Goal: Task Accomplishment & Management: Complete application form

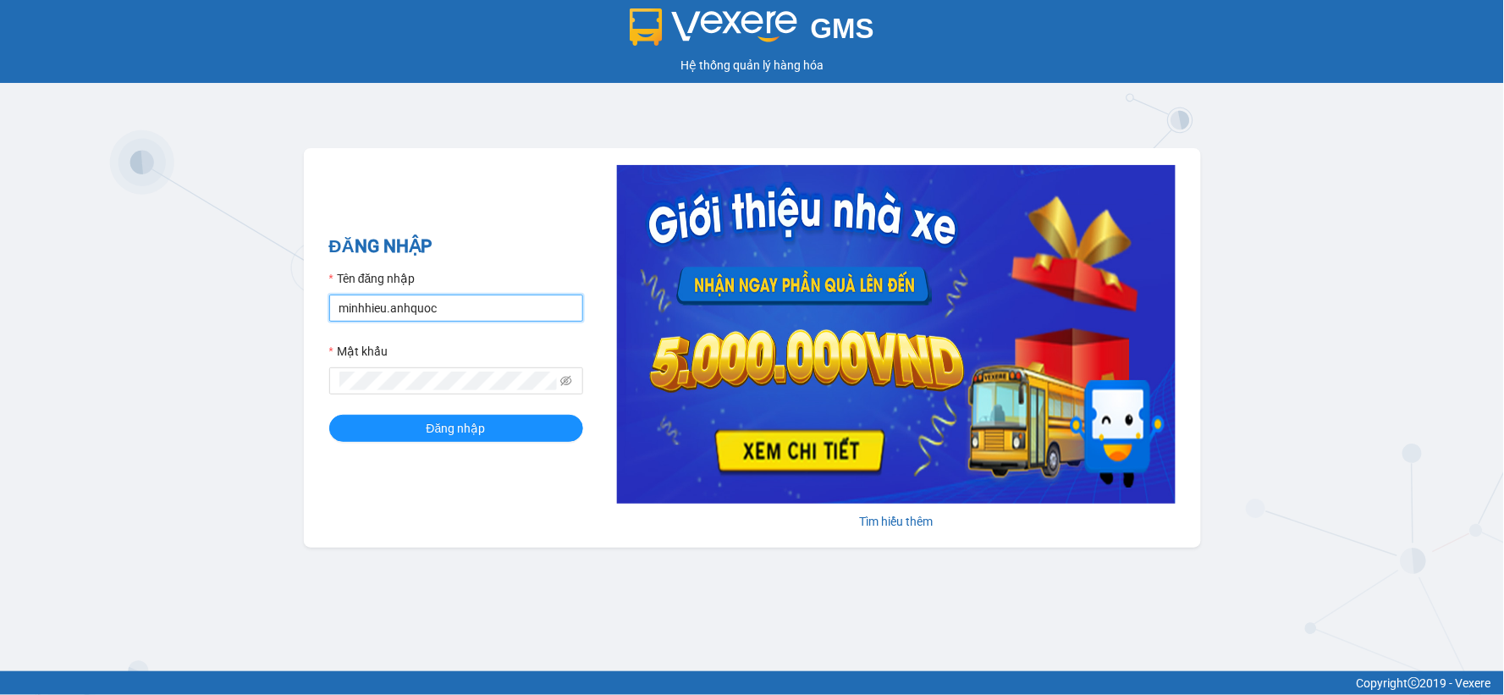
drag, startPoint x: 460, startPoint y: 311, endPoint x: 574, endPoint y: 333, distance: 115.4
click at [325, 297] on div "ĐĂNG NHẬP Tên đăng nhập minhhieu.anhquoc Mật khẩu Đăng nhập [PERSON_NAME] thêm" at bounding box center [752, 347] width 897 height 399
type input "ngoctrang.anhquoc"
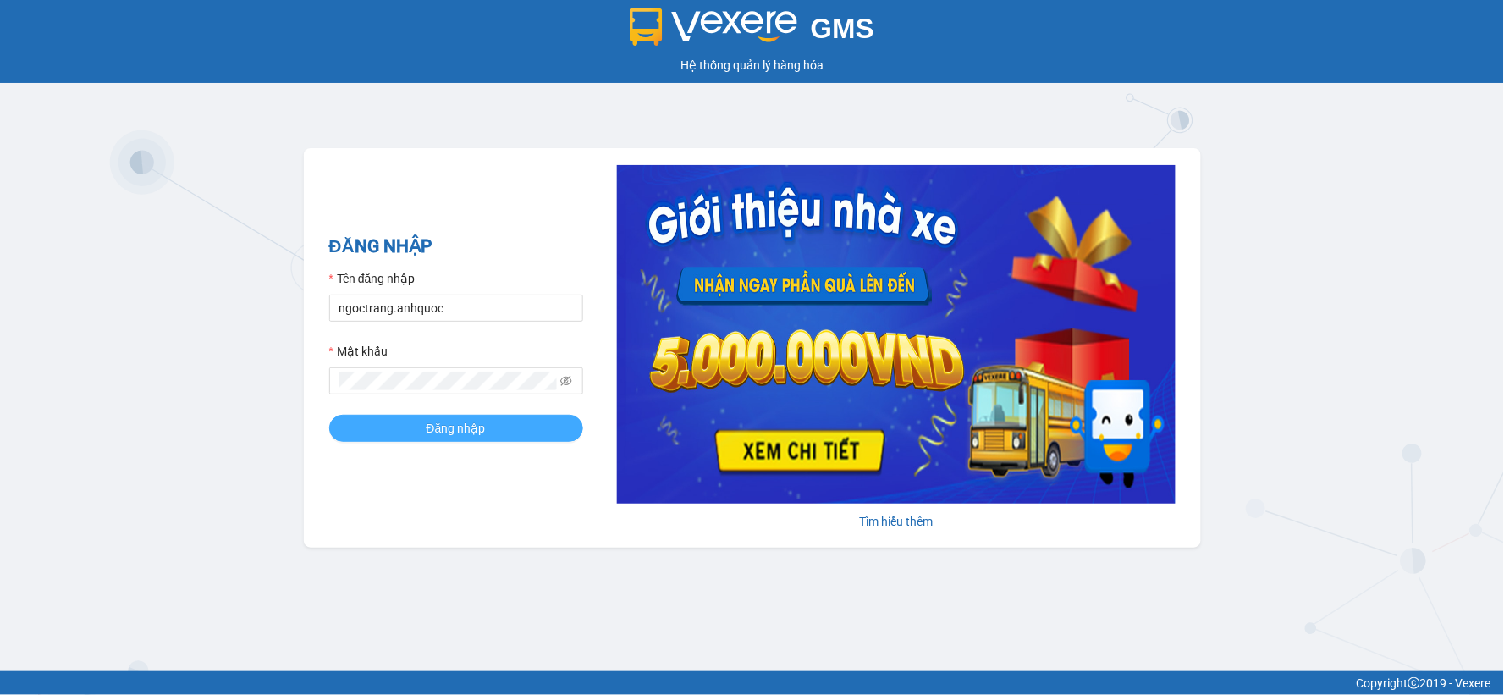
click at [428, 433] on span "Đăng nhập" at bounding box center [456, 428] width 59 height 19
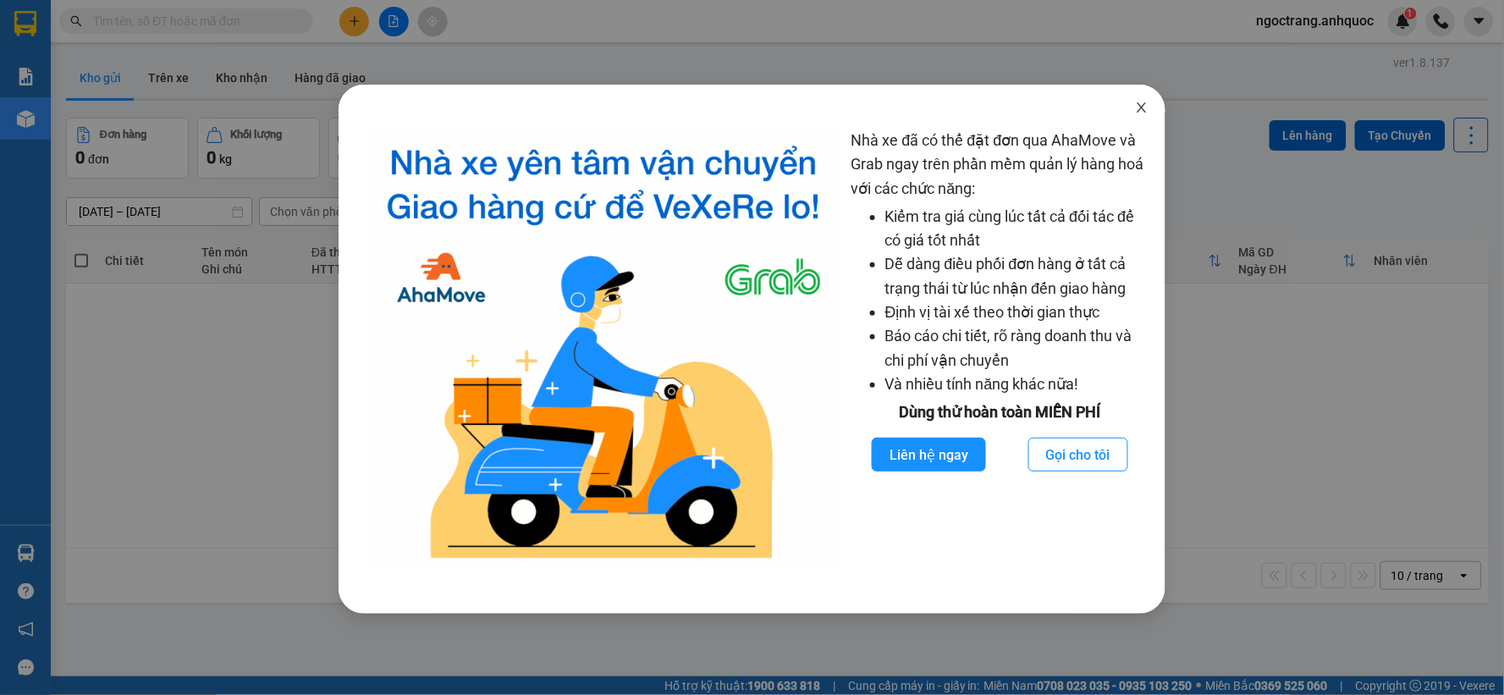
click at [1138, 105] on icon "close" at bounding box center [1142, 107] width 9 height 10
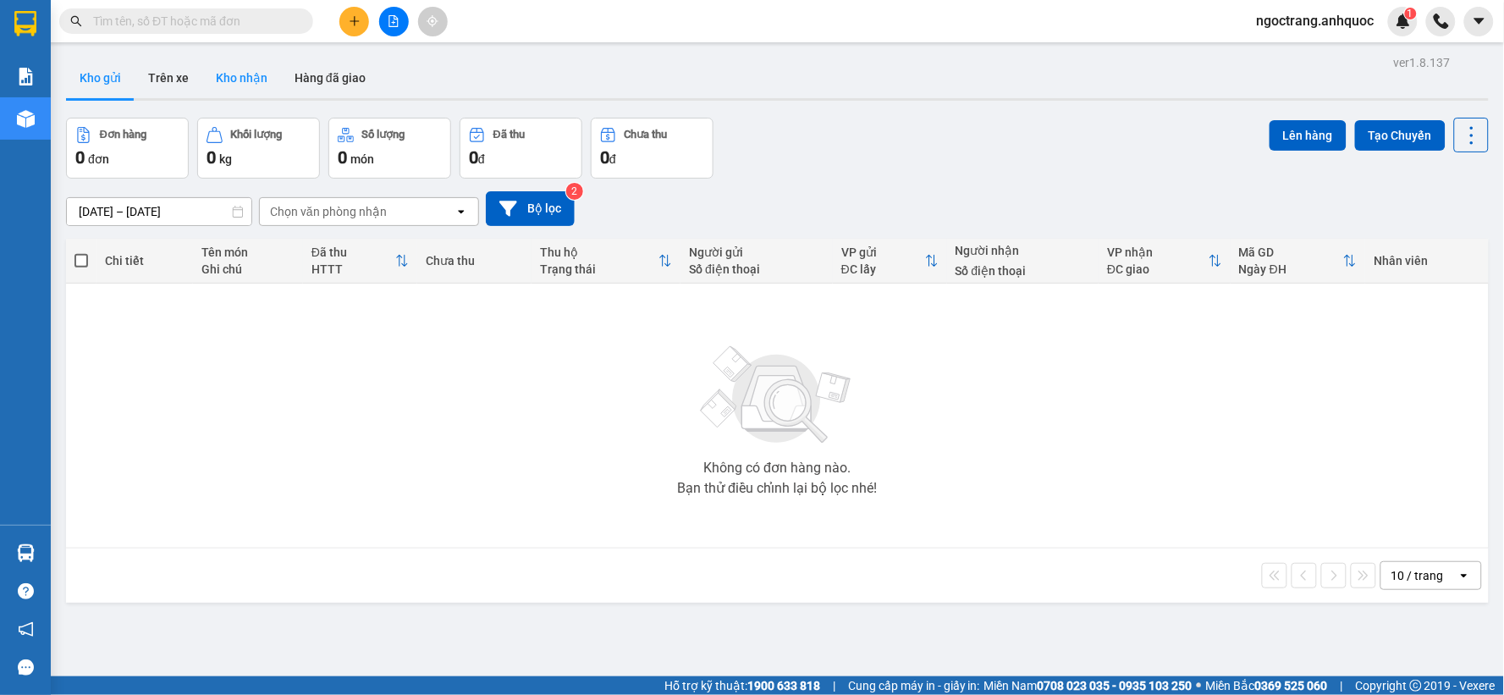
click at [256, 86] on button "Kho nhận" at bounding box center [241, 78] width 79 height 41
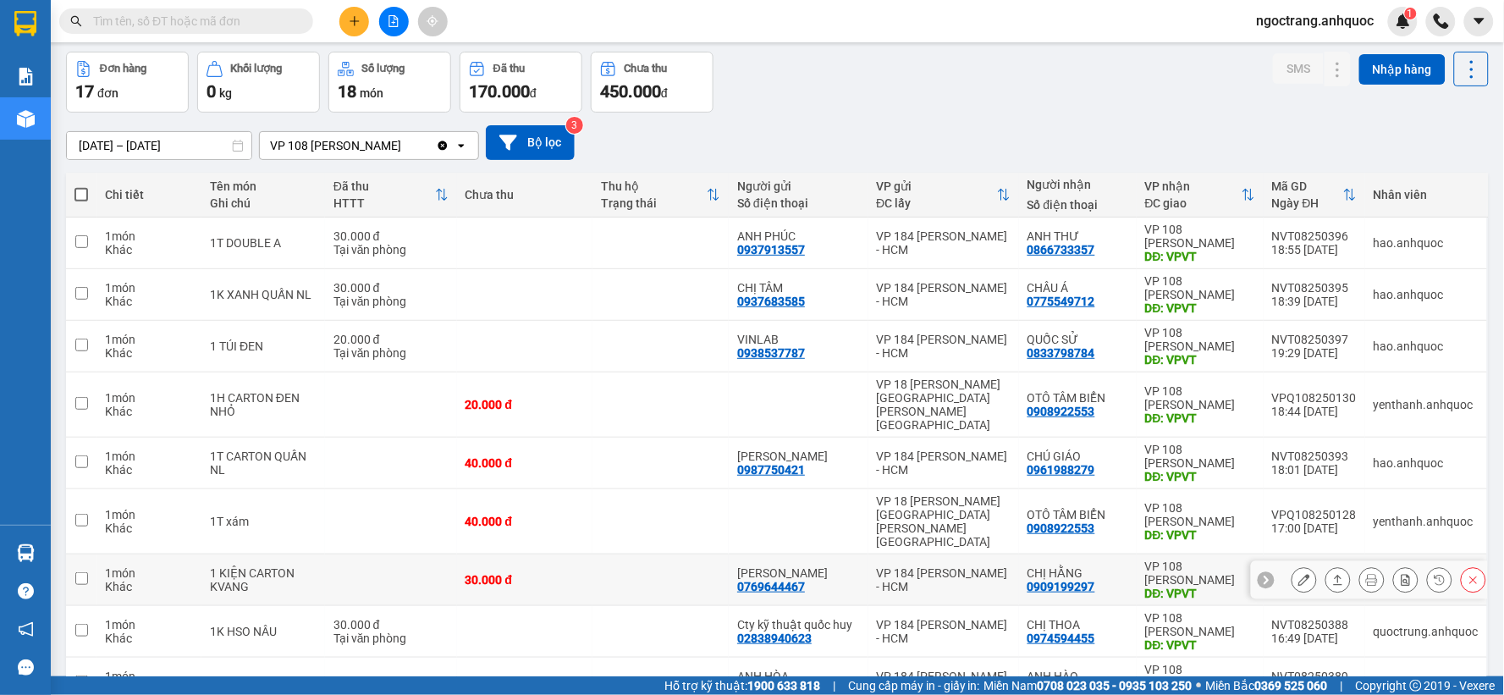
scroll to position [94, 0]
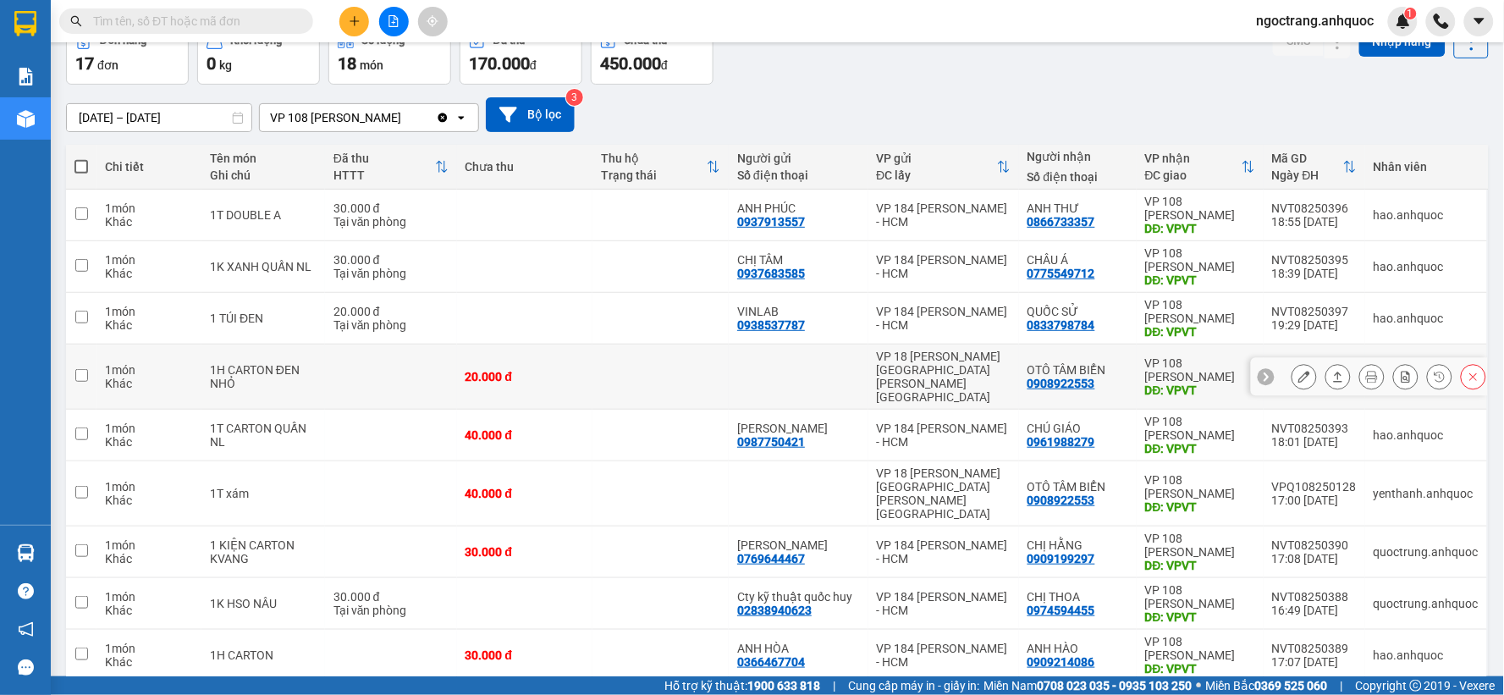
click at [83, 370] on input "checkbox" at bounding box center [81, 375] width 13 height 13
checkbox input "true"
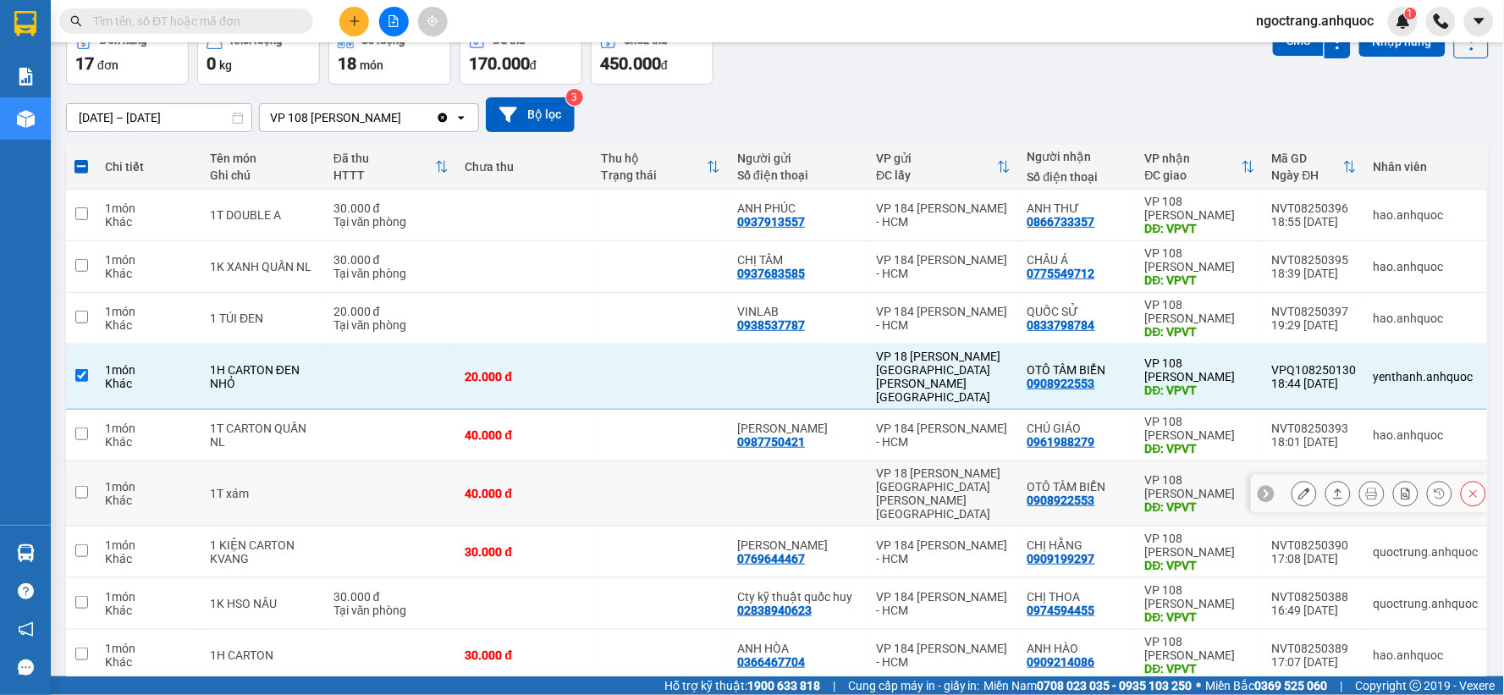
click at [89, 477] on td at bounding box center [81, 493] width 30 height 65
checkbox input "true"
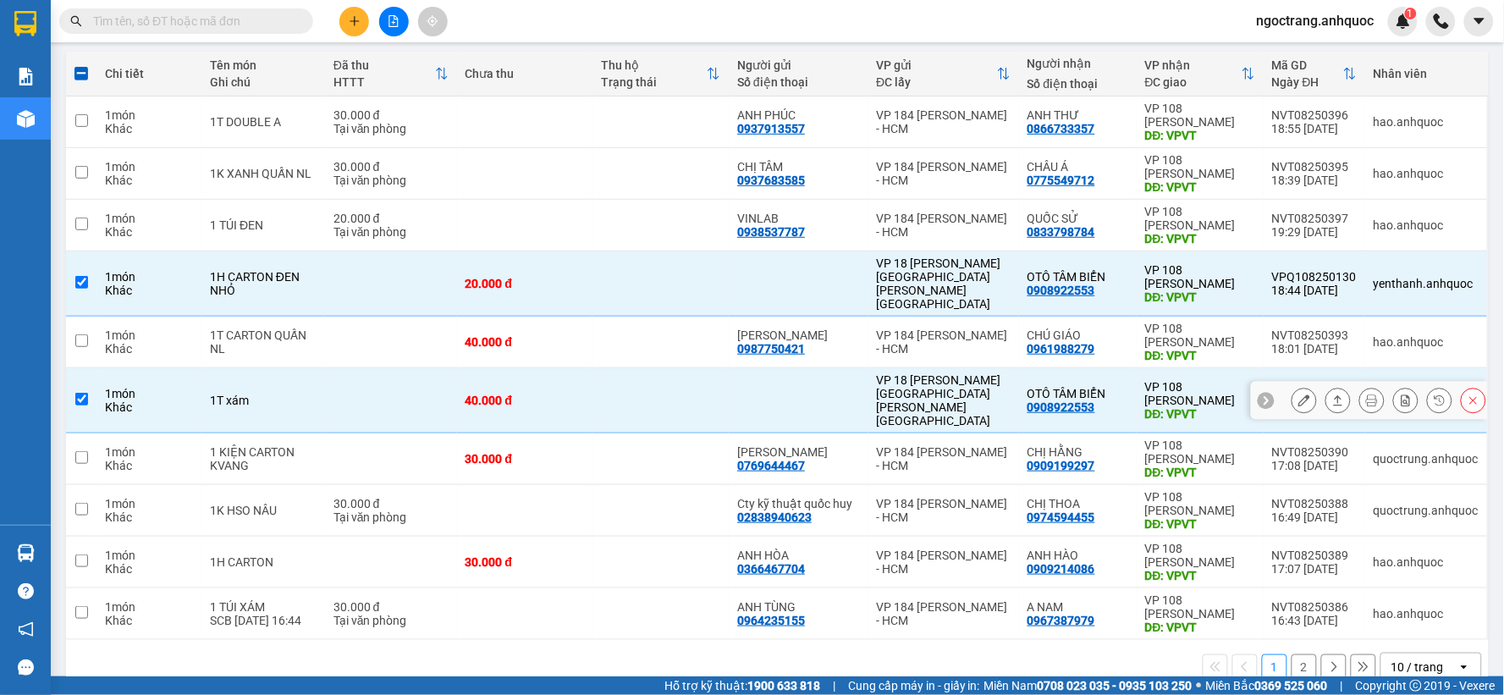
scroll to position [195, 0]
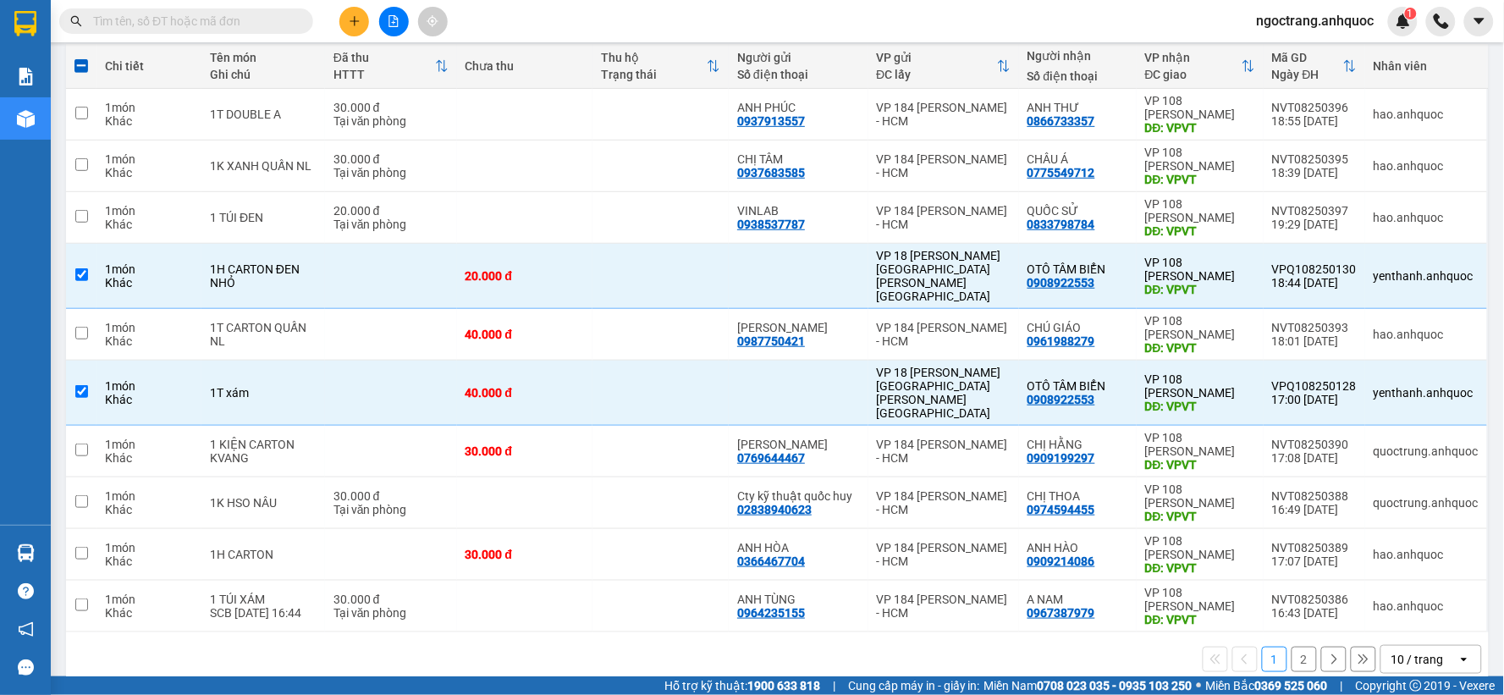
click at [1407, 651] on div "10 / trang" at bounding box center [1417, 659] width 52 height 17
click at [1388, 536] on span "50 / trang" at bounding box center [1407, 535] width 54 height 17
checkbox input "false"
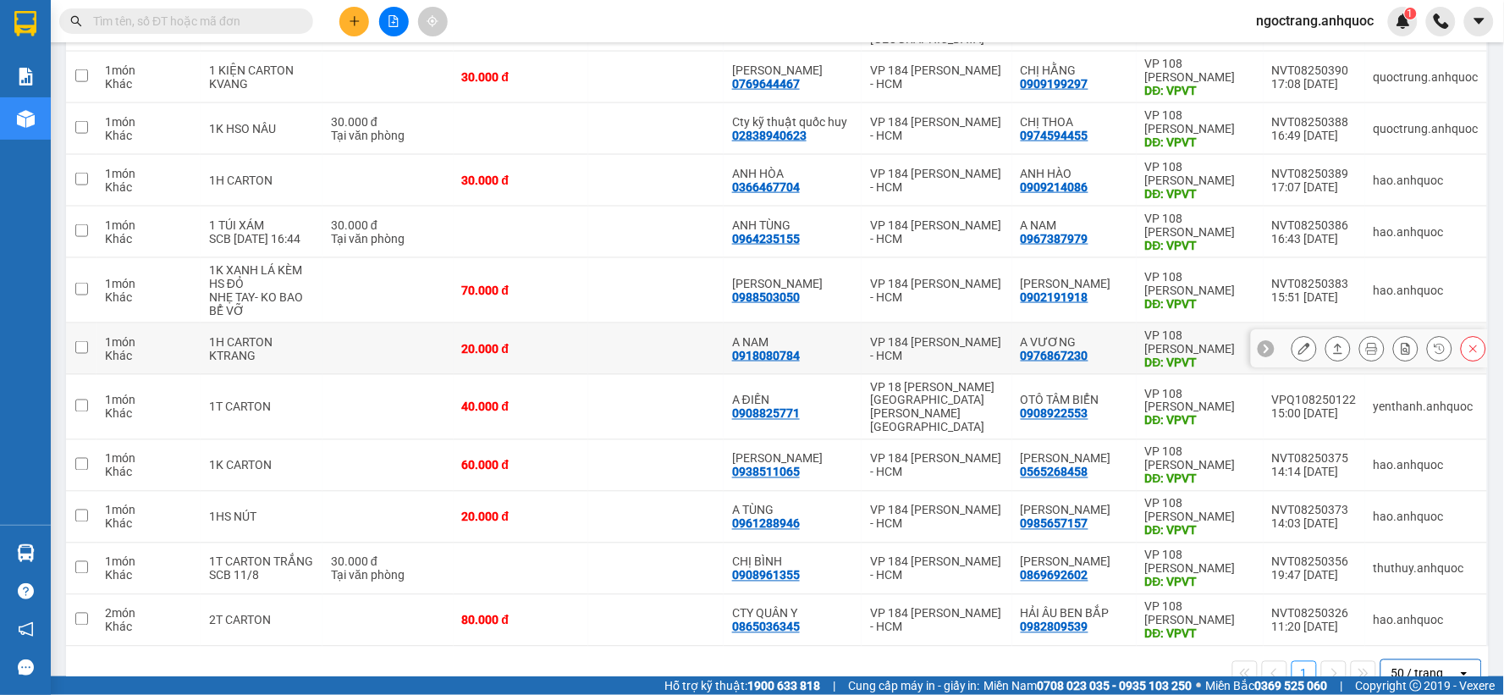
scroll to position [570, 0]
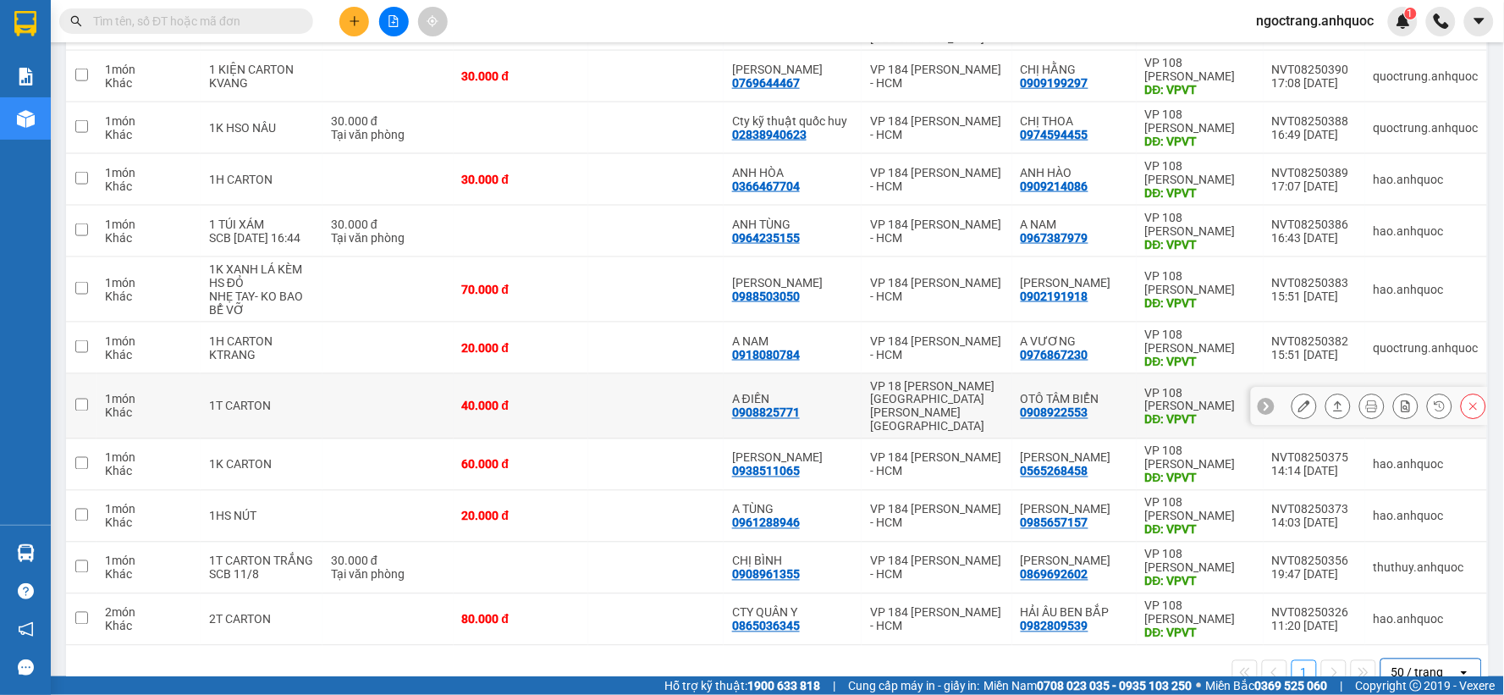
click at [96, 374] on td "1 món Khác" at bounding box center [148, 406] width 104 height 65
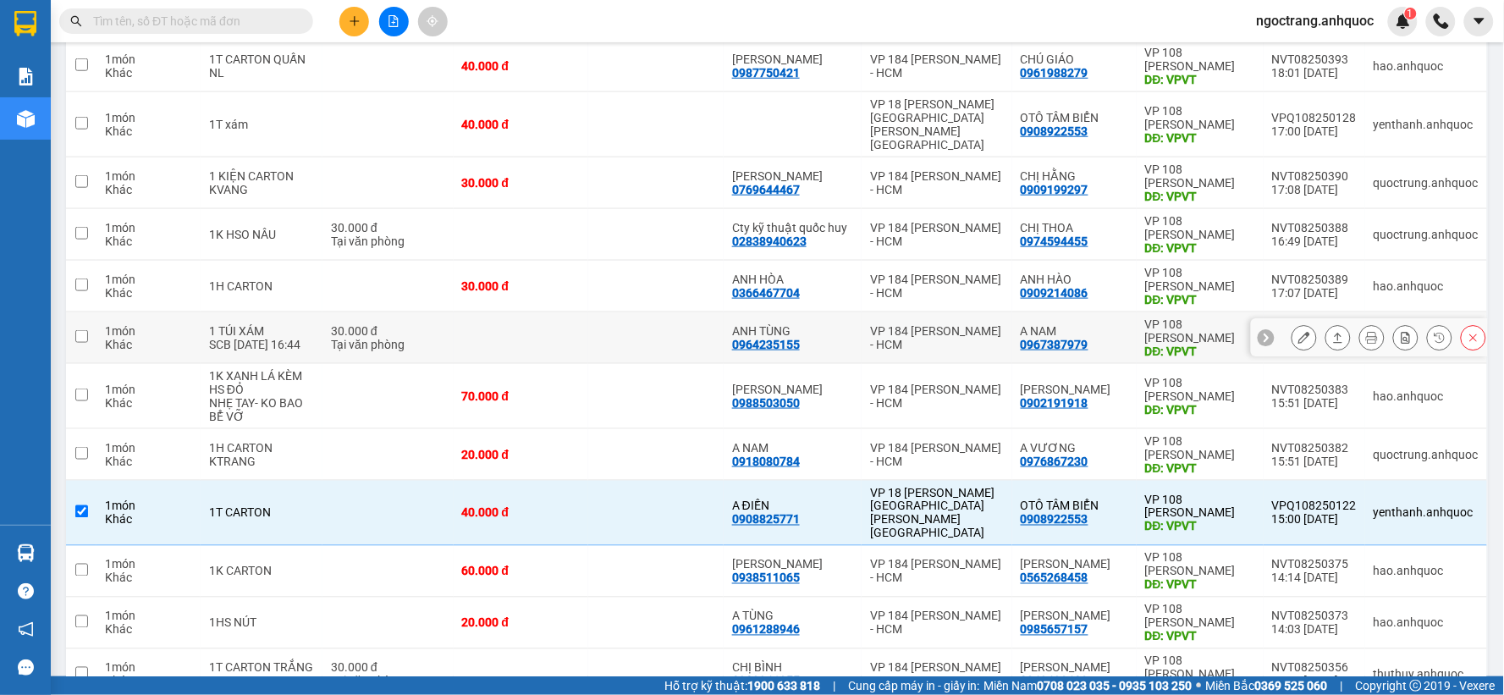
scroll to position [470, 0]
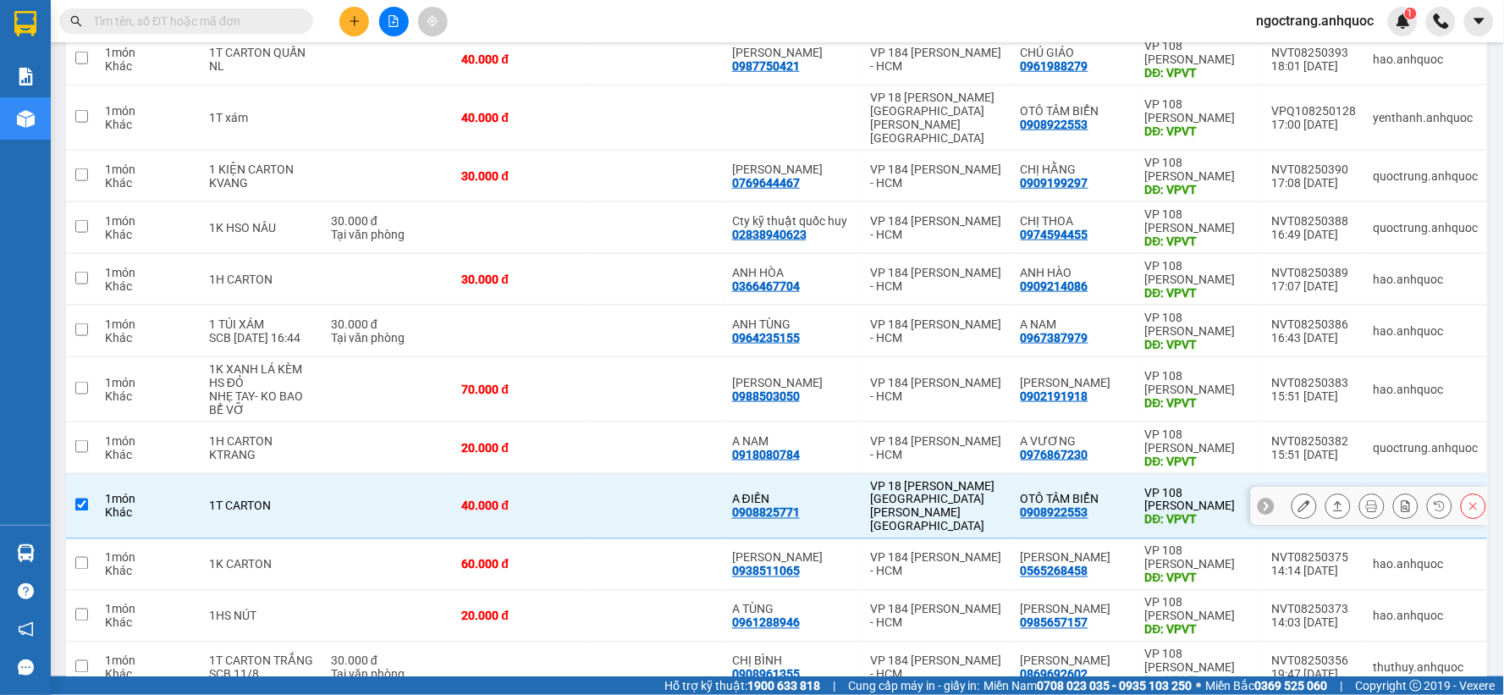
click at [80, 499] on input "checkbox" at bounding box center [81, 505] width 13 height 13
checkbox input "false"
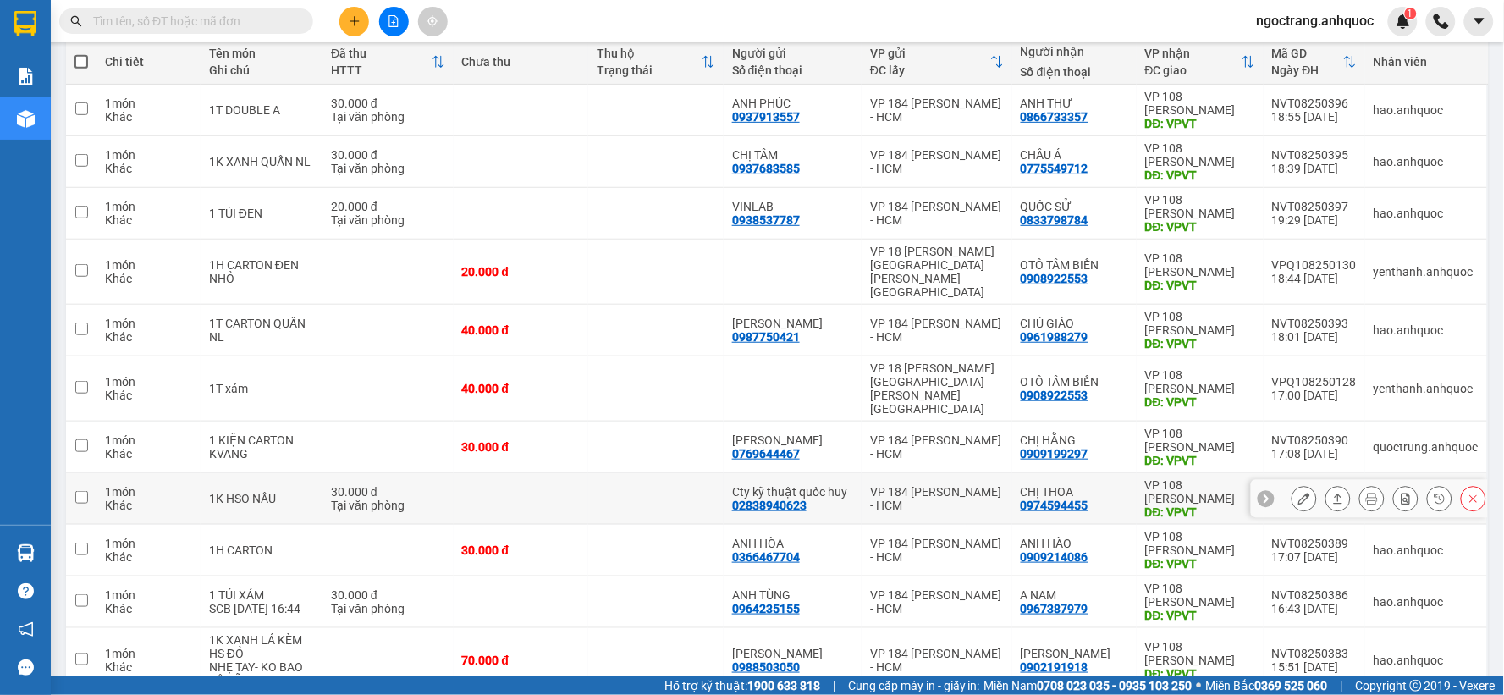
scroll to position [193, 0]
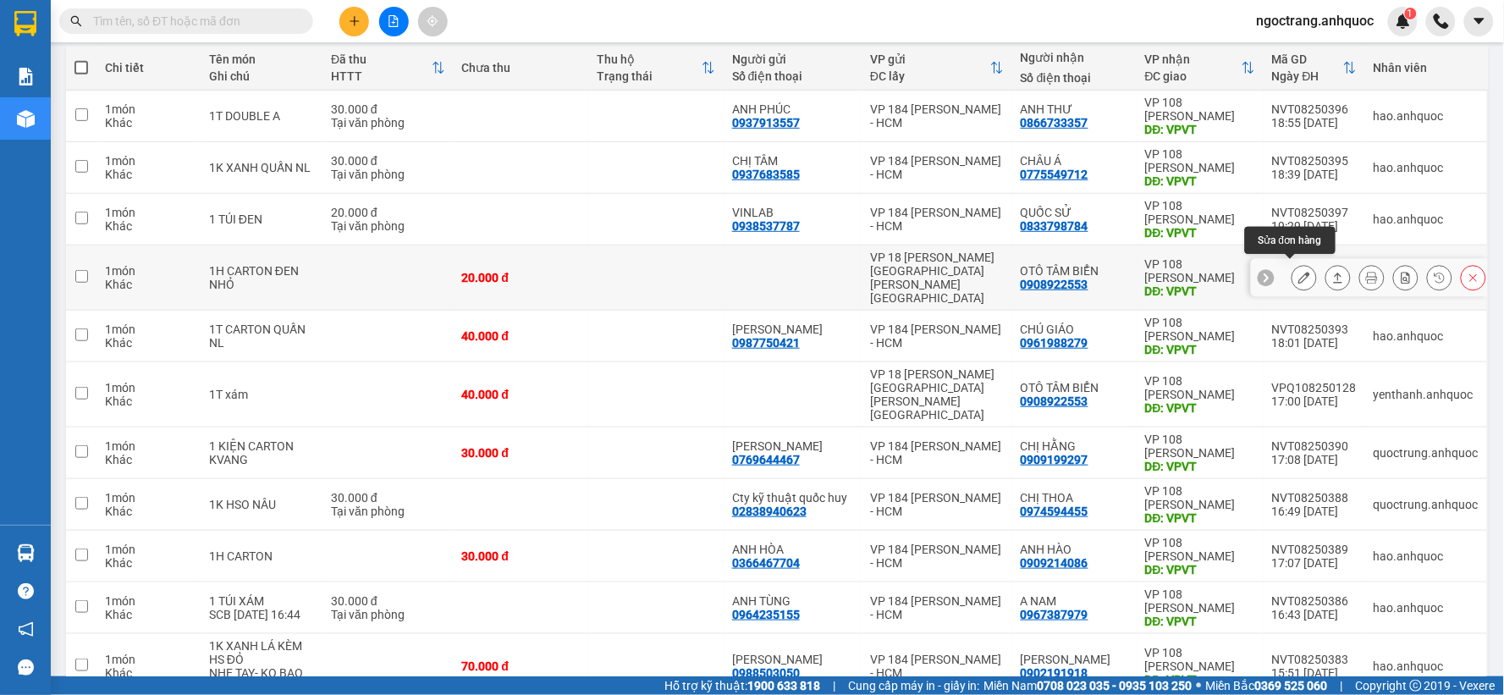
click at [1298, 272] on icon at bounding box center [1304, 278] width 12 height 12
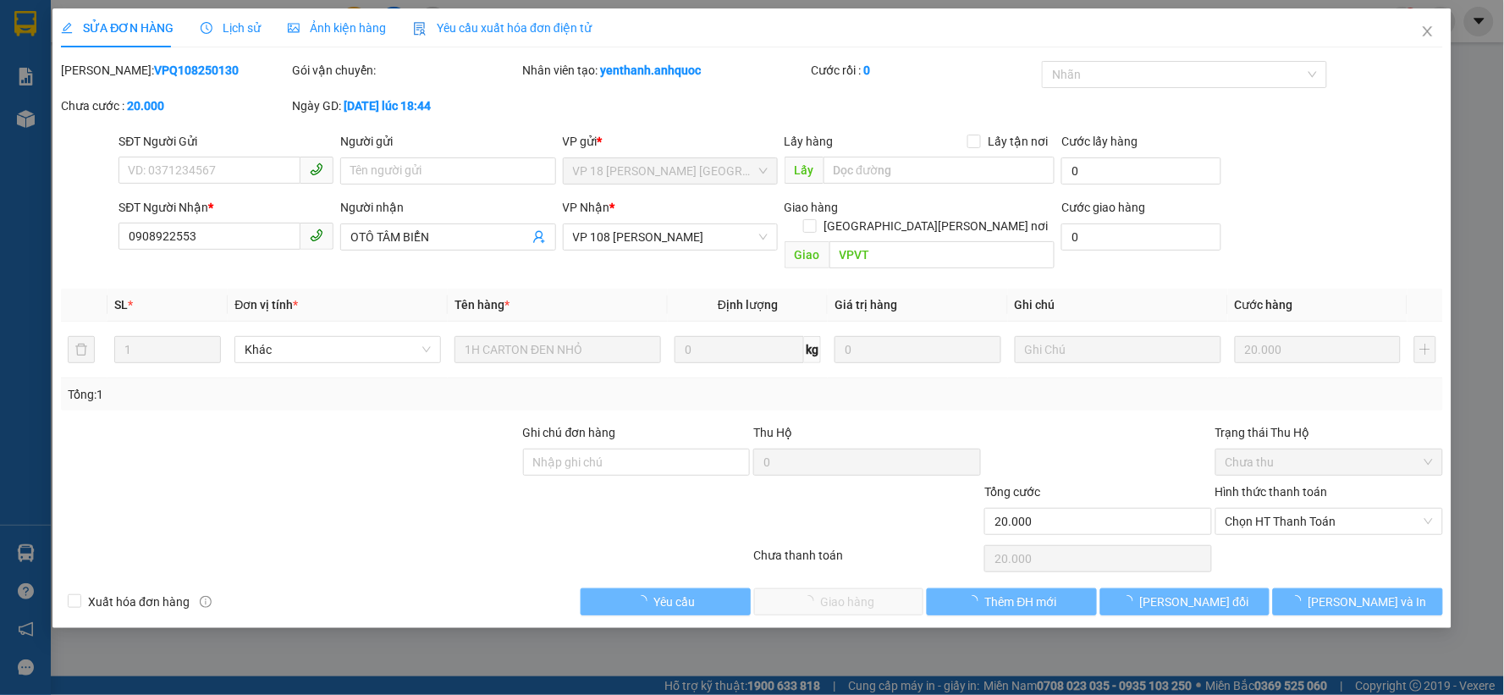
type input "0908922553"
type input "OTÔ TÂM BIỂN"
type input "VPVT"
type input "20.000"
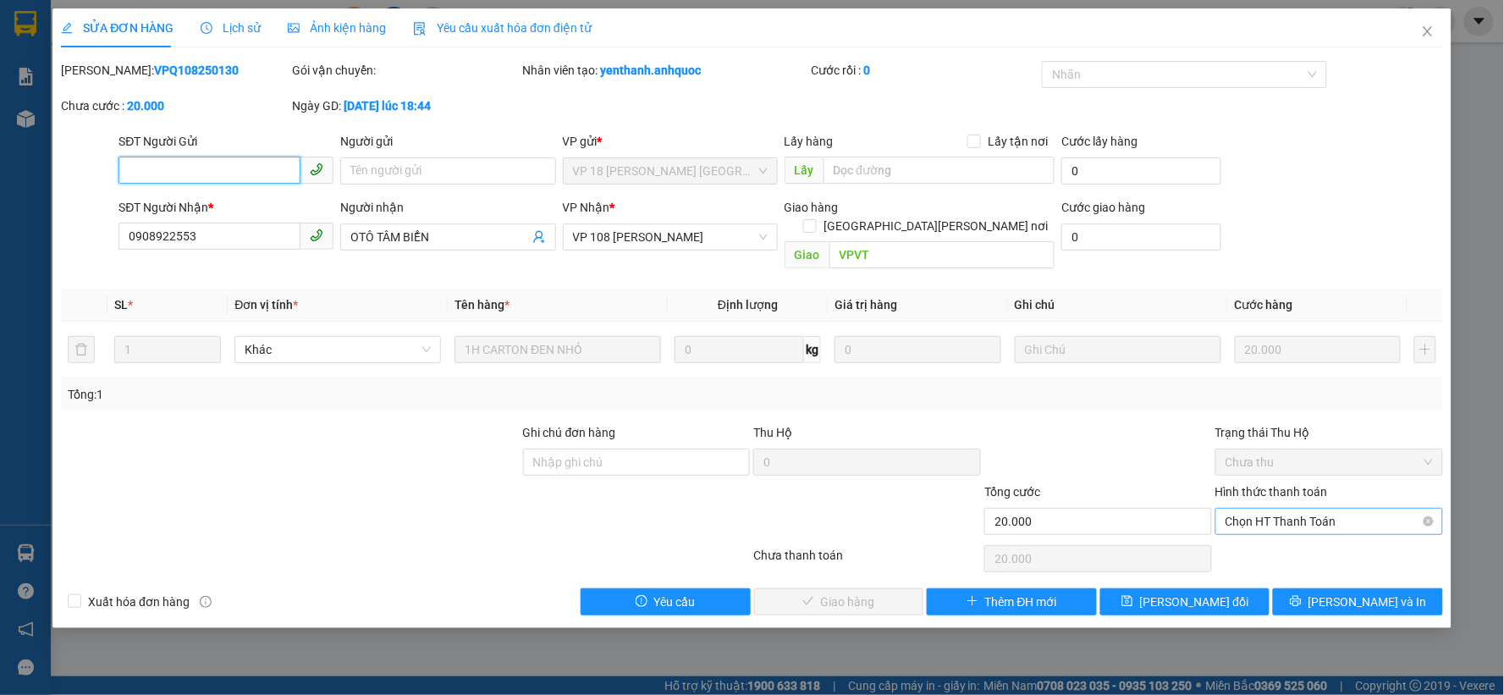
click at [1342, 509] on span "Chọn HT Thanh Toán" at bounding box center [1329, 521] width 207 height 25
click at [1321, 543] on div "Tại văn phòng" at bounding box center [1329, 536] width 207 height 19
type input "0"
click at [840, 592] on span "[PERSON_NAME] và [PERSON_NAME] hàng" at bounding box center [900, 601] width 229 height 19
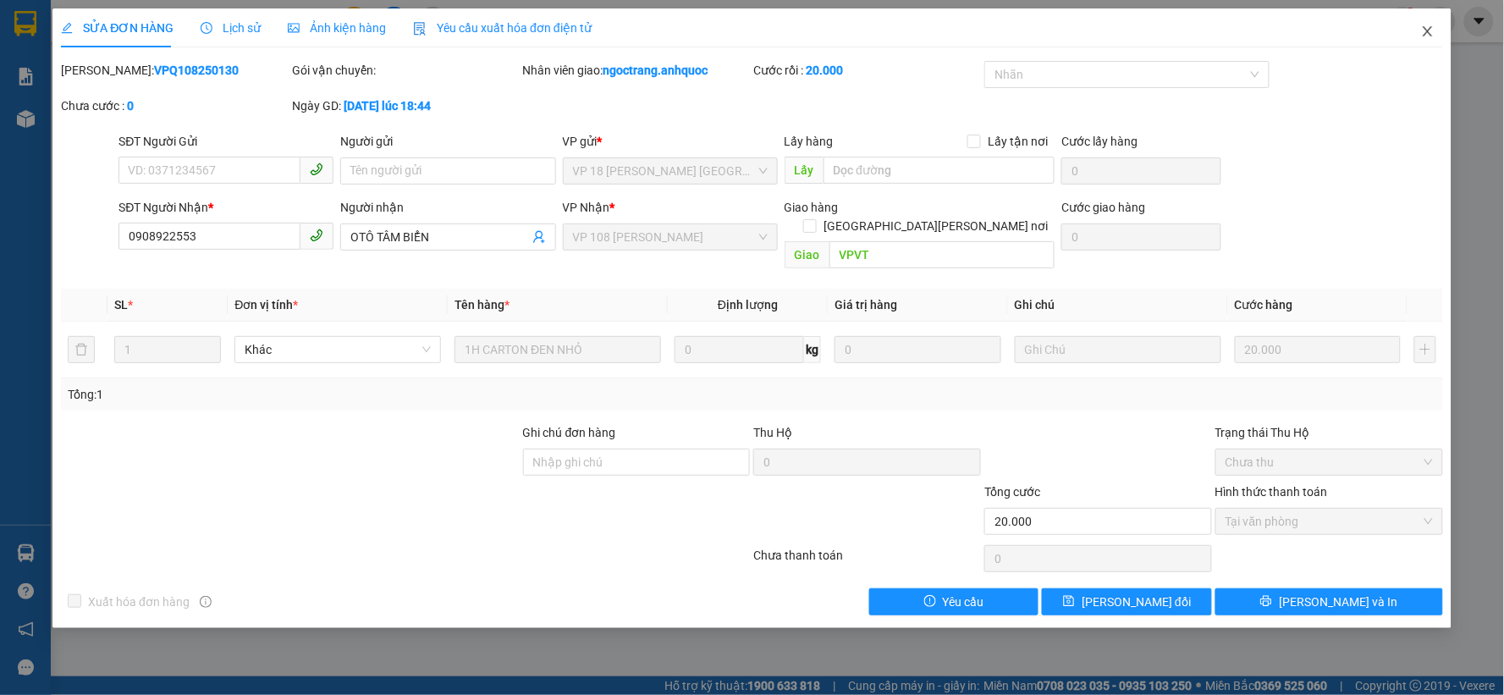
click at [1432, 37] on icon "close" at bounding box center [1428, 32] width 14 height 14
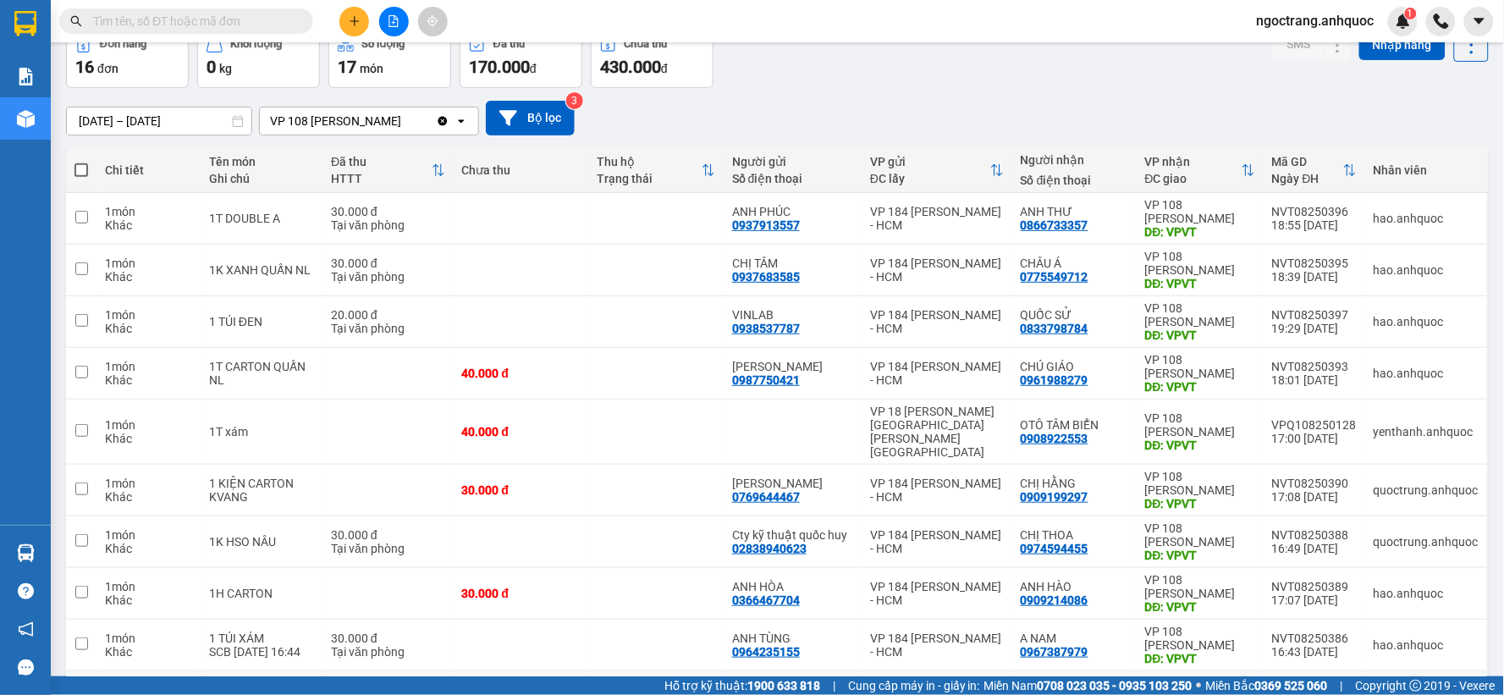
scroll to position [282, 0]
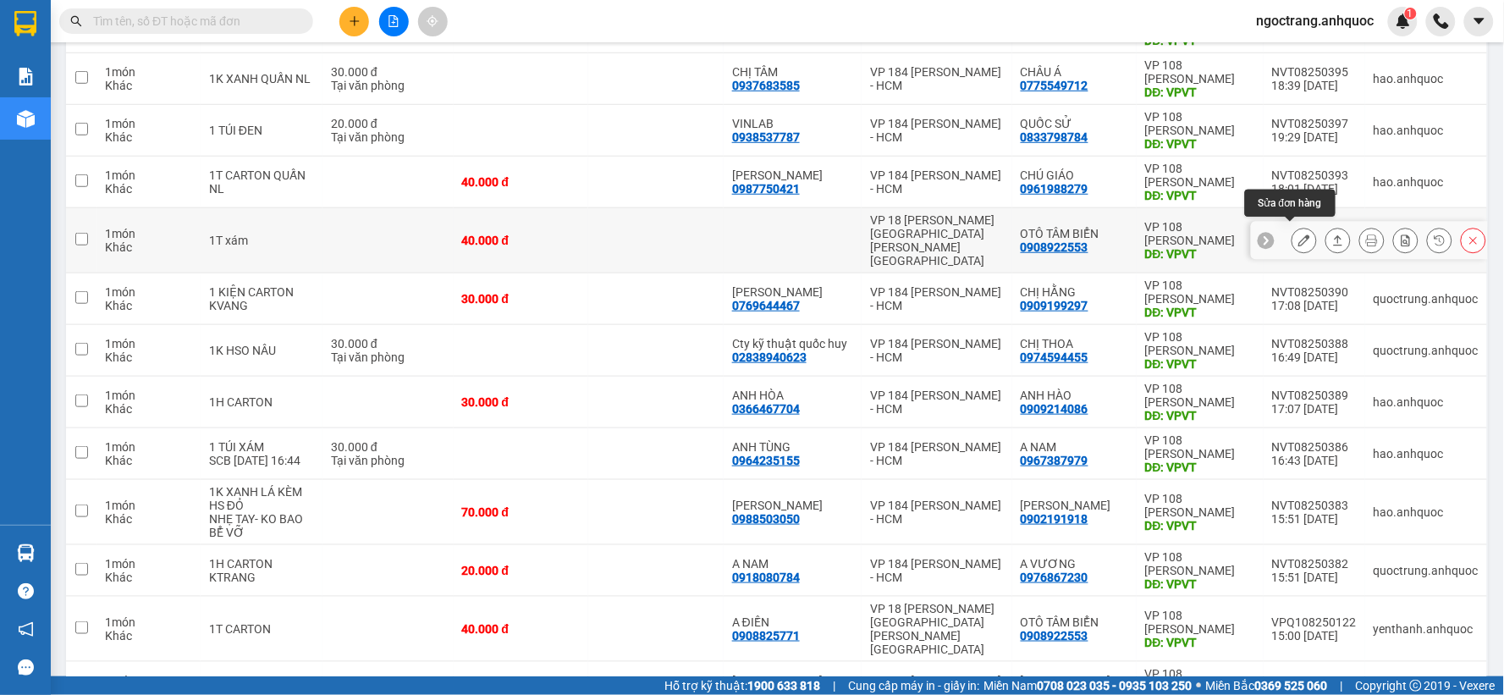
click at [1298, 234] on icon at bounding box center [1304, 240] width 12 height 12
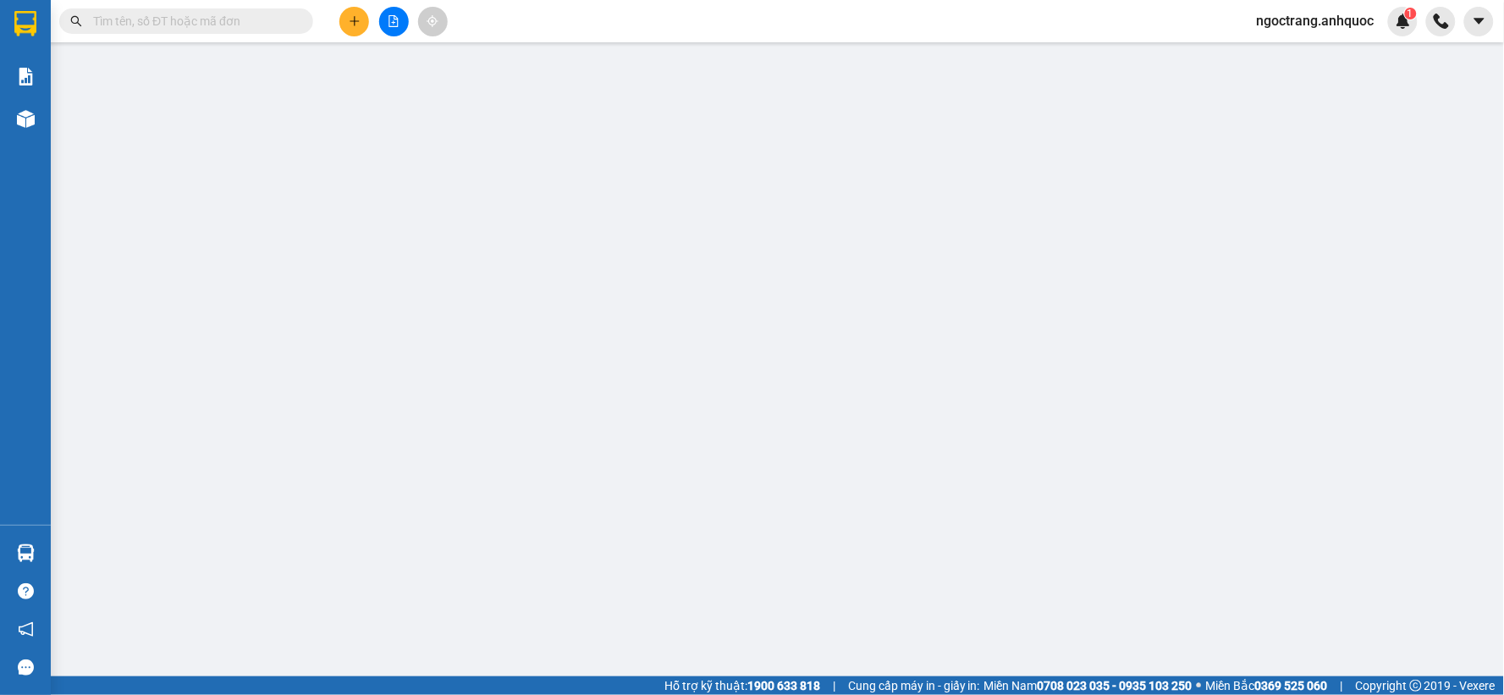
type input "0908922553"
type input "OTÔ TÂM BIỂN"
type input "VPVT"
type input "40.000"
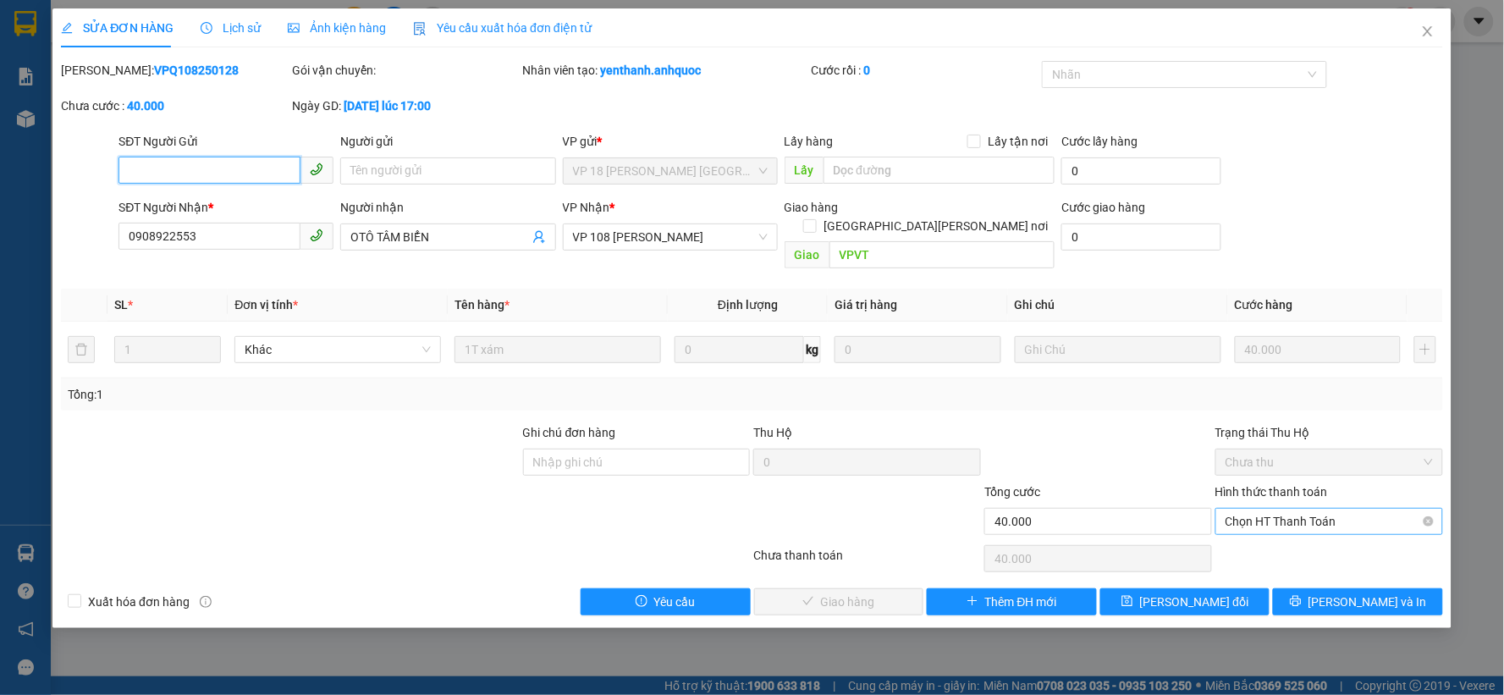
click at [1279, 509] on span "Chọn HT Thanh Toán" at bounding box center [1329, 521] width 207 height 25
click at [1270, 538] on div "Tại văn phòng" at bounding box center [1329, 536] width 207 height 19
type input "0"
click at [883, 592] on span "[PERSON_NAME] và [PERSON_NAME] hàng" at bounding box center [900, 601] width 229 height 19
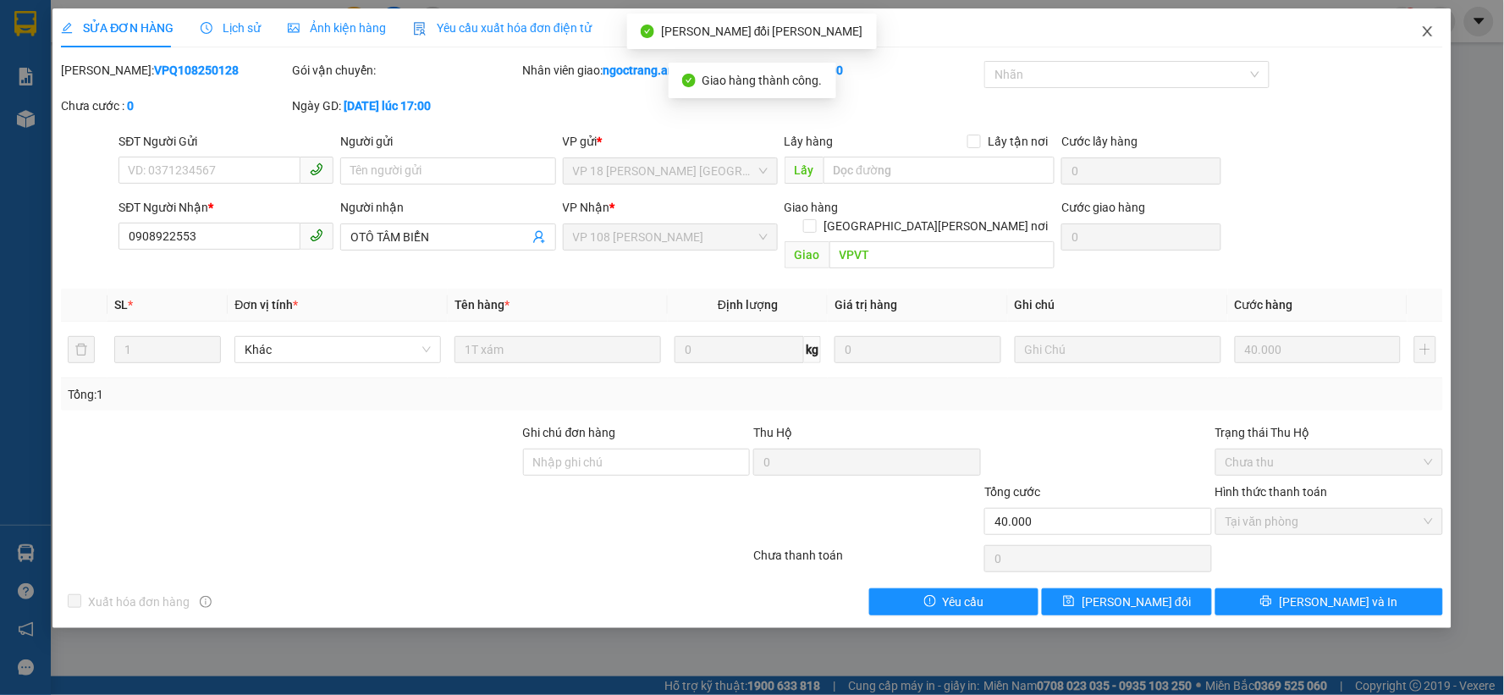
click at [1431, 32] on icon "close" at bounding box center [1428, 32] width 14 height 14
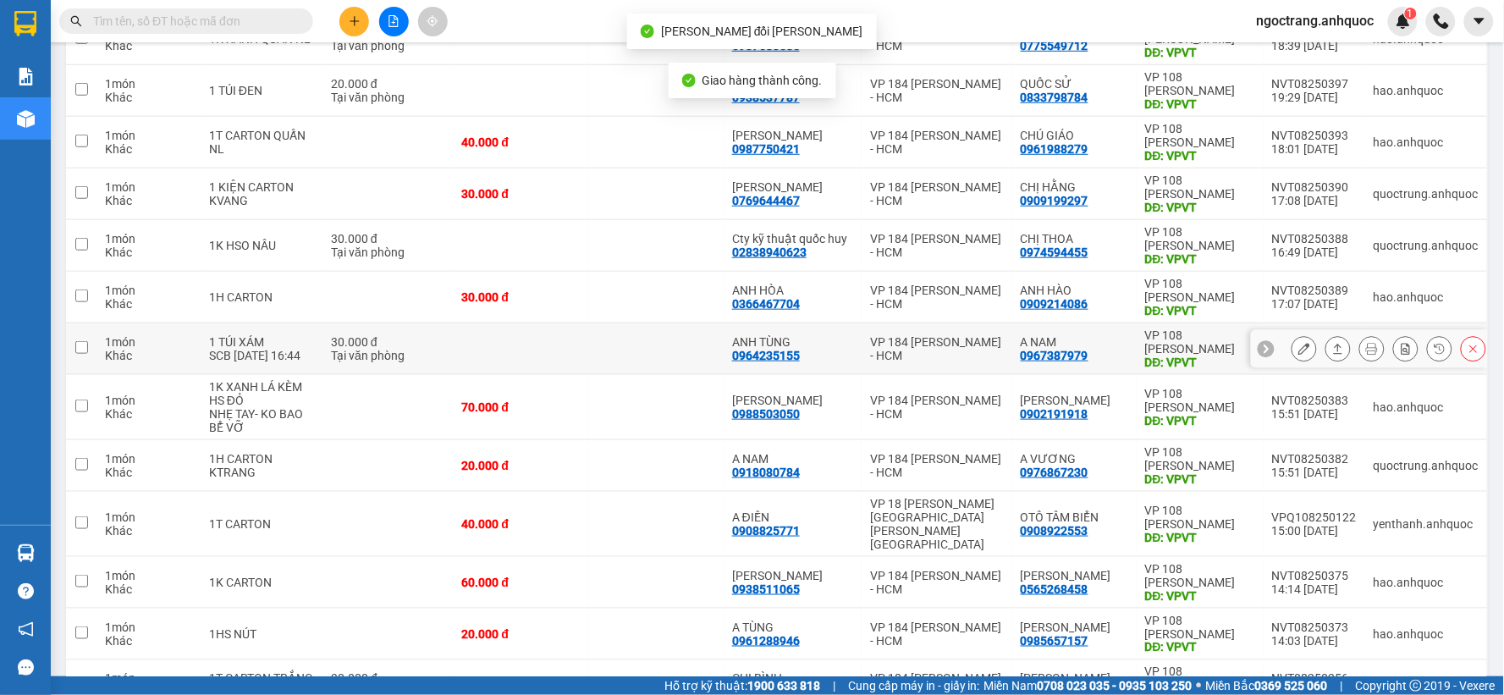
scroll to position [466, 0]
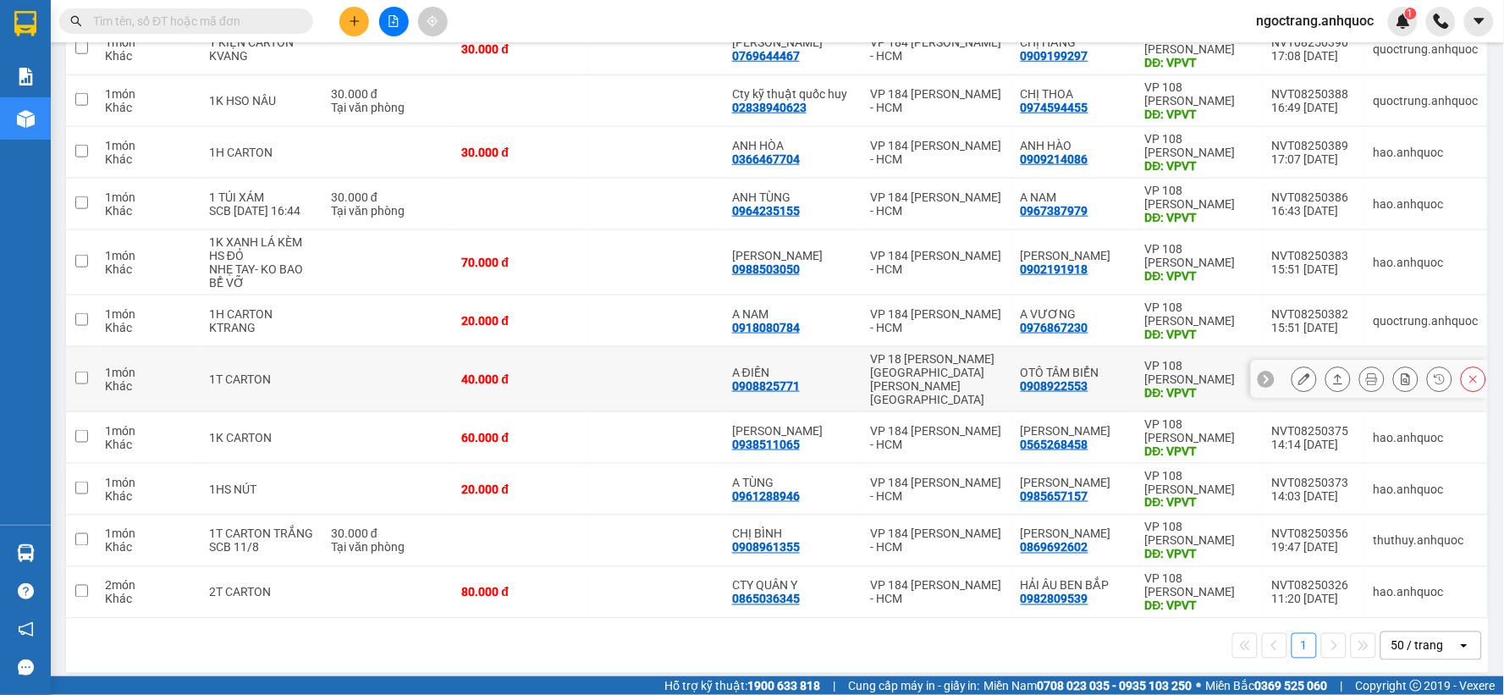
click at [1292, 374] on button at bounding box center [1304, 380] width 24 height 30
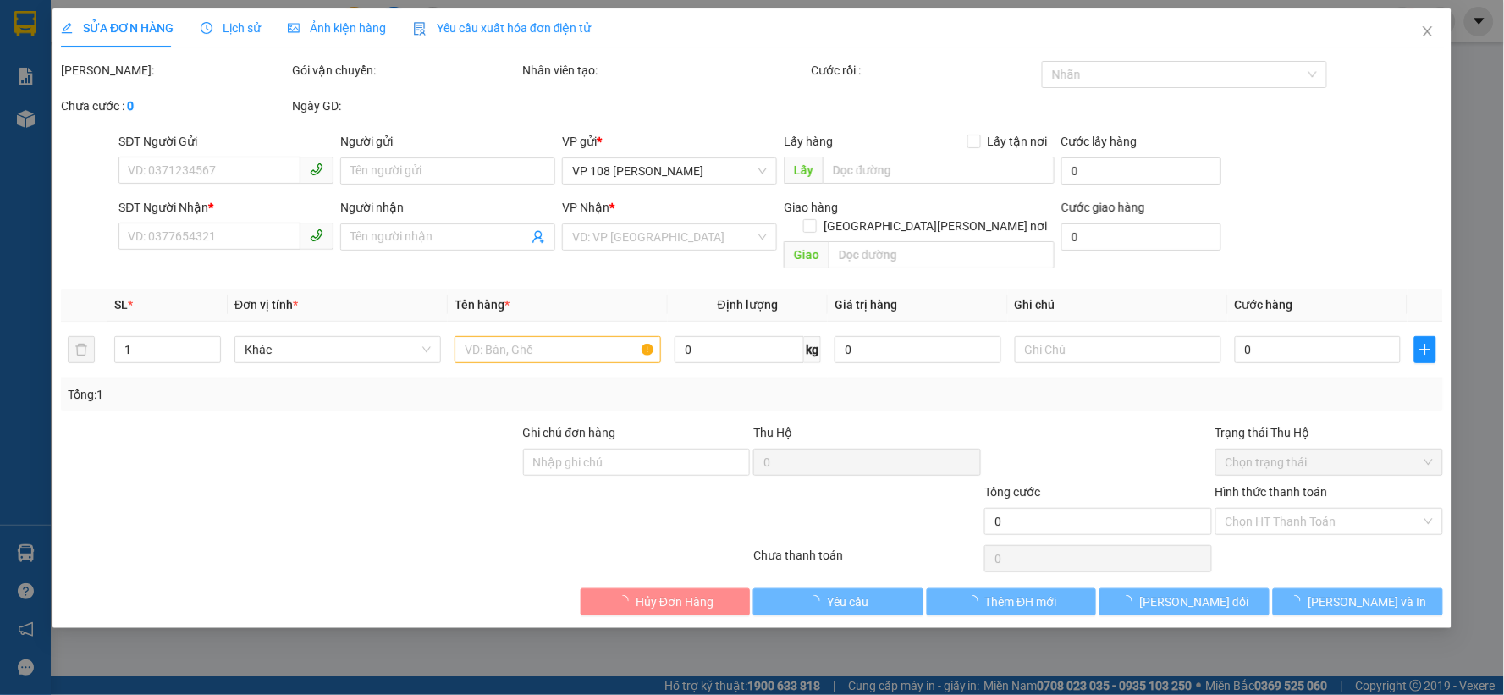
type input "0908825771"
type input "A ĐIỀN"
type input "0908922553"
type input "OTÔ TÂM BIỂN"
type input "VPVT"
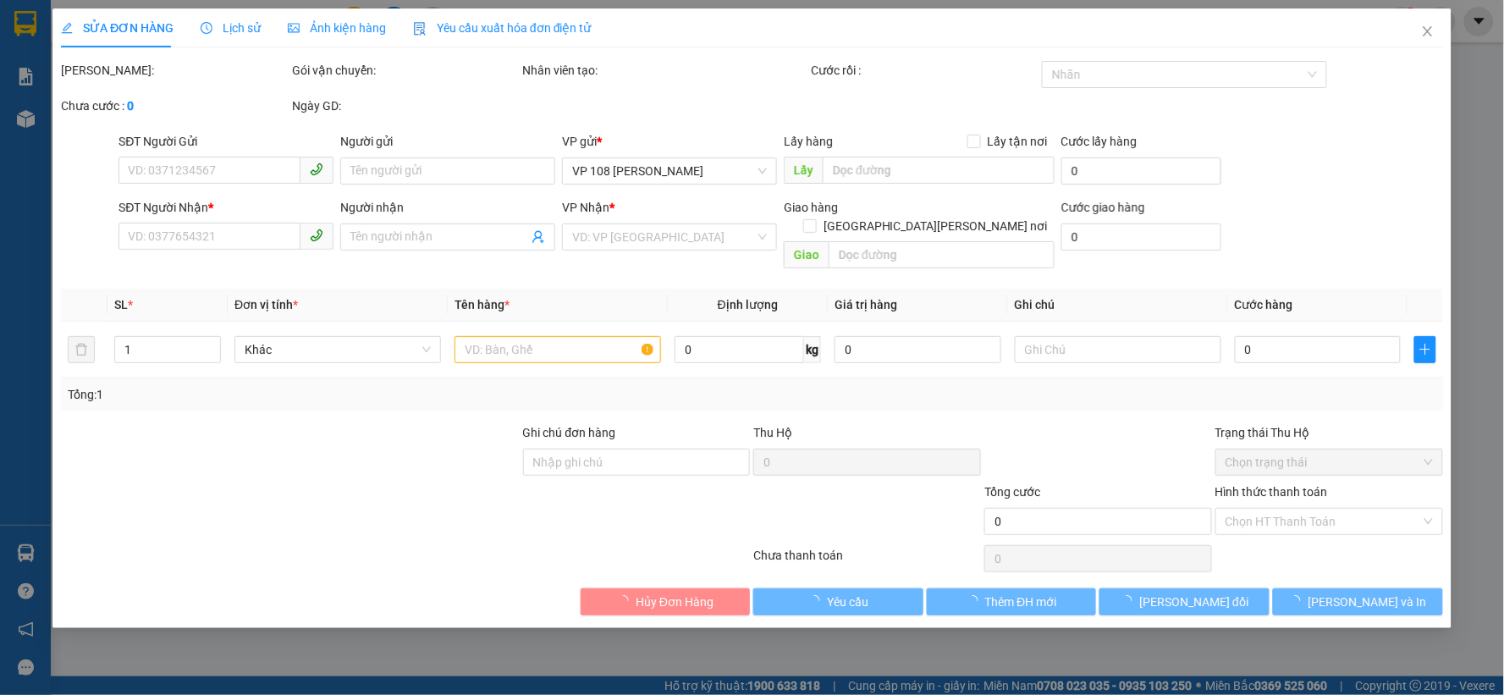
type input "40.000"
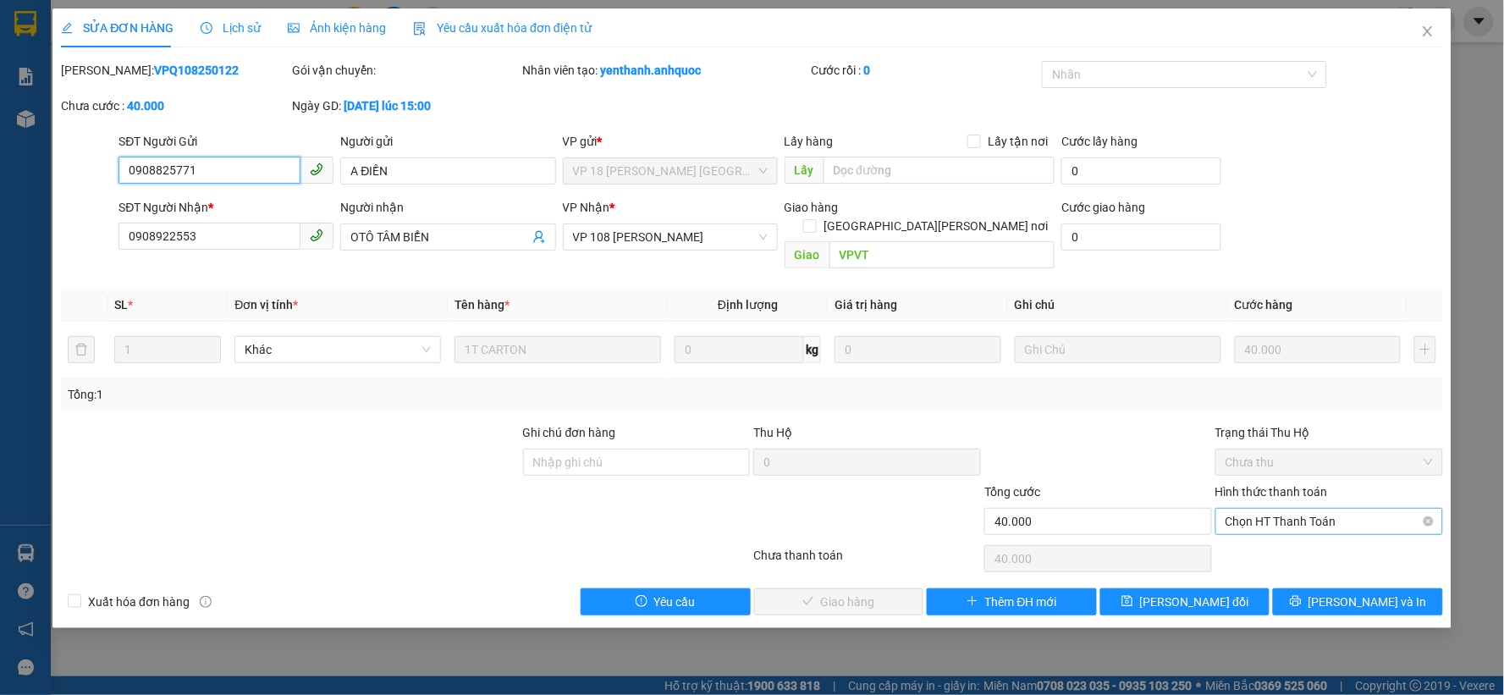
click at [1291, 514] on span "Chọn HT Thanh Toán" at bounding box center [1329, 521] width 207 height 25
click at [1275, 532] on div "Tại văn phòng" at bounding box center [1329, 536] width 207 height 19
type input "0"
click at [895, 588] on button "[PERSON_NAME] và [PERSON_NAME] hàng" at bounding box center [839, 601] width 170 height 27
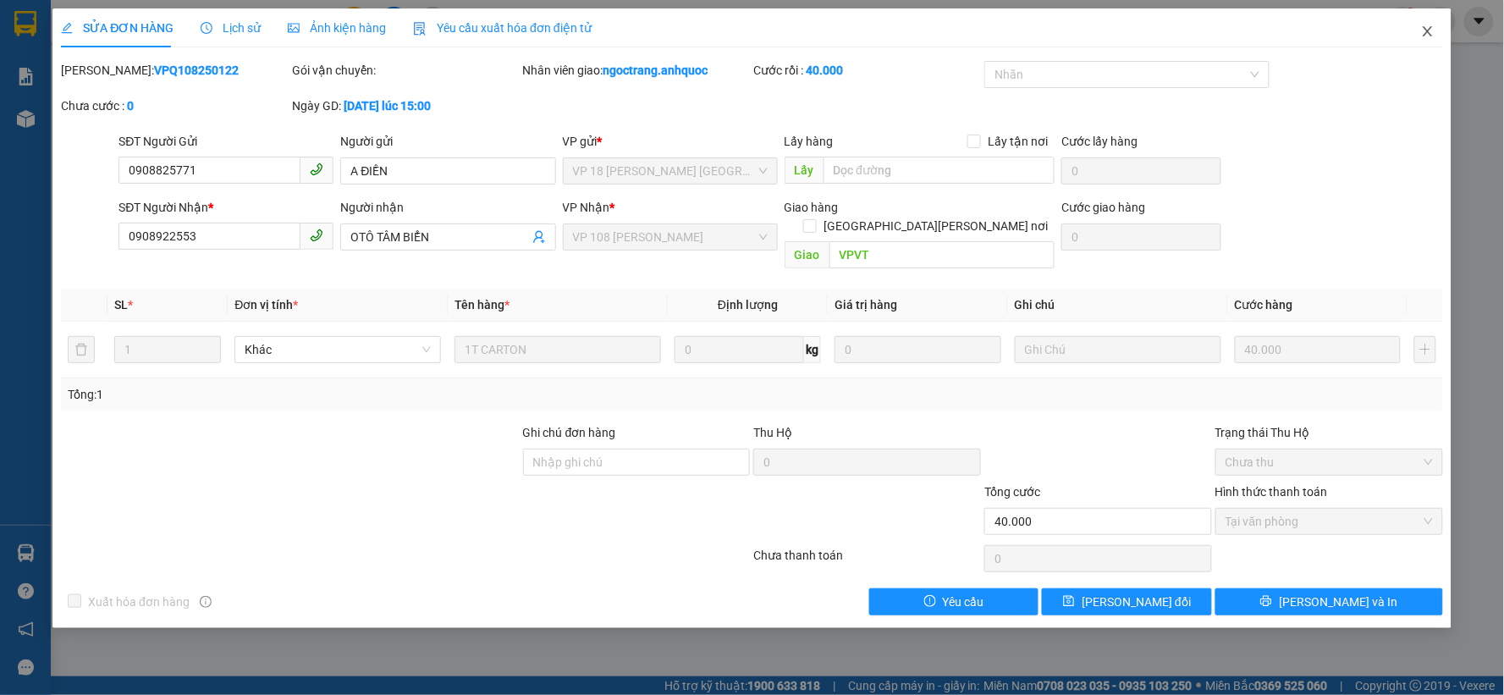
click at [1424, 26] on icon "close" at bounding box center [1428, 32] width 14 height 14
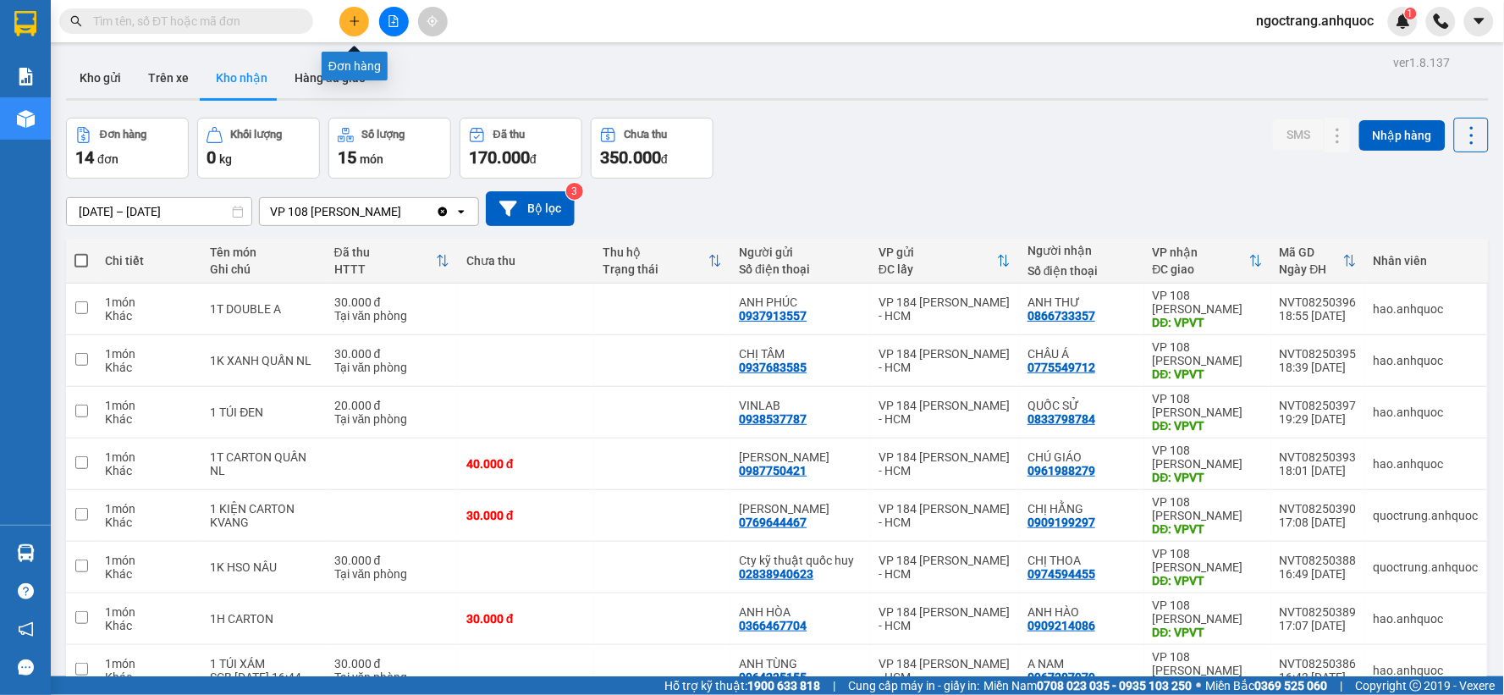
click at [342, 23] on button at bounding box center [354, 22] width 30 height 30
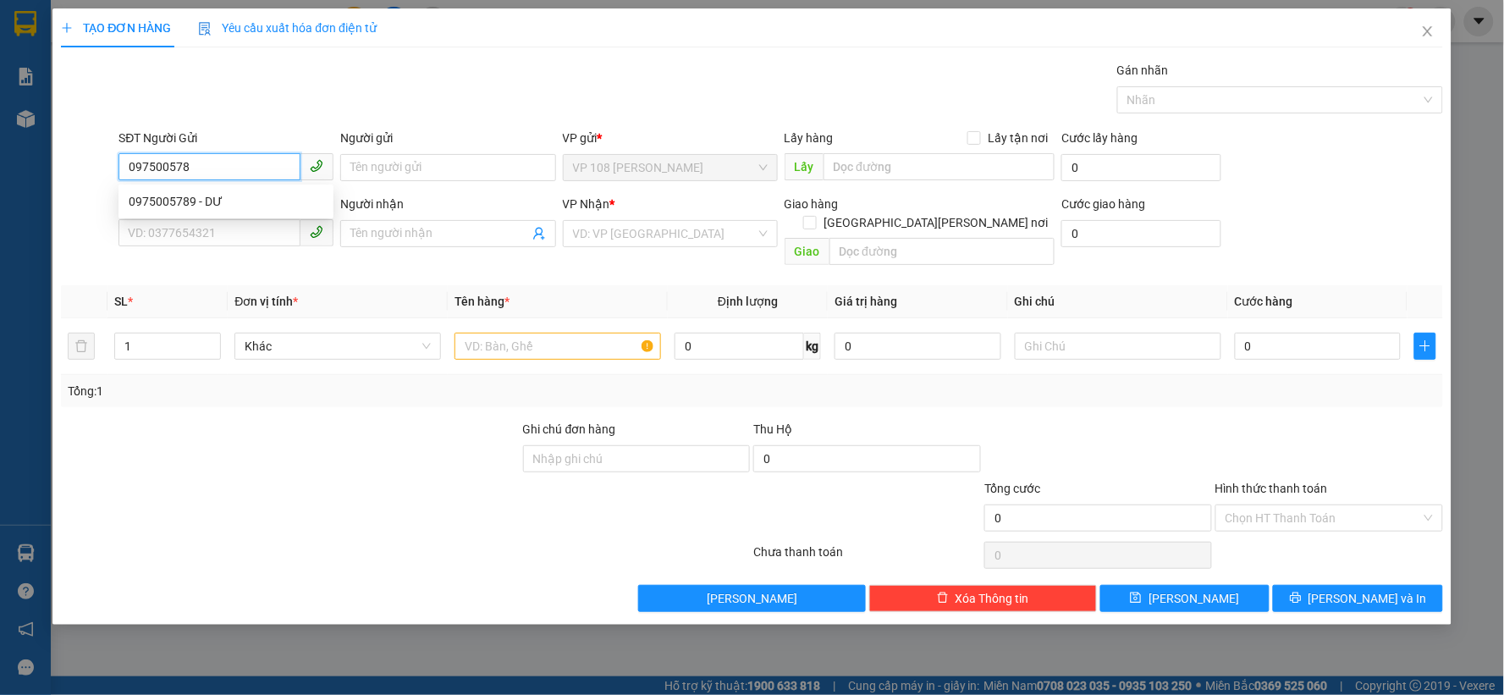
type input "0975005789"
click at [256, 198] on div "0975005789 - DƯ" at bounding box center [226, 201] width 195 height 19
type input "DƯ"
type input "0949629614"
type input "VPSG"
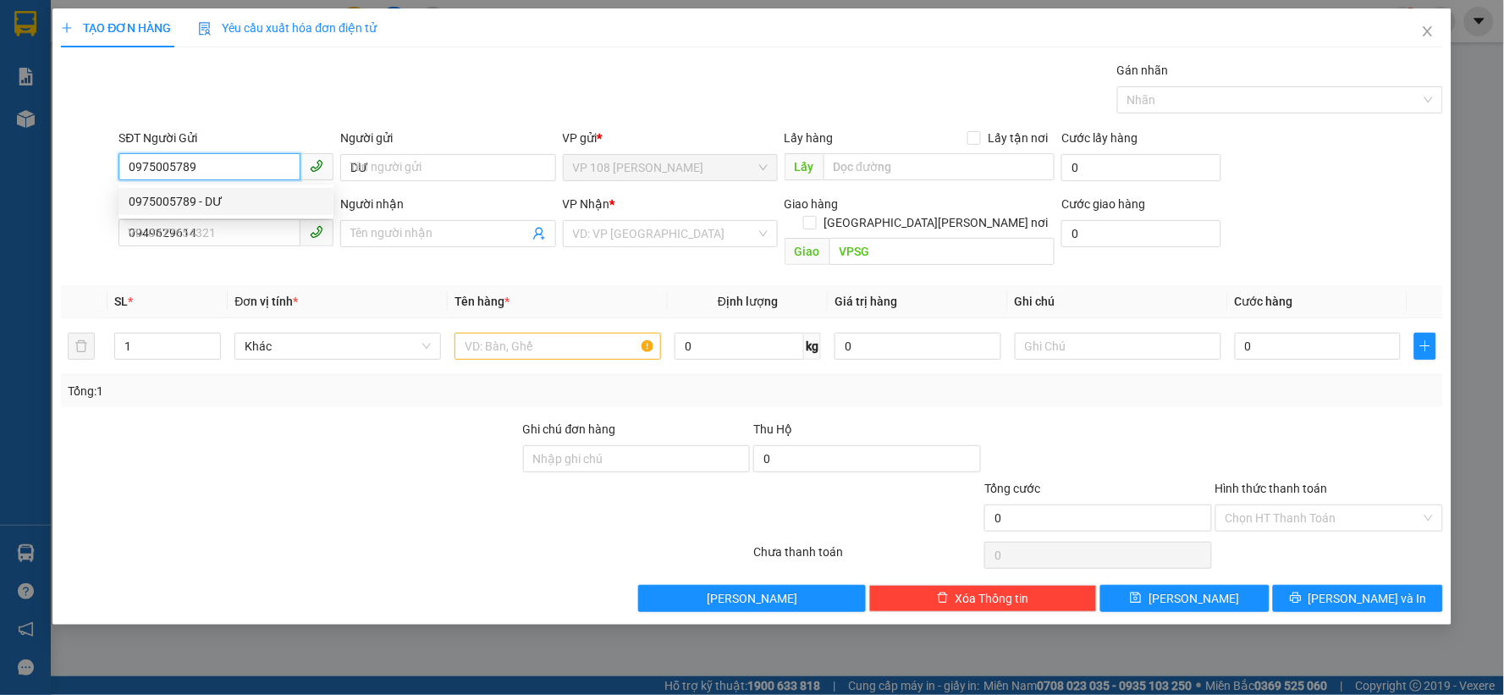
type input "30.000"
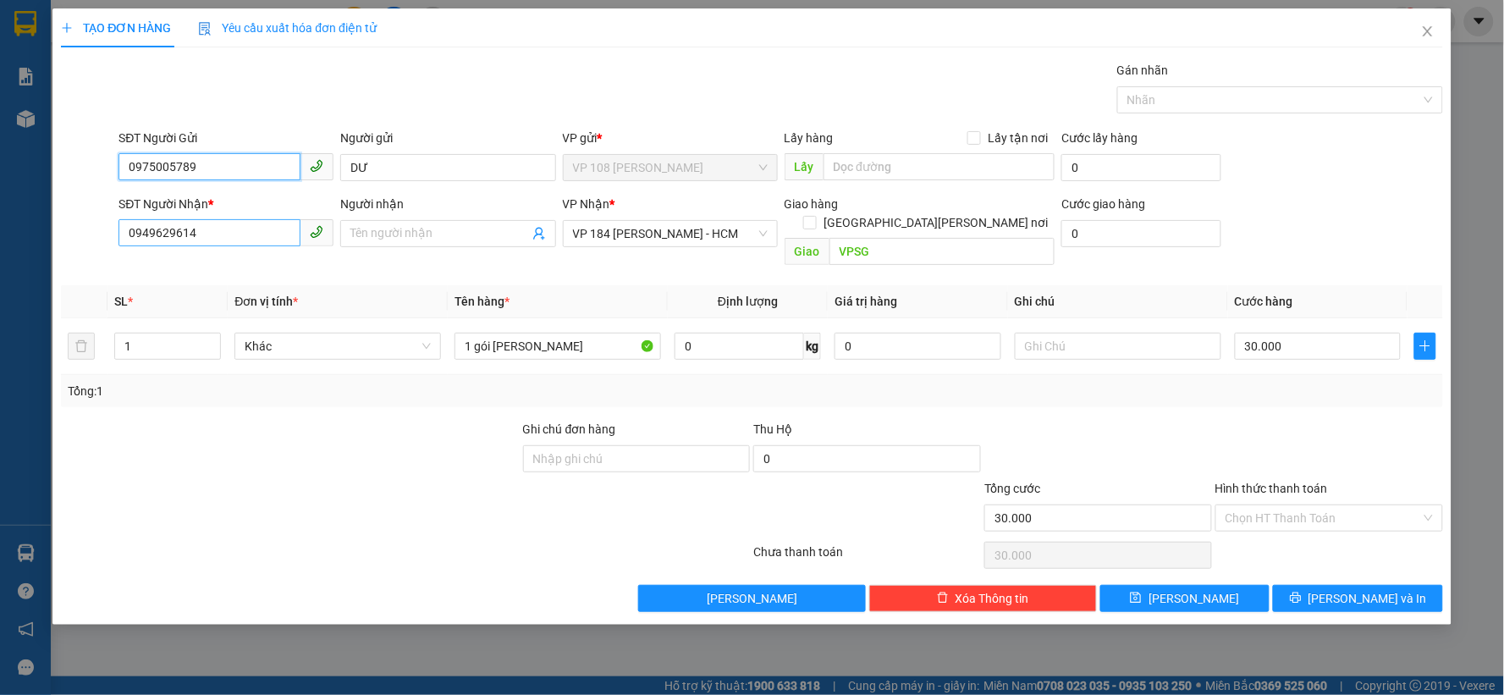
type input "0975005789"
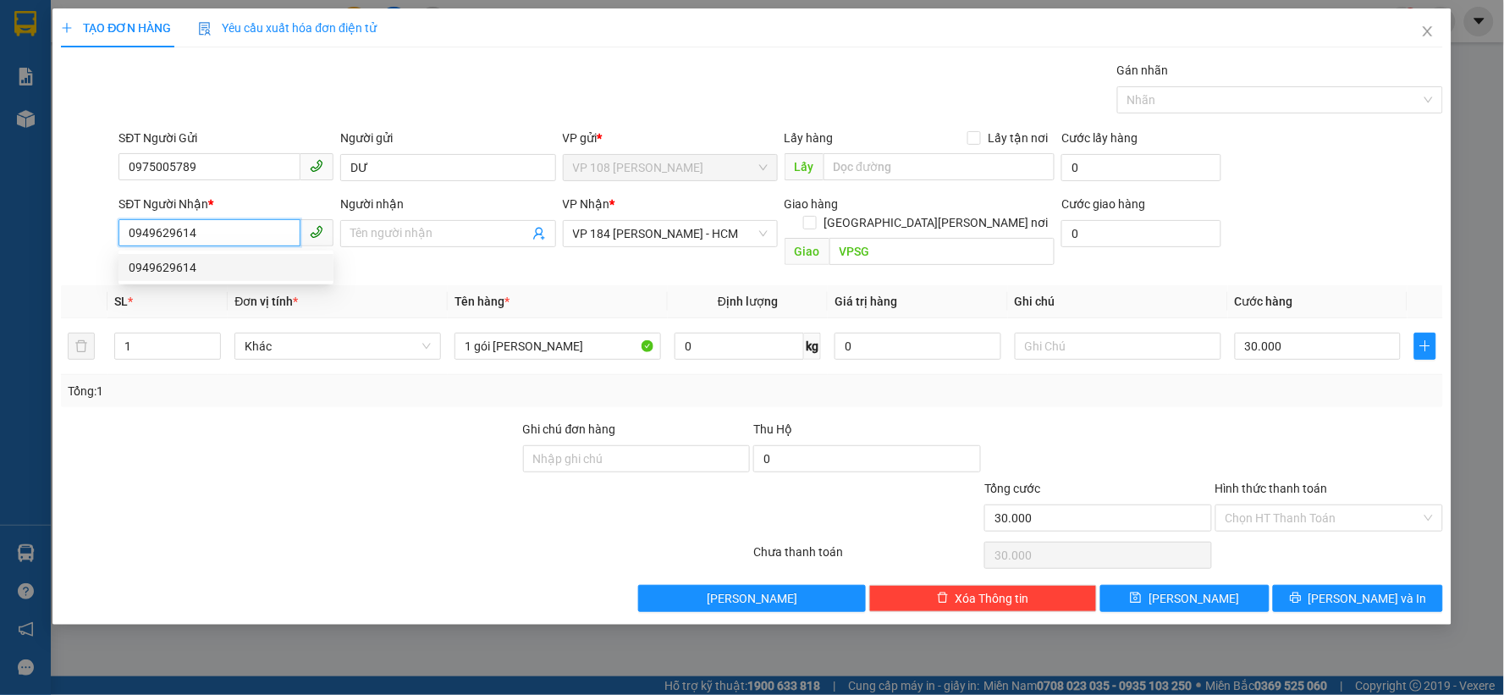
drag, startPoint x: 212, startPoint y: 241, endPoint x: 15, endPoint y: 225, distance: 197.0
click at [15, 225] on div "TẠO ĐƠN HÀNG Yêu cầu xuất [PERSON_NAME] điện tử Transit Pickup Surcharge Ids Tr…" at bounding box center [752, 347] width 1504 height 695
type input "0903768867"
click at [428, 233] on input "Người nhận" at bounding box center [439, 233] width 178 height 19
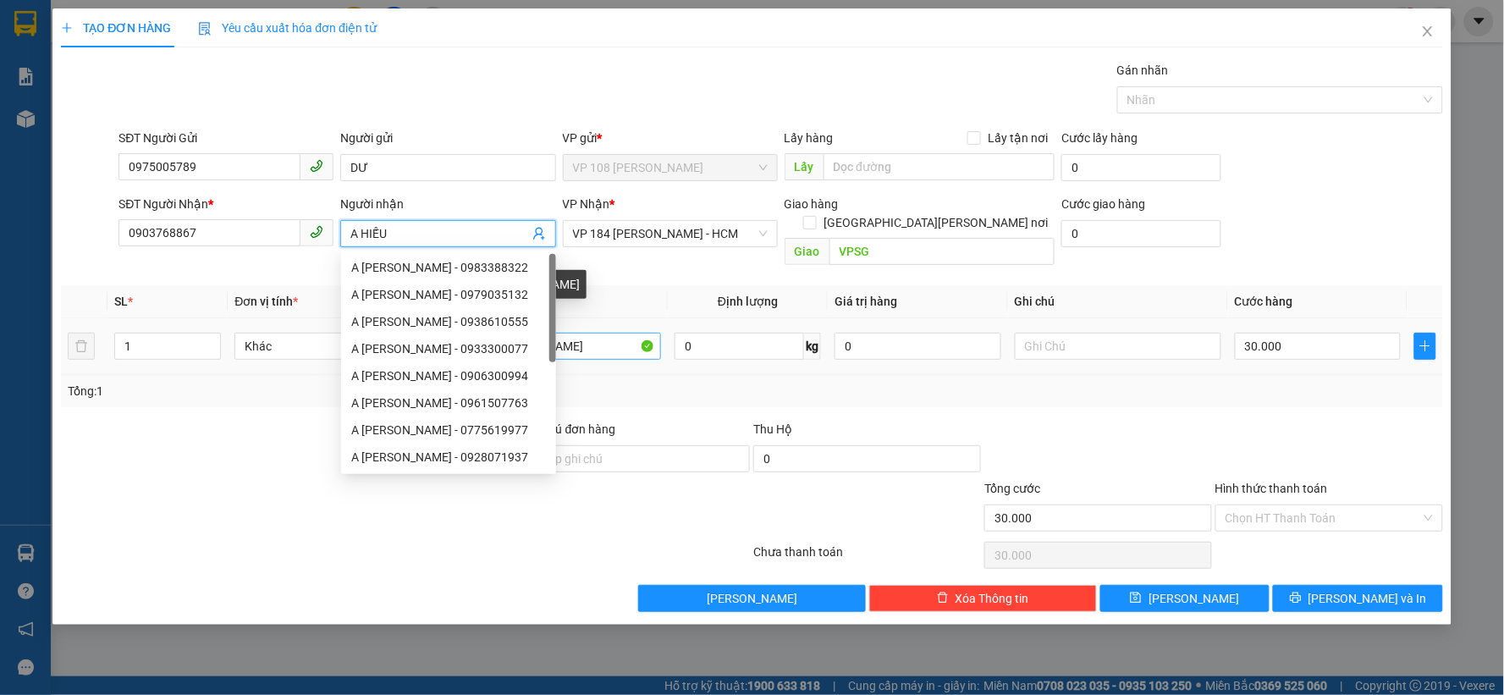
type input "A HIẾU"
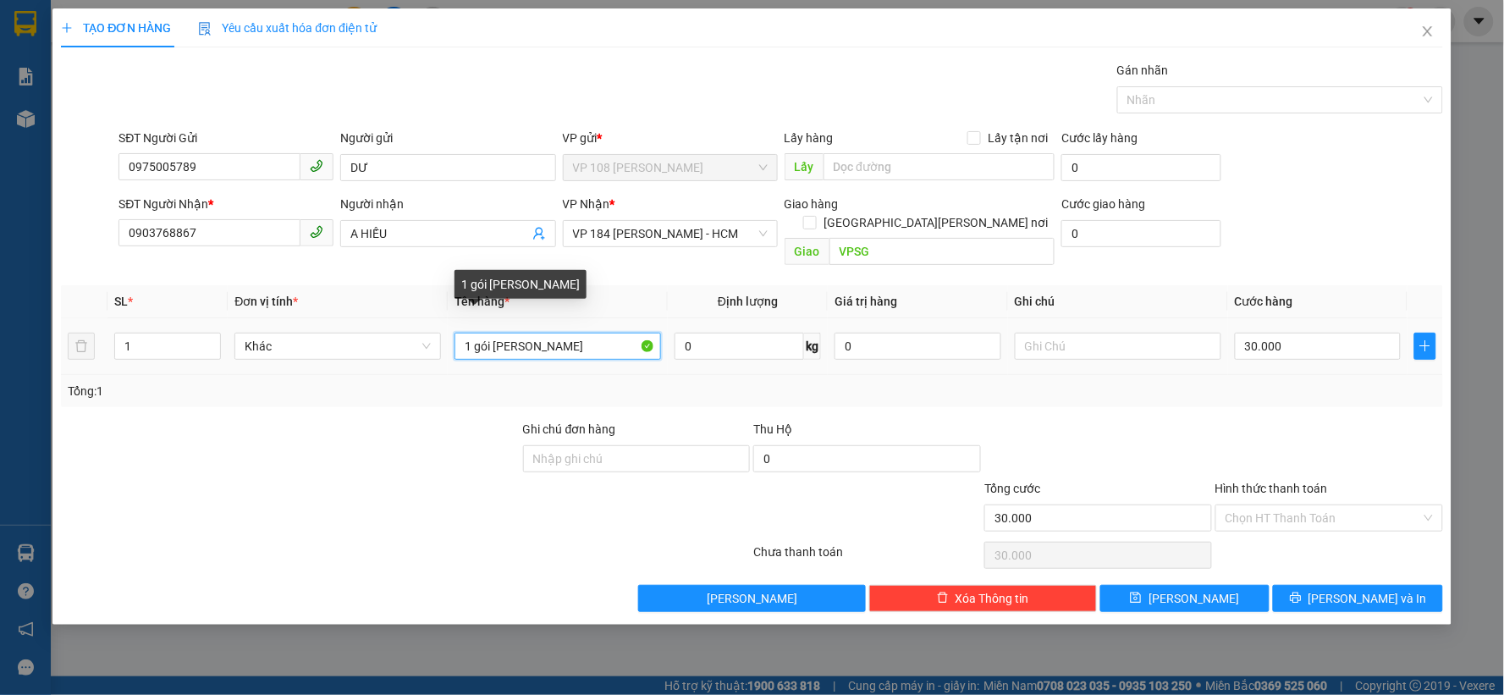
drag, startPoint x: 599, startPoint y: 336, endPoint x: 461, endPoint y: 337, distance: 138.0
click at [461, 337] on input "1 gói [PERSON_NAME]" at bounding box center [558, 346] width 207 height 27
type input "1 PB AQ"
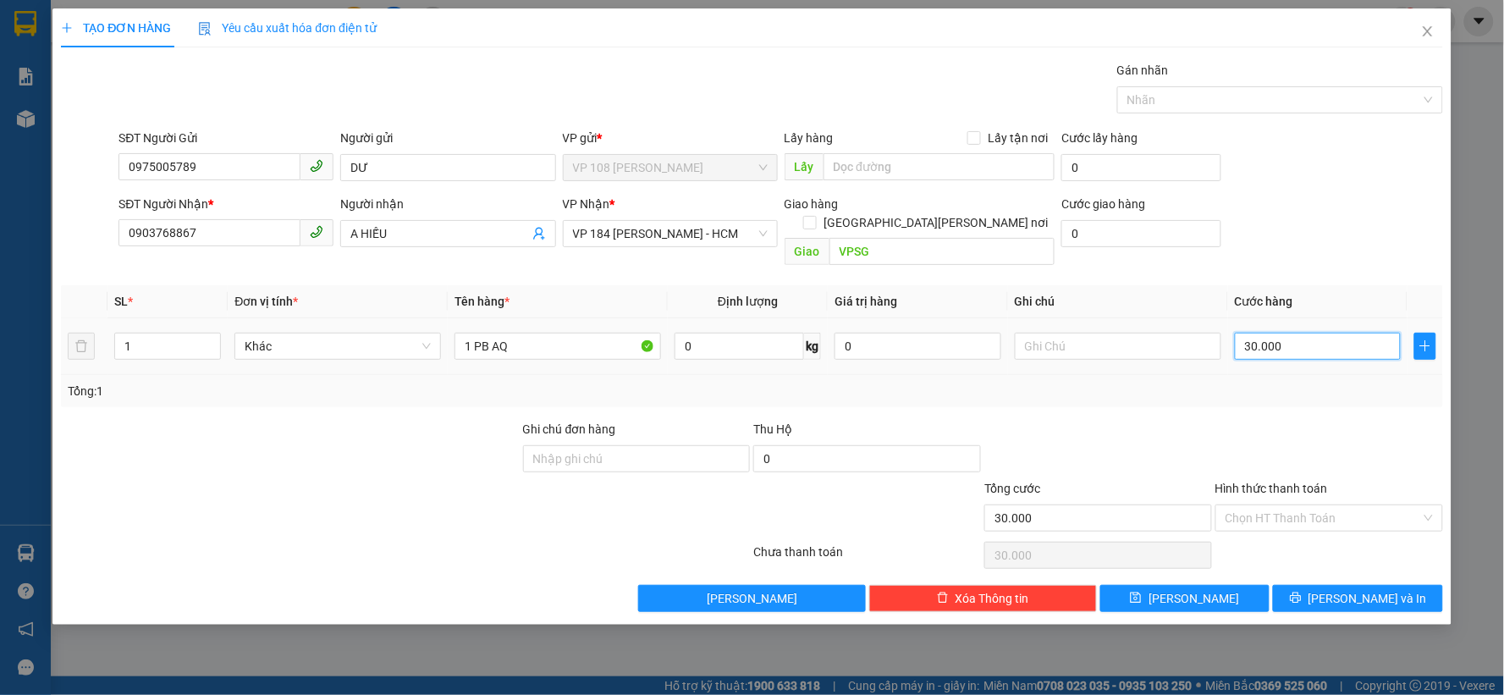
click at [1297, 334] on input "30.000" at bounding box center [1318, 346] width 167 height 27
type input "2"
type input "20"
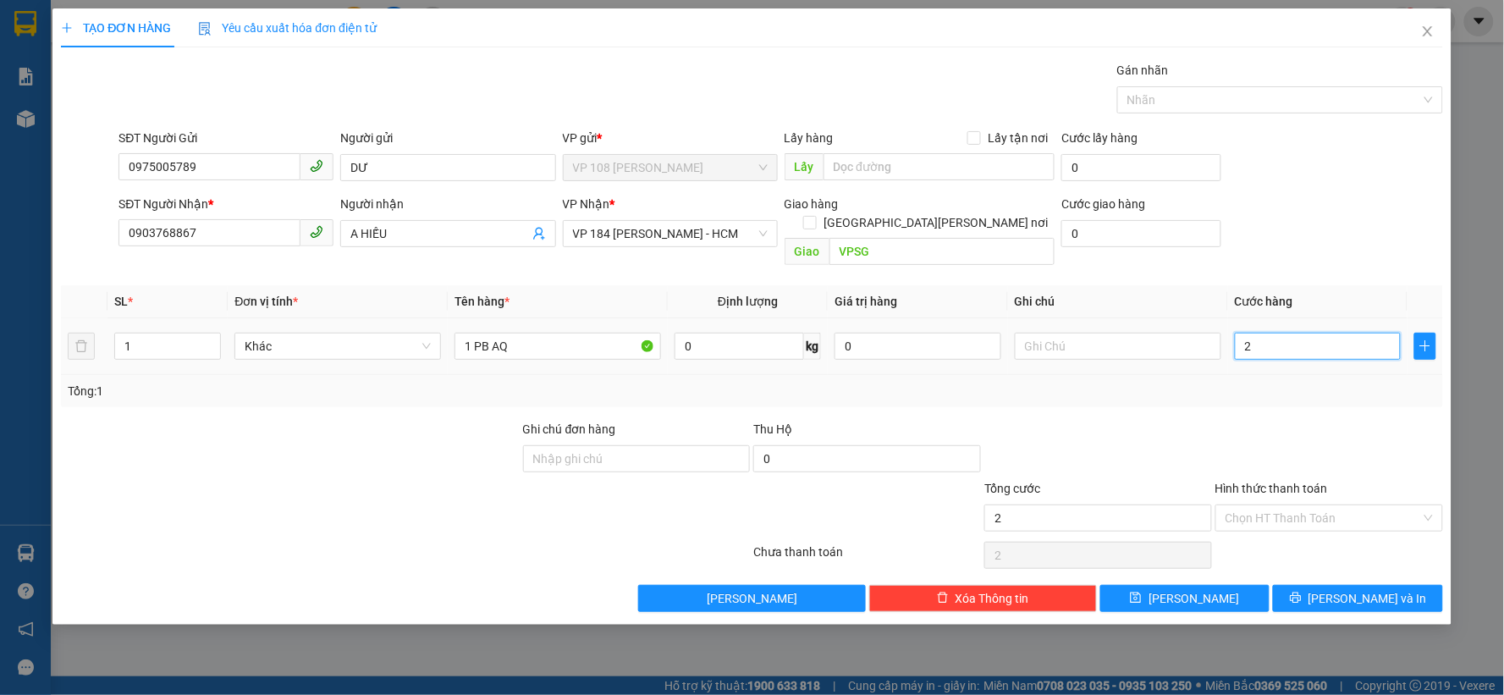
type input "20"
type input "200"
type input "2.000"
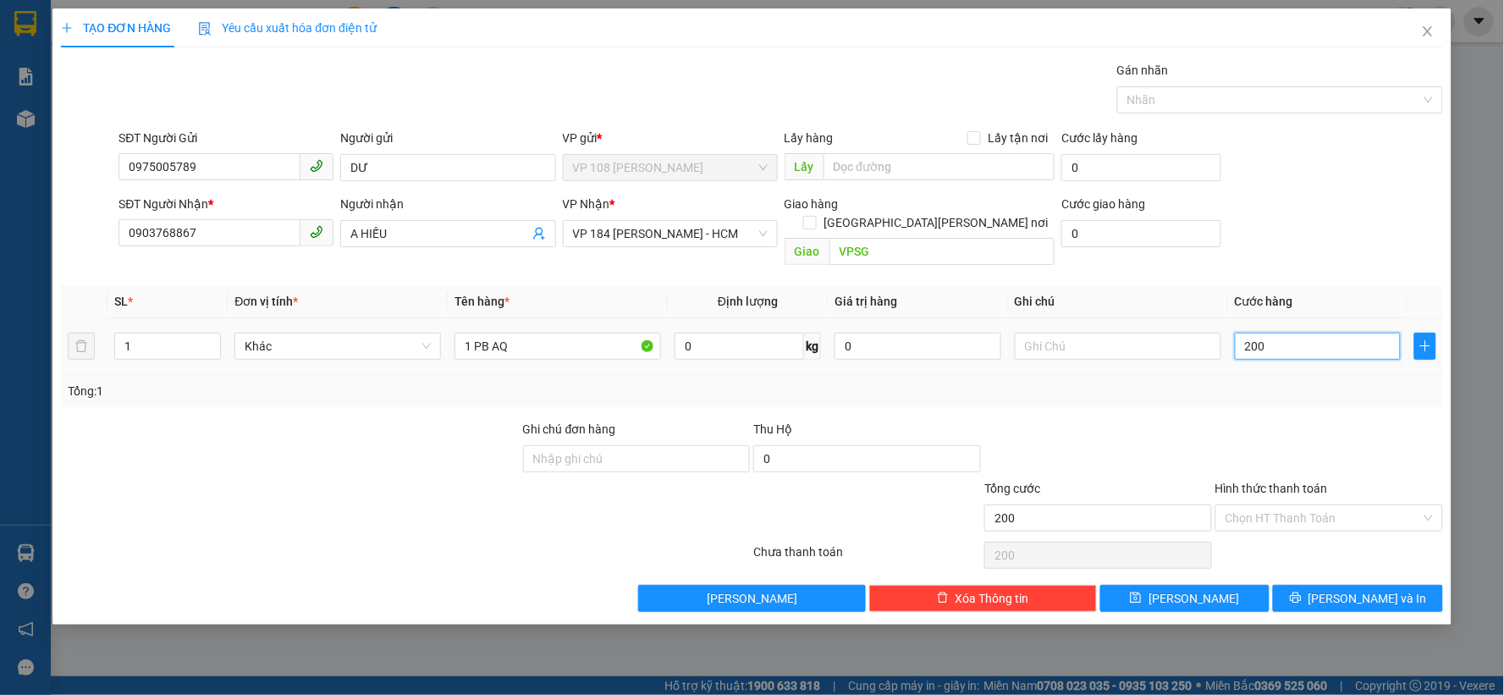
type input "2.000"
type input "20.000"
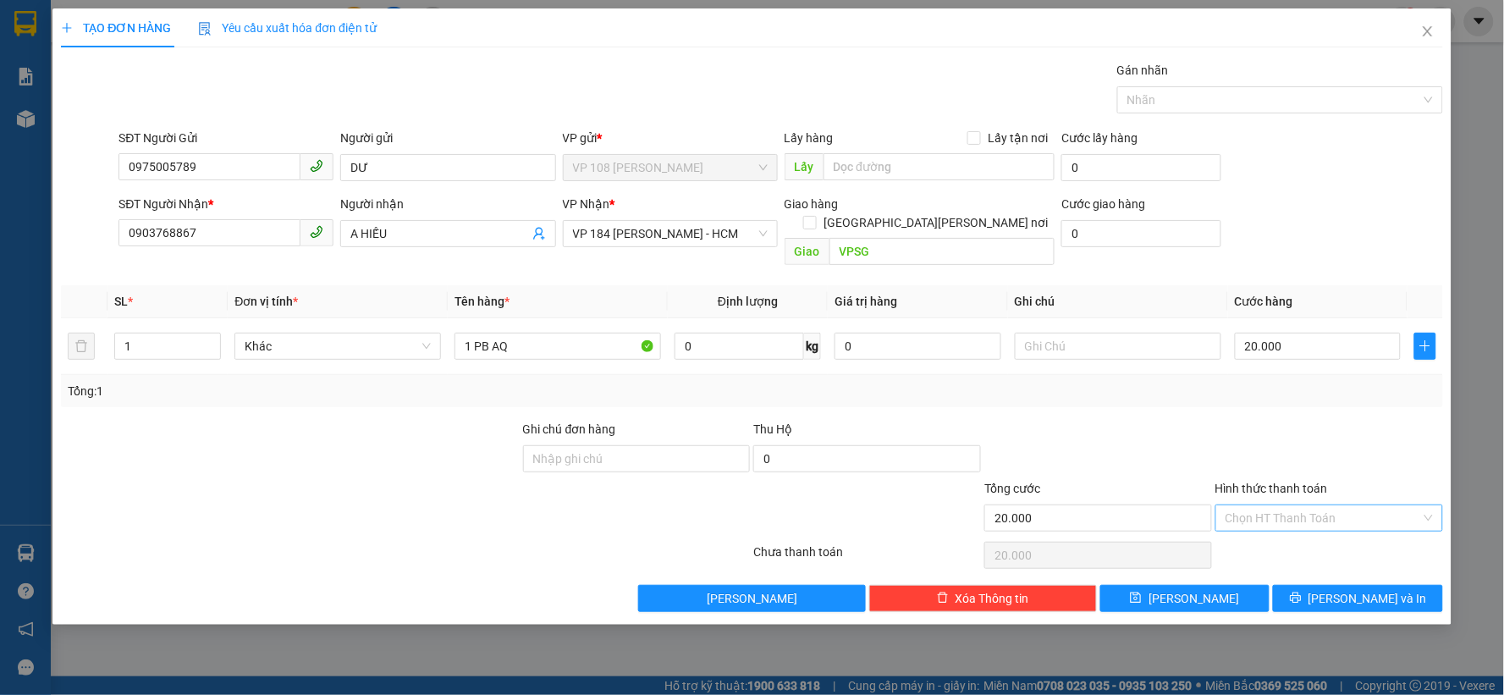
click at [1283, 505] on input "Hình thức thanh toán" at bounding box center [1324, 517] width 196 height 25
click at [1279, 531] on div "Tại văn phòng" at bounding box center [1329, 533] width 207 height 19
type input "0"
click at [1309, 585] on button "[PERSON_NAME] và In" at bounding box center [1358, 598] width 170 height 27
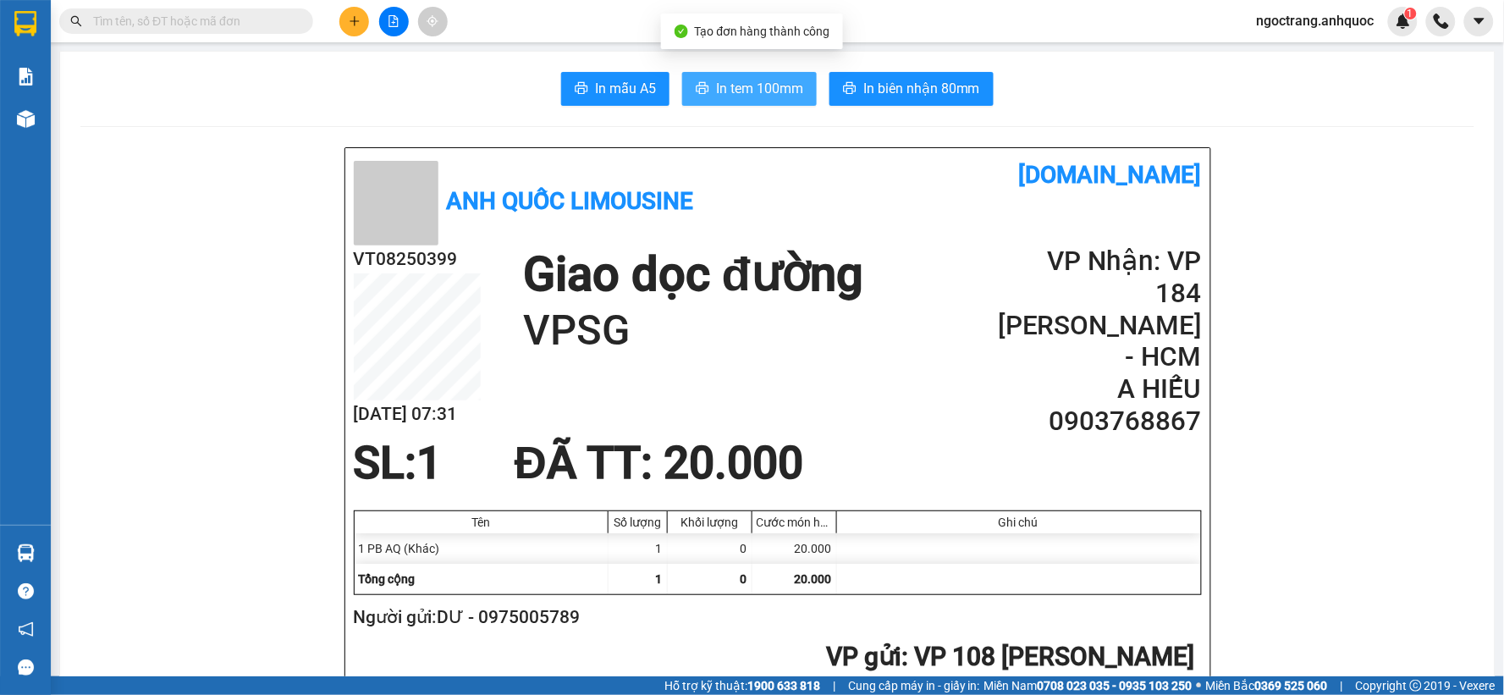
click at [748, 81] on span "In tem 100mm" at bounding box center [759, 88] width 87 height 21
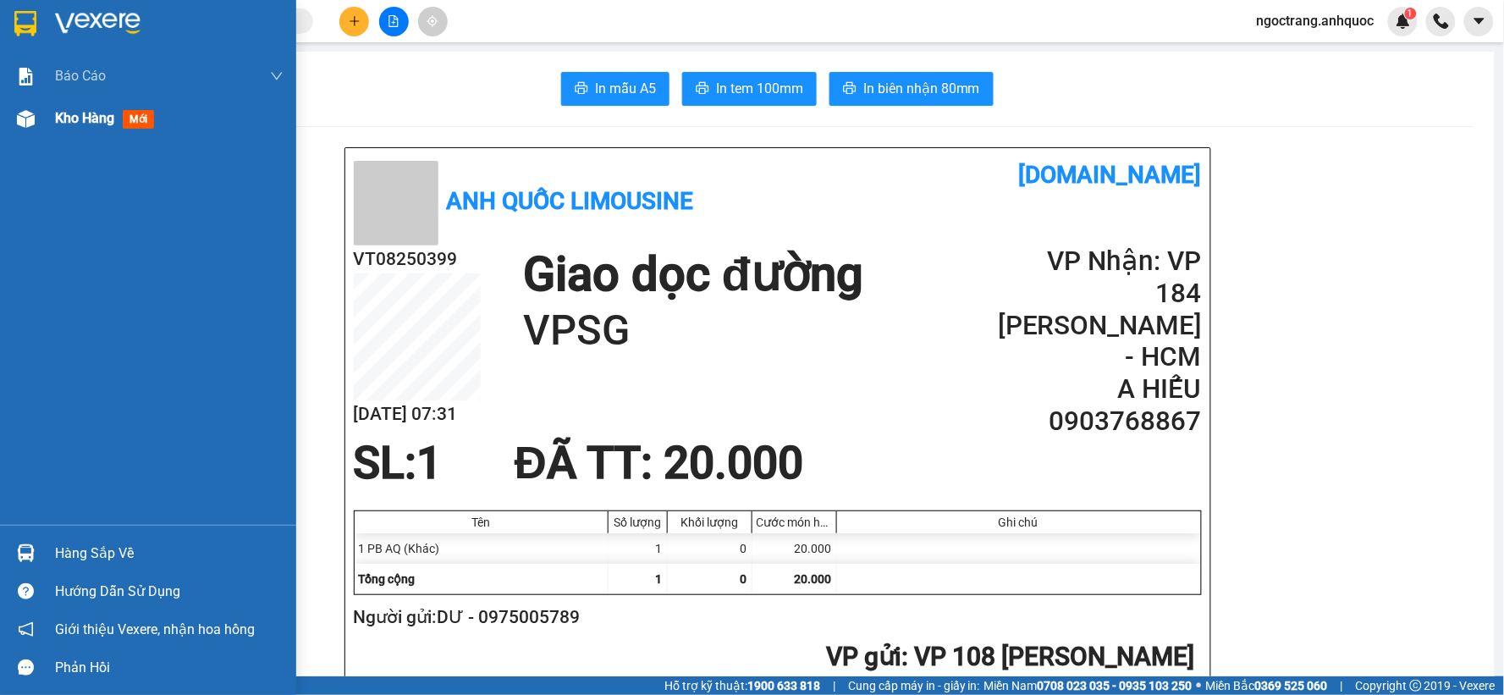
click at [74, 111] on span "Kho hàng" at bounding box center [84, 118] width 59 height 16
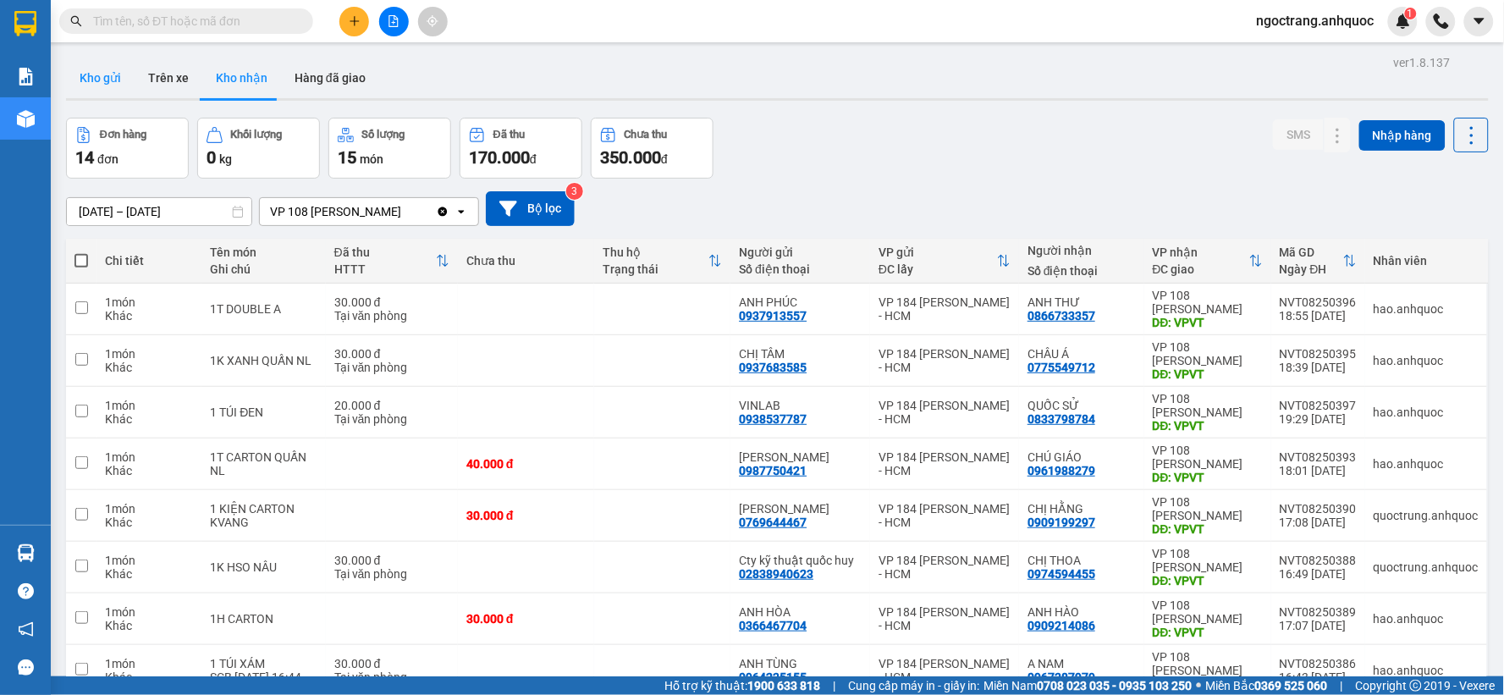
click at [97, 78] on button "Kho gửi" at bounding box center [100, 78] width 69 height 41
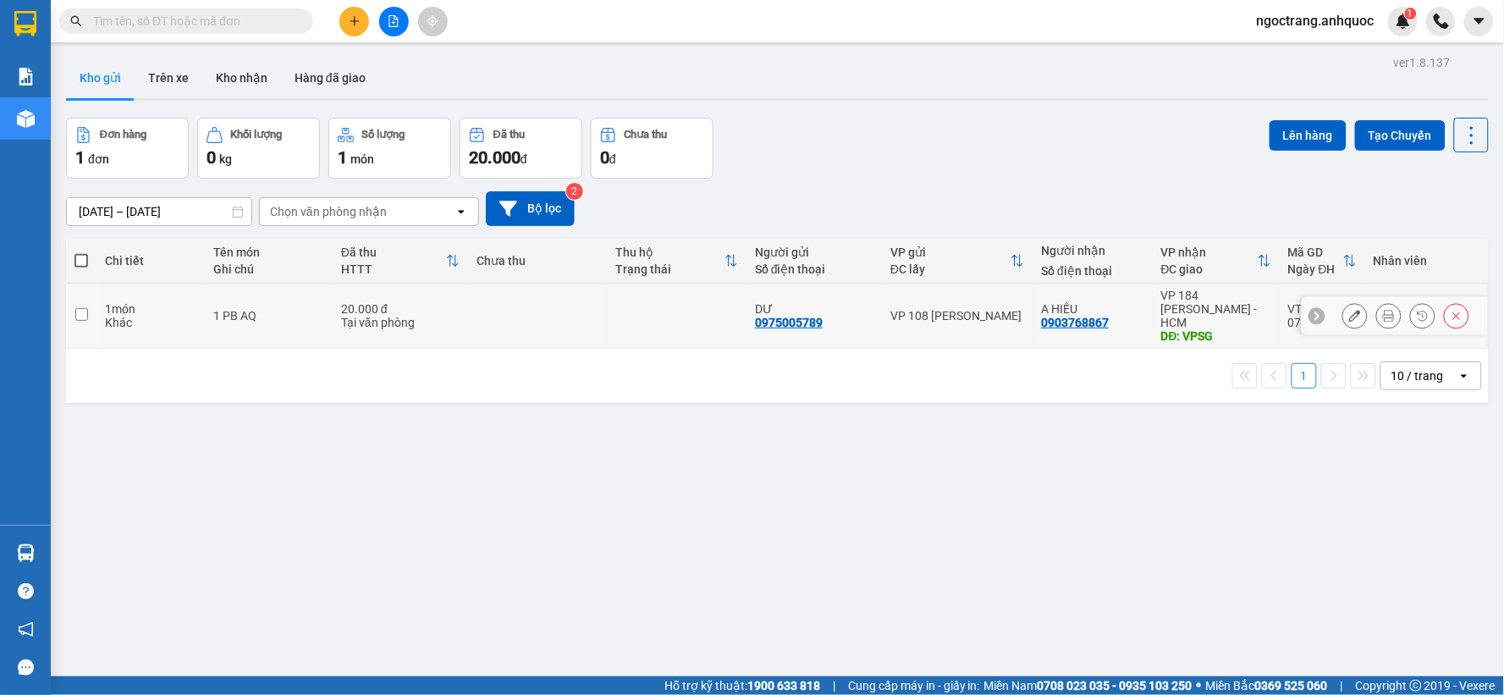
drag, startPoint x: 94, startPoint y: 307, endPoint x: 127, endPoint y: 316, distance: 34.1
click at [94, 308] on td at bounding box center [81, 316] width 30 height 65
checkbox input "true"
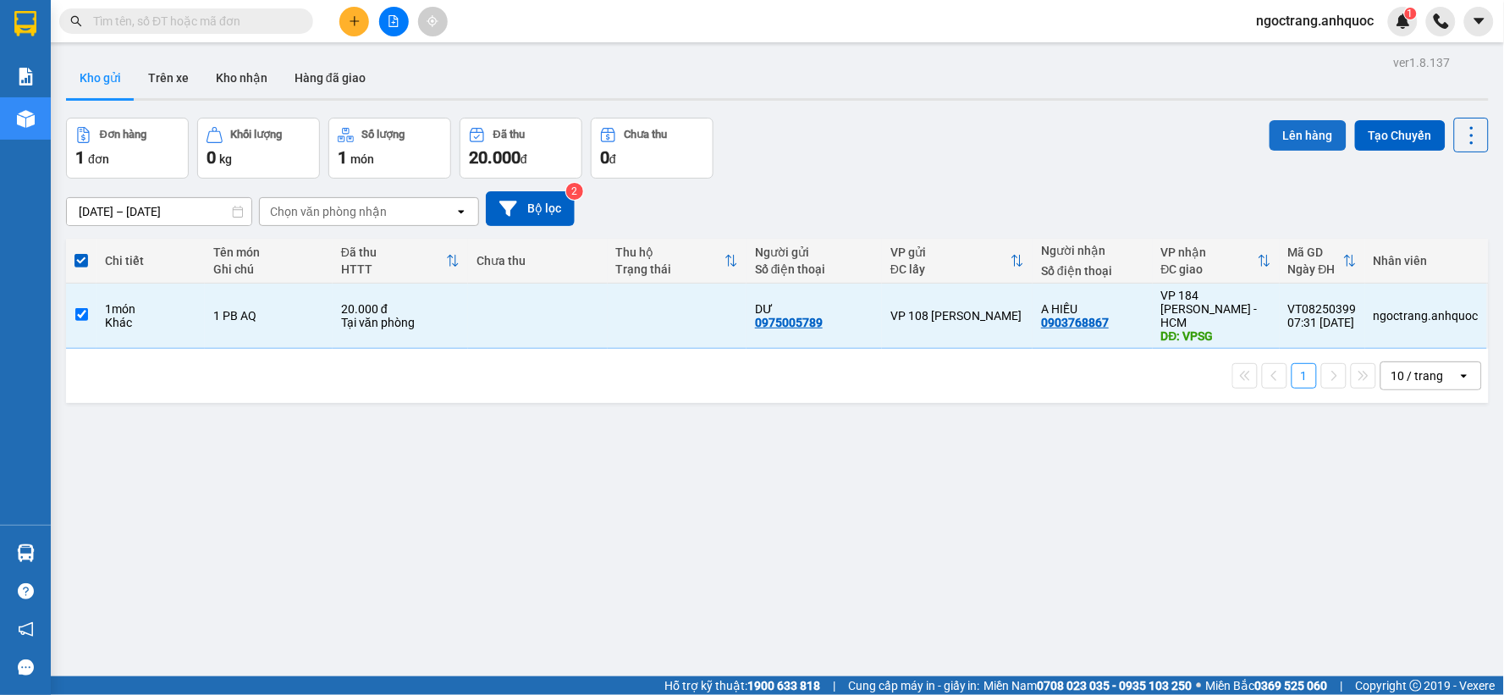
click at [1306, 138] on button "Lên hàng" at bounding box center [1308, 135] width 77 height 30
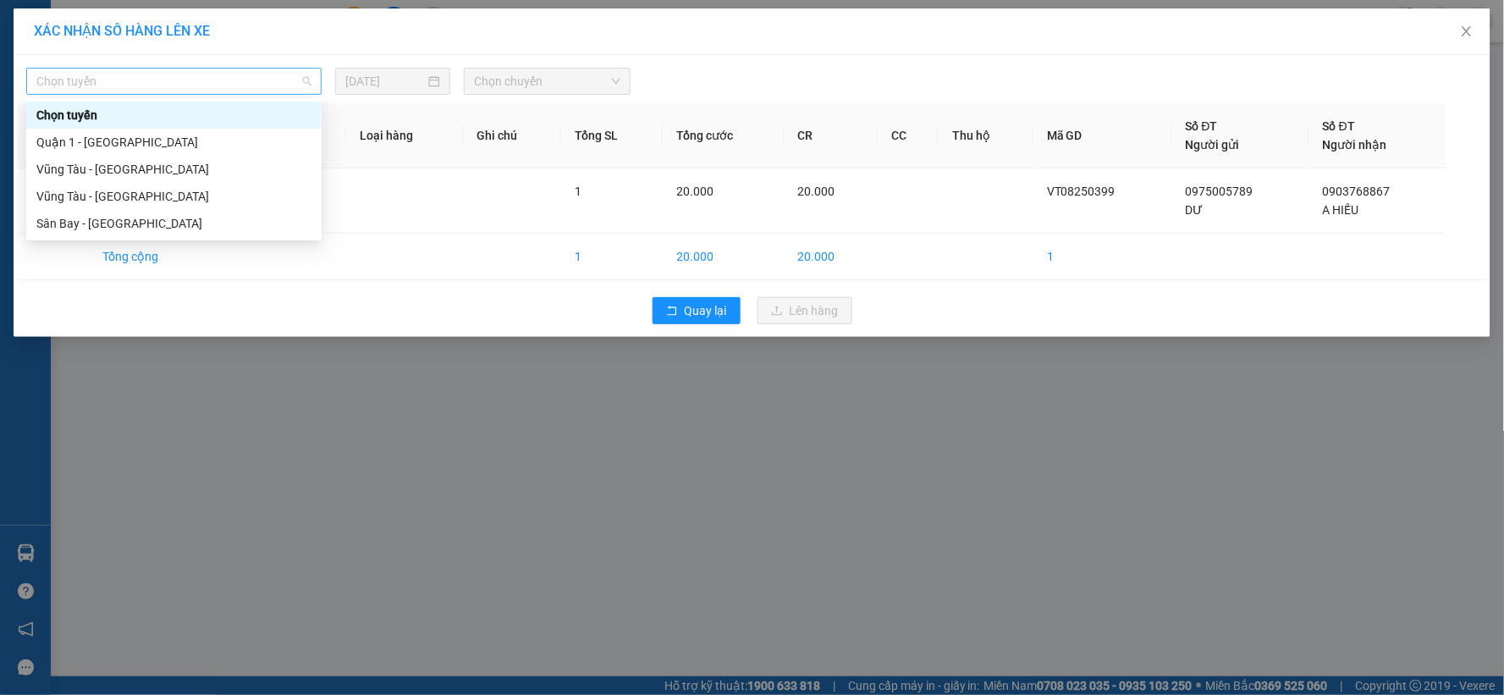
click at [258, 78] on span "Chọn tuyến" at bounding box center [173, 81] width 275 height 25
click at [156, 199] on div "Vũng Tàu - [GEOGRAPHIC_DATA]" at bounding box center [173, 196] width 275 height 19
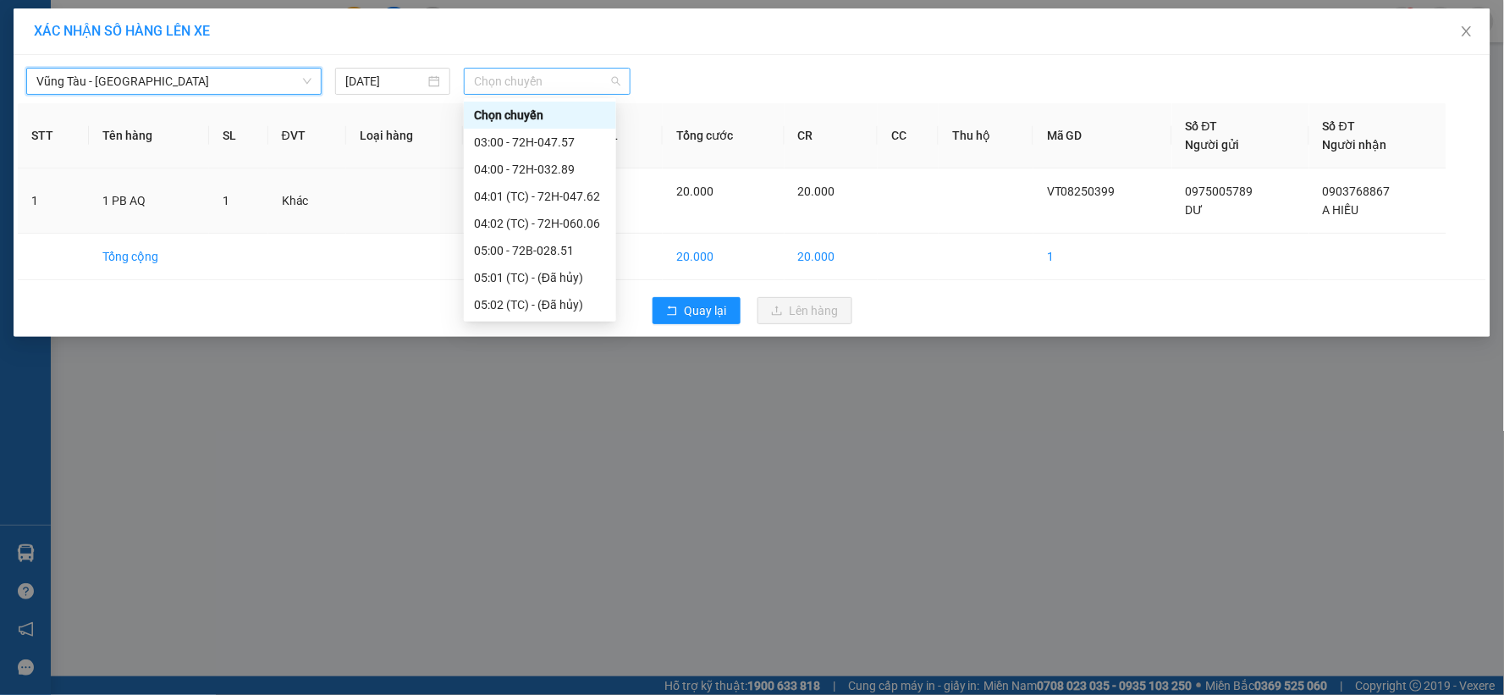
click at [532, 91] on span "Chọn chuyến" at bounding box center [547, 81] width 146 height 25
type input "08"
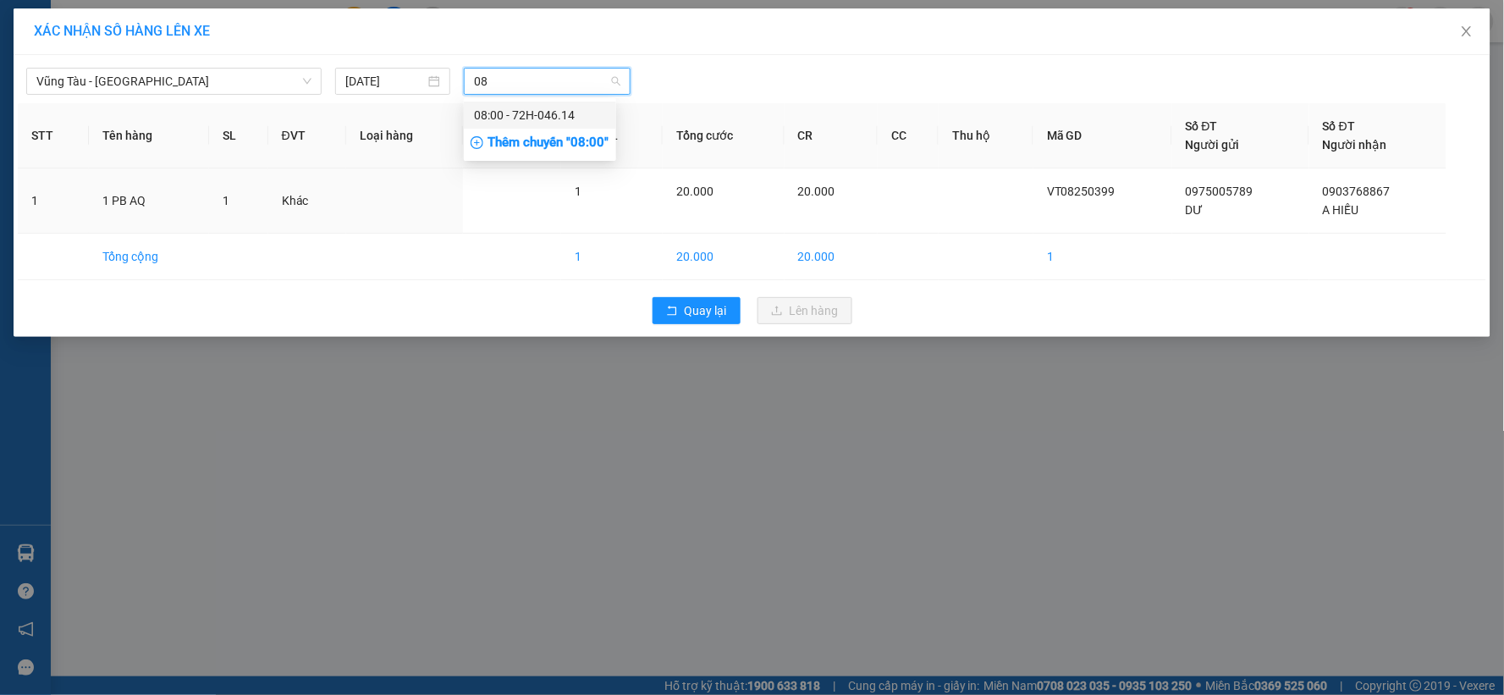
click at [530, 112] on div "08:00 - 72H-046.14" at bounding box center [540, 115] width 132 height 19
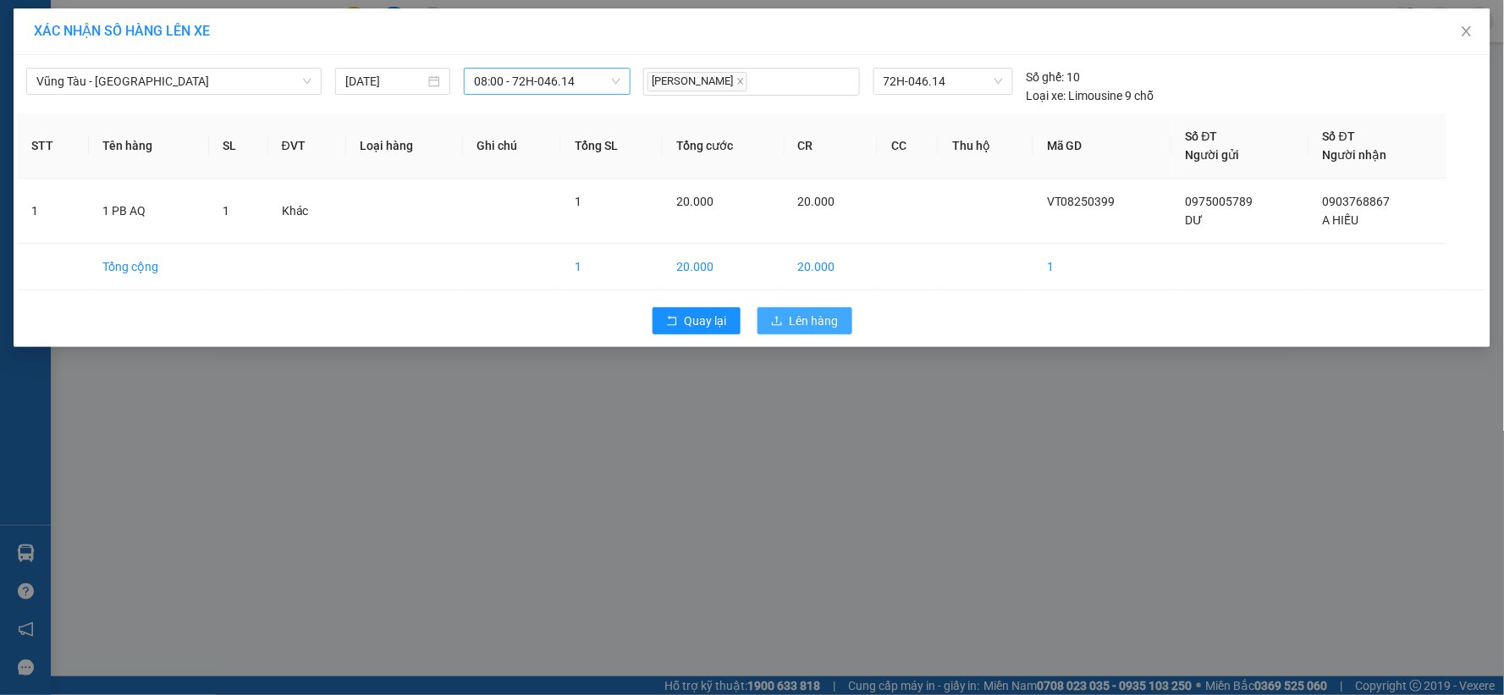
click at [800, 322] on span "Lên hàng" at bounding box center [814, 320] width 49 height 19
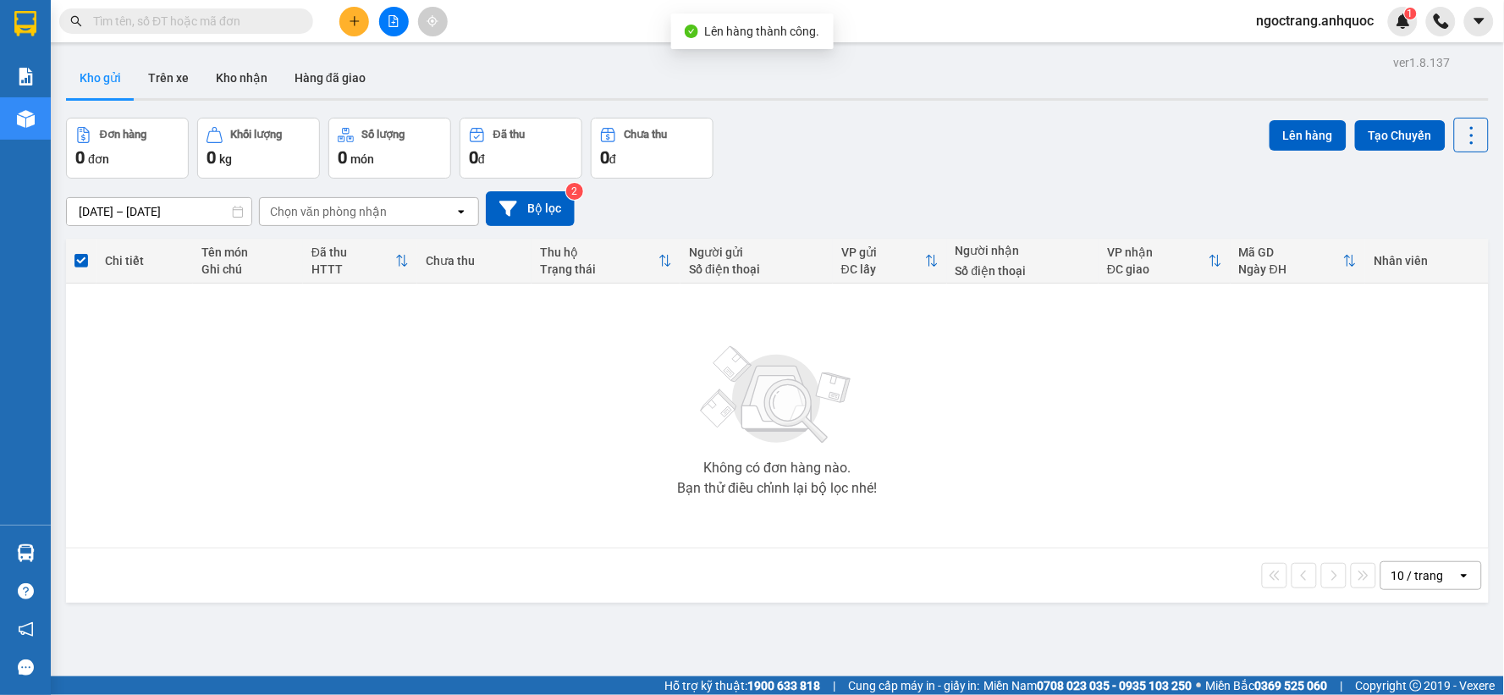
click at [401, 24] on button at bounding box center [394, 22] width 30 height 30
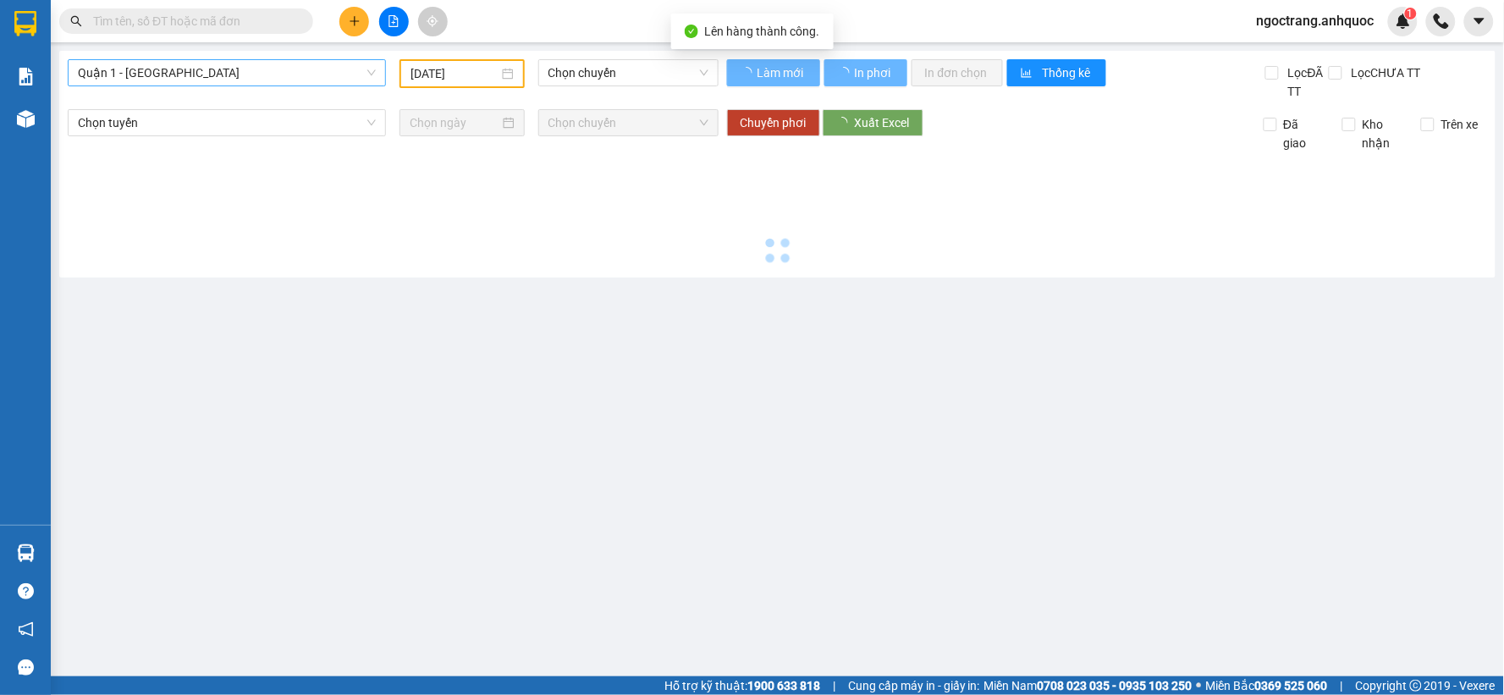
type input "[DATE]"
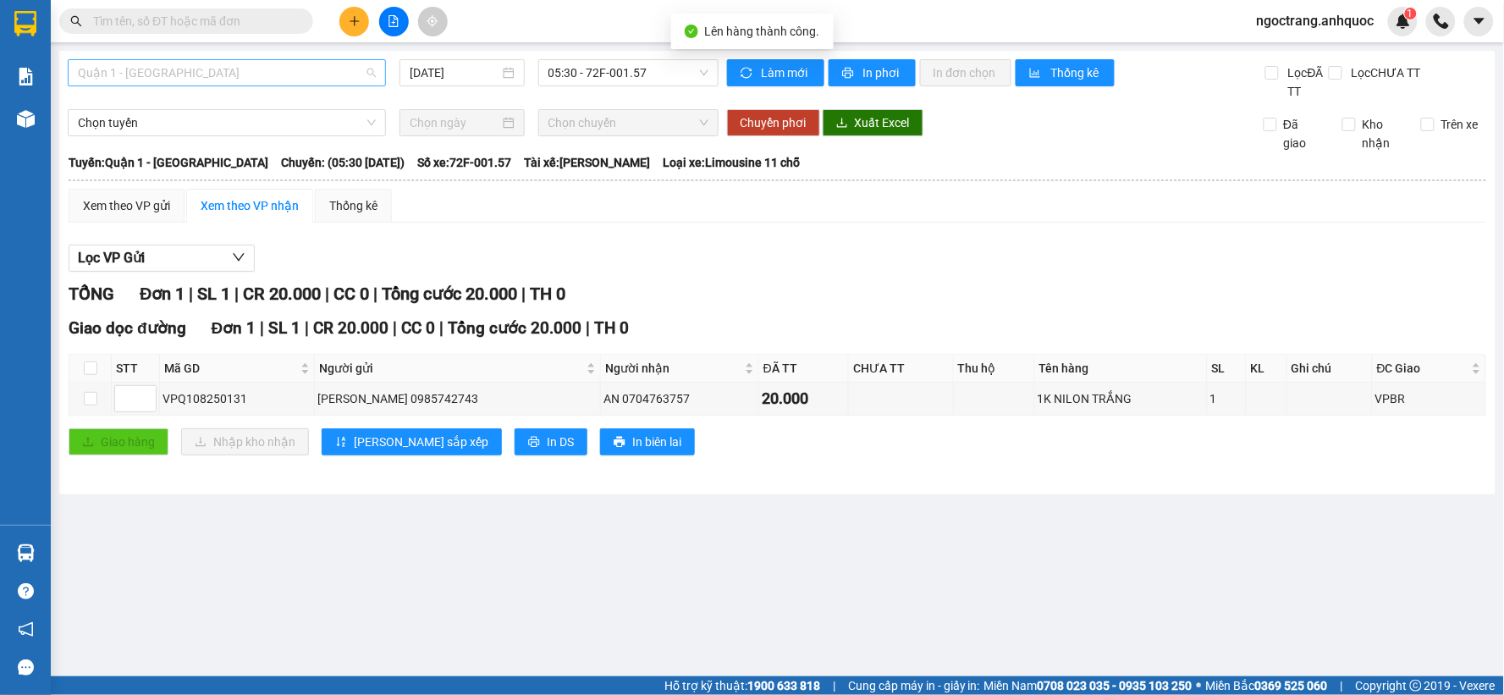
click at [267, 80] on span "Quận 1 - [GEOGRAPHIC_DATA]" at bounding box center [227, 72] width 298 height 25
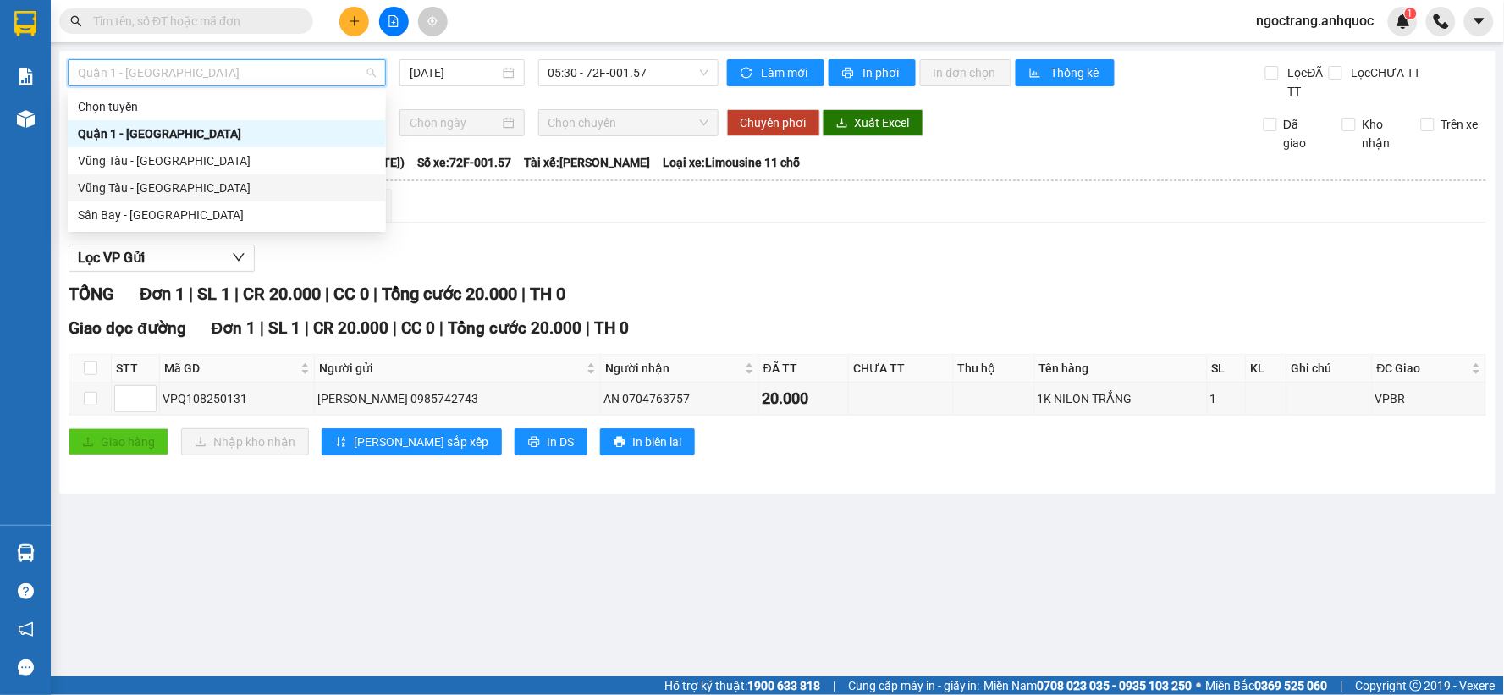
click at [163, 190] on div "Vũng Tàu - [GEOGRAPHIC_DATA]" at bounding box center [227, 188] width 298 height 19
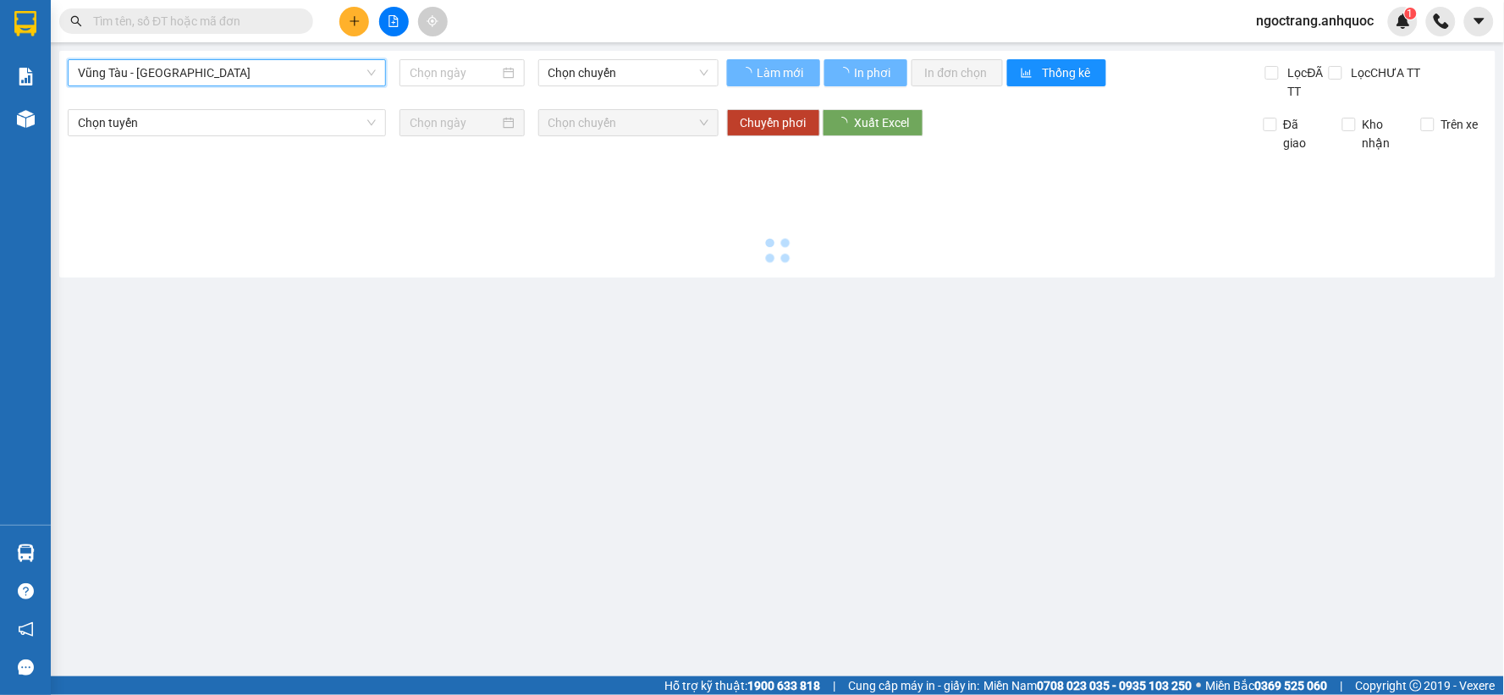
type input "[DATE]"
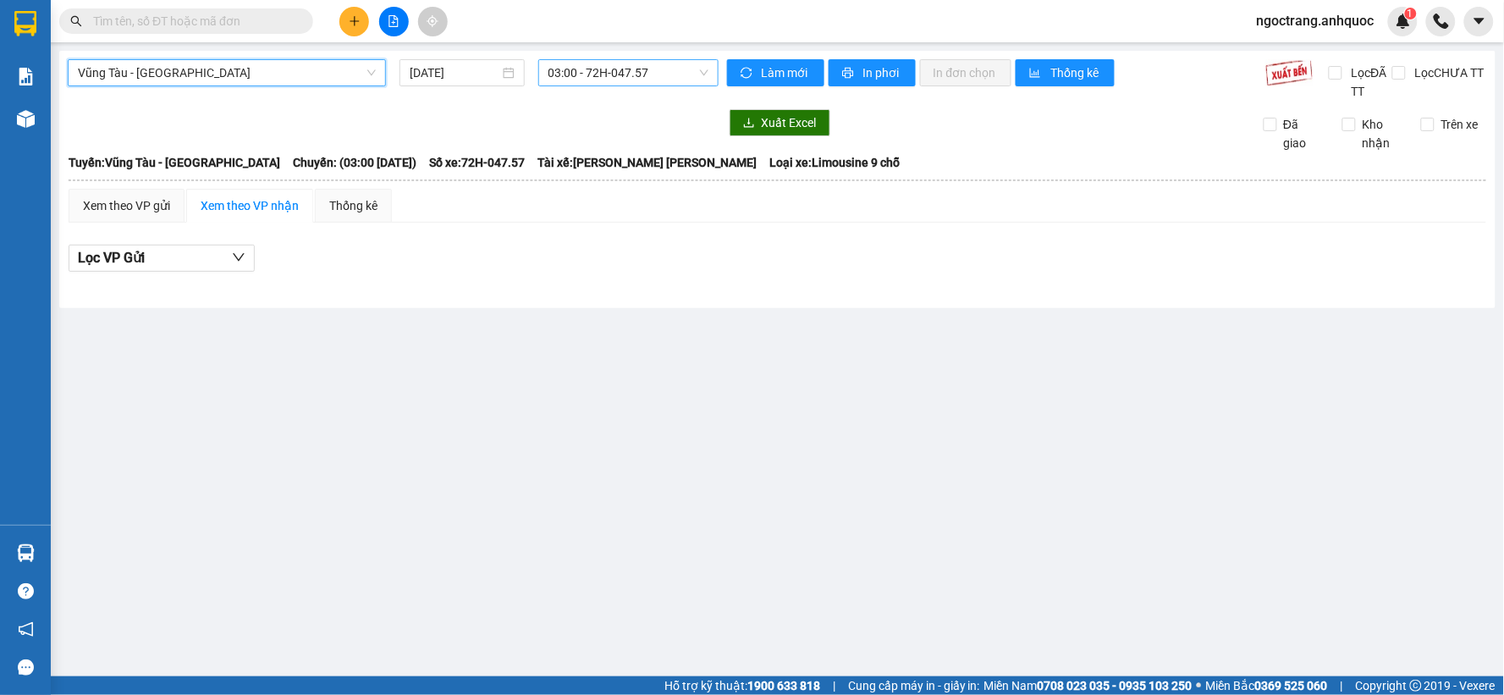
click at [599, 79] on span "03:00 - 72H-047.57" at bounding box center [628, 72] width 160 height 25
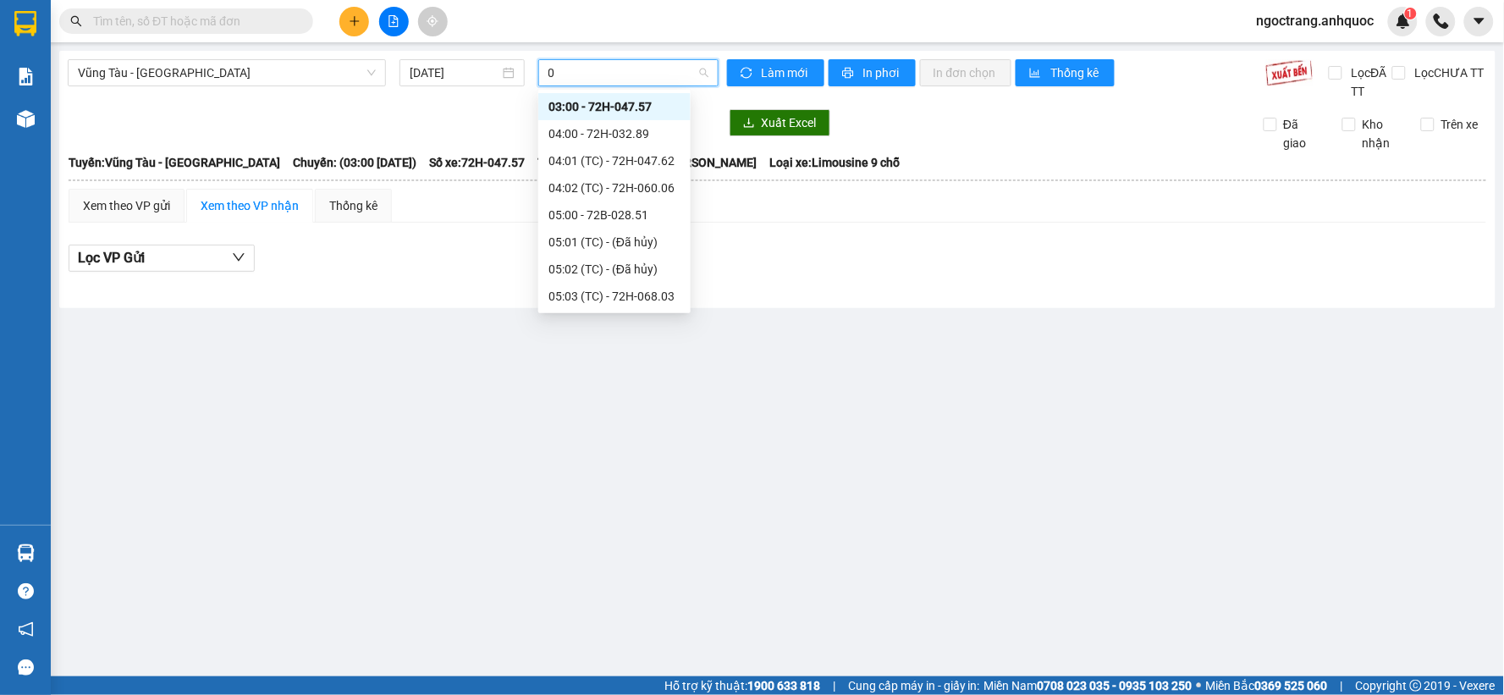
type input "08"
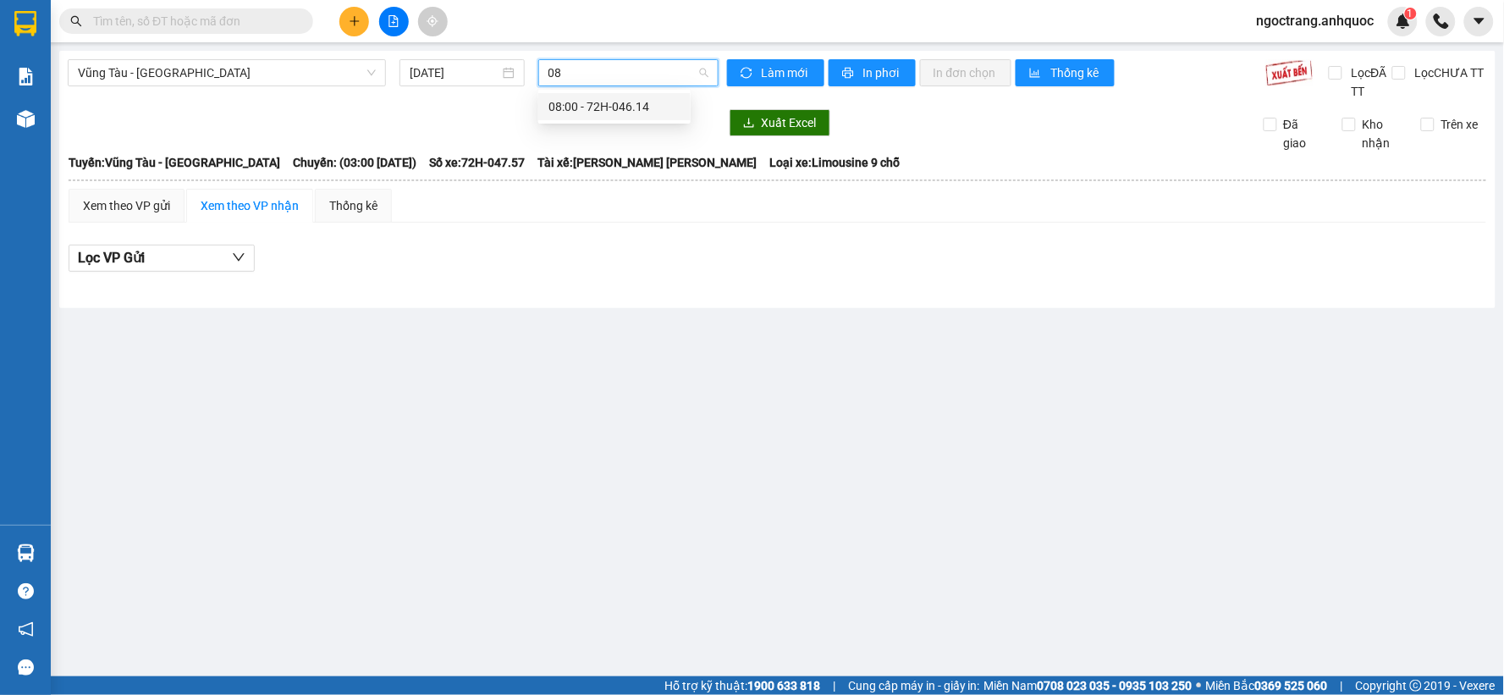
click at [598, 105] on div "08:00 - 72H-046.14" at bounding box center [614, 106] width 132 height 19
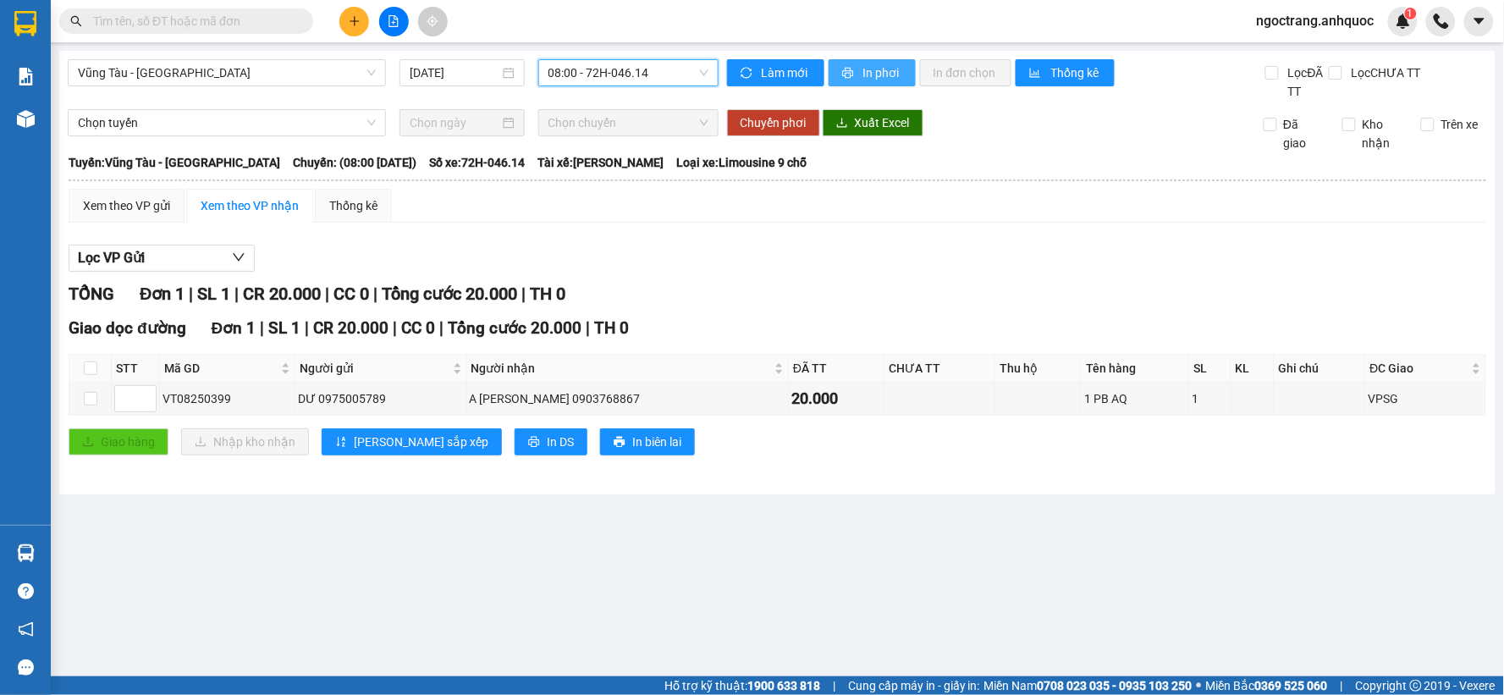
click at [890, 73] on span "In phơi" at bounding box center [882, 72] width 39 height 19
click at [884, 77] on span "In phơi" at bounding box center [882, 72] width 39 height 19
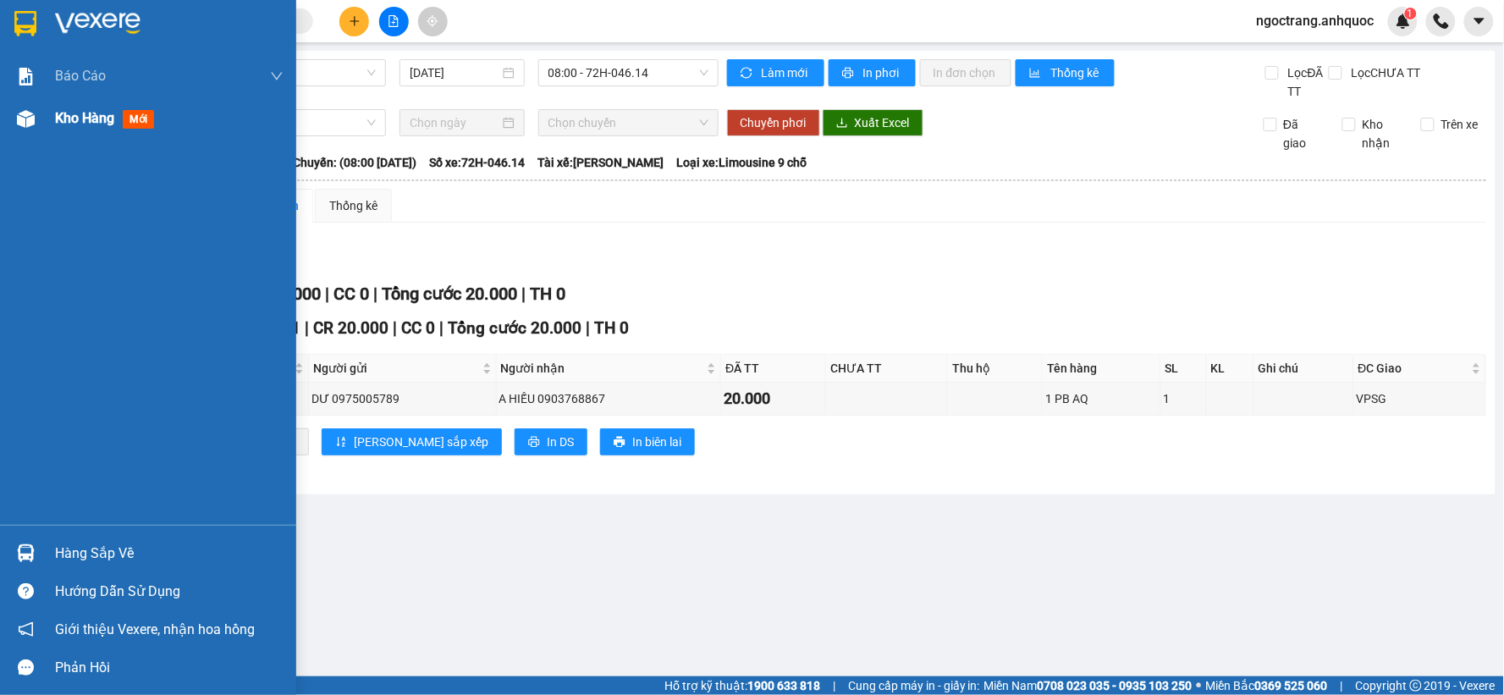
click at [105, 119] on span "Kho hàng" at bounding box center [84, 118] width 59 height 16
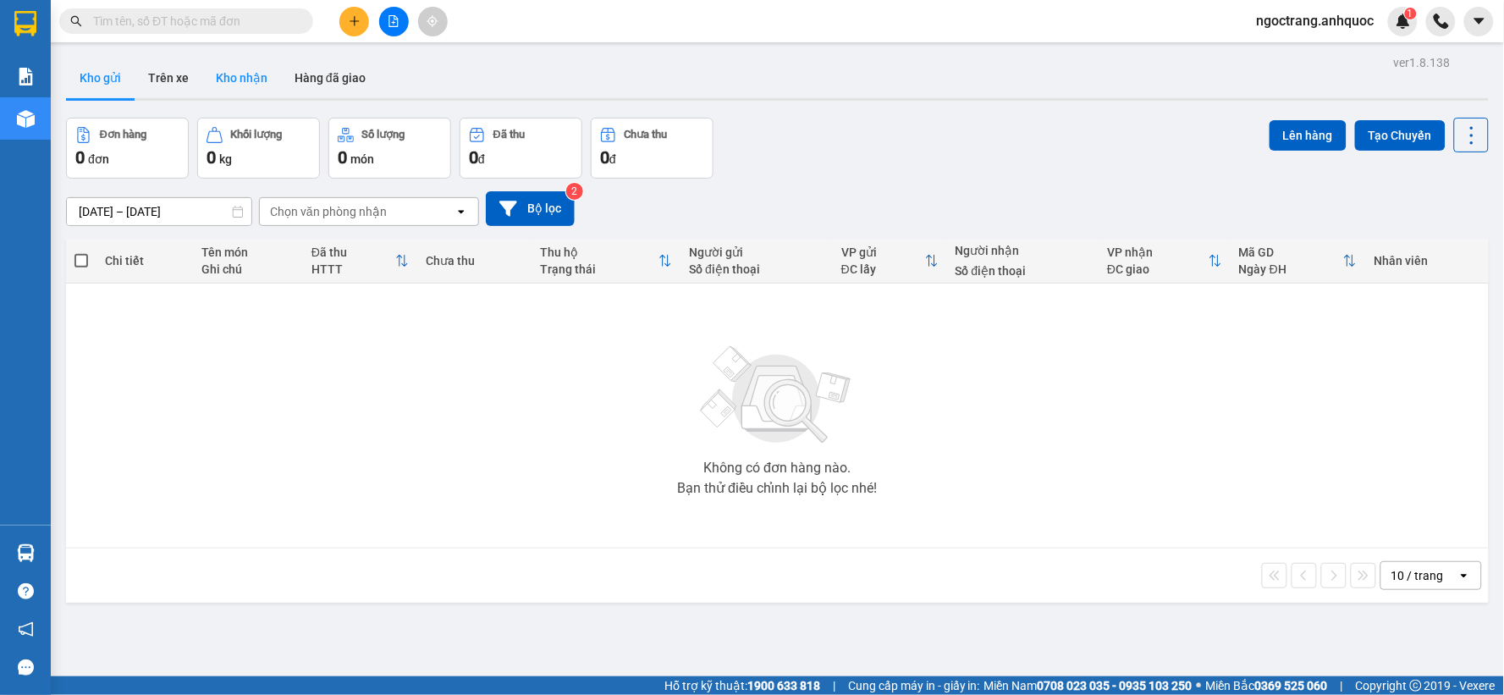
click at [223, 80] on button "Kho nhận" at bounding box center [241, 78] width 79 height 41
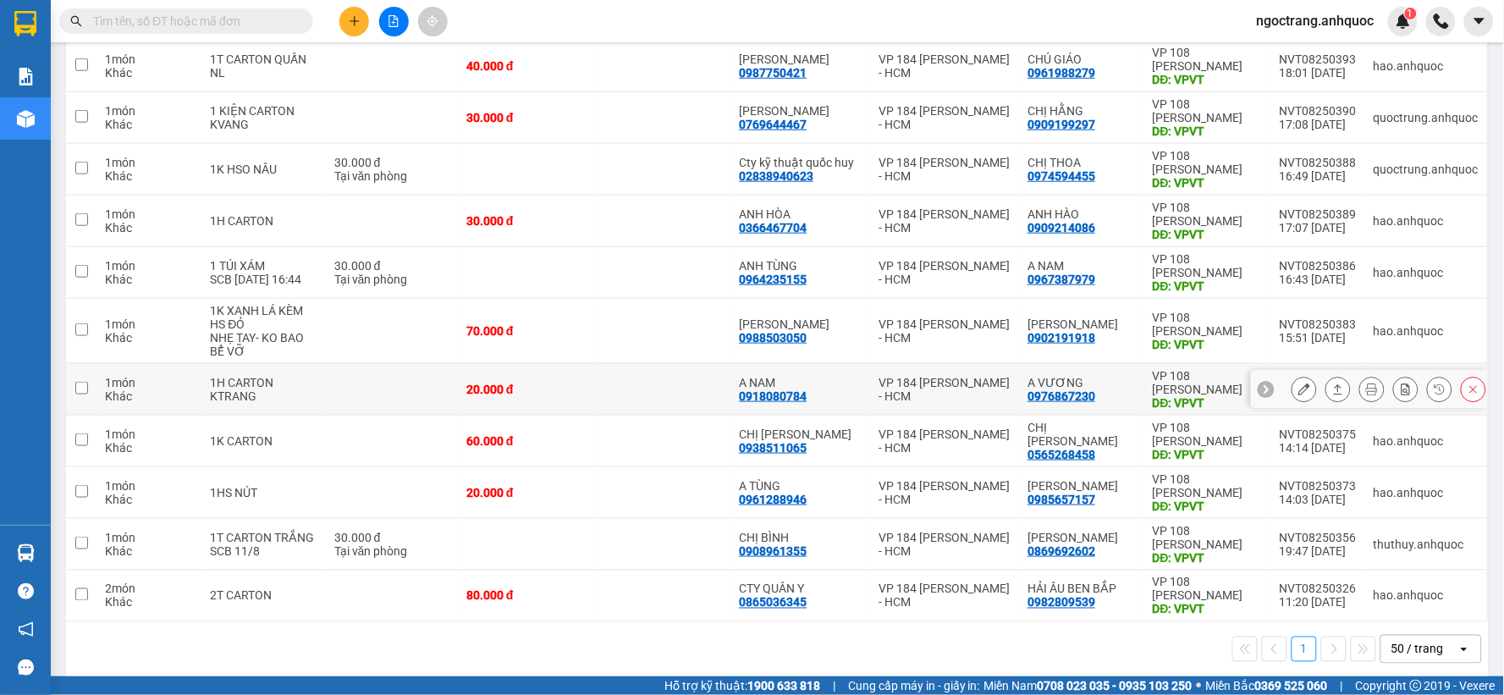
scroll to position [415, 0]
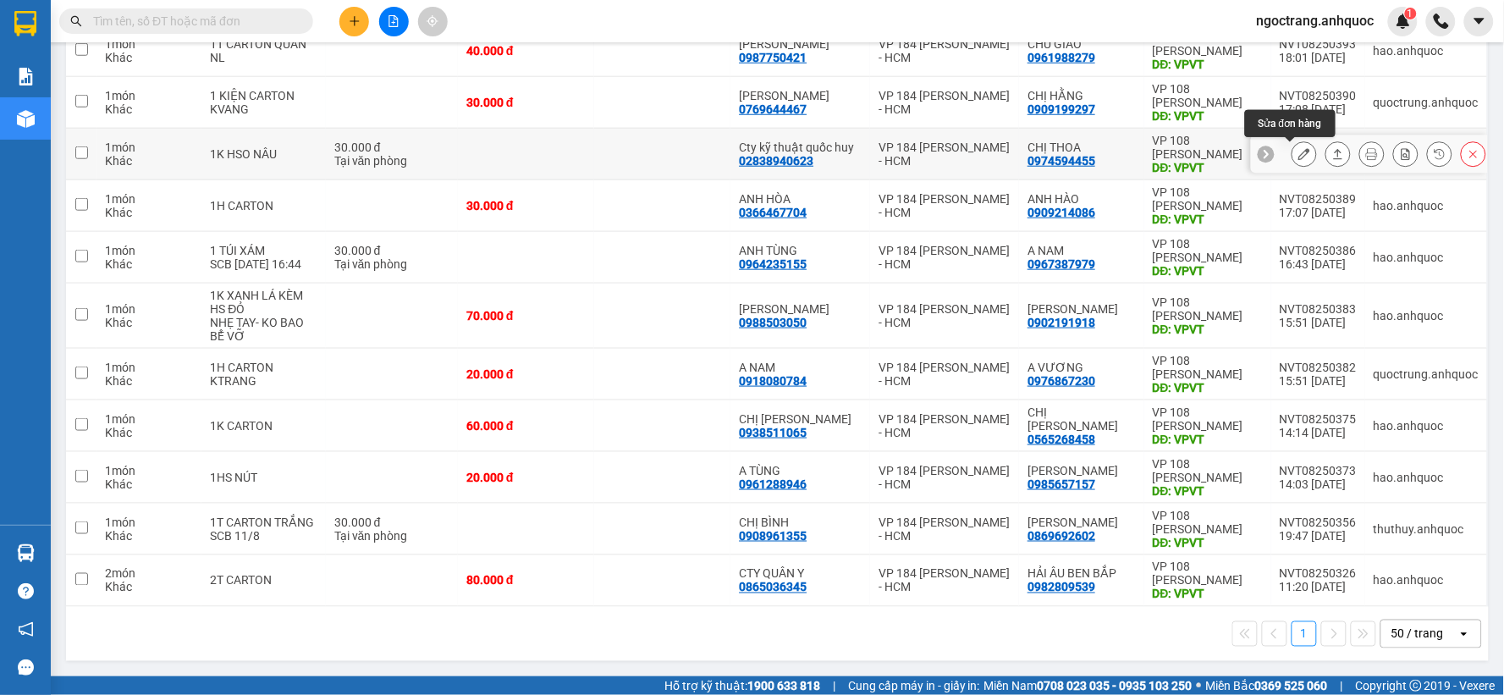
click at [1298, 157] on icon at bounding box center [1304, 154] width 12 height 12
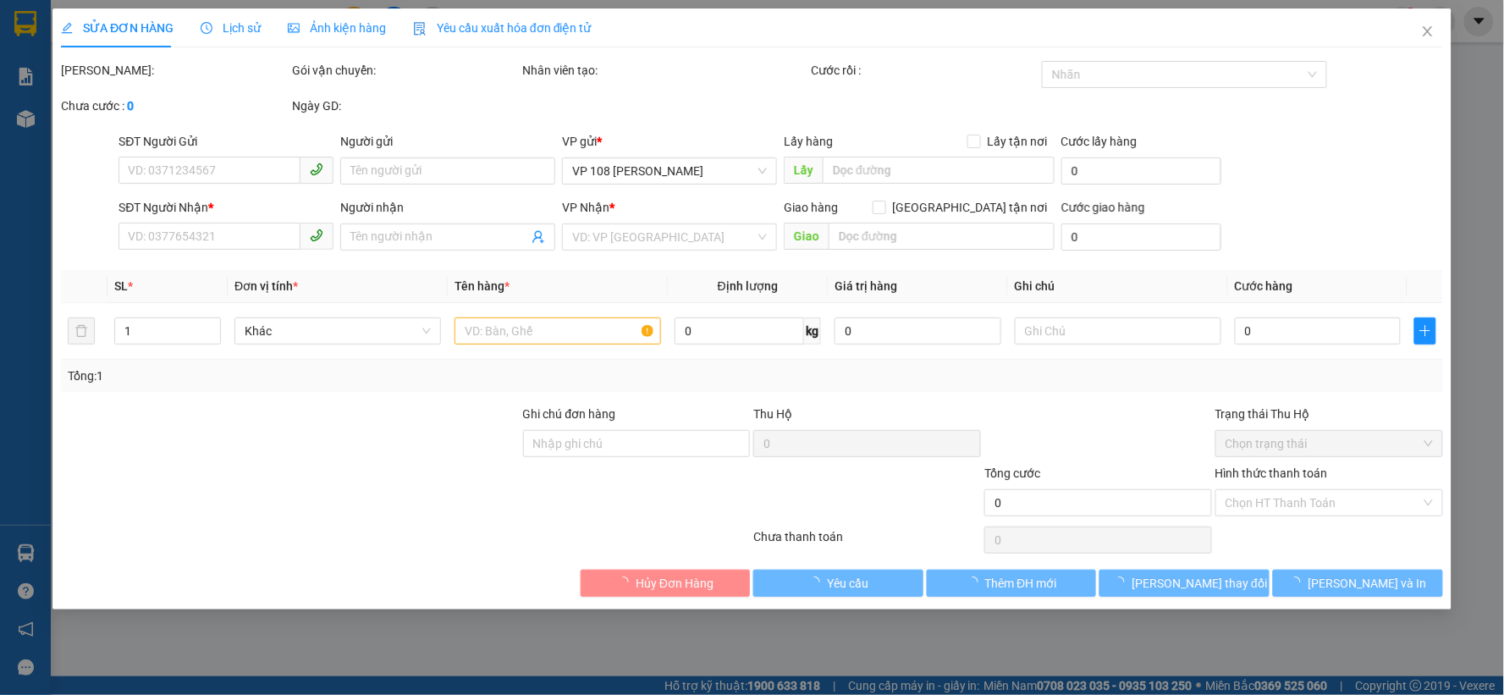
type input "02838940623"
type input "Cty kỹ thuật quốc huy"
type input "0974594455"
type input "CHỊ THOA"
type input "VPVT"
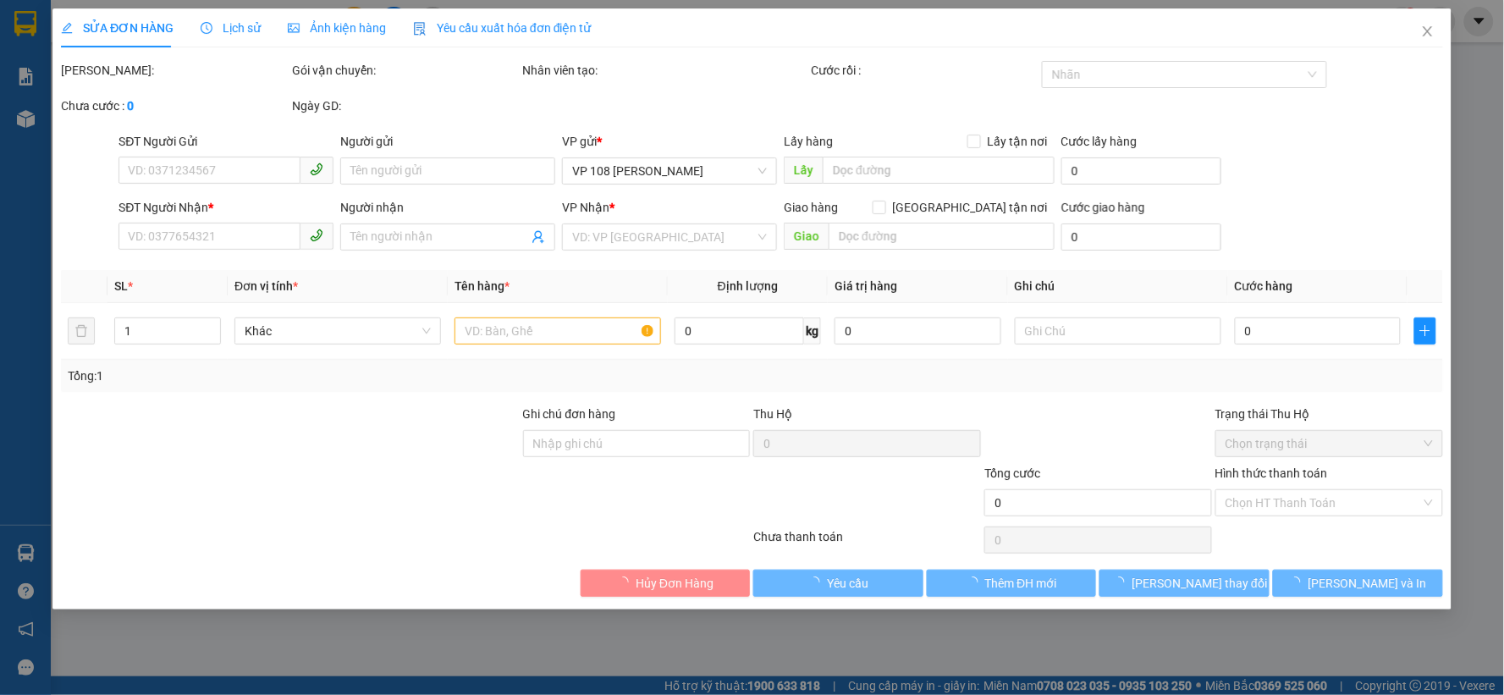
type input "30.000"
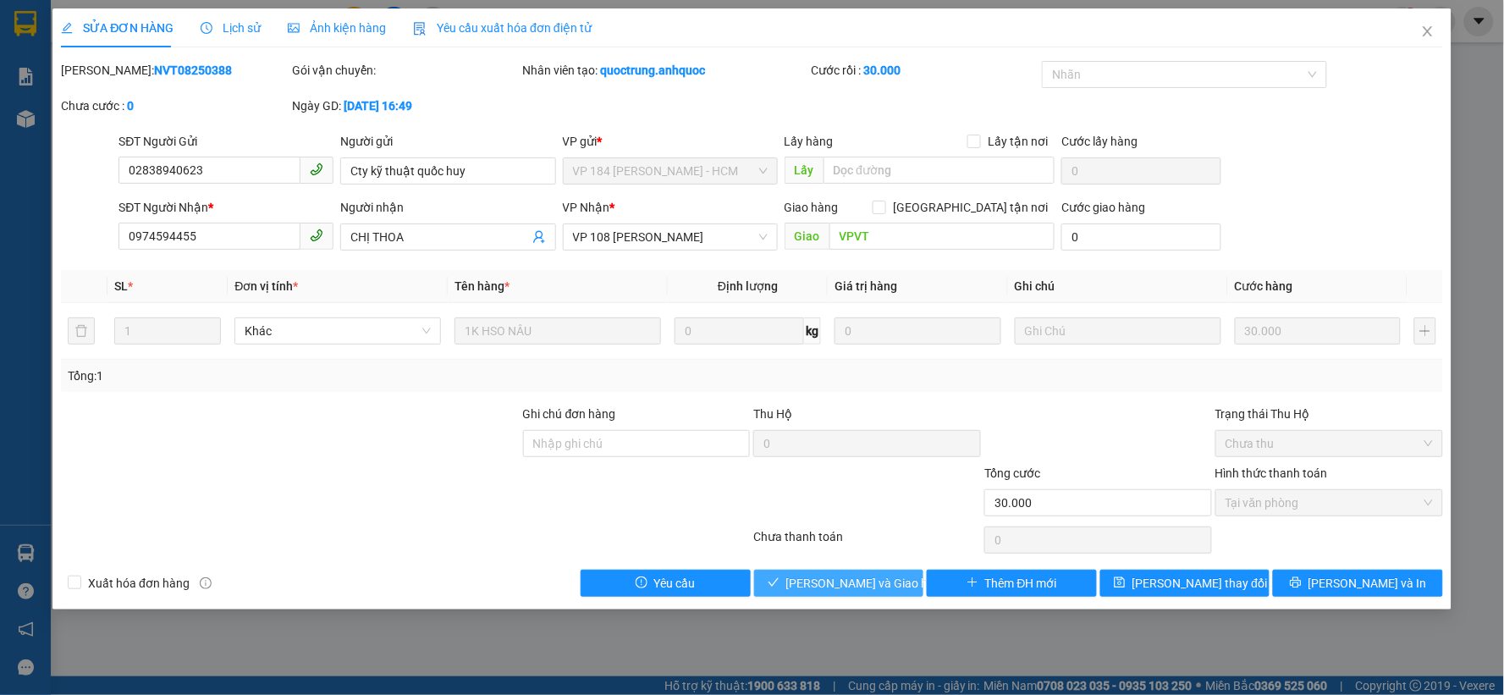
click at [878, 581] on span "[PERSON_NAME] và [PERSON_NAME] hàng" at bounding box center [867, 583] width 163 height 19
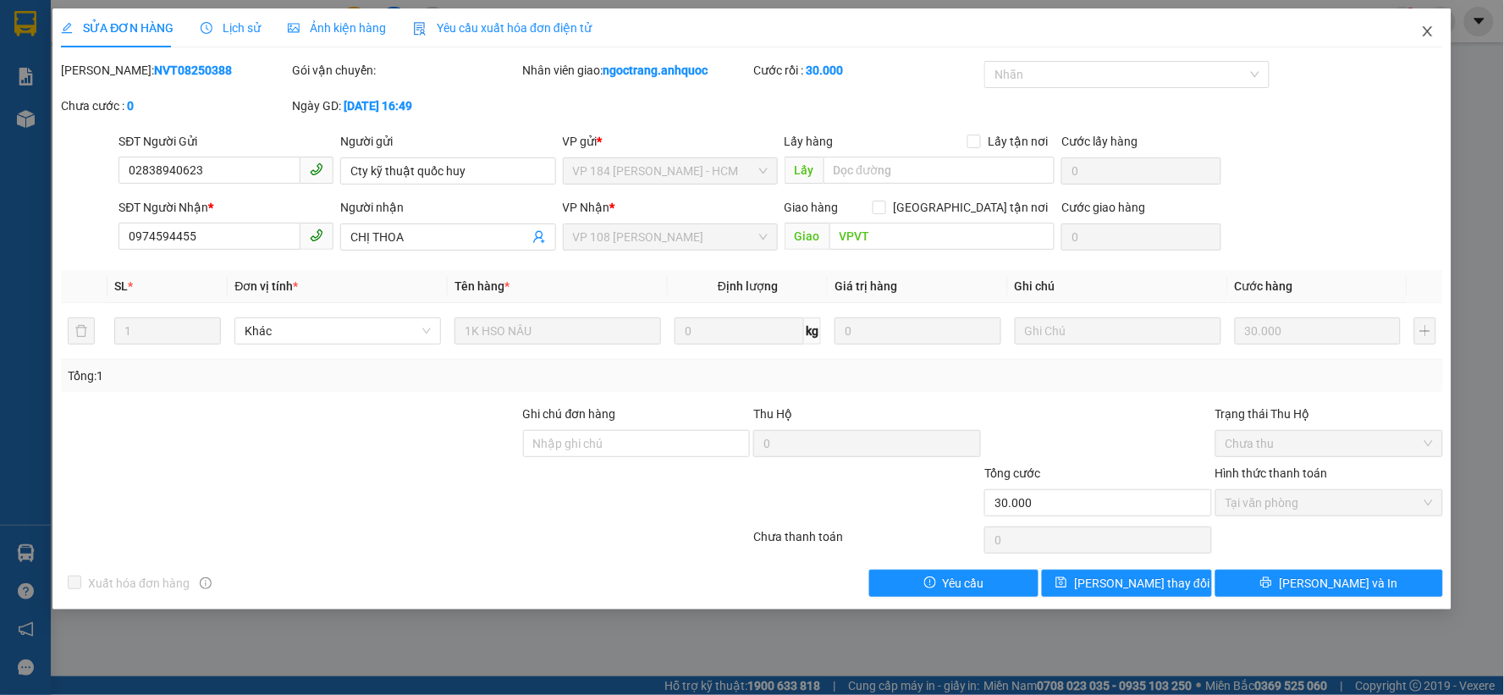
click at [1427, 35] on icon "close" at bounding box center [1428, 32] width 14 height 14
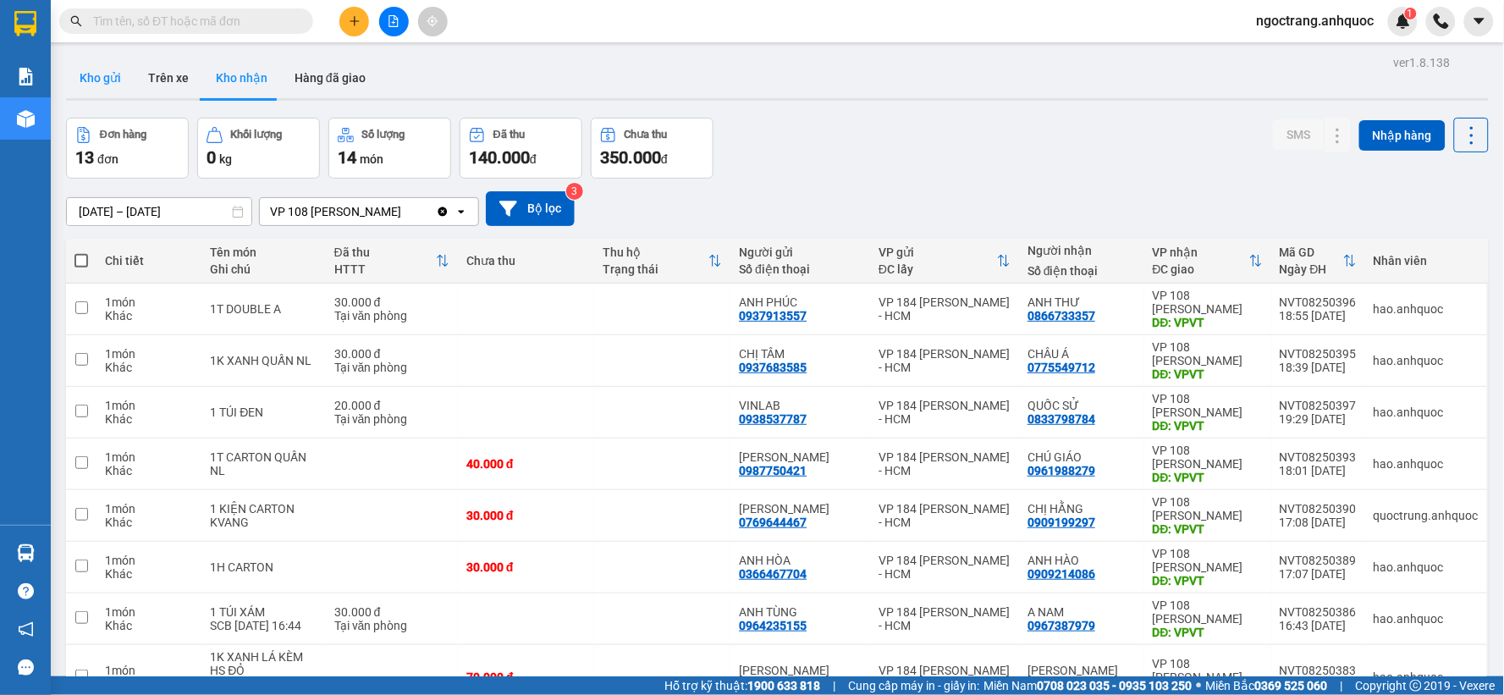
click at [97, 78] on button "Kho gửi" at bounding box center [100, 78] width 69 height 41
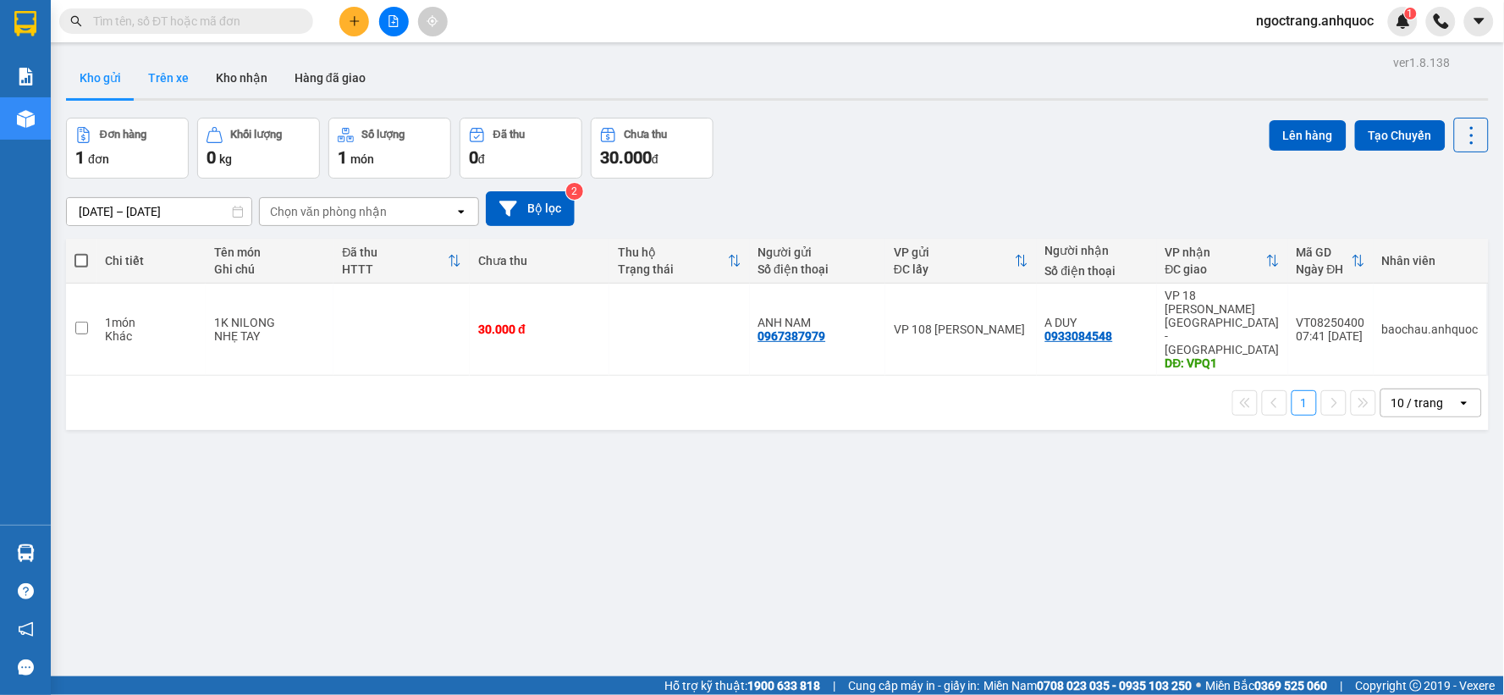
click at [181, 89] on button "Trên xe" at bounding box center [169, 78] width 68 height 41
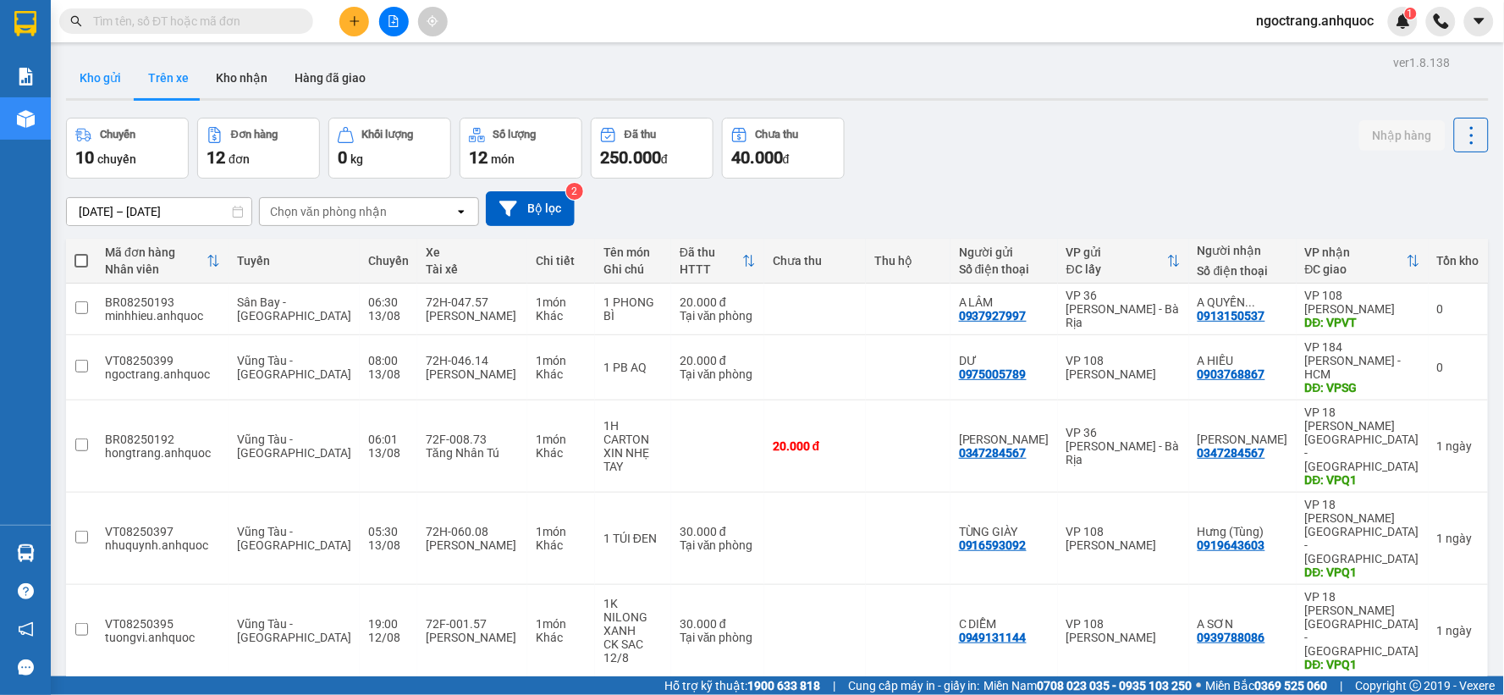
click at [106, 85] on button "Kho gửi" at bounding box center [100, 78] width 69 height 41
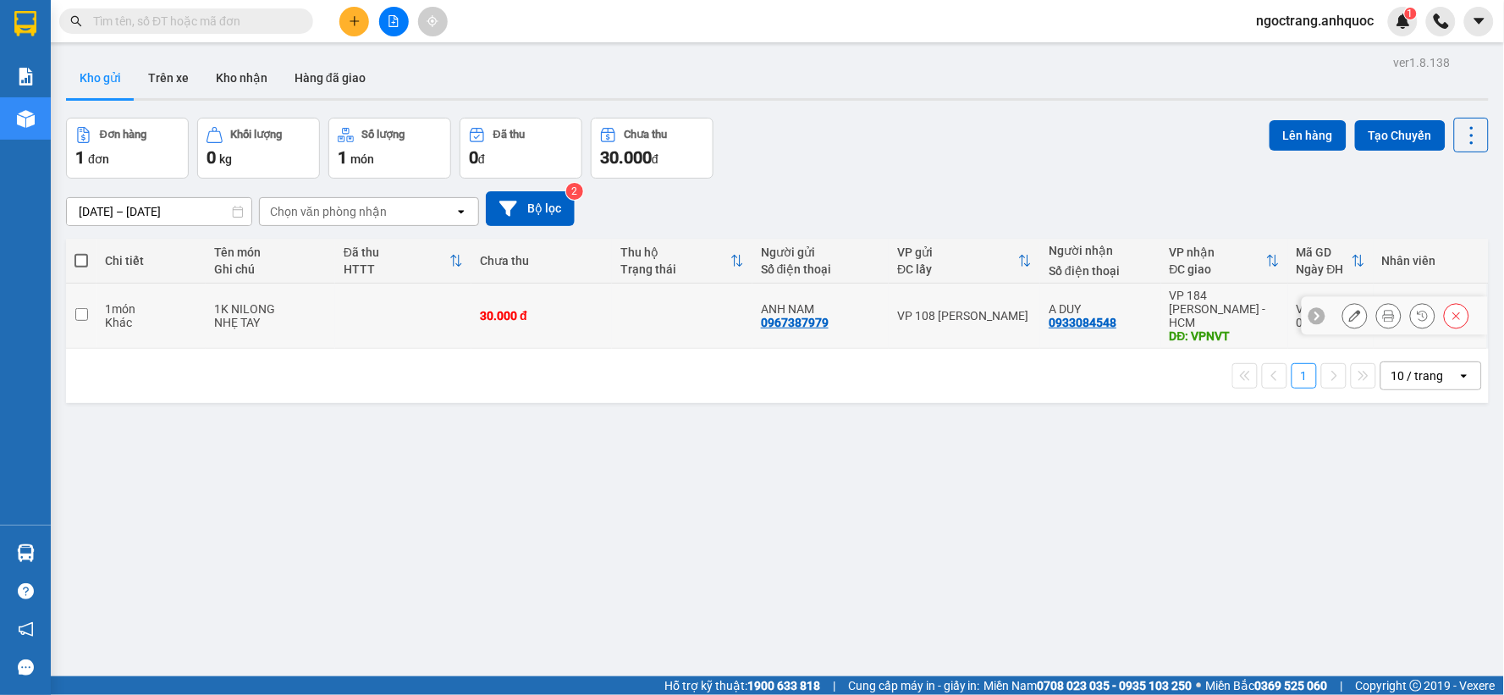
click at [90, 311] on td at bounding box center [81, 316] width 30 height 65
checkbox input "true"
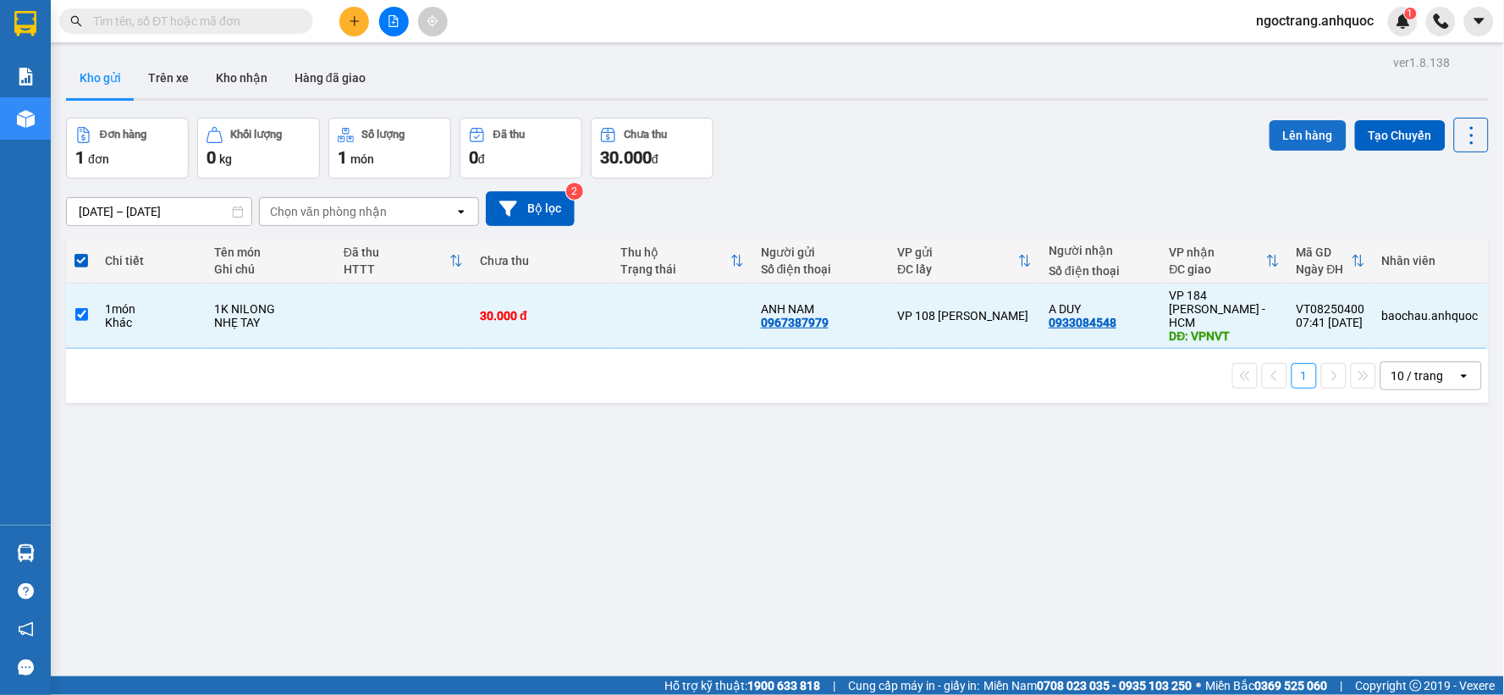
click at [1290, 136] on button "Lên hàng" at bounding box center [1308, 135] width 77 height 30
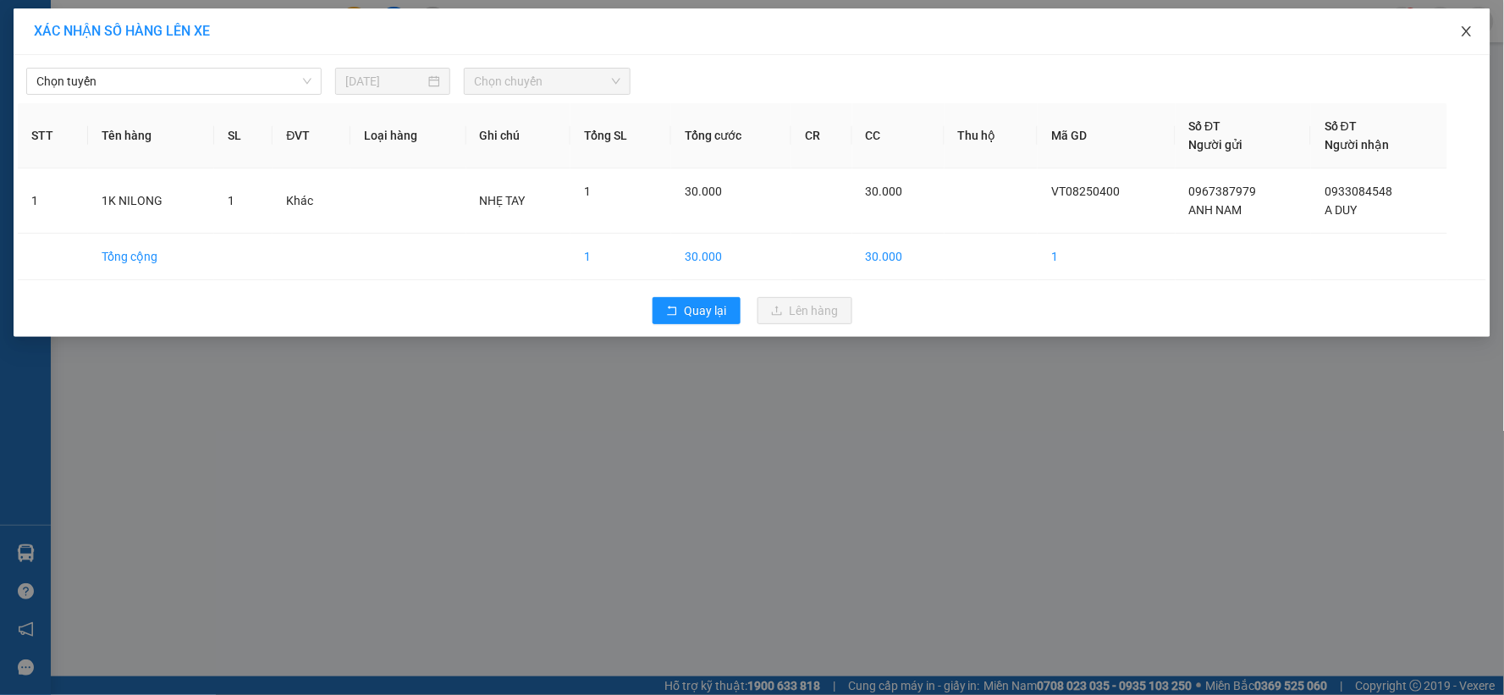
click at [1468, 34] on icon "close" at bounding box center [1466, 31] width 9 height 10
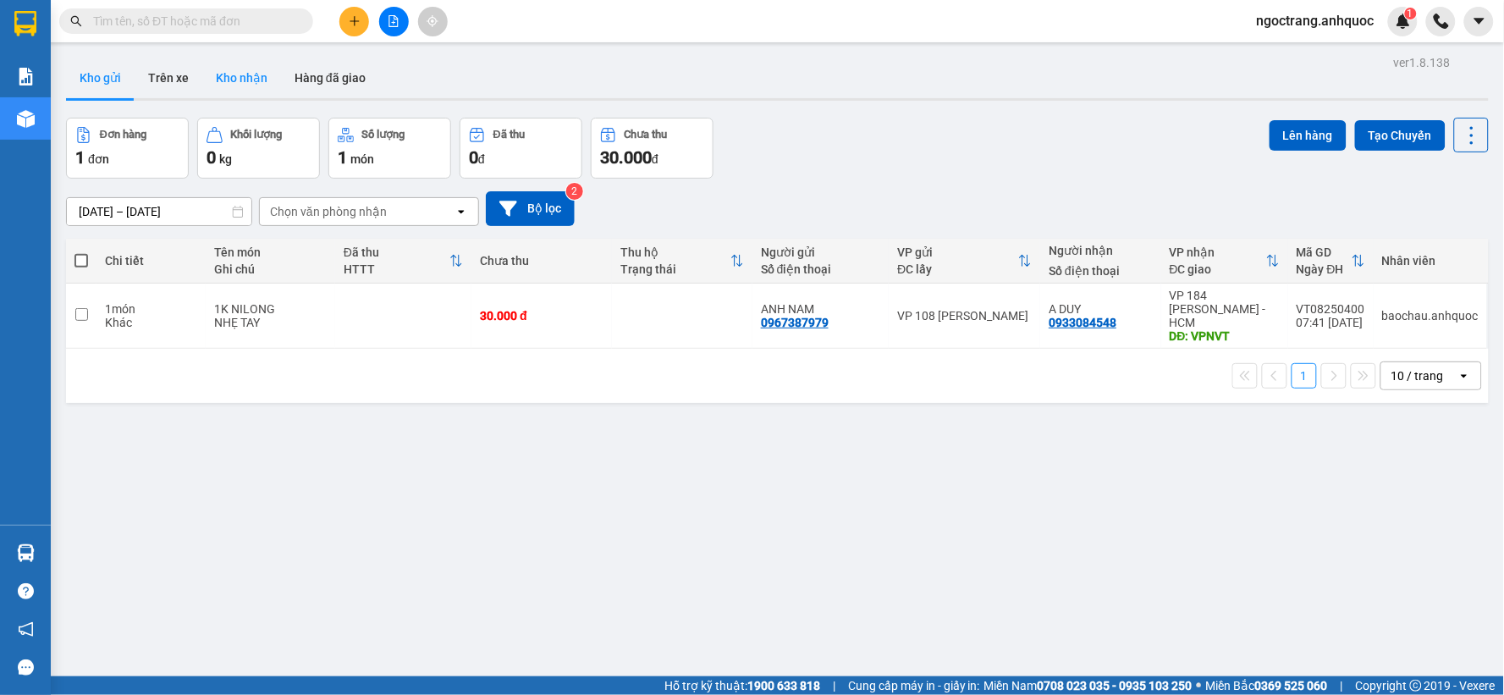
click at [246, 80] on button "Kho nhận" at bounding box center [241, 78] width 79 height 41
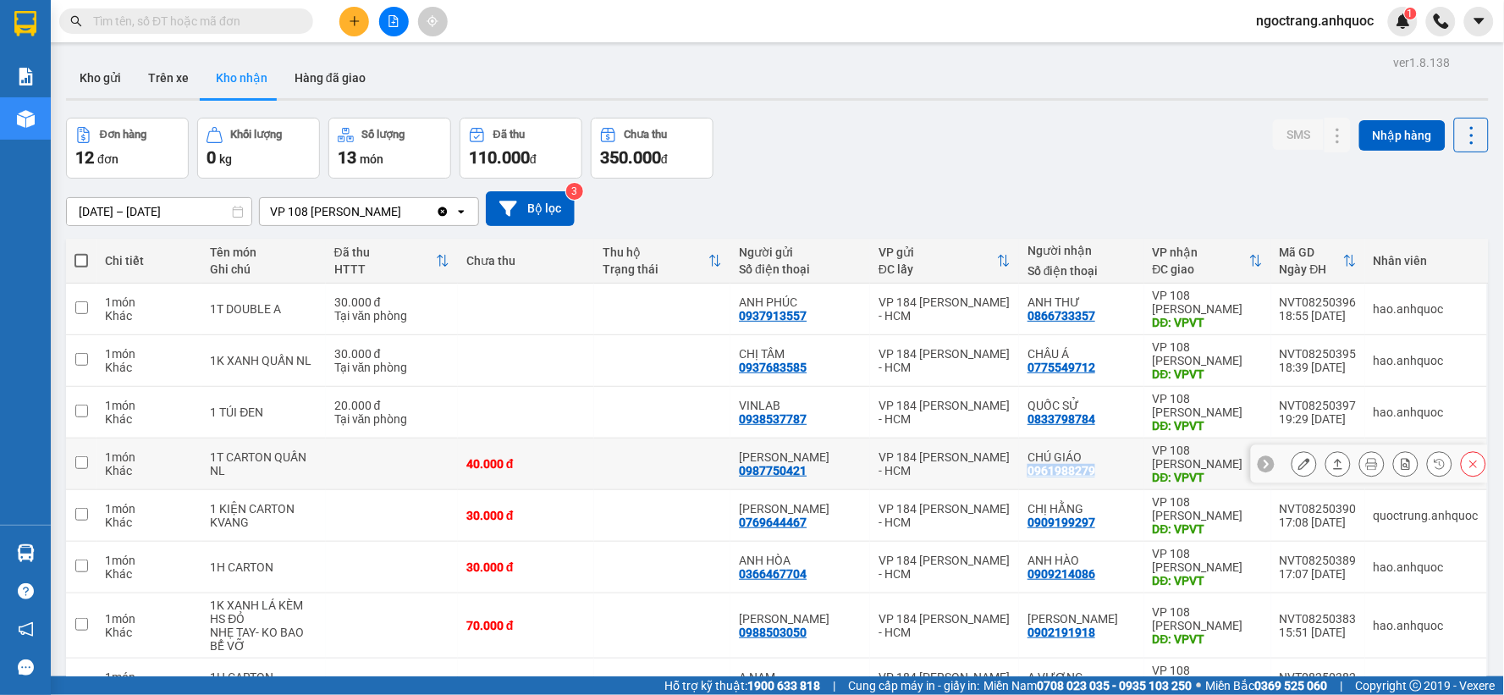
drag, startPoint x: 1106, startPoint y: 468, endPoint x: 1026, endPoint y: 475, distance: 80.7
click at [1028, 475] on div "CHÚ GIÁO 0961988279" at bounding box center [1082, 463] width 108 height 27
checkbox input "true"
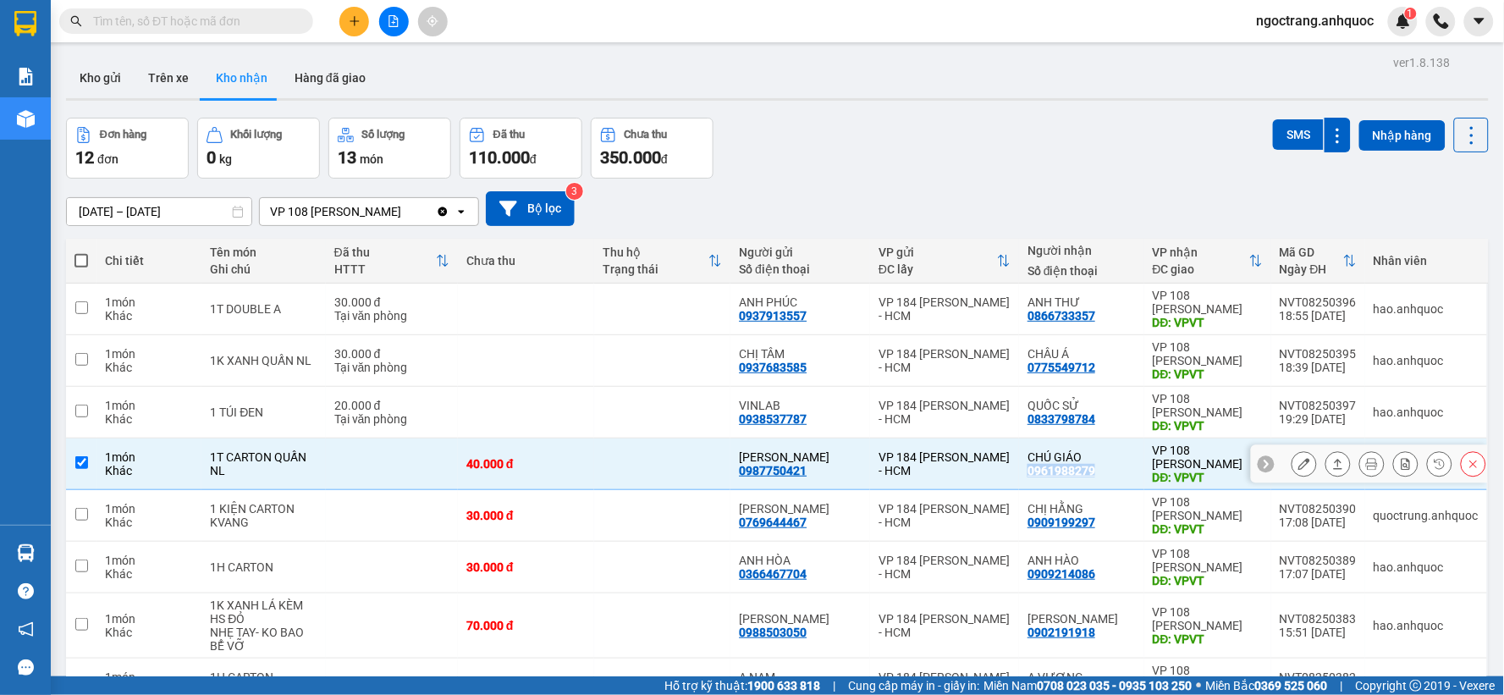
copy div "0961988279"
click at [1298, 460] on icon at bounding box center [1304, 464] width 12 height 12
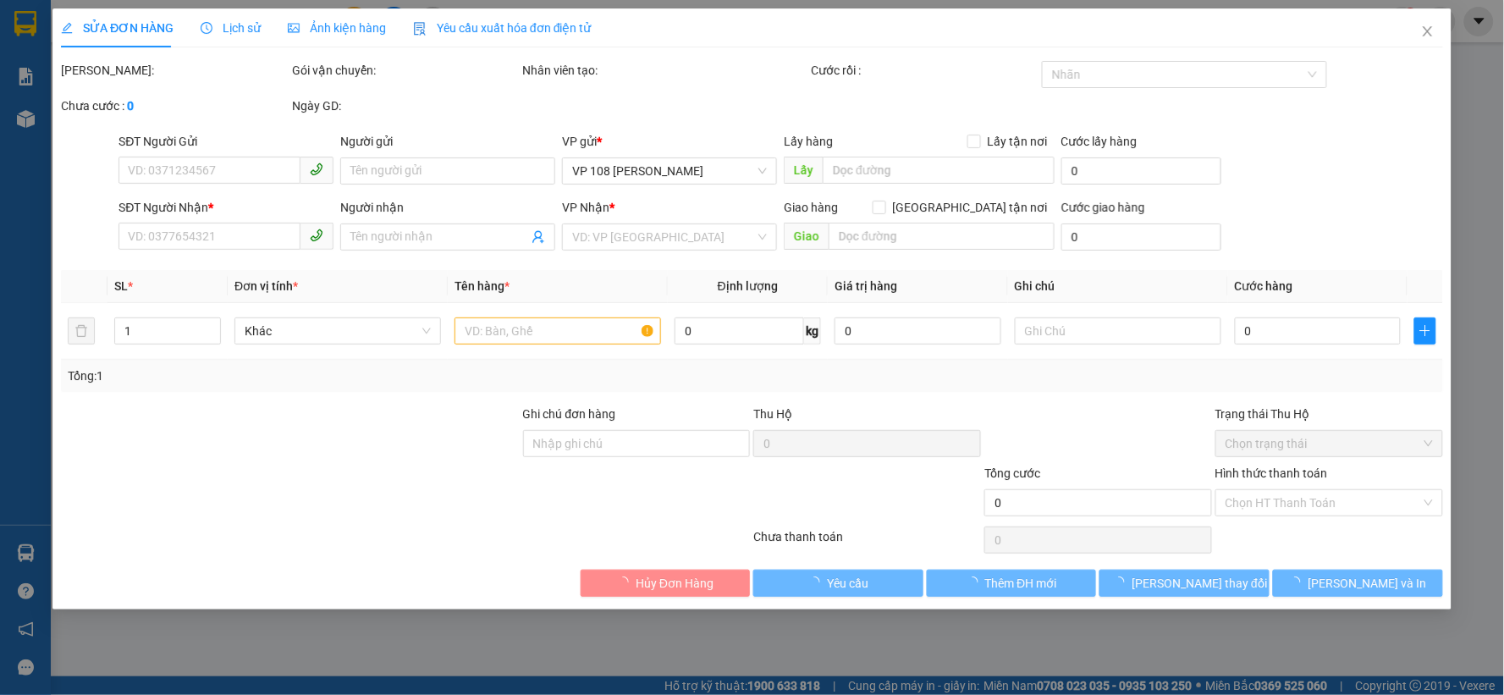
type input "0987750421"
type input "[PERSON_NAME]"
type input "0961988279"
type input "CHÚ GIÁO"
type input "VPVT"
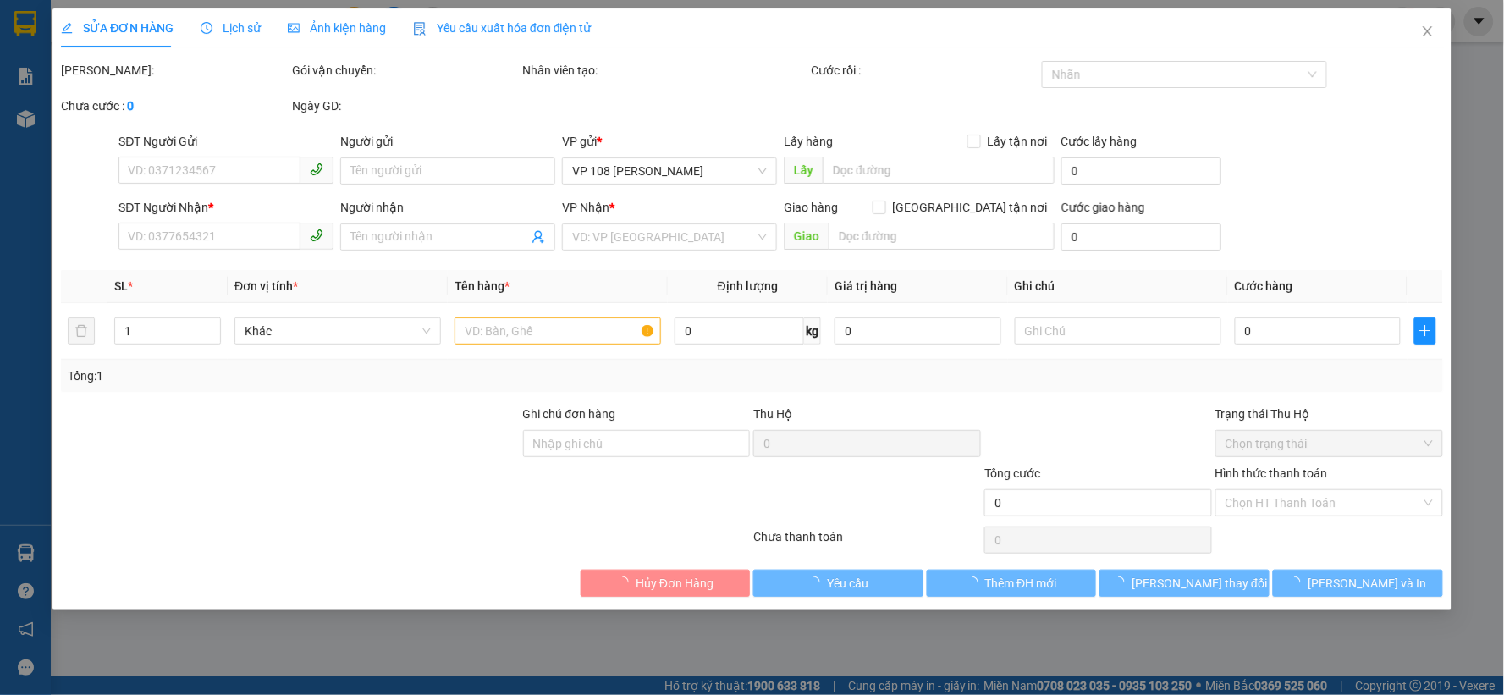
type input "40.000"
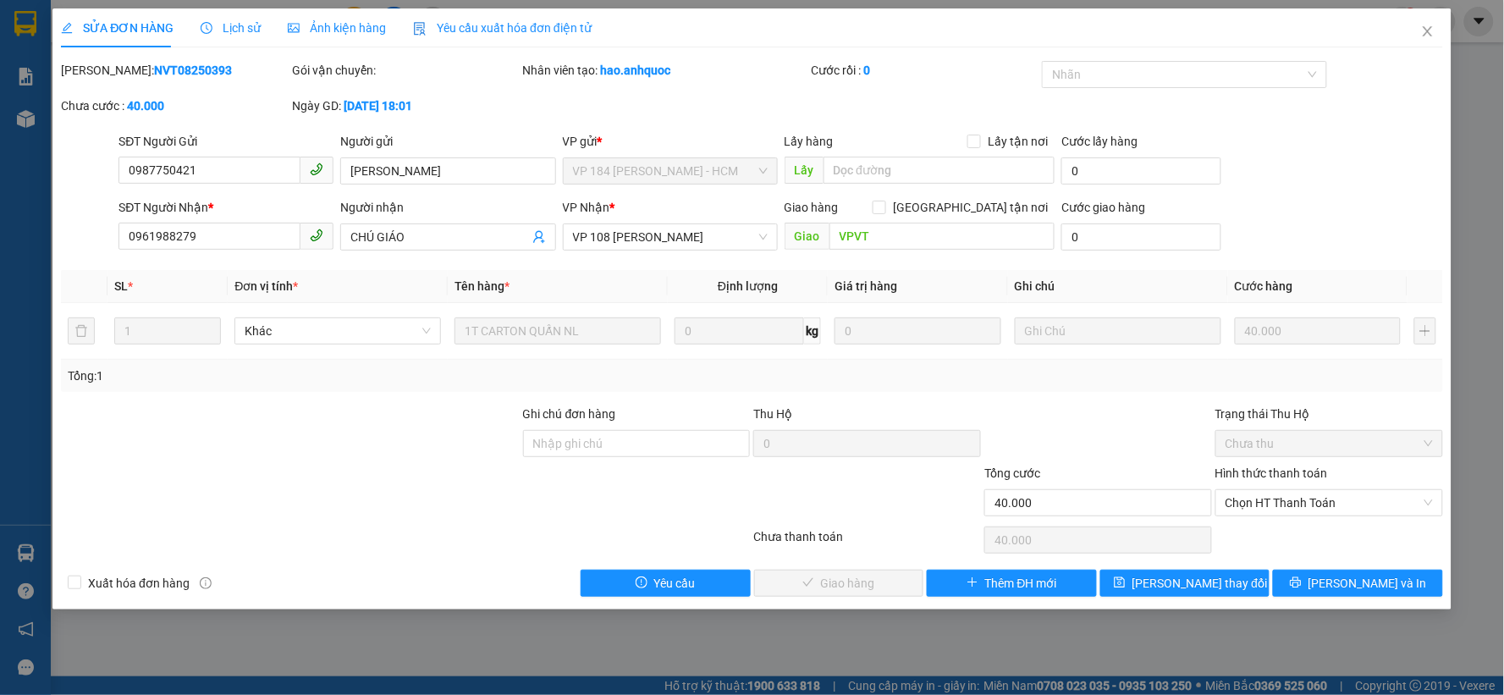
drag, startPoint x: 190, startPoint y: 70, endPoint x: 105, endPoint y: 73, distance: 85.5
click at [105, 73] on div "Mã ĐH: NVT08250393" at bounding box center [175, 70] width 228 height 19
copy b "NVT08250393"
click at [1292, 508] on span "Chọn HT Thanh Toán" at bounding box center [1329, 502] width 207 height 25
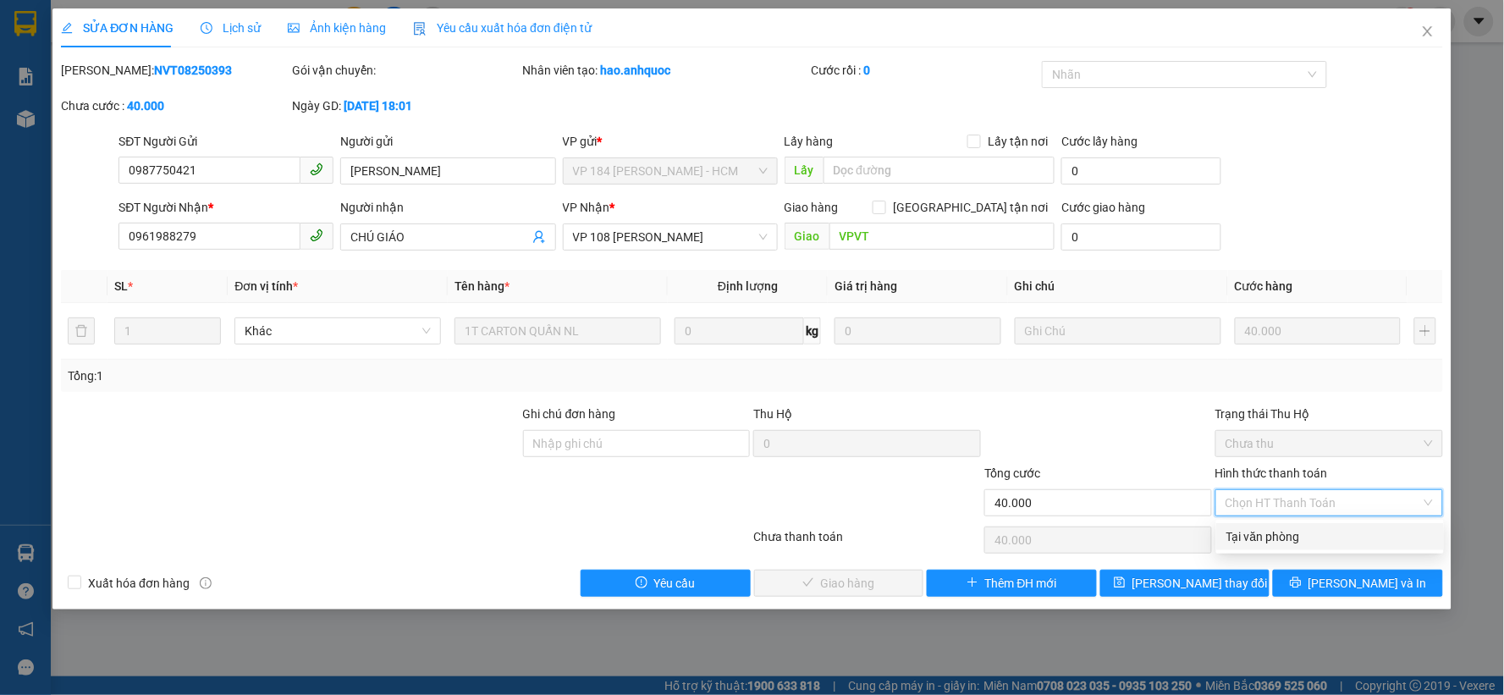
click at [1259, 529] on div "Tại văn phòng" at bounding box center [1329, 536] width 207 height 19
type input "0"
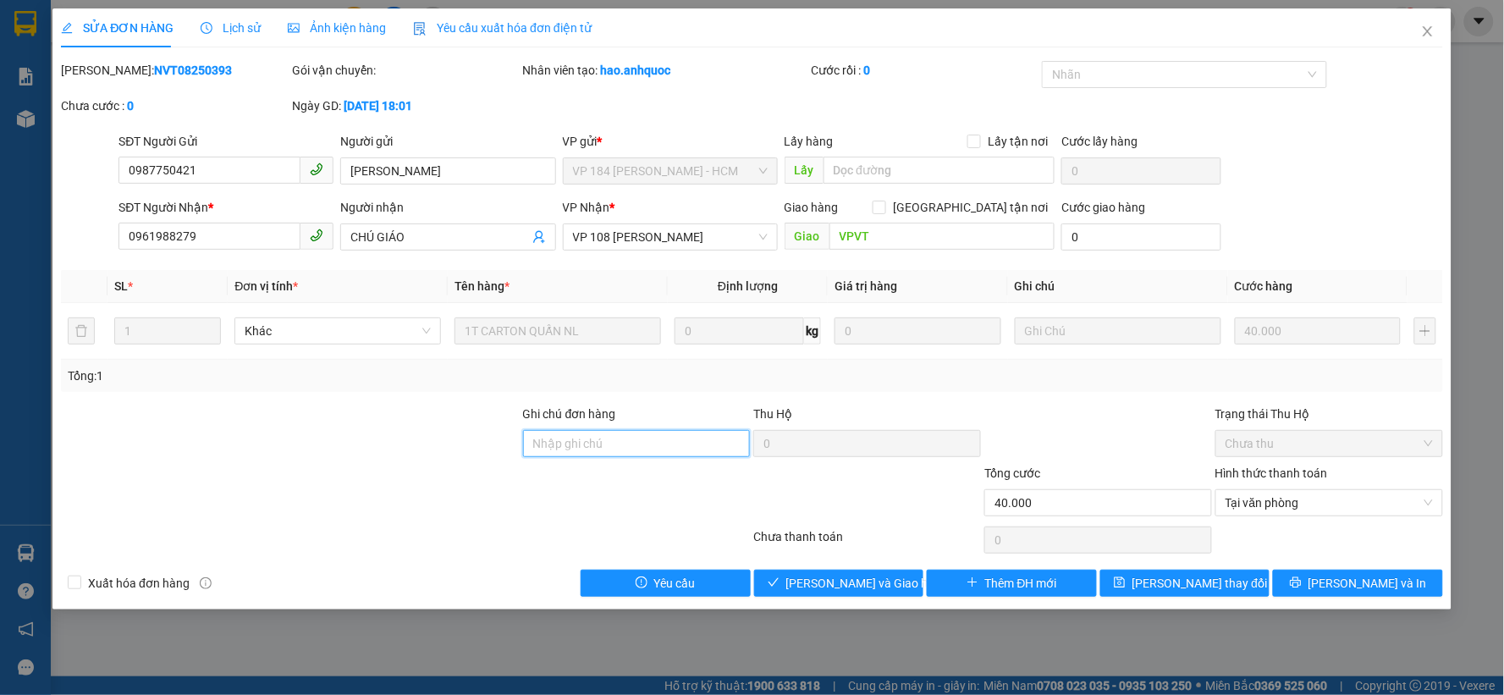
click at [618, 438] on input "Ghi chú đơn hàng" at bounding box center [637, 443] width 228 height 27
type input "CK SCB 13/8"
click at [161, 584] on span "Xuất hóa đơn hàng" at bounding box center [138, 583] width 115 height 19
click at [80, 584] on input "Xuất hóa đơn hàng" at bounding box center [74, 582] width 12 height 12
checkbox input "true"
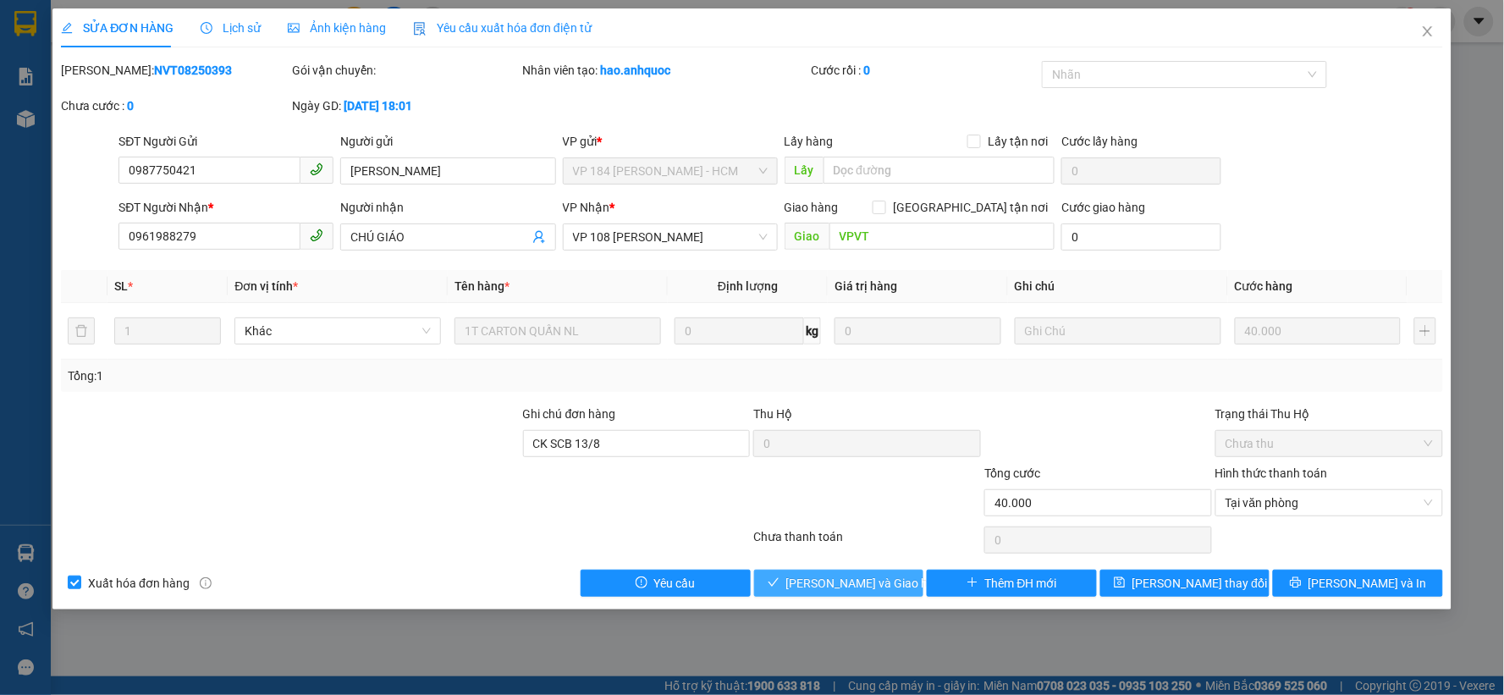
click at [859, 580] on span "[PERSON_NAME] và [PERSON_NAME] hàng" at bounding box center [867, 583] width 163 height 19
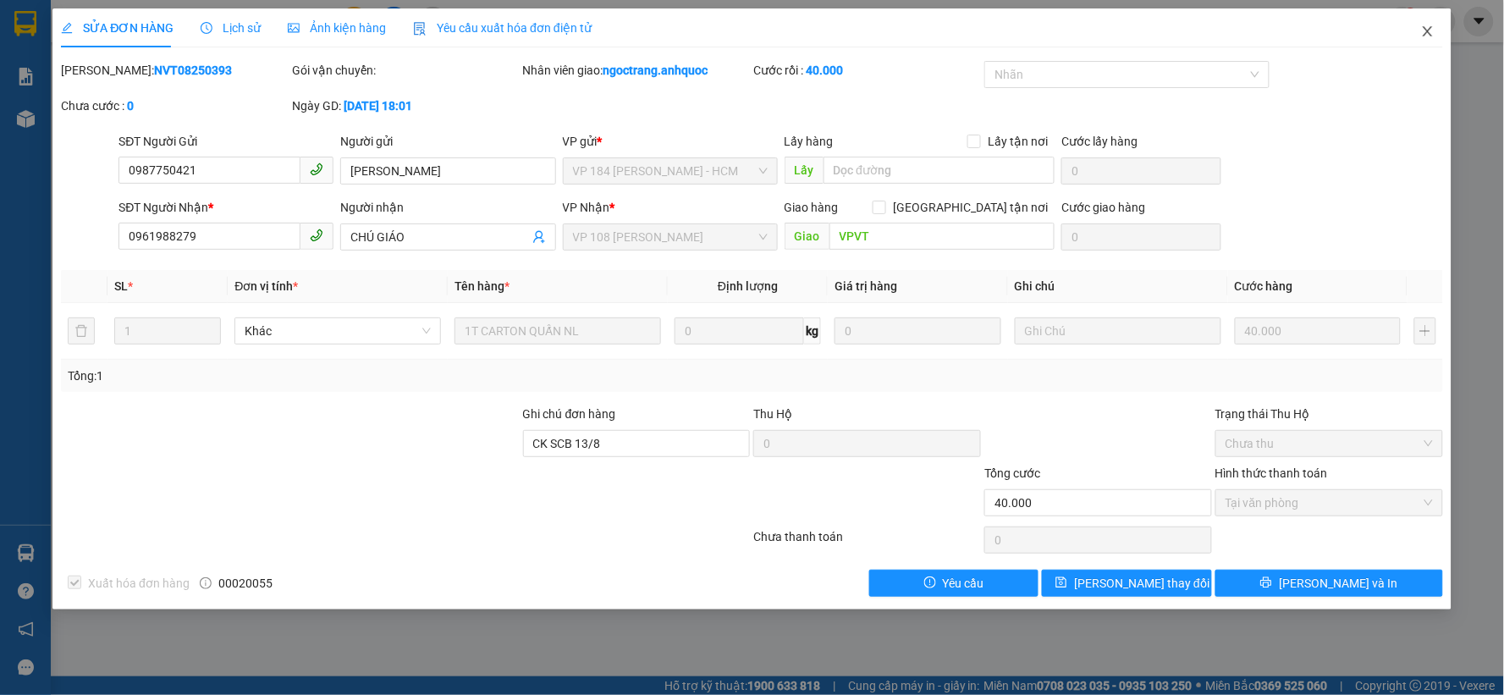
click at [1427, 32] on icon "close" at bounding box center [1427, 31] width 9 height 10
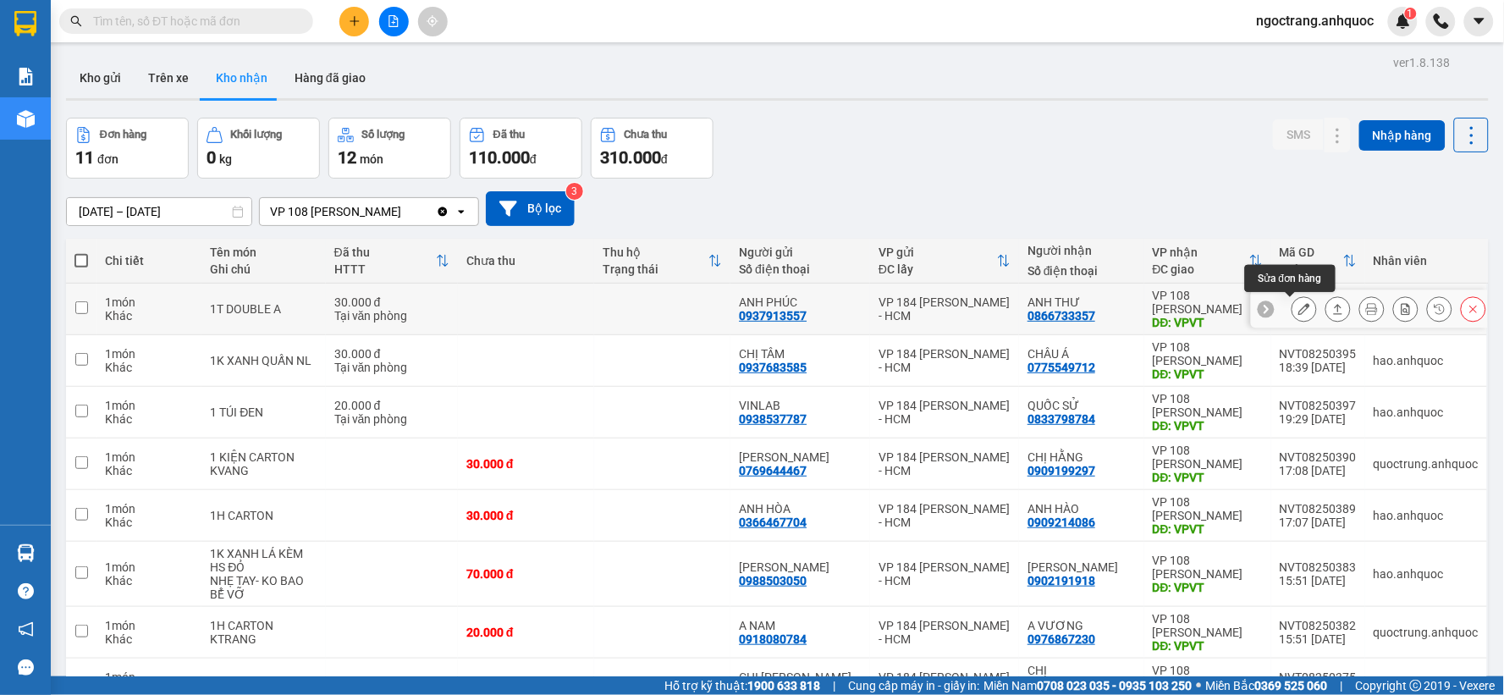
click at [1298, 306] on icon at bounding box center [1304, 309] width 12 height 12
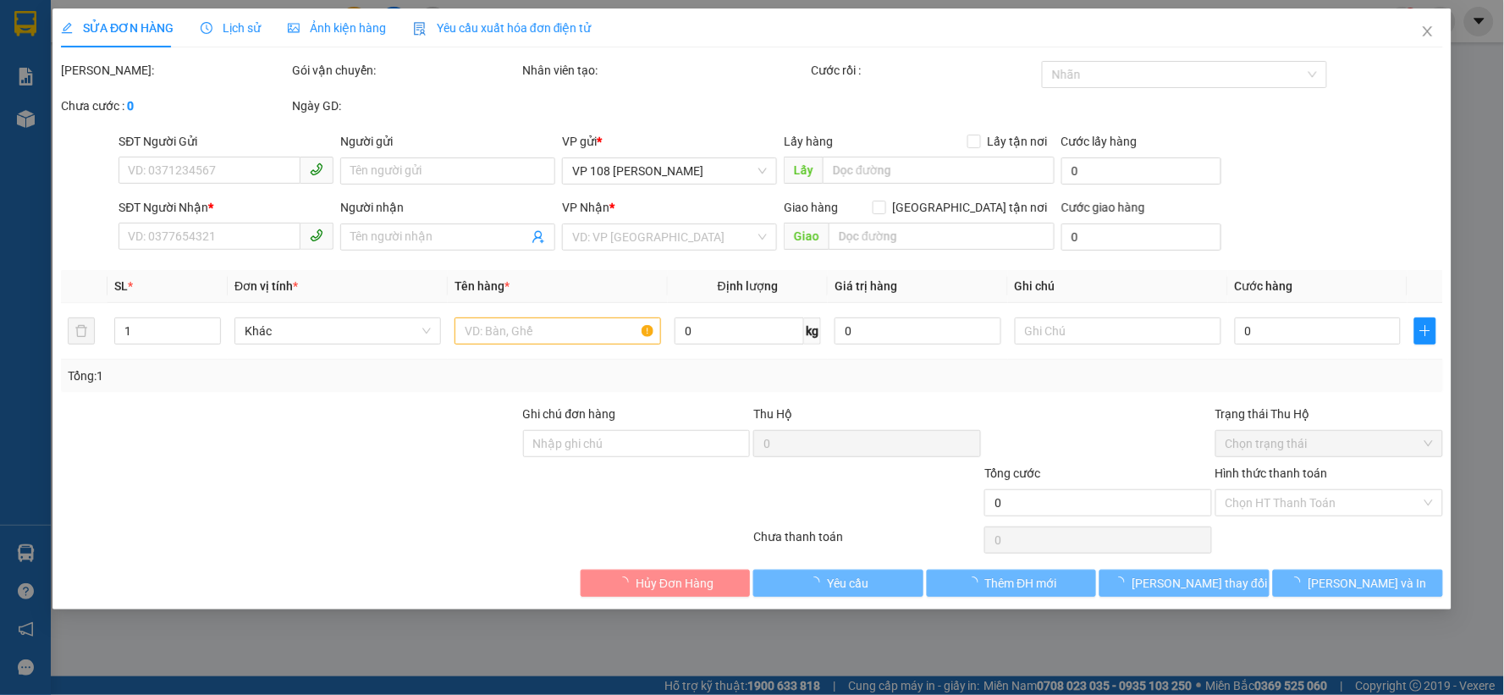
type input "0937913557"
type input "ANH PHÚC"
type input "0866733357"
type input "ANH THƯ"
type input "VPVT"
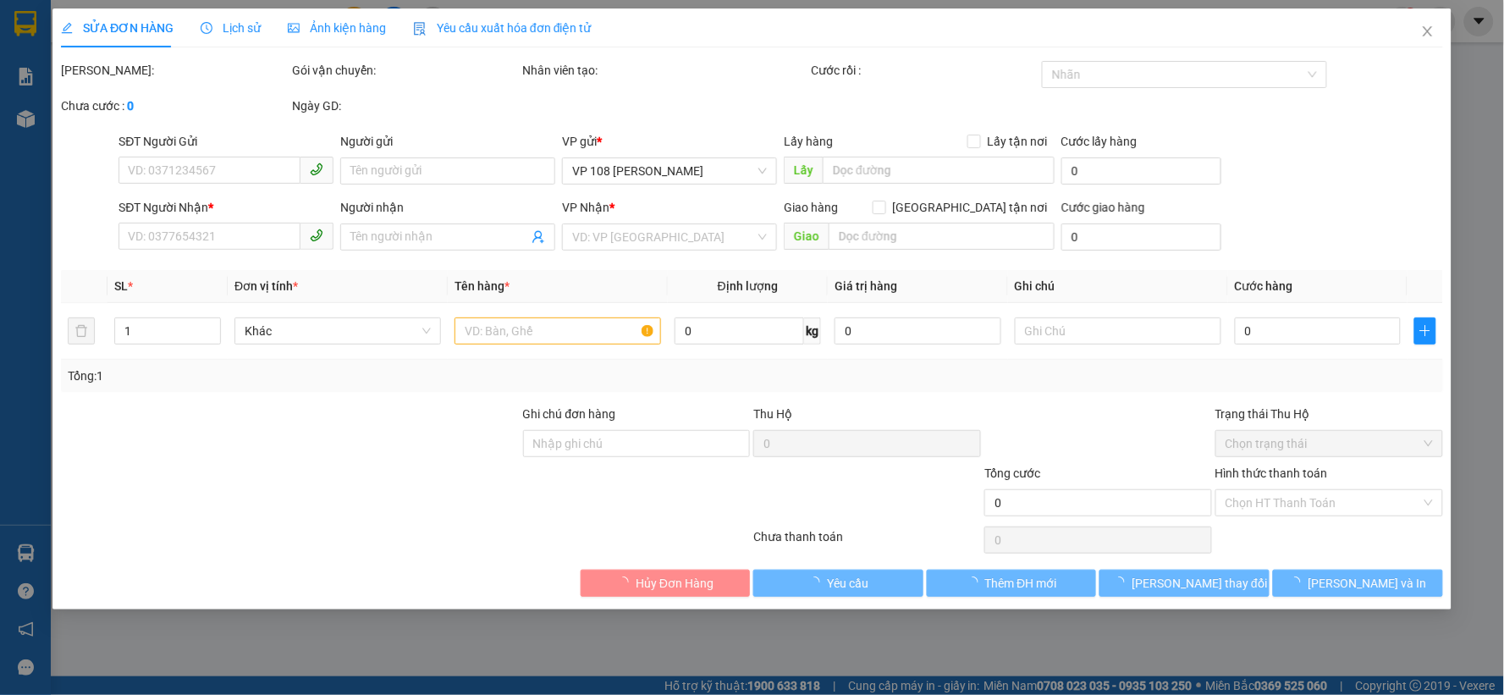
type input "TM 12/8 VP 184 HẢO"
type input "30.000"
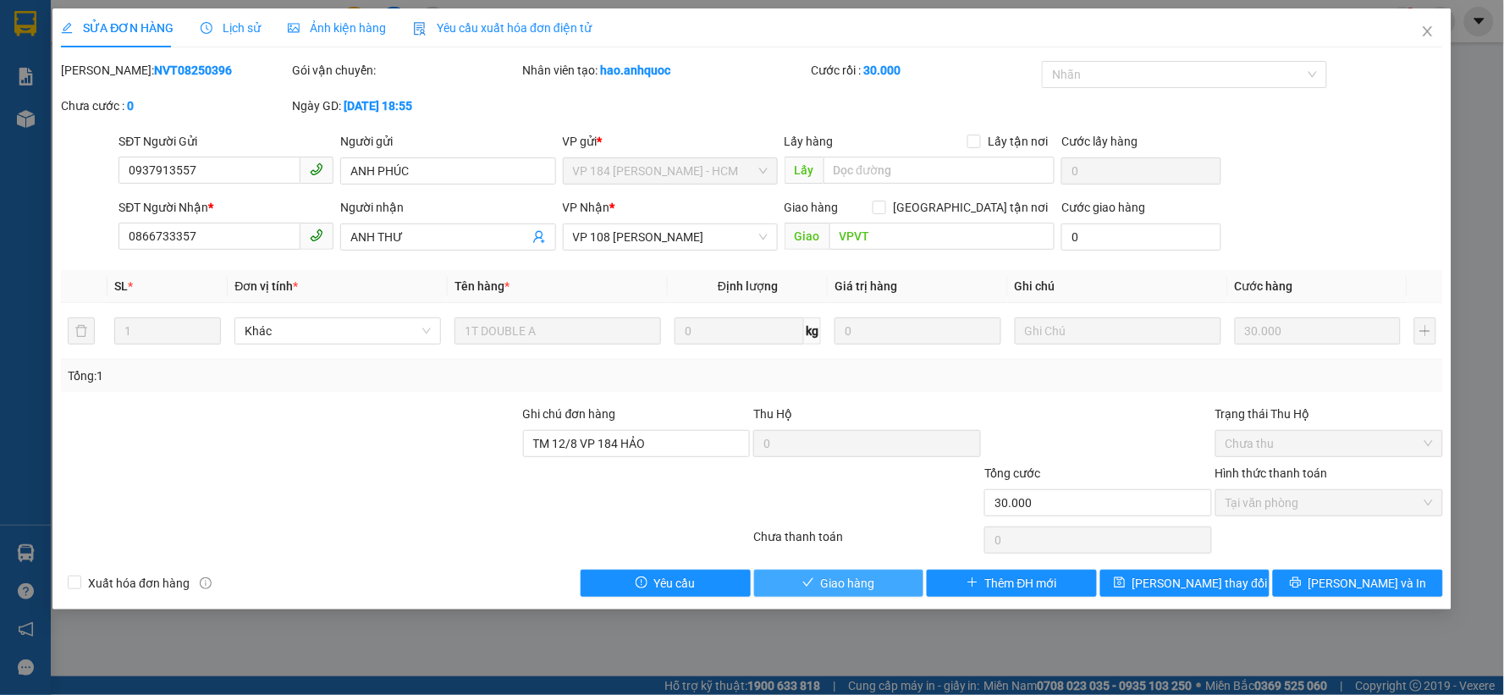
click at [874, 577] on span "Giao hàng" at bounding box center [848, 583] width 54 height 19
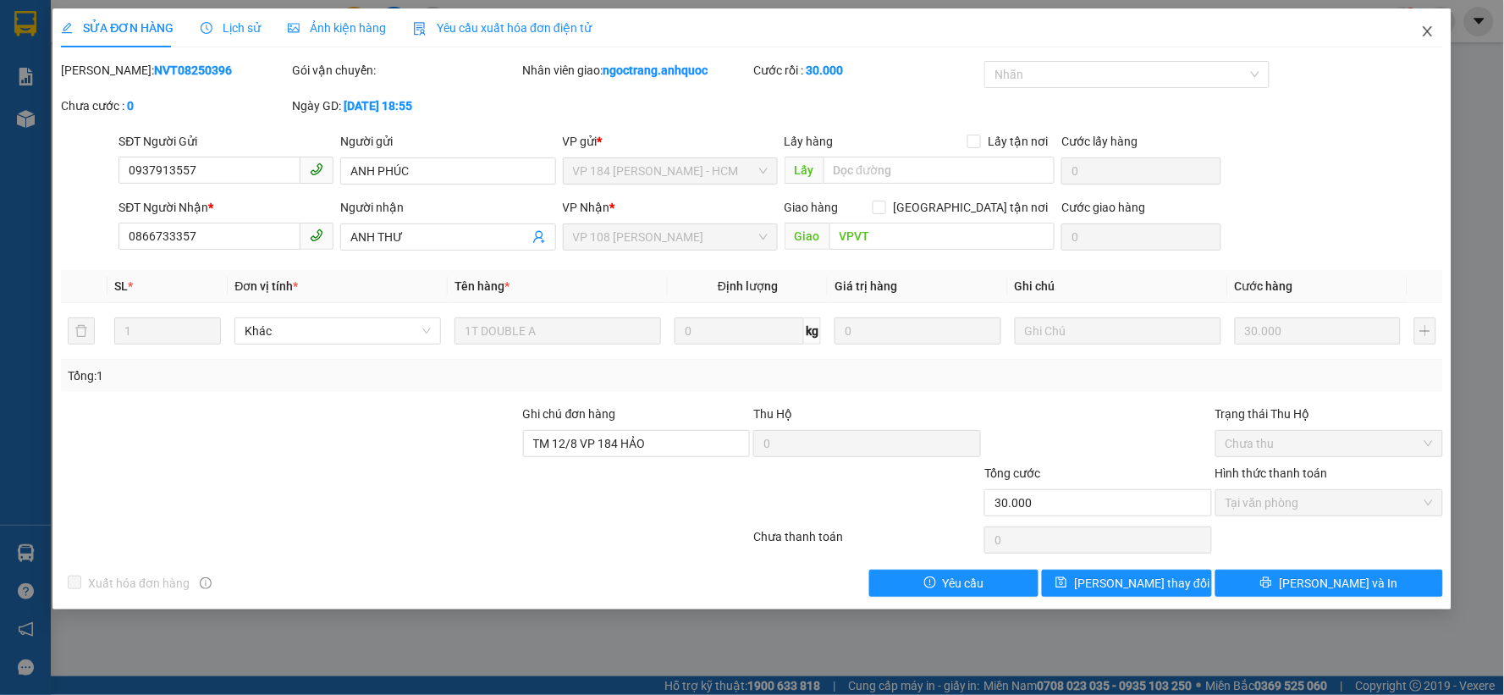
click at [1429, 37] on icon "close" at bounding box center [1428, 32] width 14 height 14
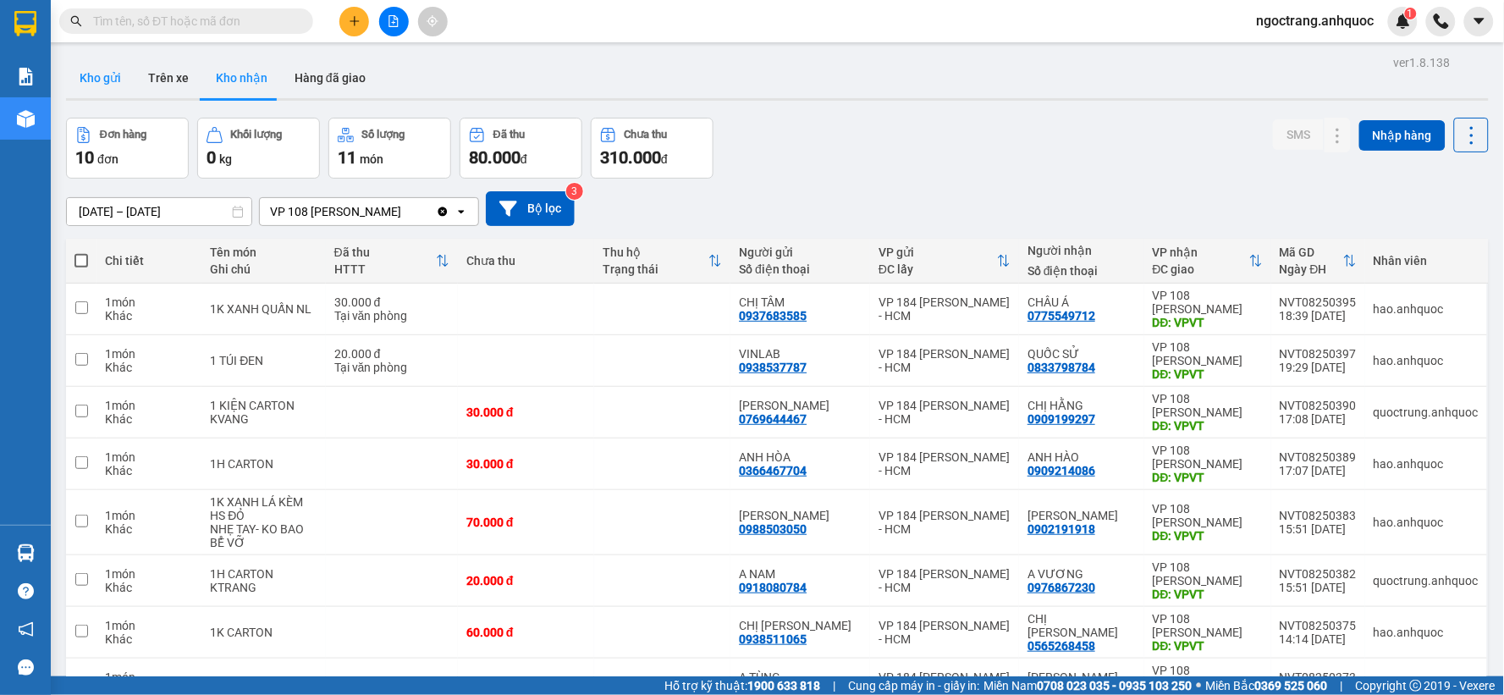
click at [107, 72] on button "Kho gửi" at bounding box center [100, 78] width 69 height 41
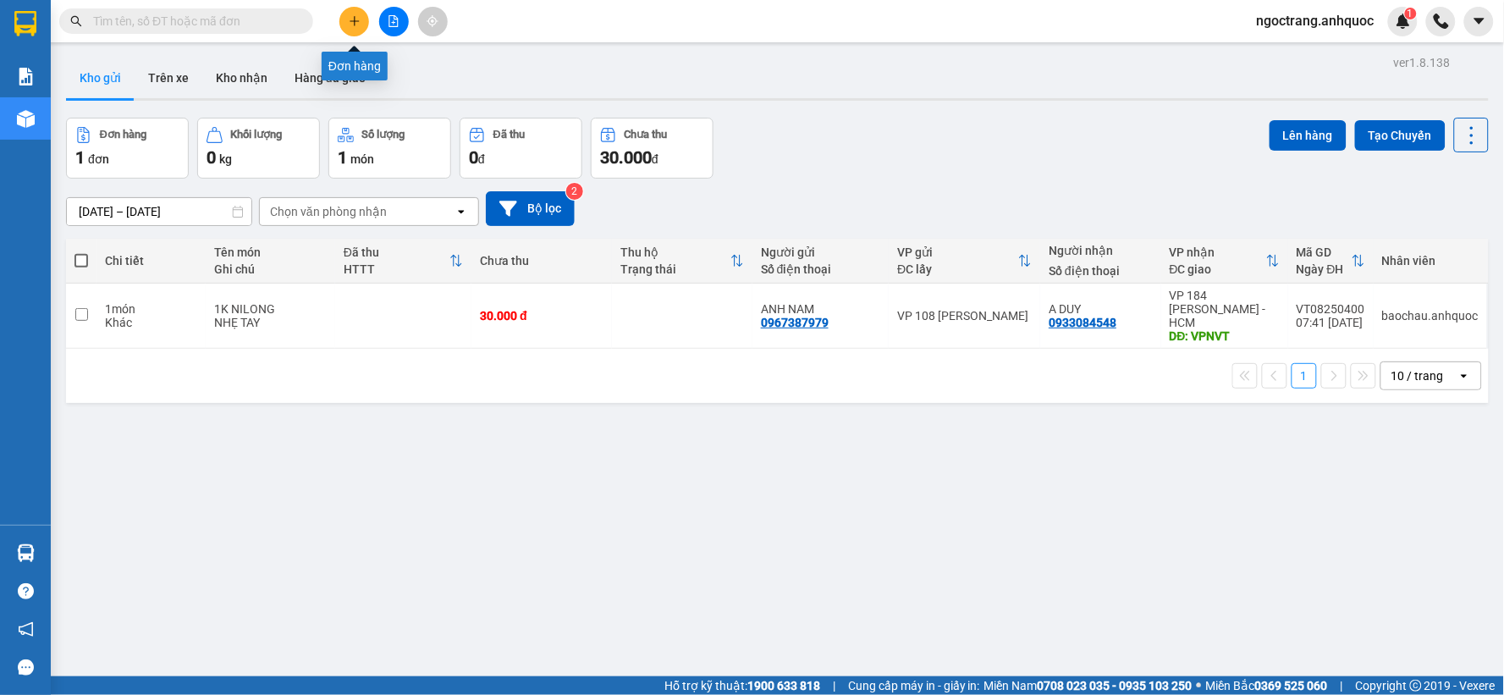
click at [359, 20] on icon "plus" at bounding box center [355, 21] width 12 height 12
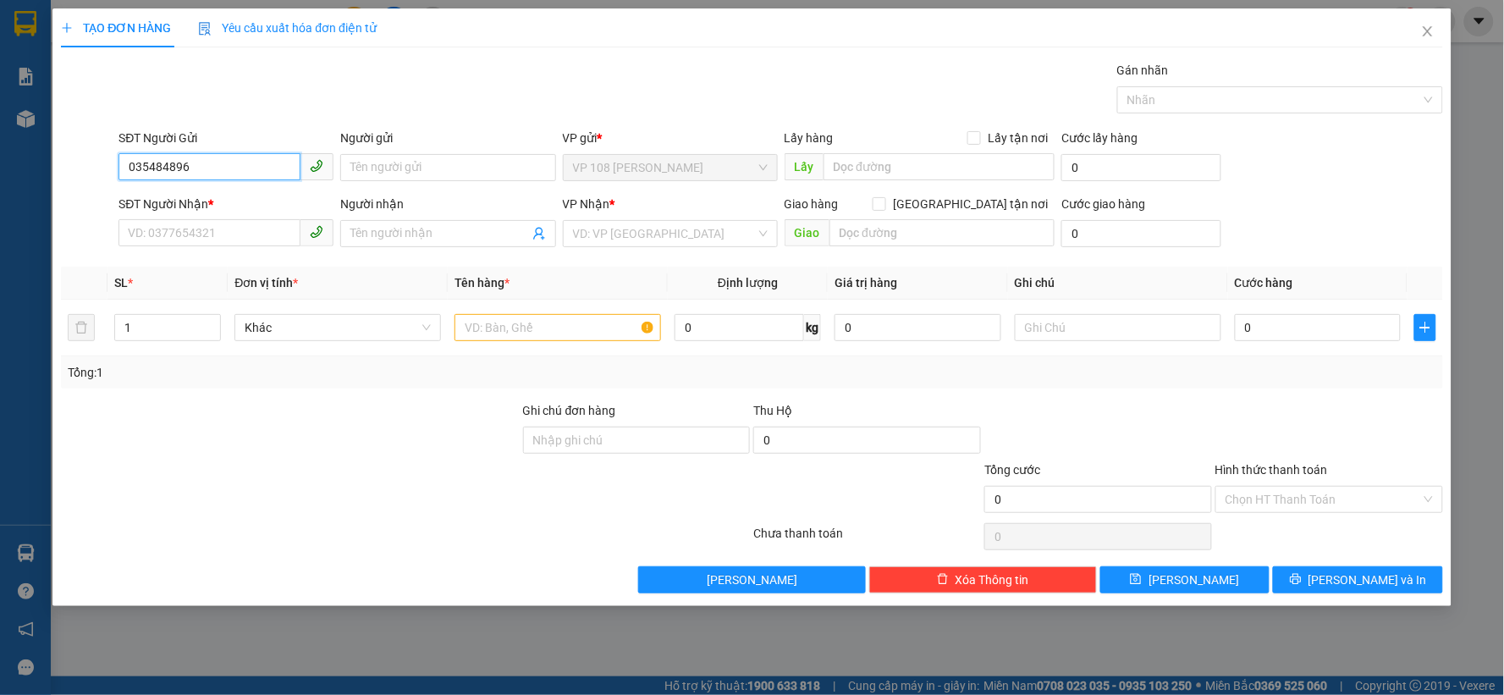
type input "0354848969"
click at [241, 196] on div "0354848969 - C MY" at bounding box center [226, 201] width 195 height 19
type input "C MY"
type input "0974376788"
type input "A CƯỜNG"
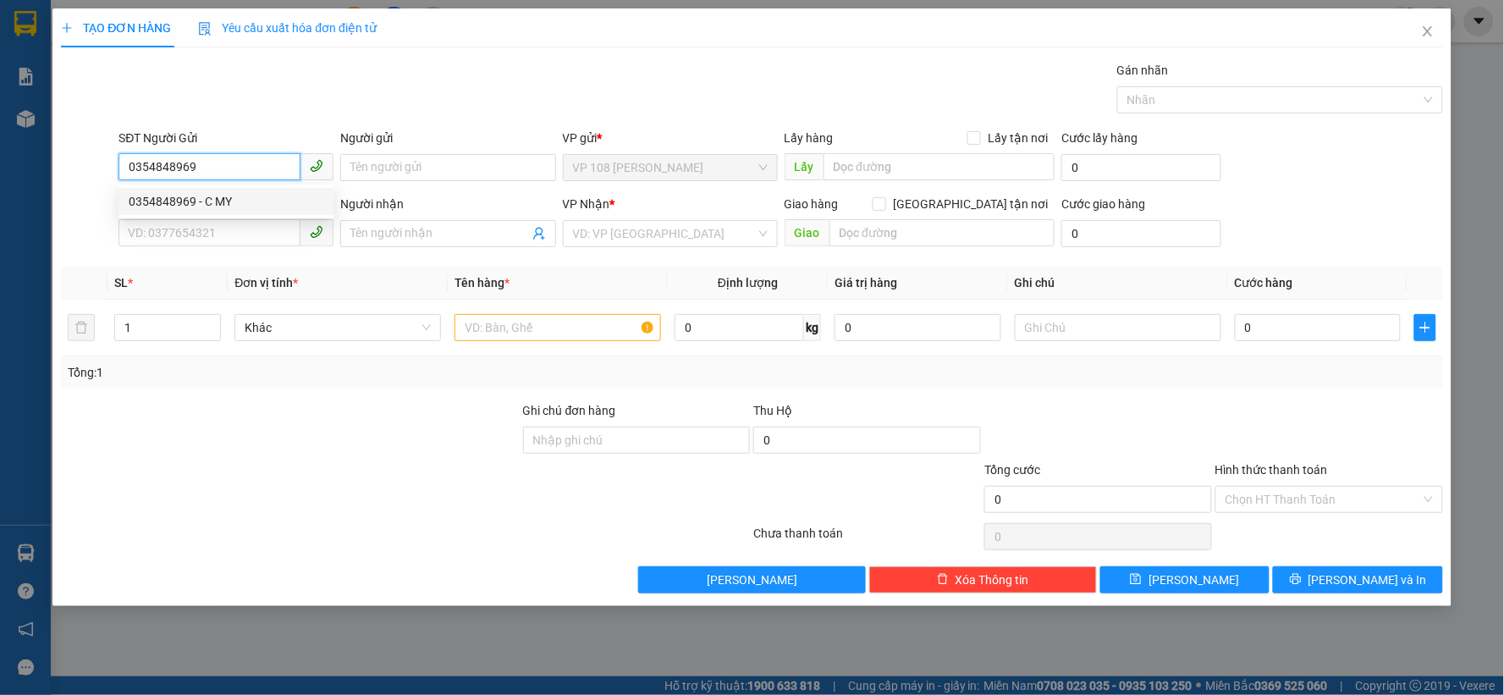
type input "VPNVT"
type input "SCB 5/6 - 12:15"
type input "30.000"
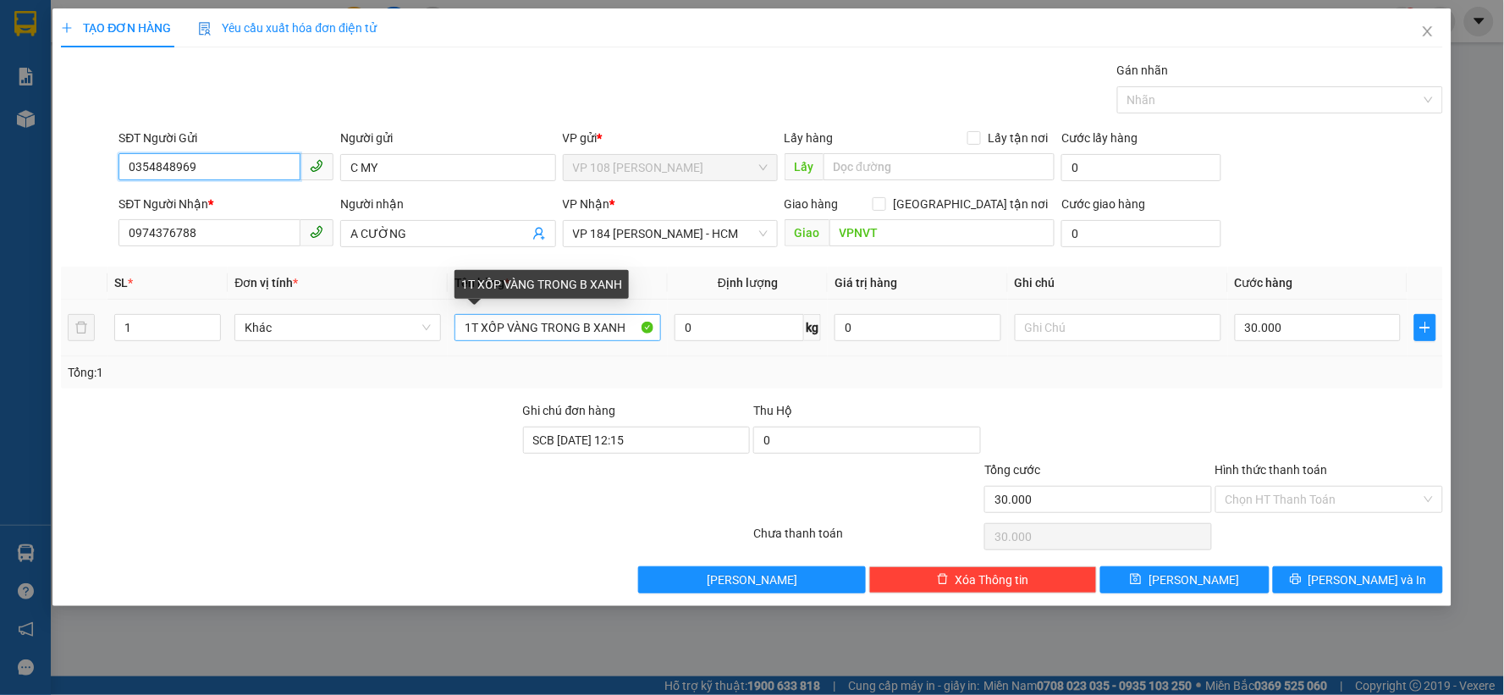
type input "0354848969"
drag, startPoint x: 544, startPoint y: 326, endPoint x: 639, endPoint y: 326, distance: 94.8
click at [639, 326] on input "1T XỐP VÀNG TRONG B XANH" at bounding box center [558, 327] width 207 height 27
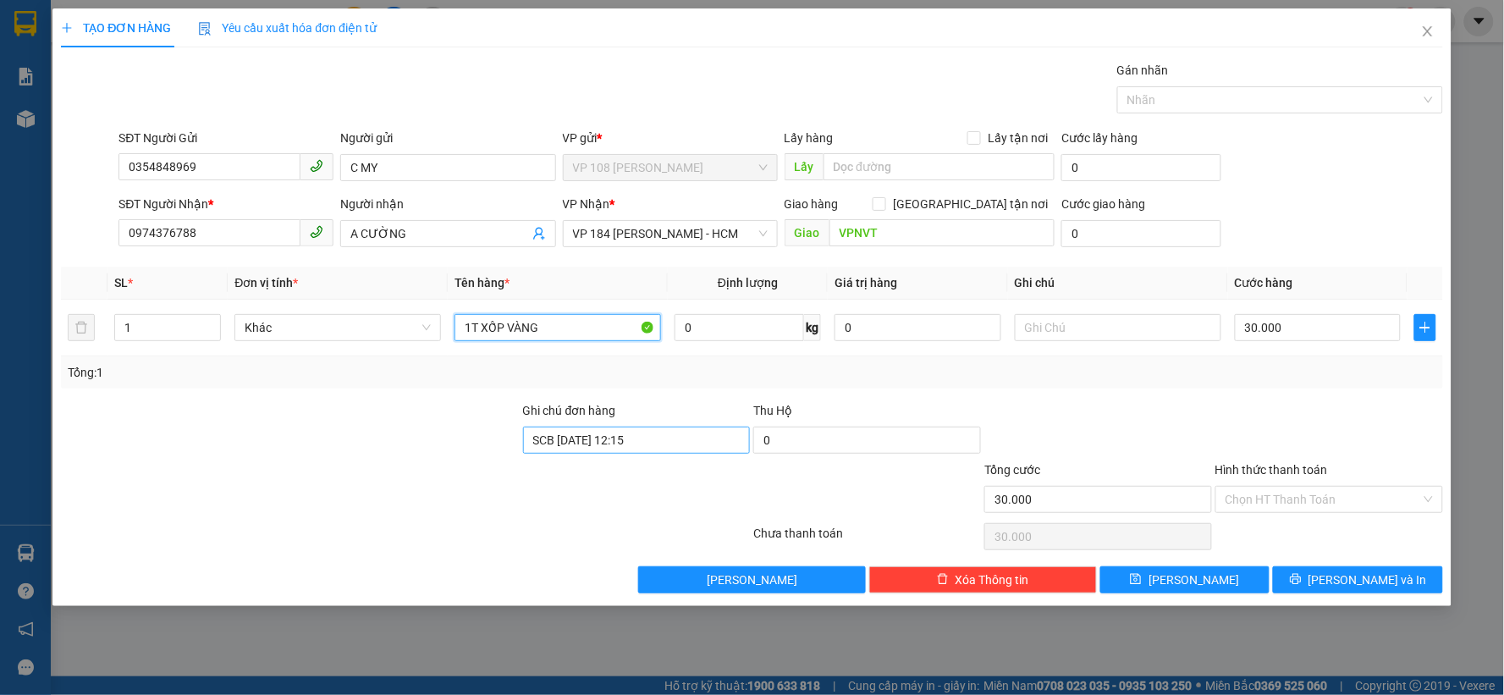
type input "1T XỐP VÀNG"
drag, startPoint x: 628, startPoint y: 447, endPoint x: 480, endPoint y: 437, distance: 148.5
click at [480, 437] on div "Ghi chú đơn hàng SCB 5/6 - 12:15 Thu Hộ 0" at bounding box center [752, 430] width 1386 height 59
click at [1301, 331] on input "30.000" at bounding box center [1318, 327] width 167 height 27
type input "5"
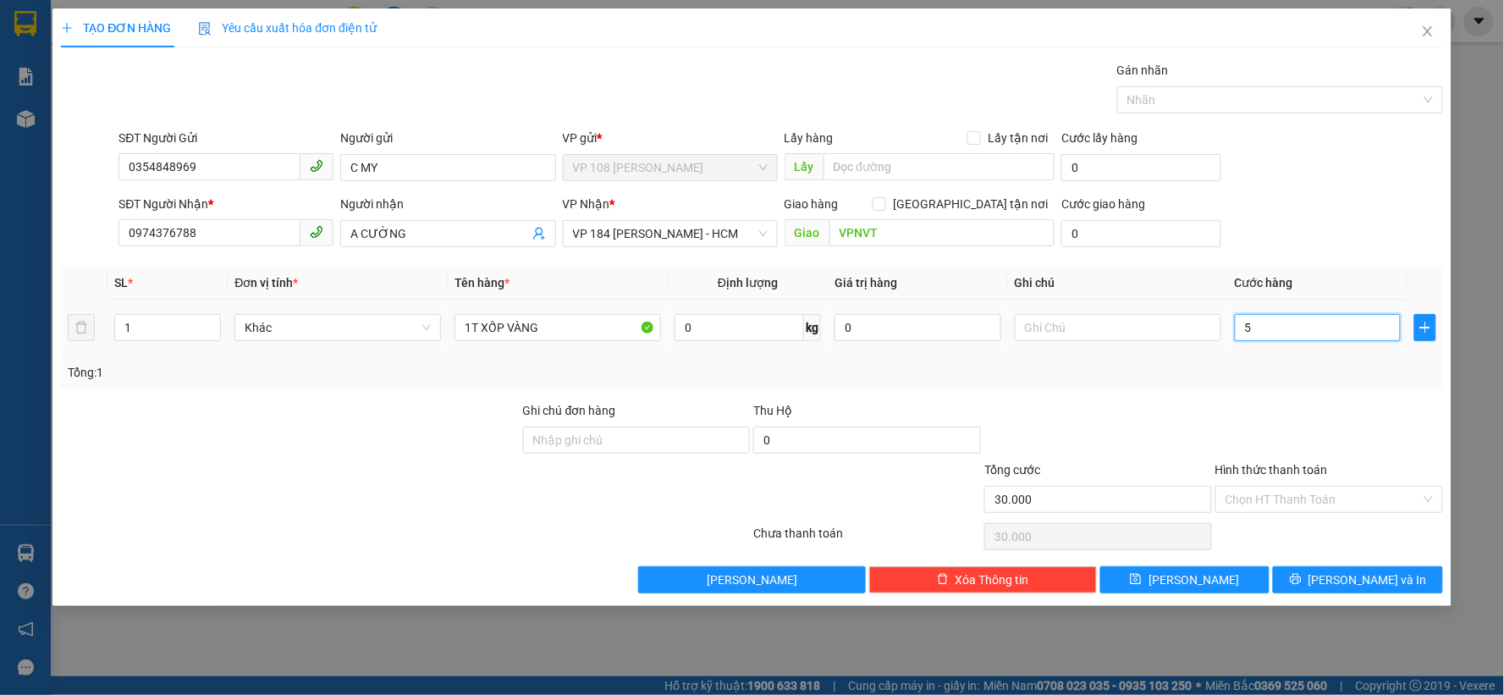
type input "5"
type input "50"
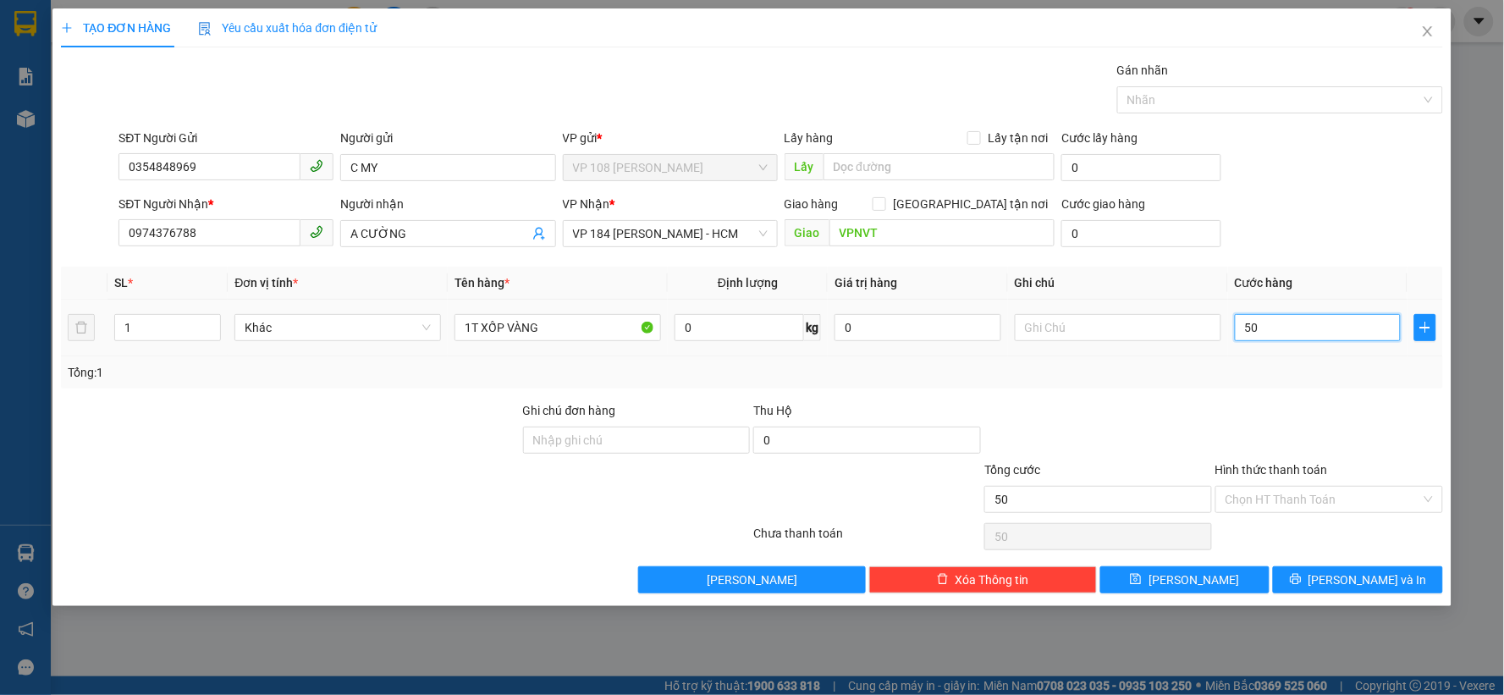
type input "500"
type input "5.000"
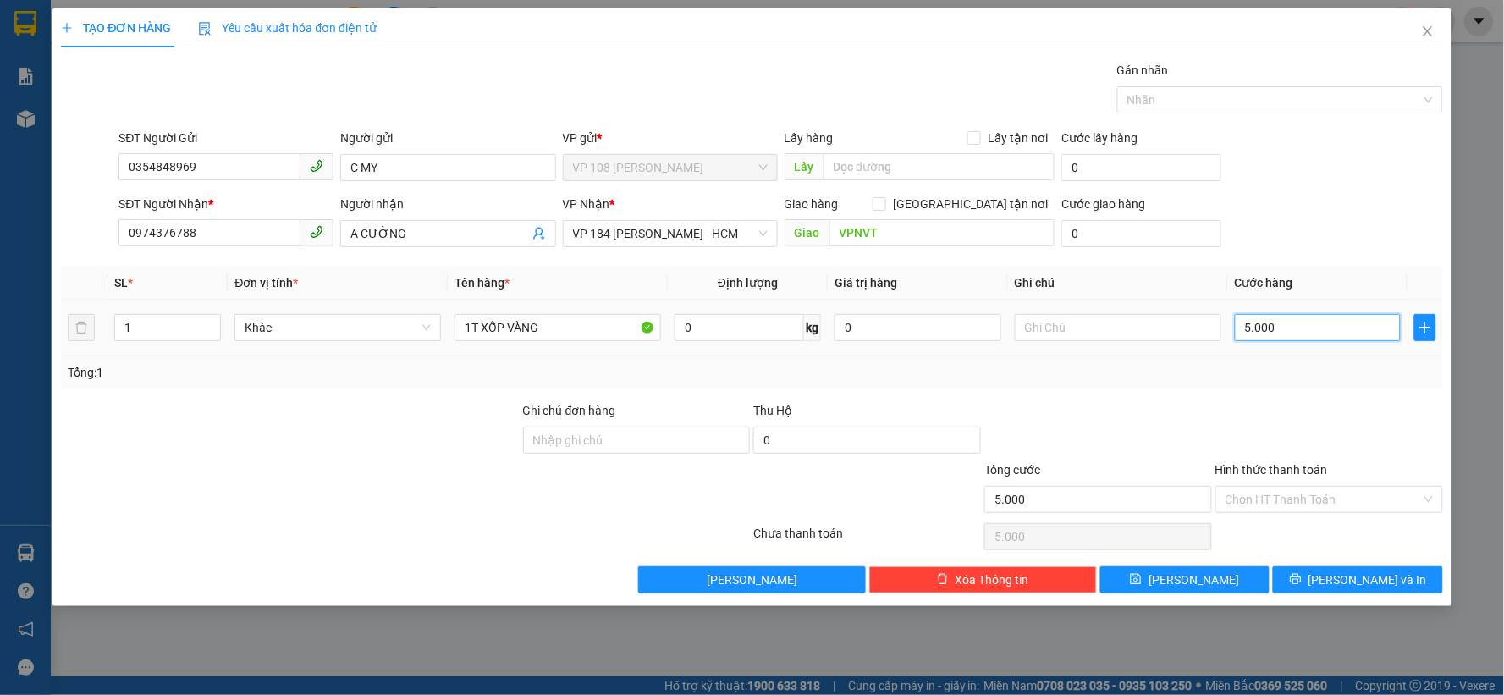
type input "50.000"
click at [1323, 581] on button "[PERSON_NAME] và In" at bounding box center [1358, 579] width 170 height 27
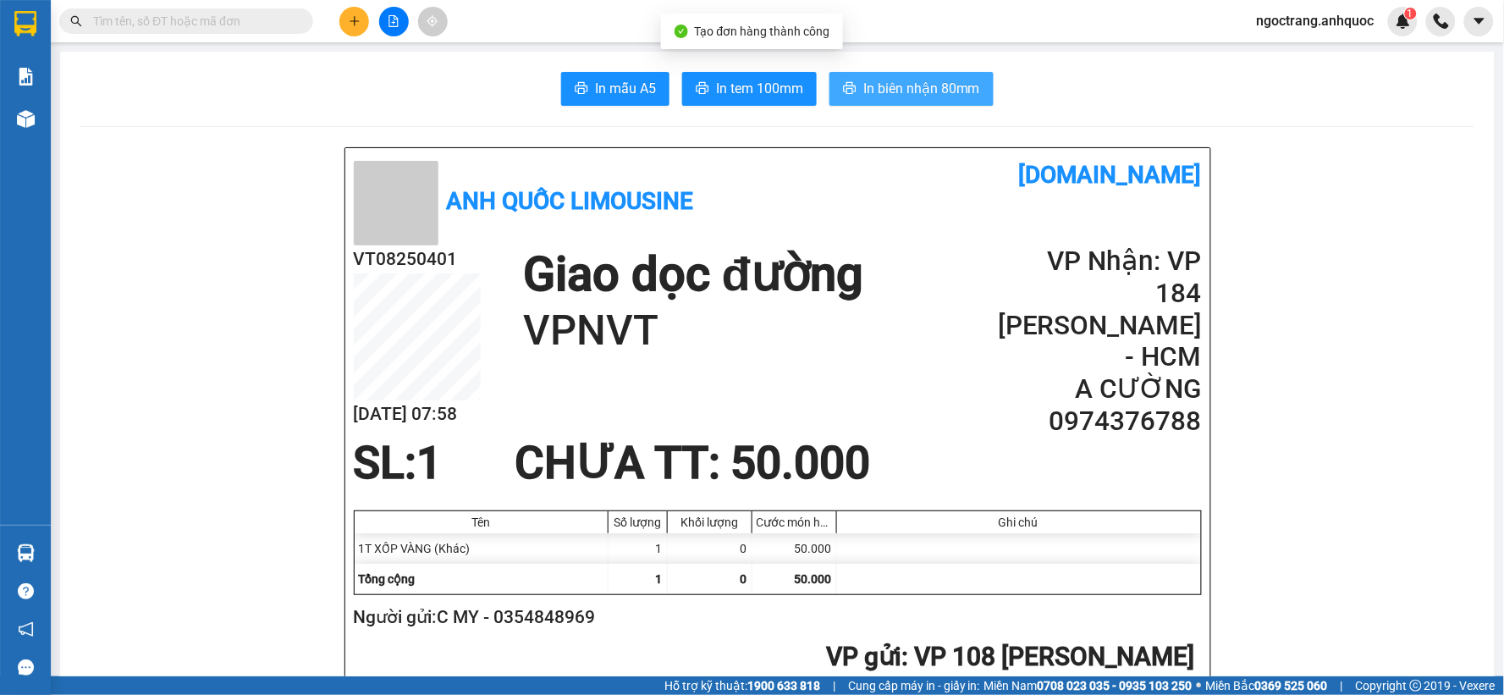
click at [917, 99] on button "In biên nhận 80mm" at bounding box center [911, 89] width 164 height 34
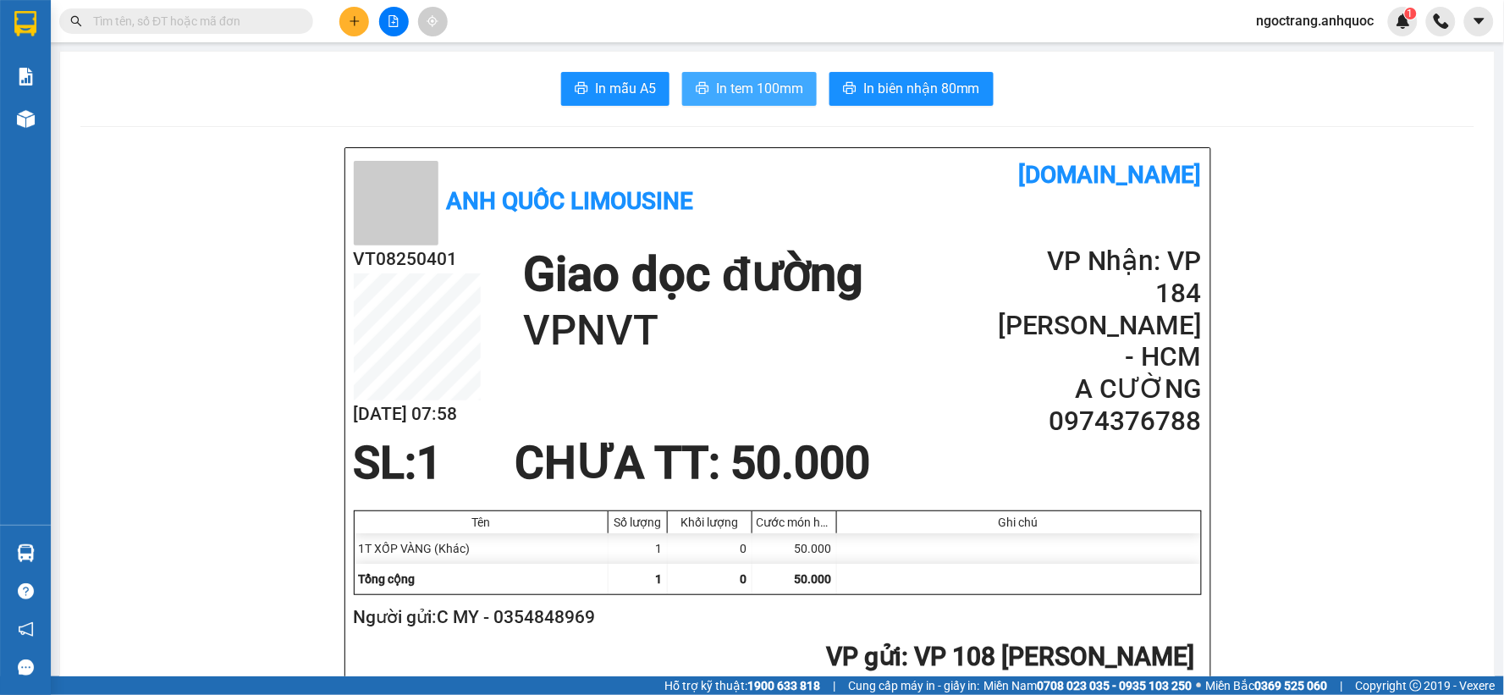
click at [755, 88] on span "In tem 100mm" at bounding box center [759, 88] width 87 height 21
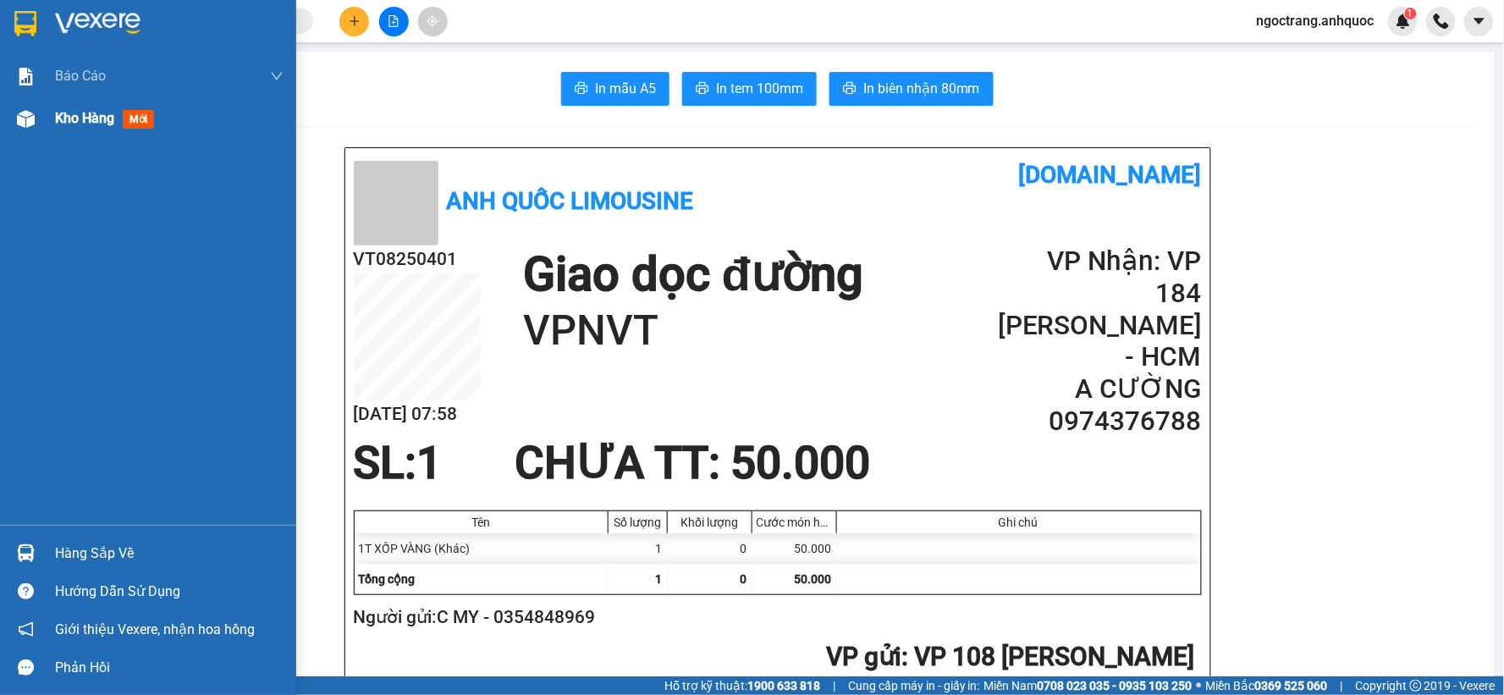
click at [91, 118] on span "Kho hàng" at bounding box center [84, 118] width 59 height 16
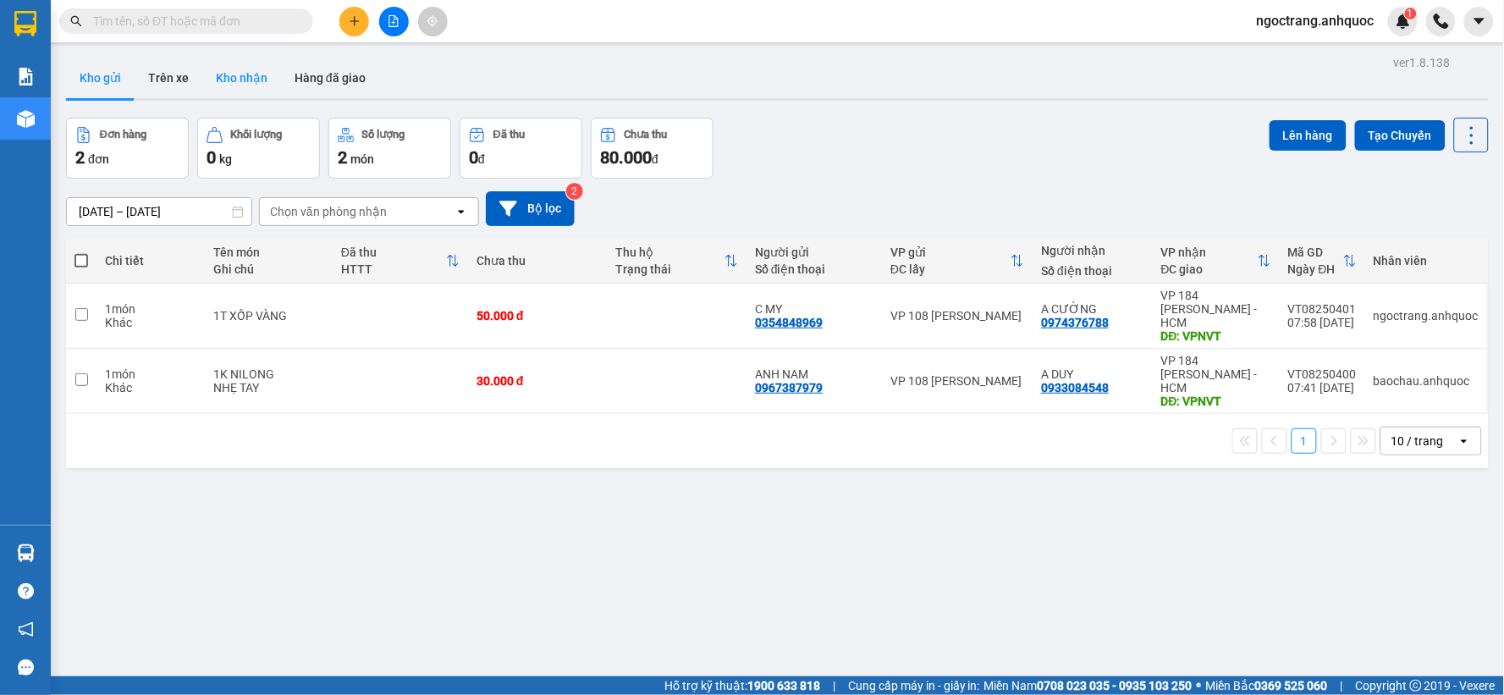
click at [242, 89] on button "Kho nhận" at bounding box center [241, 78] width 79 height 41
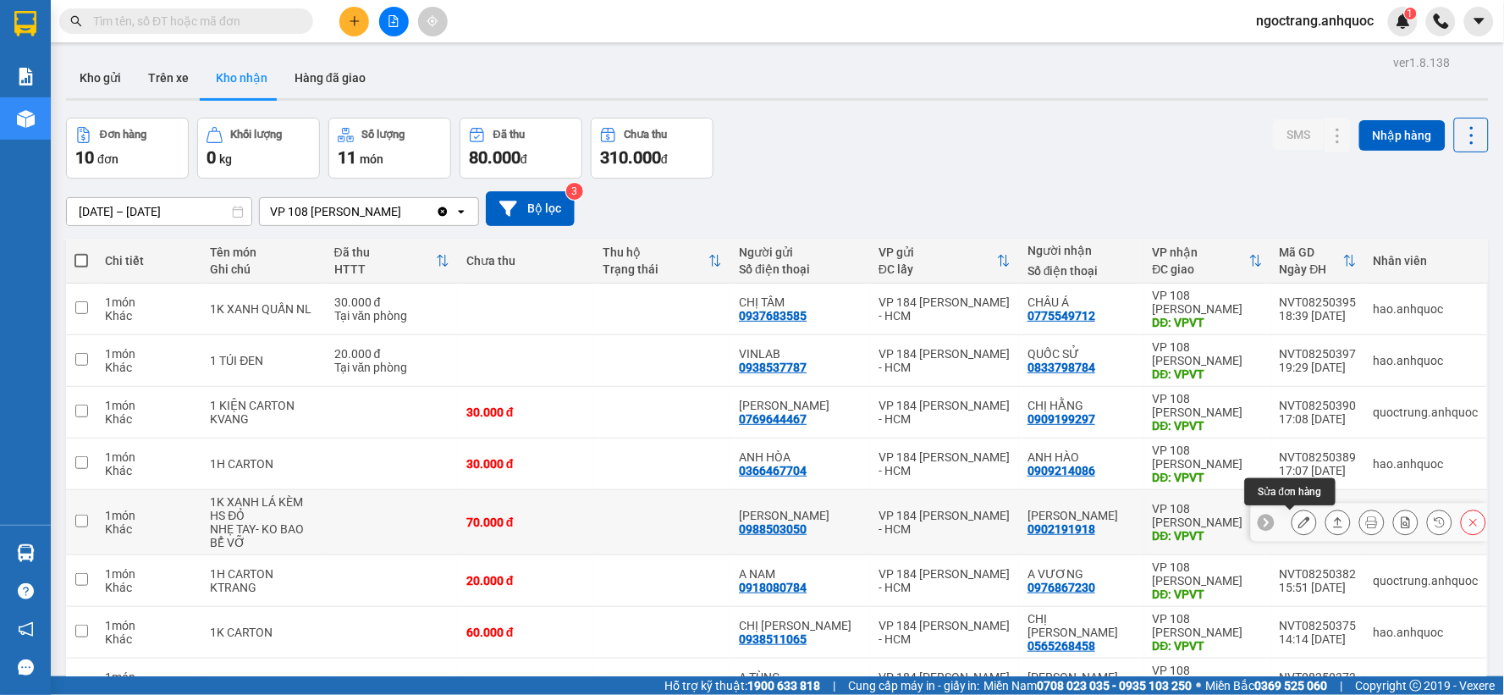
click at [1298, 522] on icon at bounding box center [1304, 522] width 12 height 12
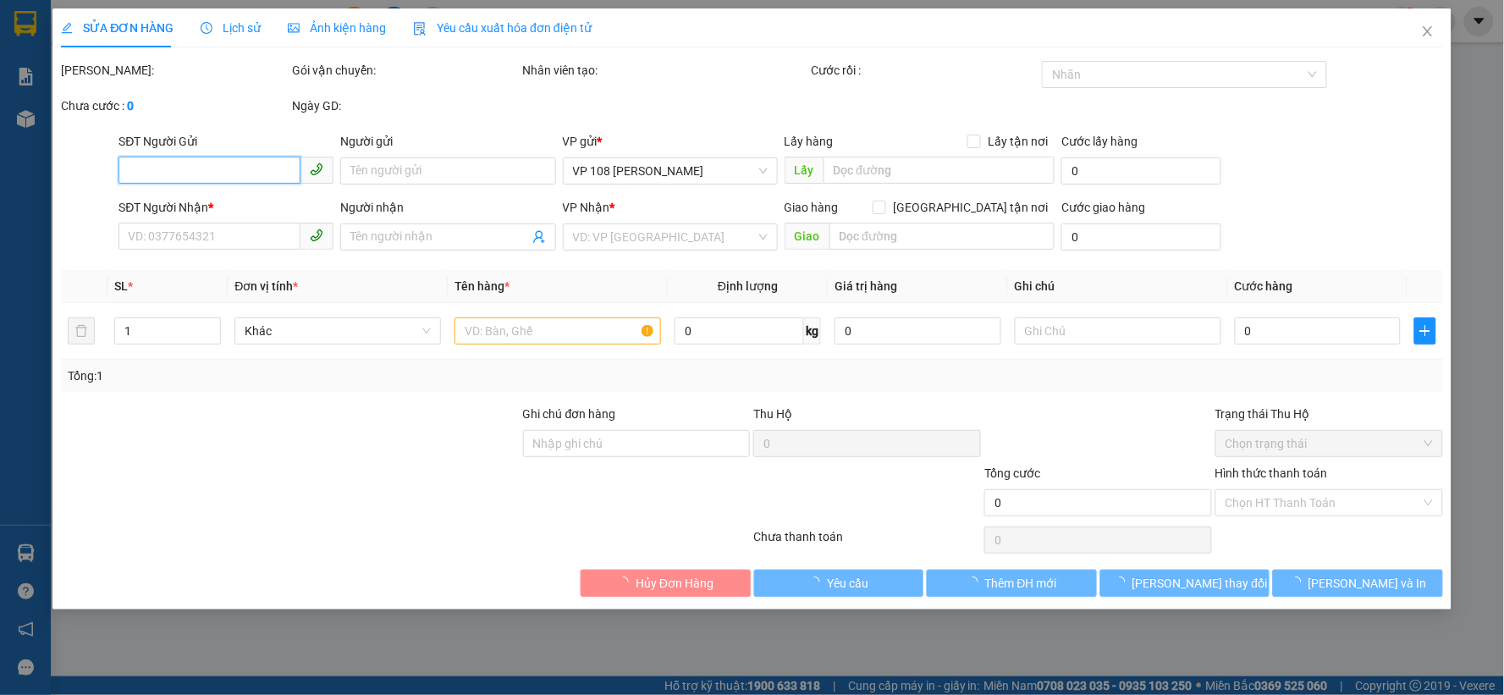
type input "0988503050"
type input "[PERSON_NAME]"
type input "0902191918"
type input "[PERSON_NAME]"
type input "VPVT"
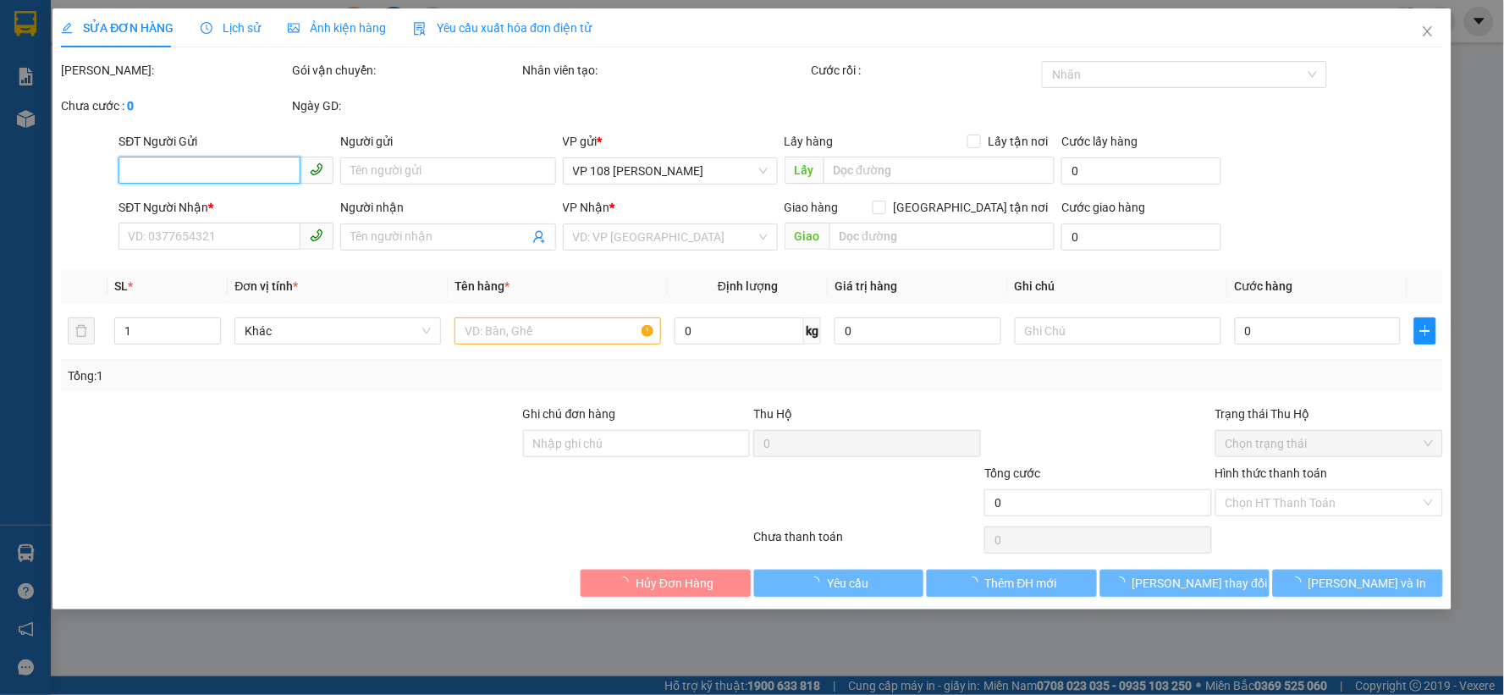
type input "70.000"
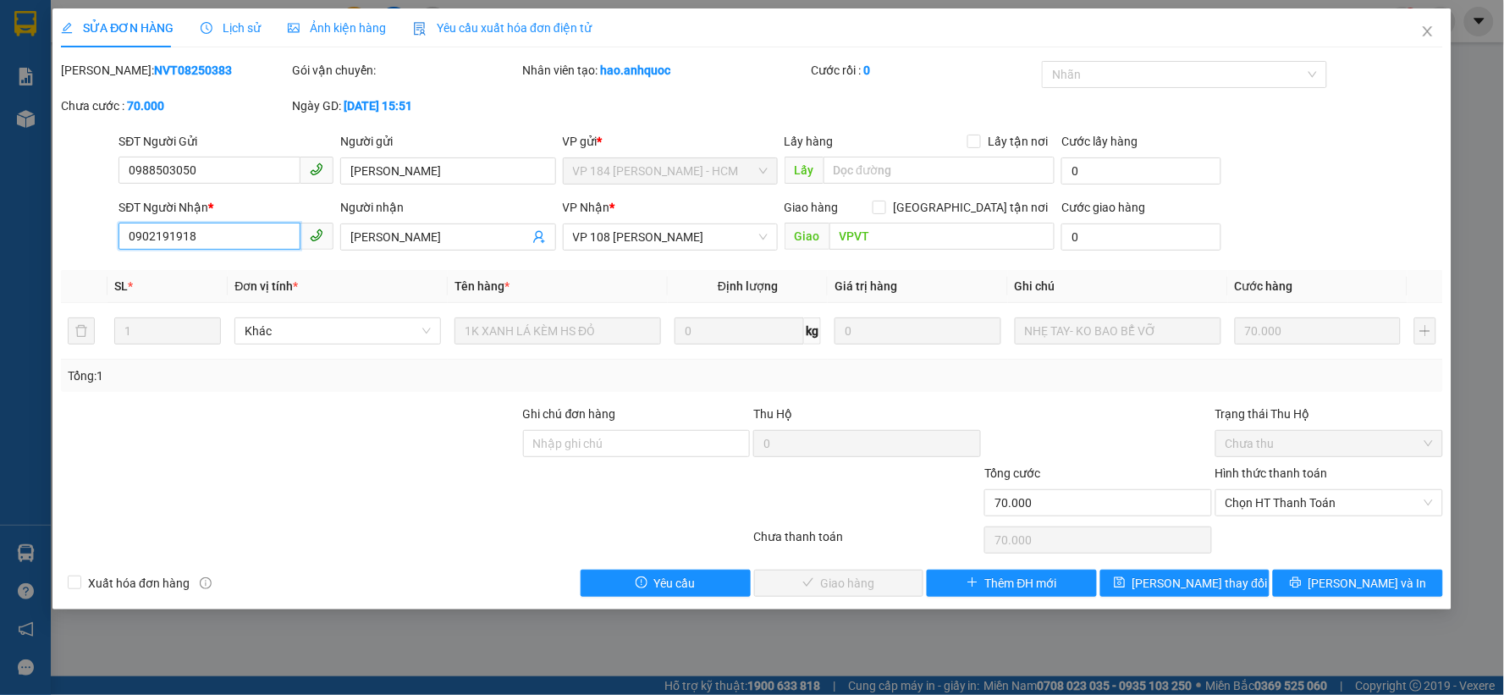
drag, startPoint x: 234, startPoint y: 243, endPoint x: 85, endPoint y: 243, distance: 149.0
click at [85, 243] on div "SĐT Người Nhận * 0902191918 0902191918 Người nhận ANH TUẤN VP Nhận * VP 108 Lê …" at bounding box center [752, 227] width 1386 height 59
click at [1283, 500] on span "Chọn HT Thanh Toán" at bounding box center [1329, 502] width 207 height 25
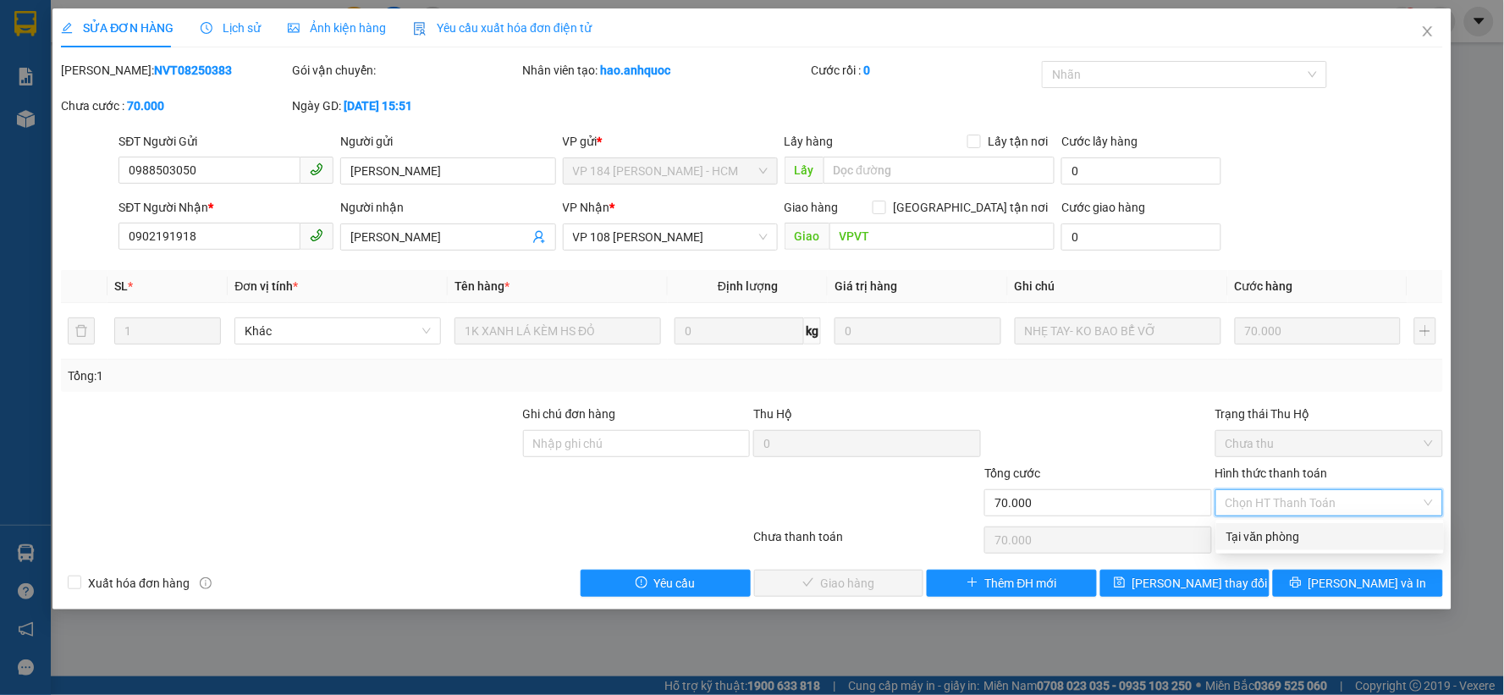
click at [1253, 539] on div "Tại văn phòng" at bounding box center [1329, 536] width 207 height 19
type input "0"
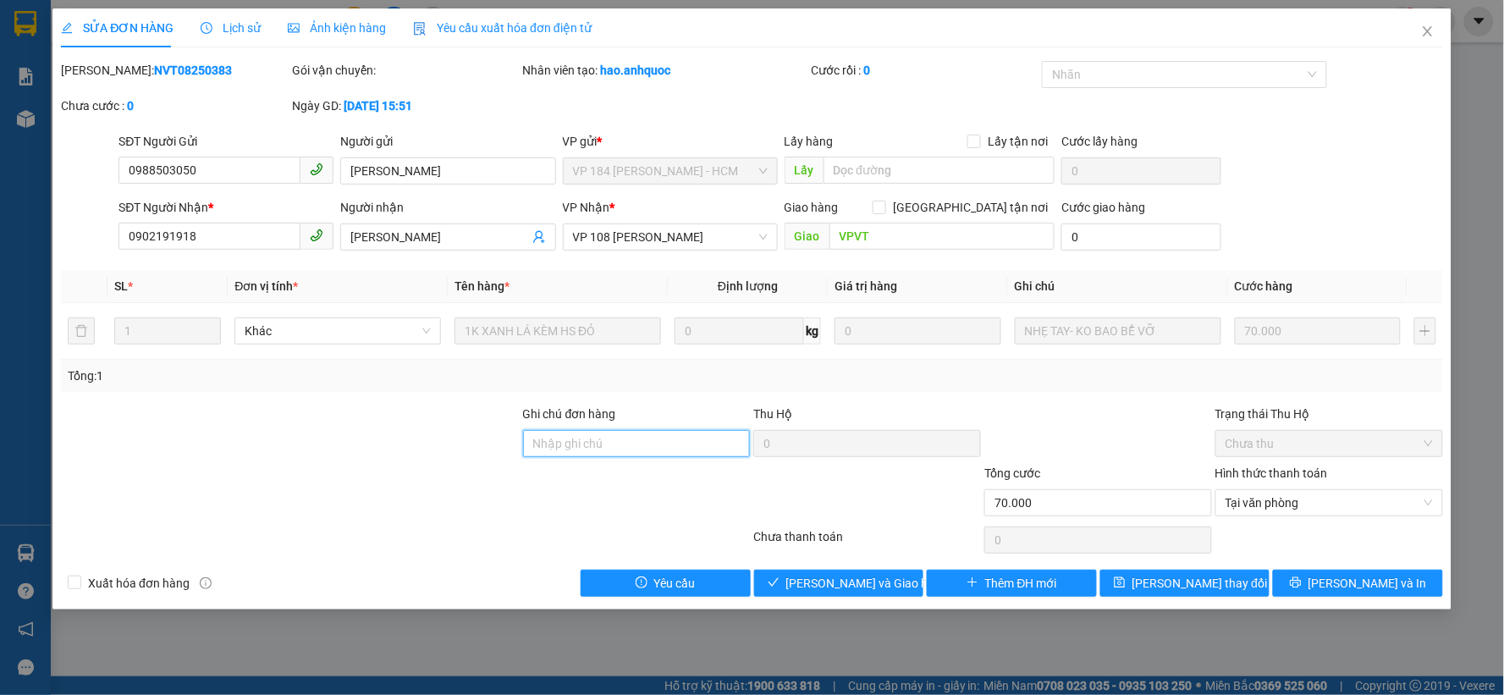
click at [589, 444] on input "Ghi chú đơn hàng" at bounding box center [637, 443] width 228 height 27
type input "CK SCB 13/8"
click at [137, 582] on span "Xuất hóa đơn hàng" at bounding box center [138, 583] width 115 height 19
click at [80, 582] on input "Xuất hóa đơn hàng" at bounding box center [74, 582] width 12 height 12
checkbox input "true"
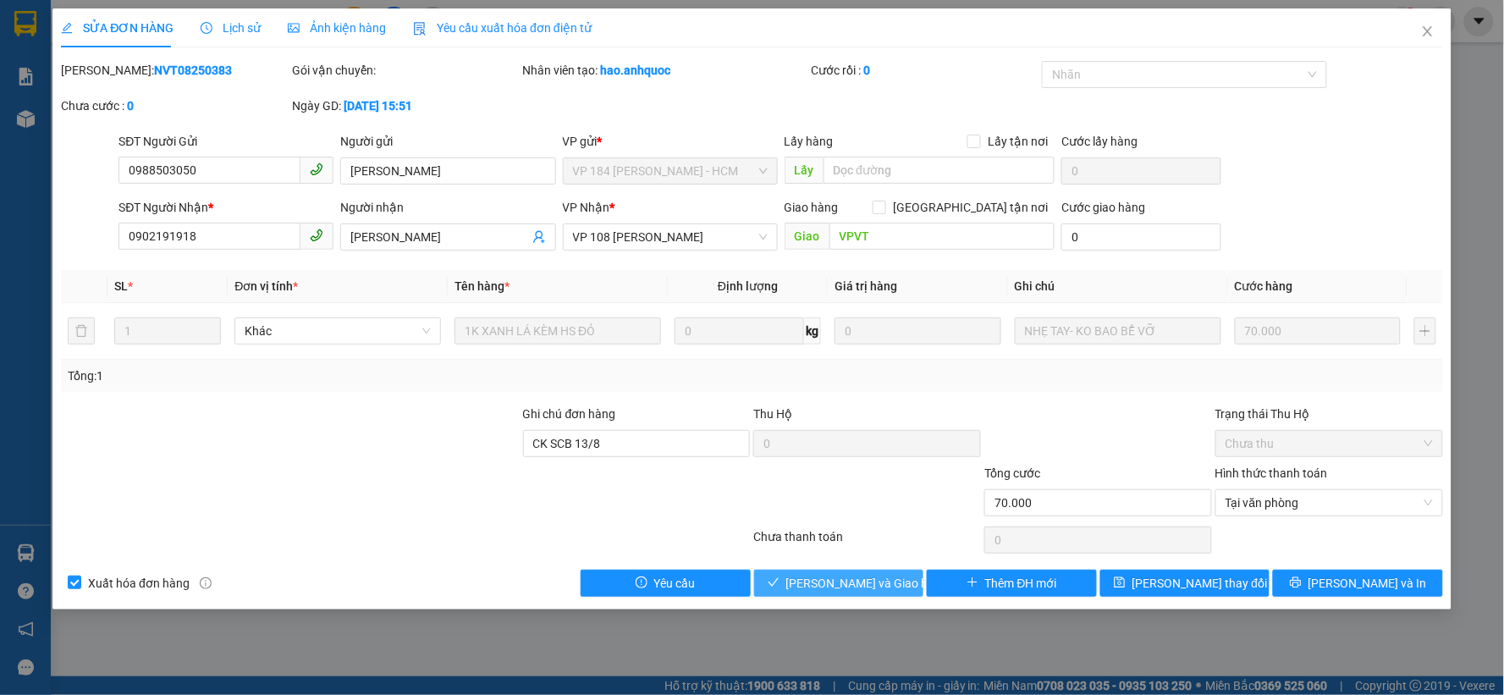
click at [822, 592] on span "[PERSON_NAME] và [PERSON_NAME] hàng" at bounding box center [867, 583] width 163 height 19
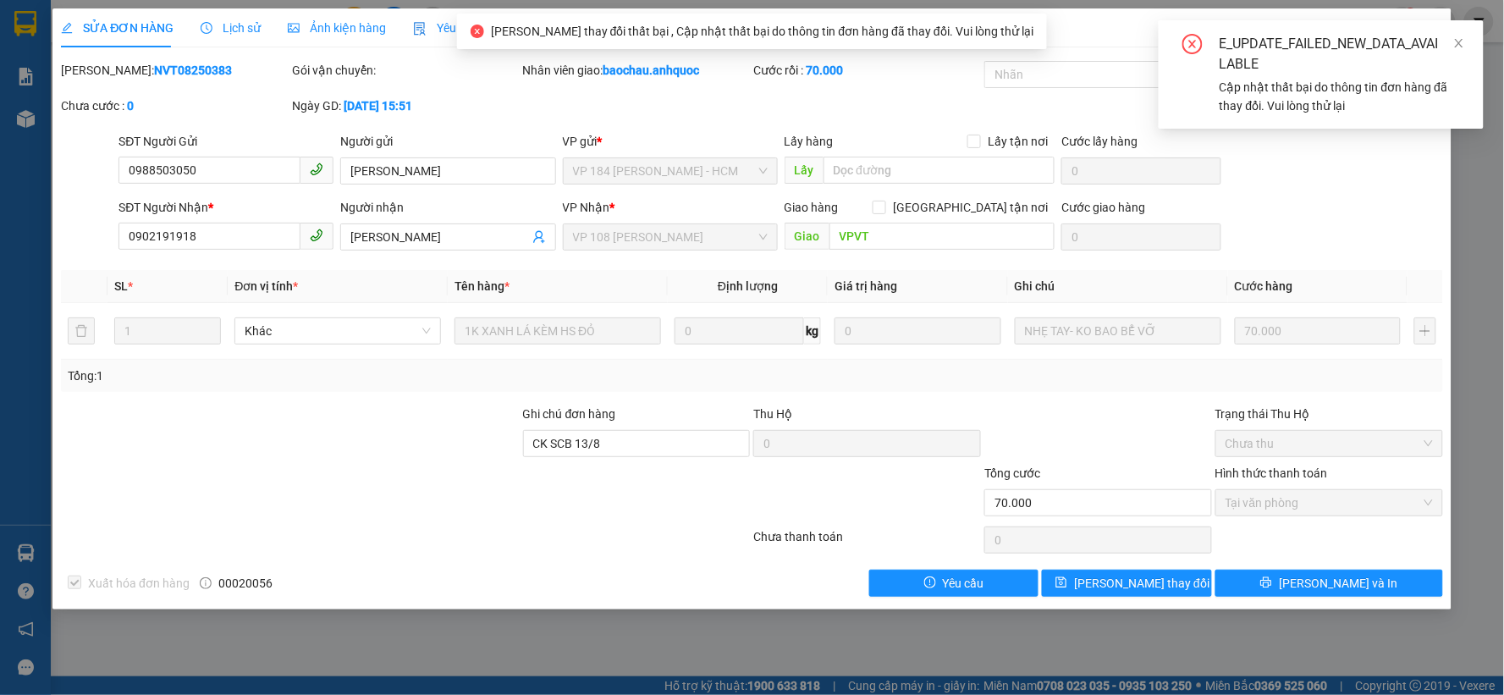
click at [1452, 46] on div "E_UPDATE_FAILED_NEW_DATA_AVAILABLE" at bounding box center [1342, 54] width 244 height 41
click at [1454, 36] on span at bounding box center [1459, 43] width 12 height 14
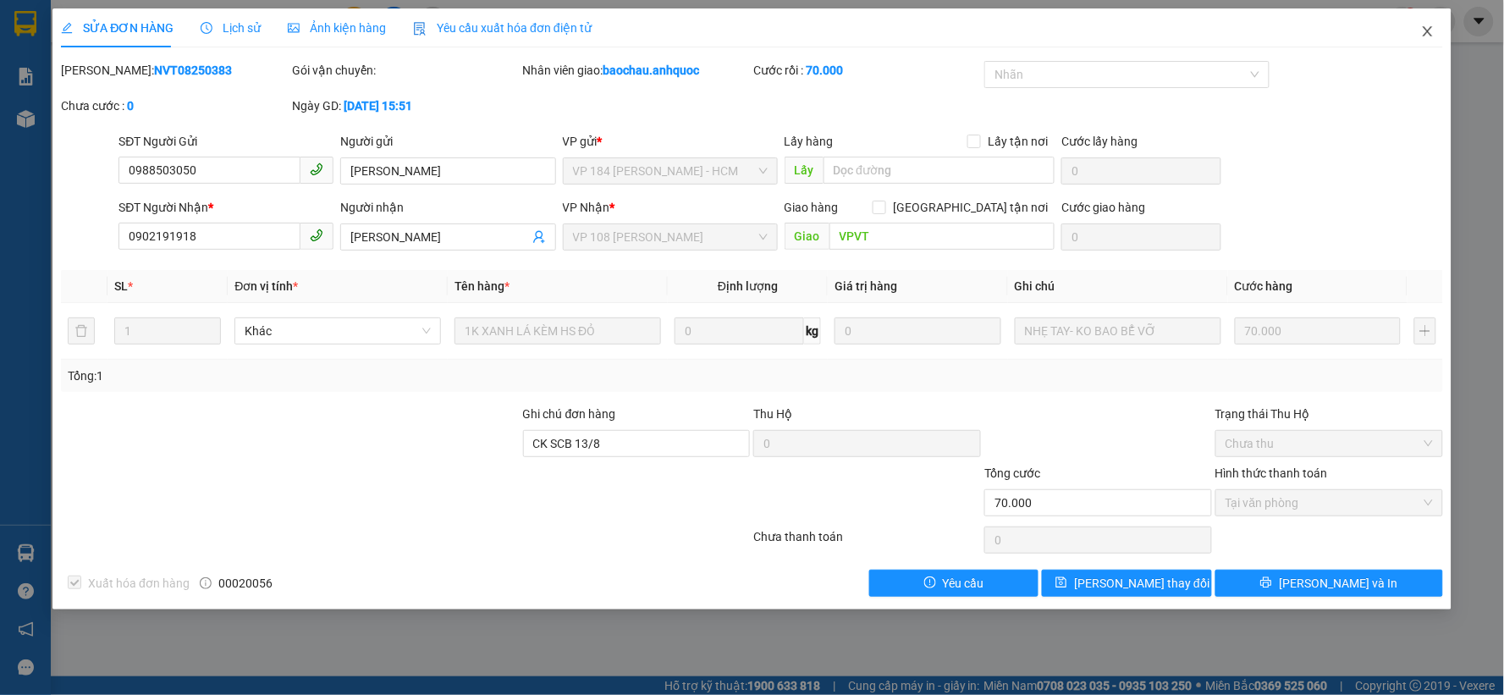
click at [1422, 30] on icon "close" at bounding box center [1428, 32] width 14 height 14
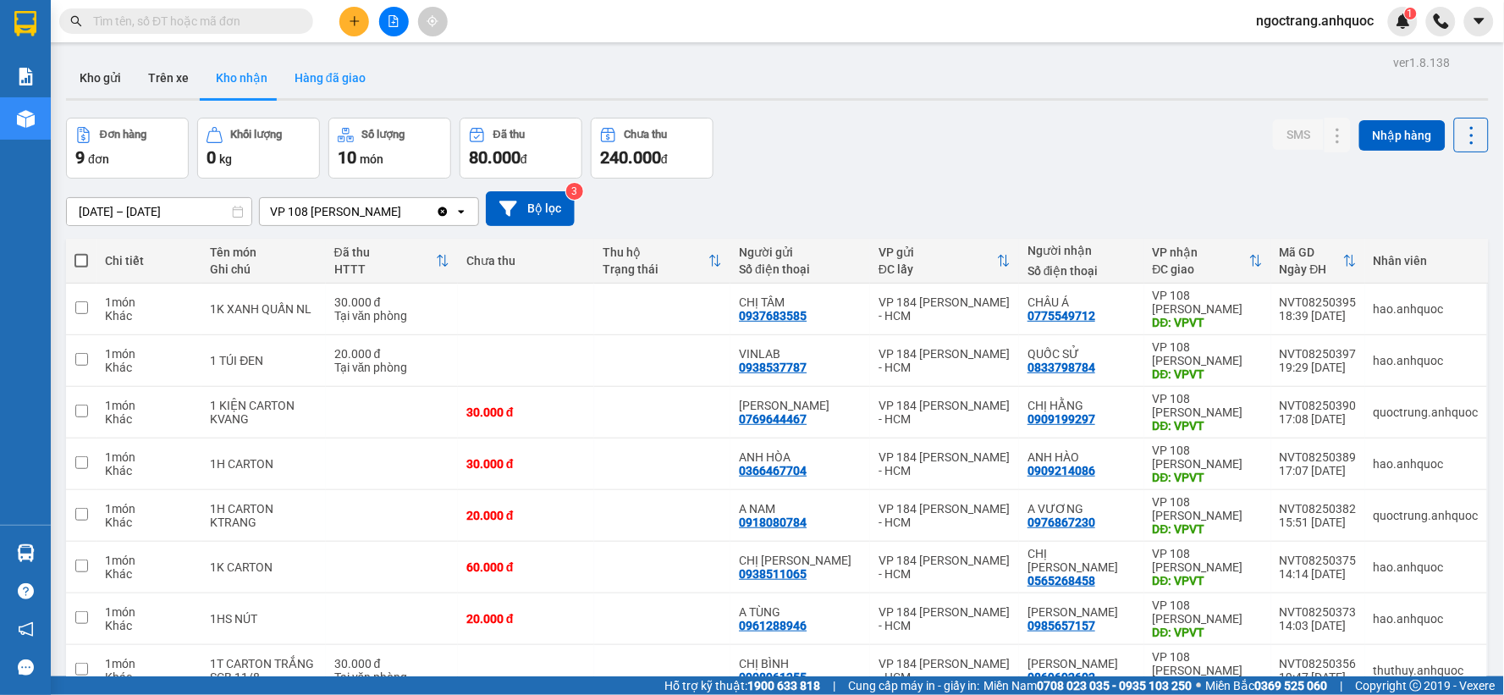
click at [331, 80] on button "Hàng đã giao" at bounding box center [330, 78] width 98 height 41
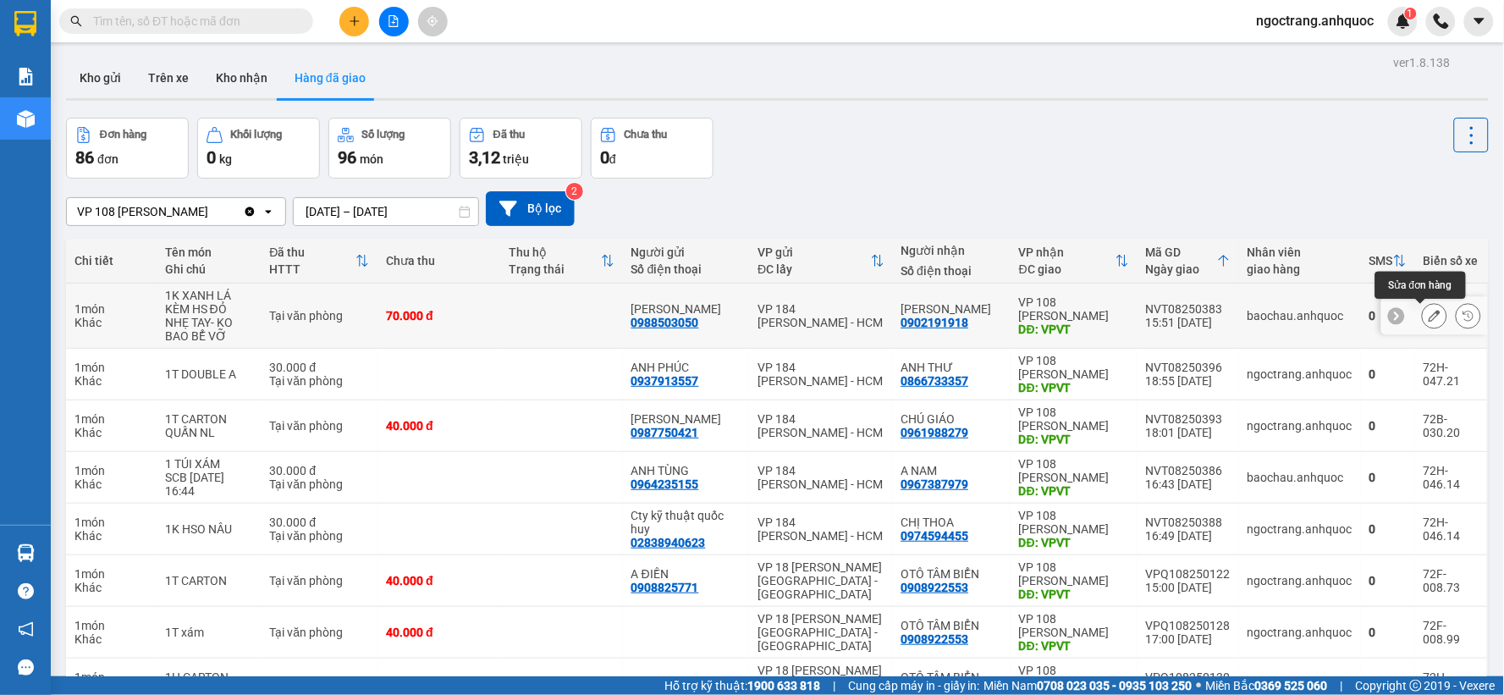
click at [1423, 317] on button at bounding box center [1435, 316] width 24 height 30
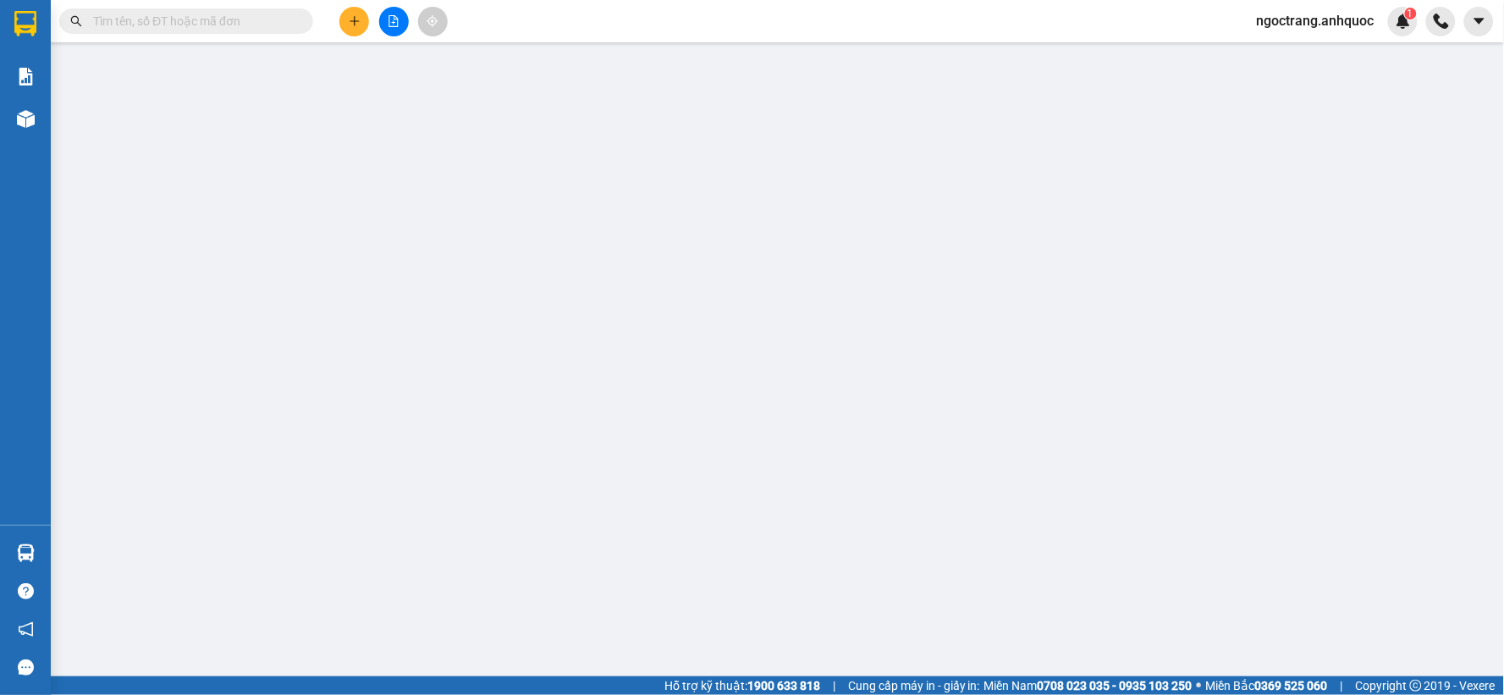
type input "0988503050"
type input "[PERSON_NAME]"
type input "0902191918"
type input "[PERSON_NAME]"
type input "VPVT"
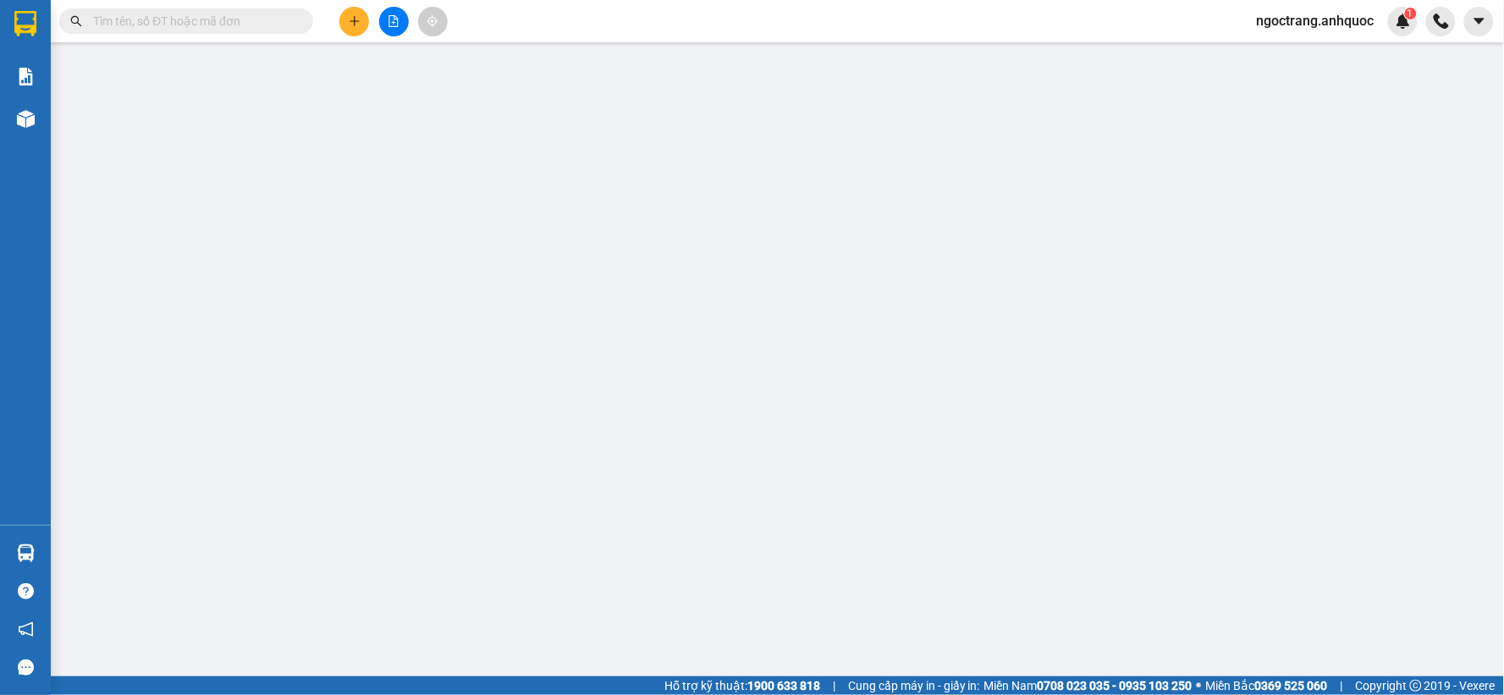
type input "CK SCB 13/8"
type input "70.000"
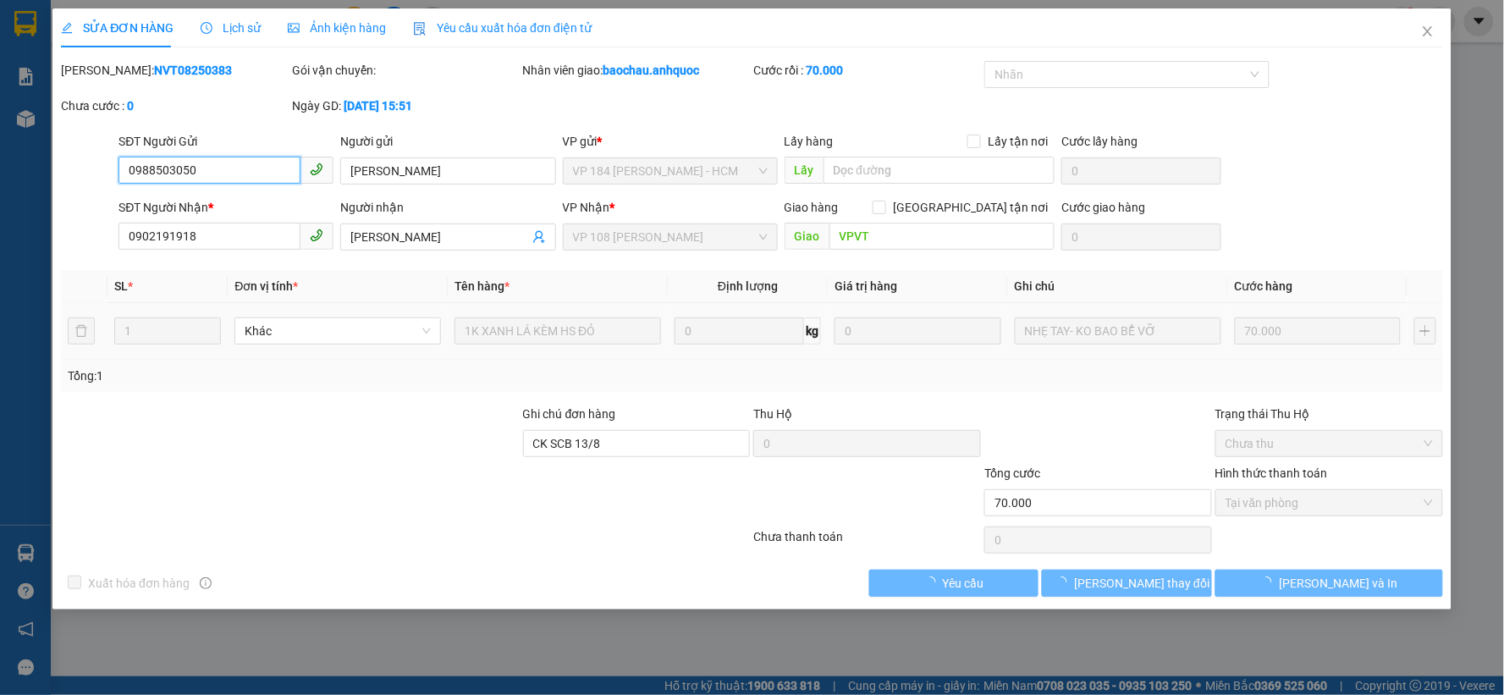
checkbox input "true"
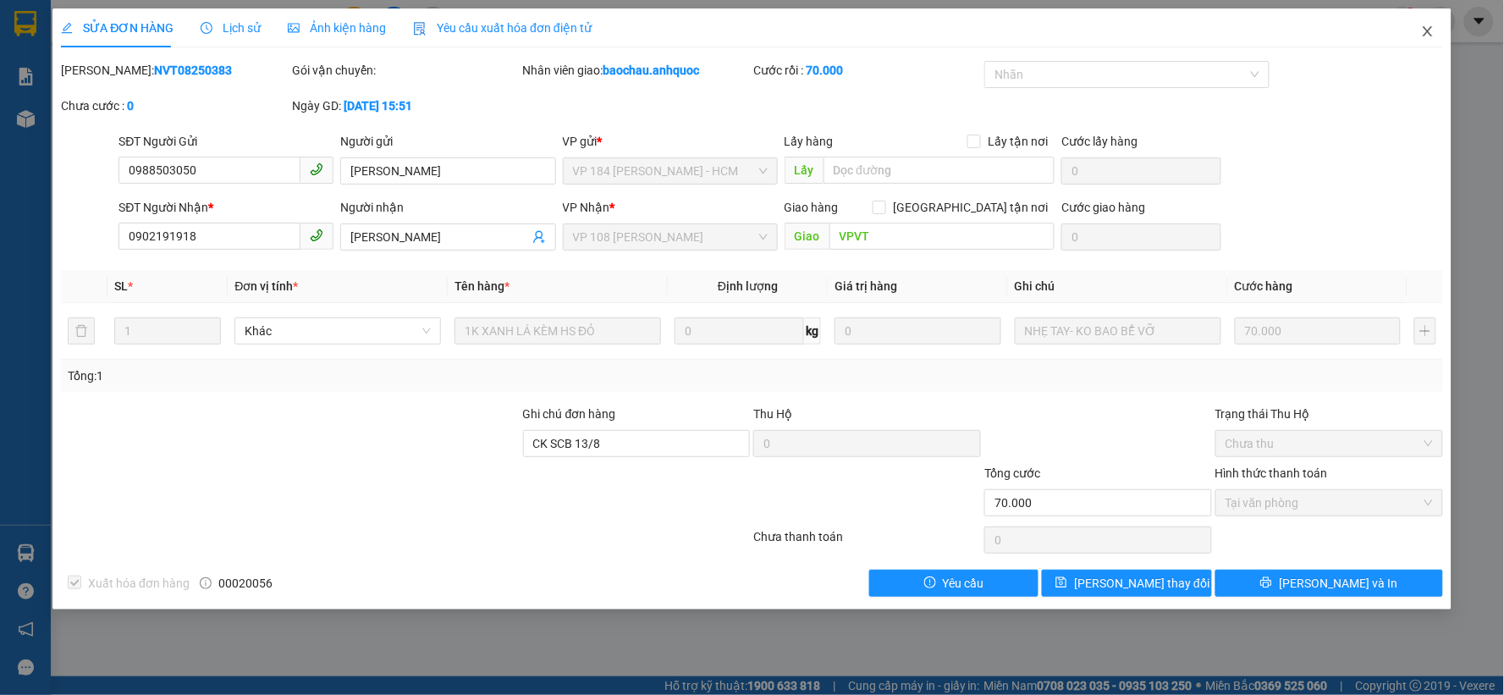
click at [1430, 40] on span "Close" at bounding box center [1427, 31] width 47 height 47
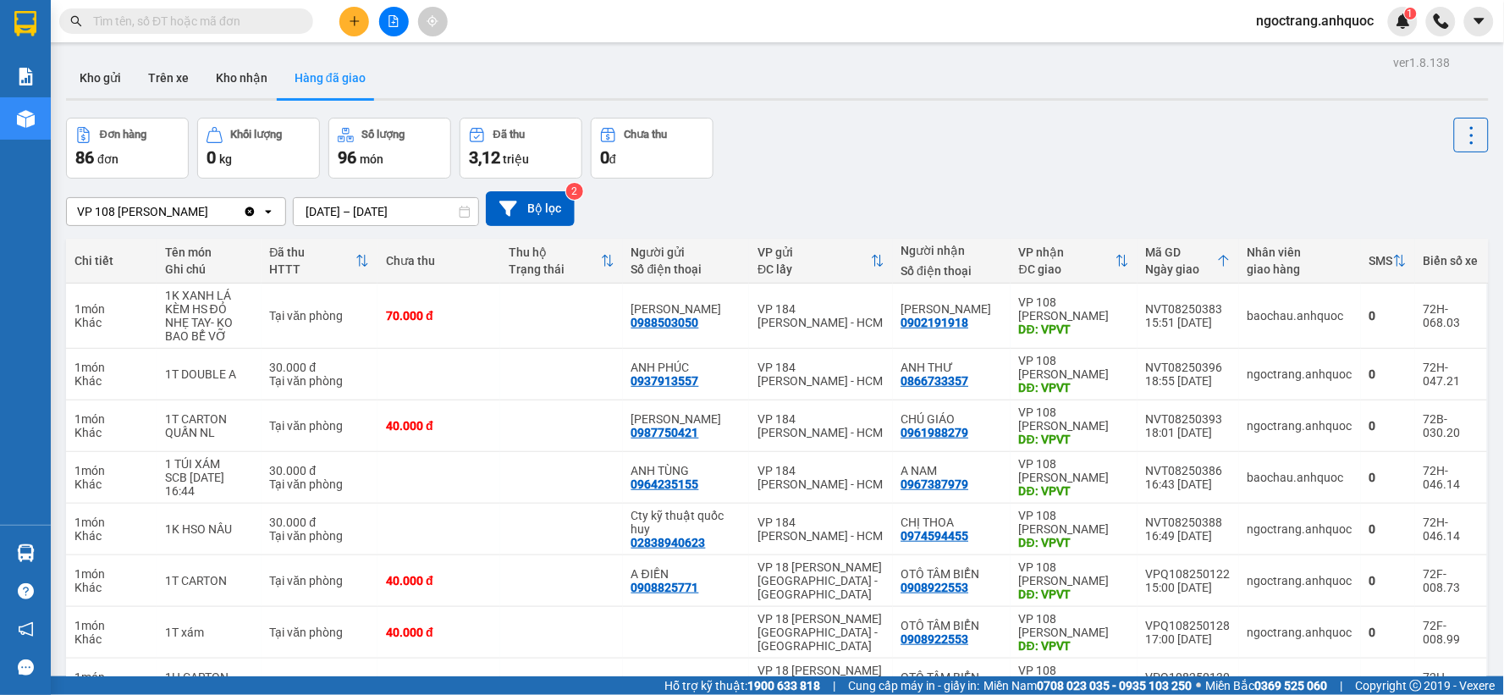
click at [355, 26] on icon "plus" at bounding box center [355, 21] width 12 height 12
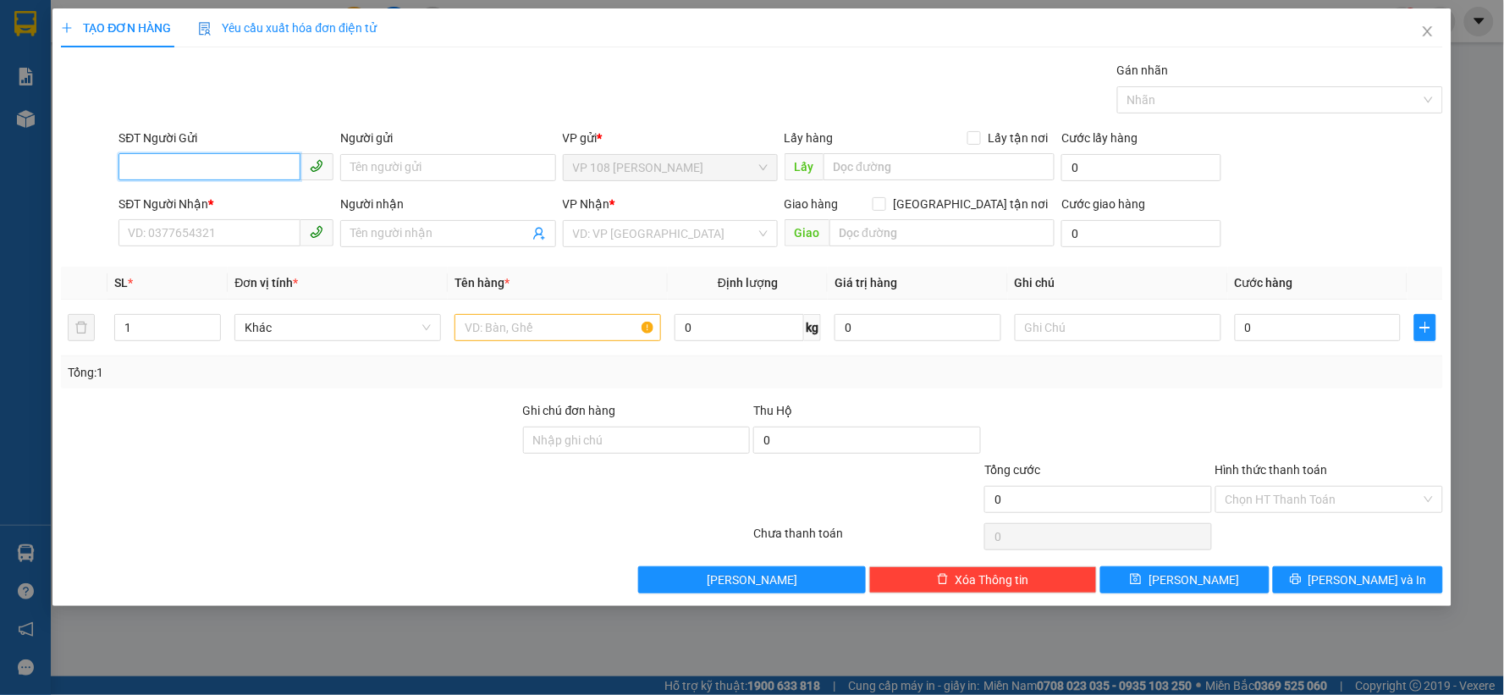
click at [216, 173] on input "SĐT Người Gửi" at bounding box center [209, 166] width 182 height 27
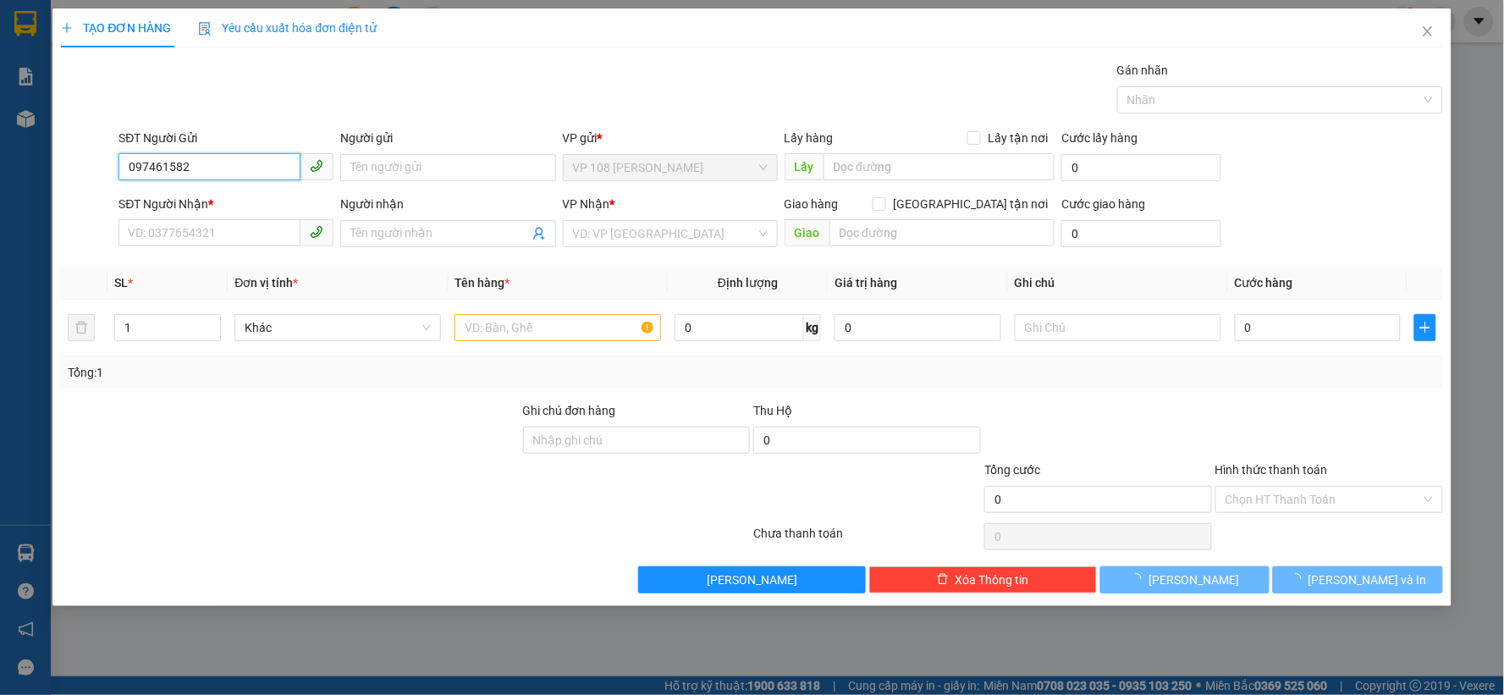
type input "0974615820"
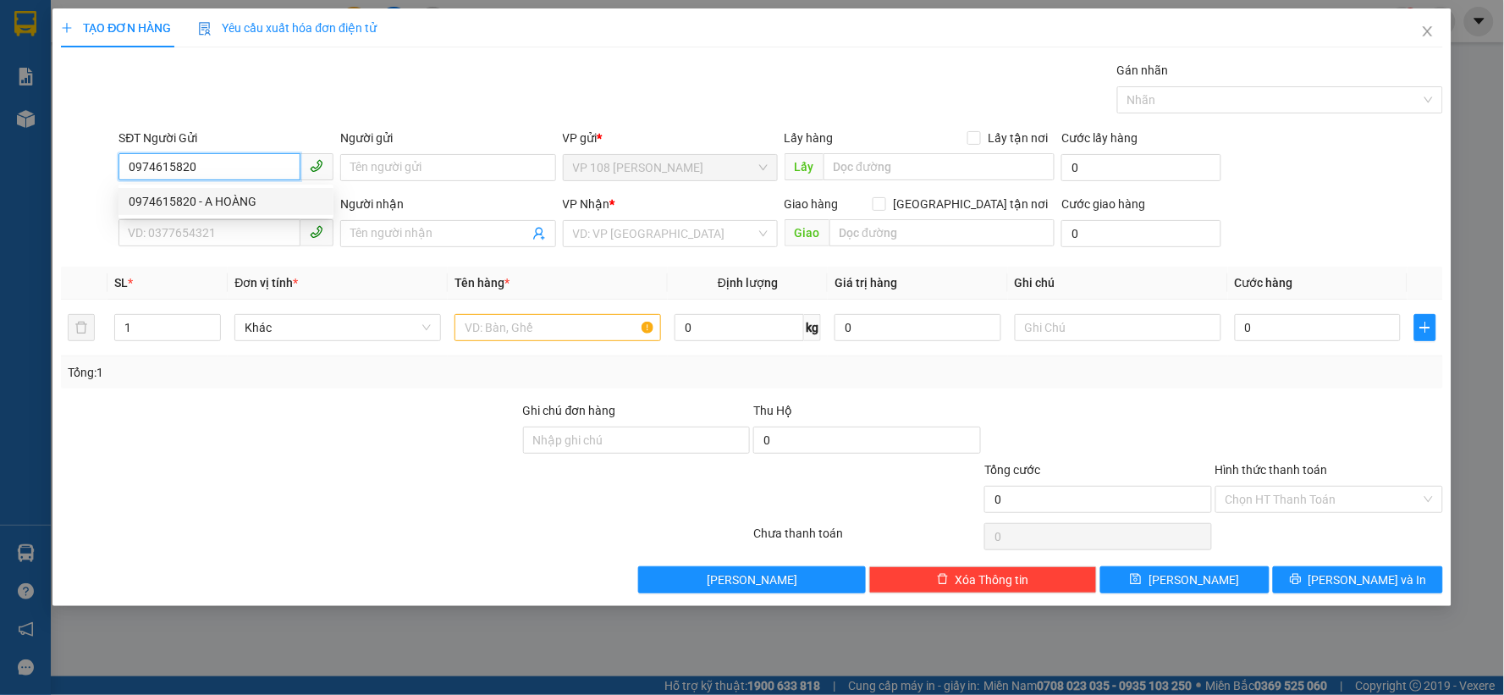
click at [230, 193] on div "0974615820 - A HOÀNG" at bounding box center [226, 201] width 195 height 19
type input "A HOÀNG"
type input "0363432079"
type input "C HIỀN"
type input "VPSG"
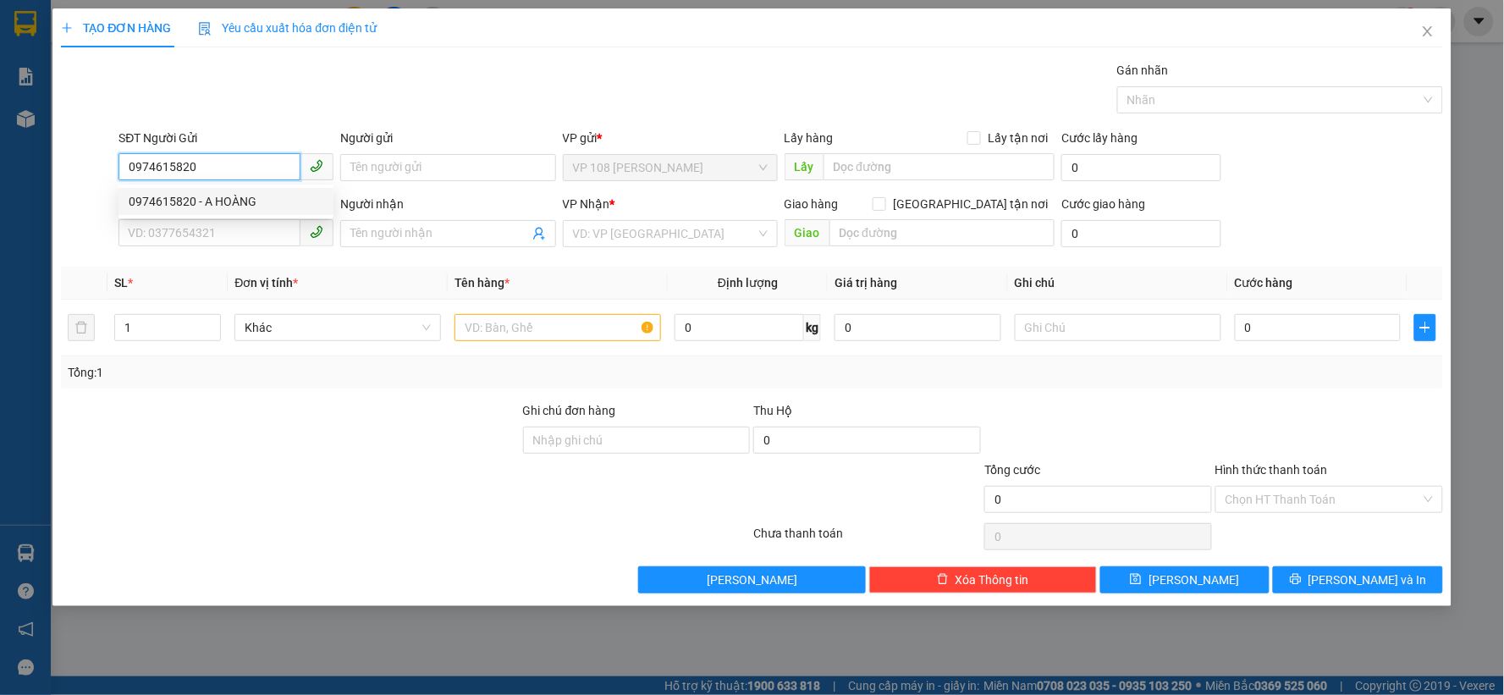
type input "CK SCB 7/5"
type input "40.000"
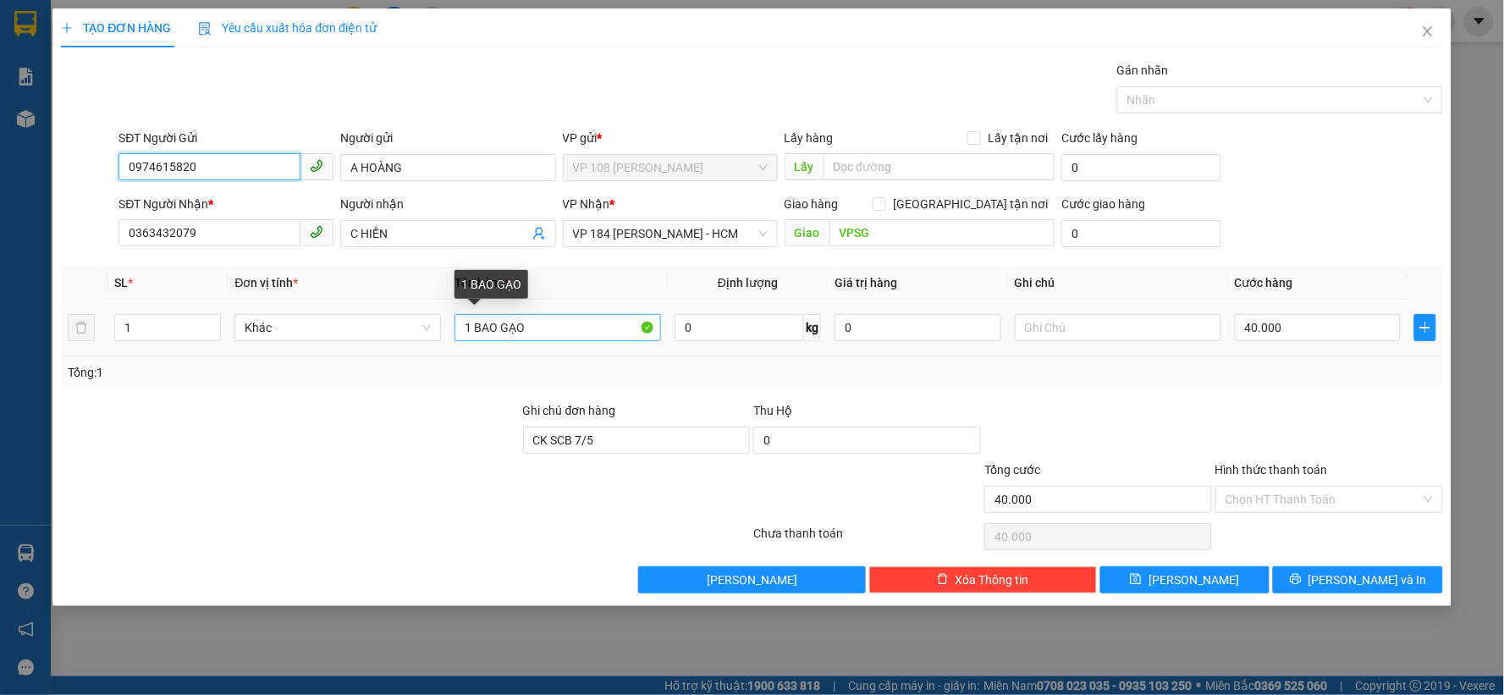
type input "0974615820"
drag, startPoint x: 547, startPoint y: 332, endPoint x: 417, endPoint y: 337, distance: 129.6
click at [417, 337] on tr "1 Khác 1 BAO GẠO 0 kg 0 40.000" at bounding box center [752, 328] width 1382 height 57
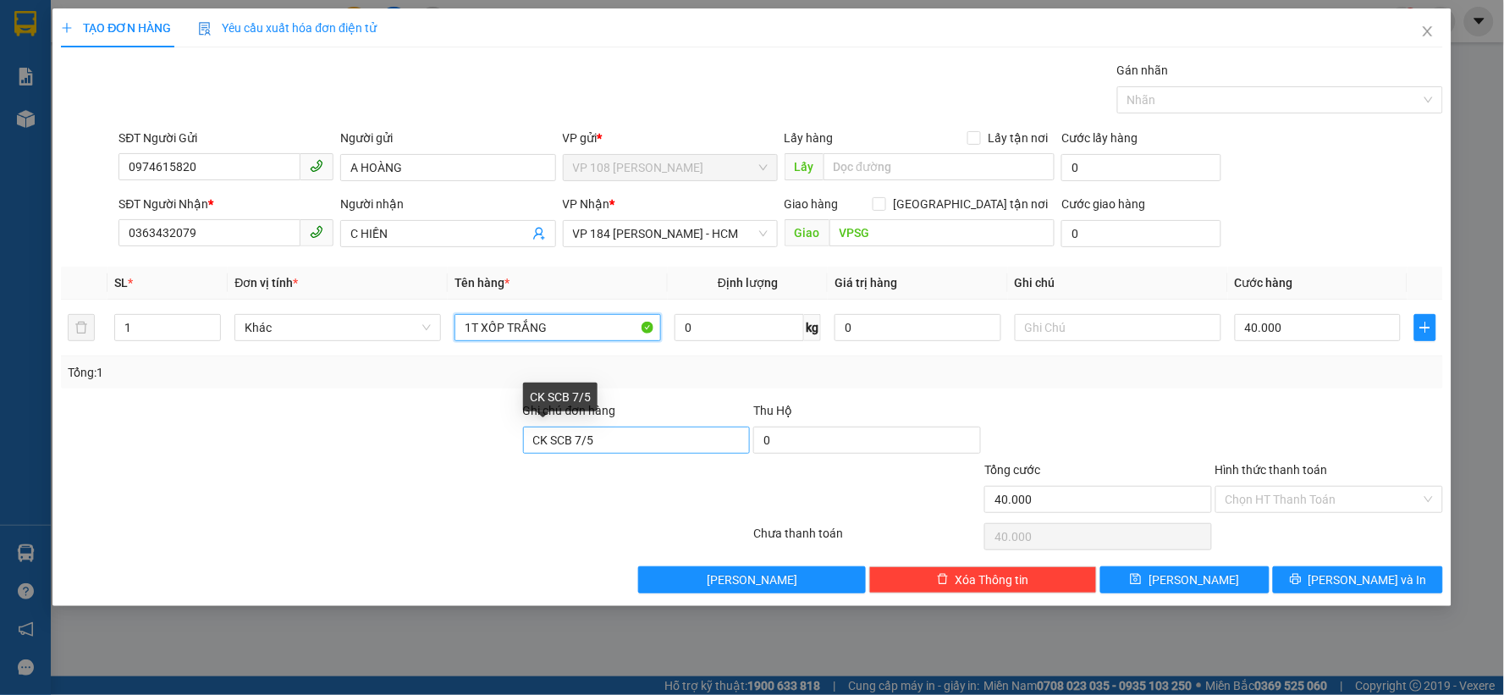
type input "1T XỐP TRẮNG"
drag, startPoint x: 622, startPoint y: 451, endPoint x: 395, endPoint y: 451, distance: 226.8
click at [402, 451] on div "Ghi chú đơn hàng CK SCB 7/5 Thu Hộ 0" at bounding box center [752, 430] width 1386 height 59
click at [1262, 502] on input "Hình thức thanh toán" at bounding box center [1324, 499] width 196 height 25
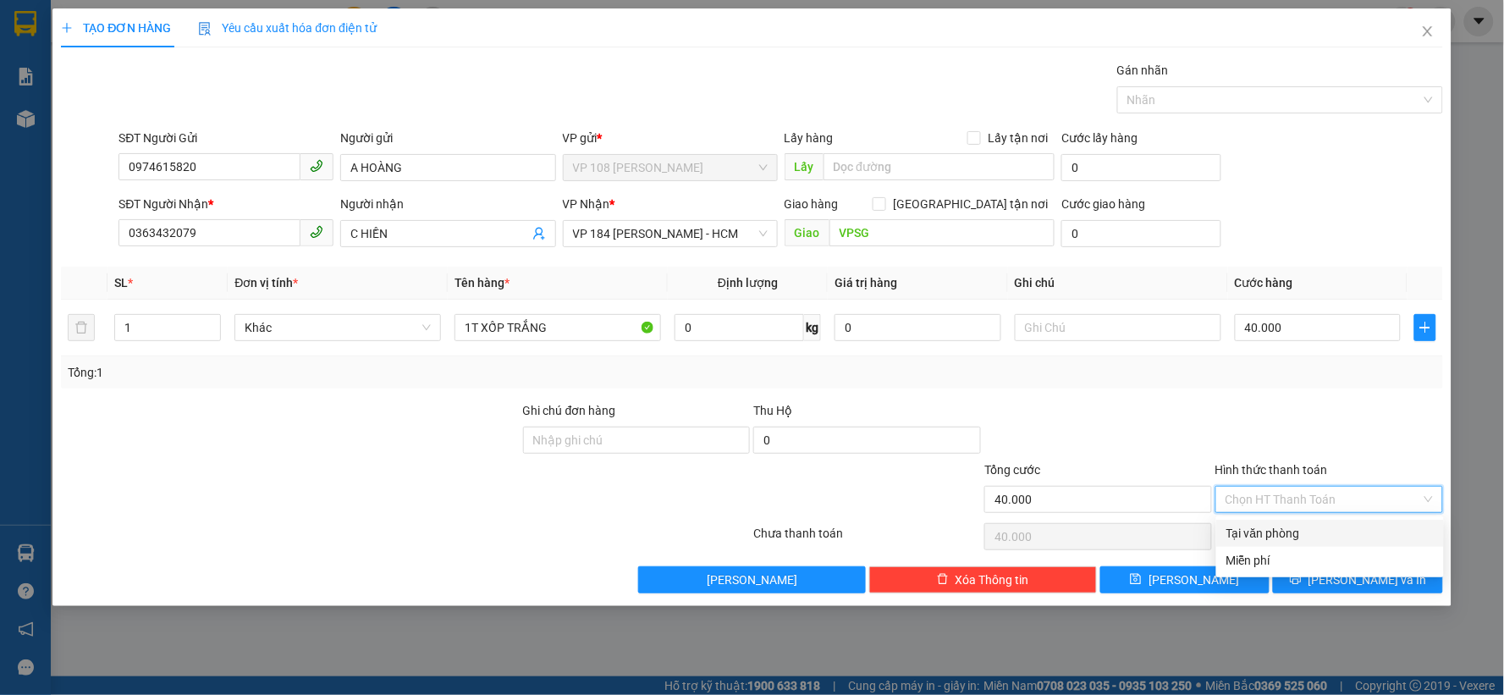
click at [1242, 530] on div "Tại văn phòng" at bounding box center [1329, 533] width 207 height 19
type input "0"
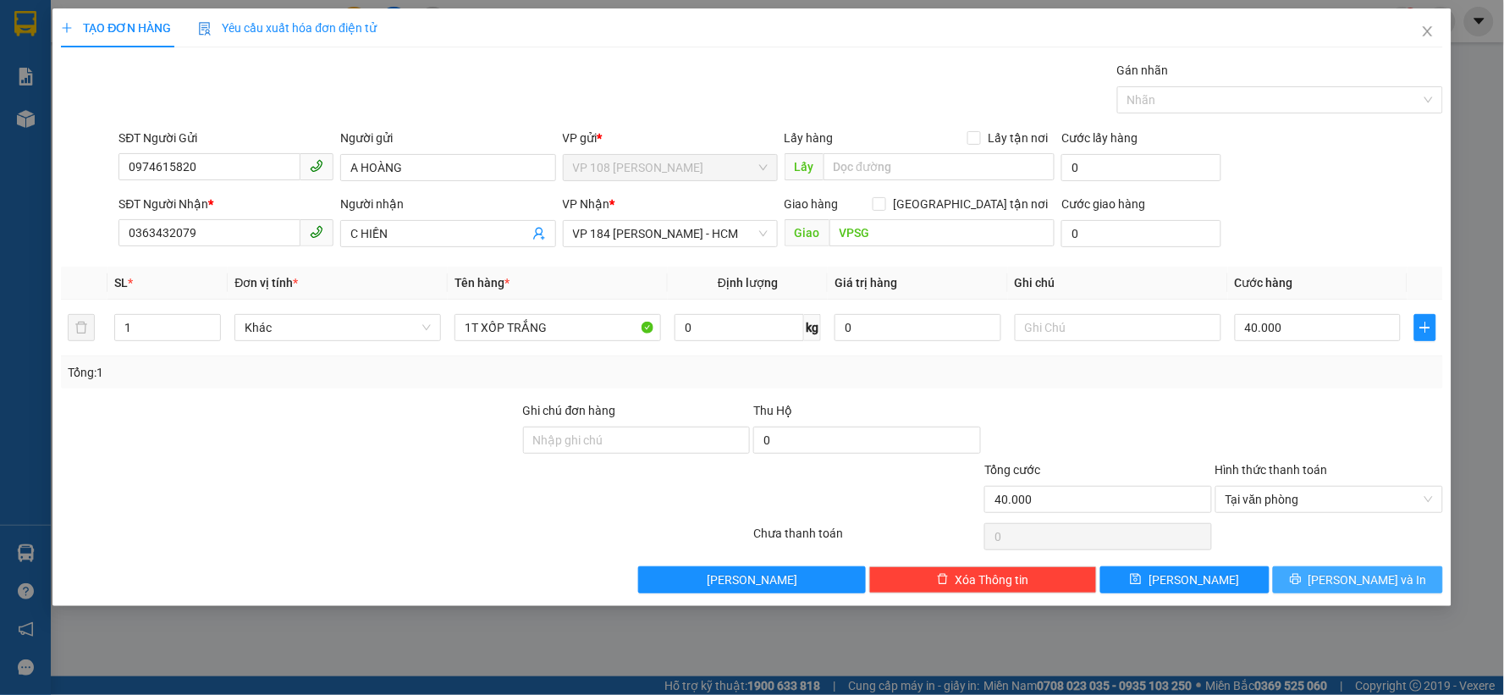
click at [1302, 580] on icon "printer" at bounding box center [1296, 579] width 12 height 12
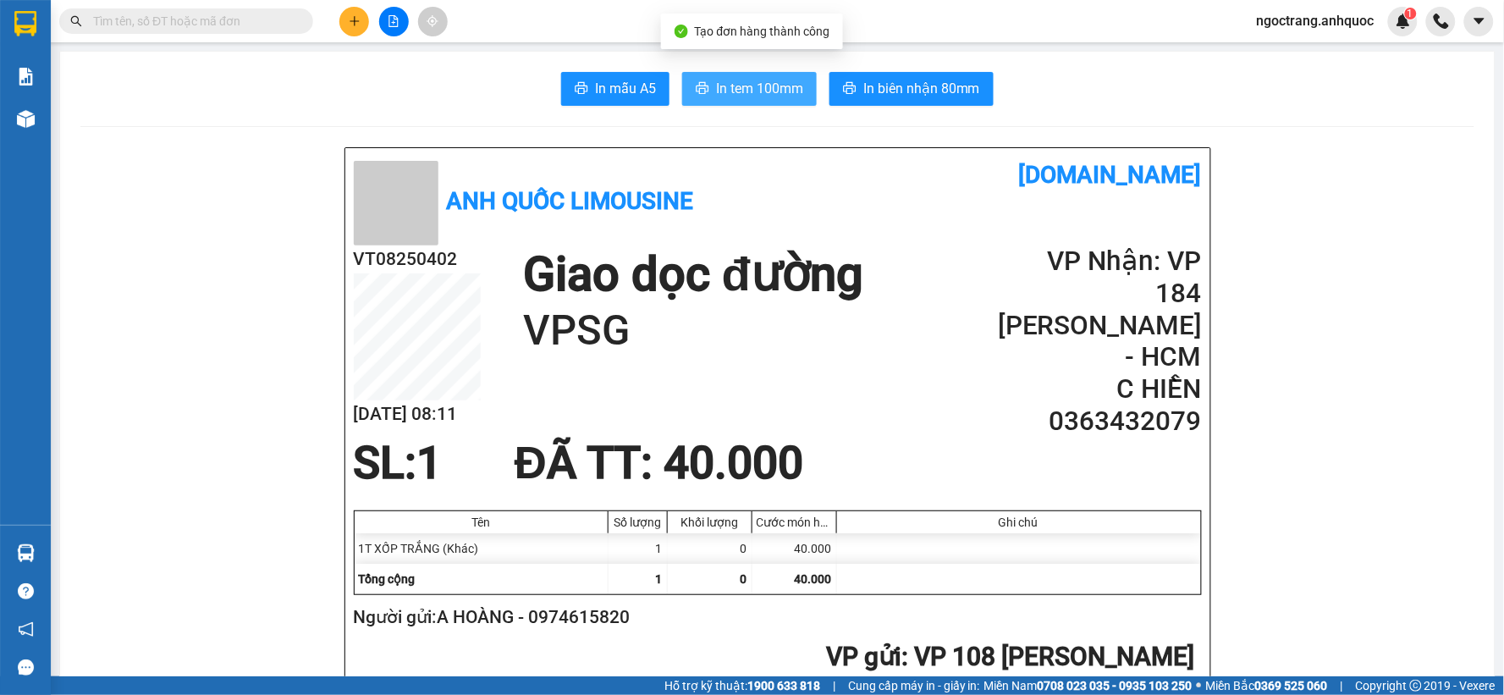
click at [765, 90] on span "In tem 100mm" at bounding box center [759, 88] width 87 height 21
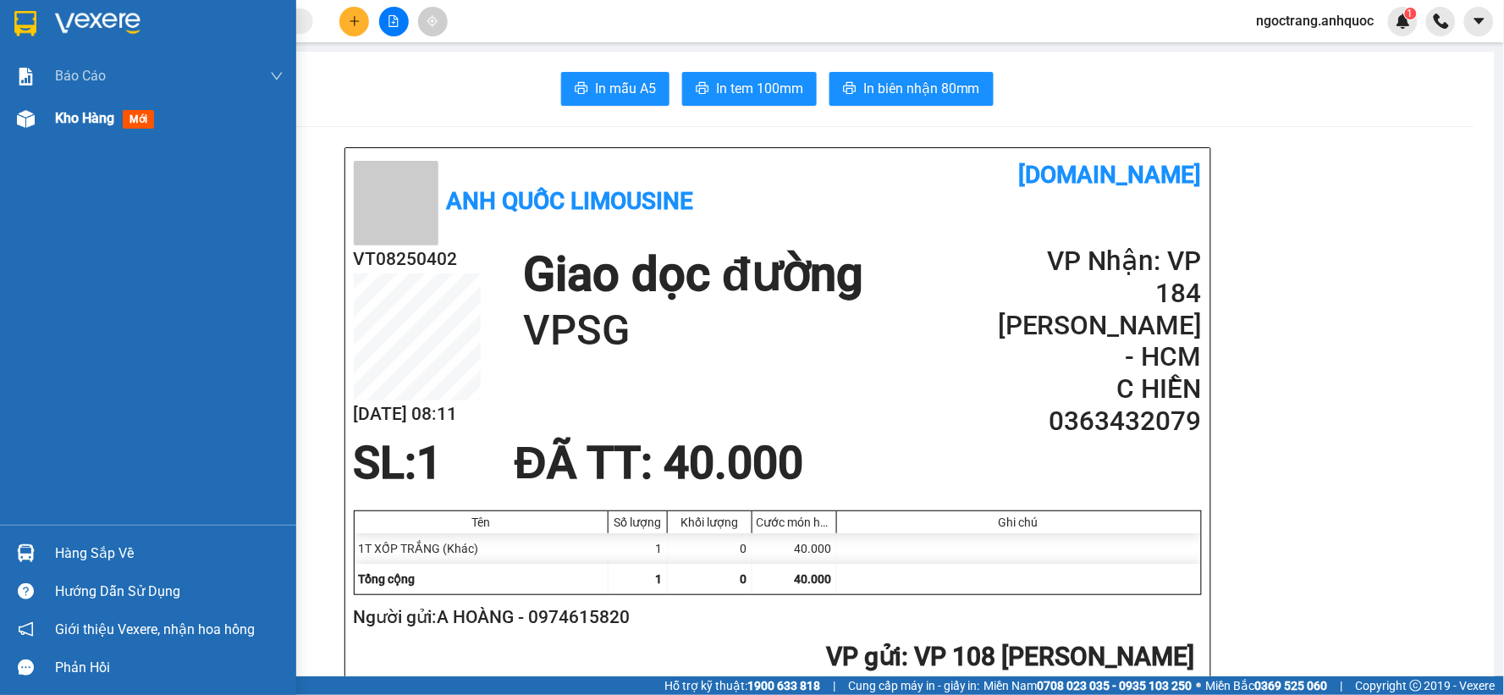
click at [69, 124] on span "Kho hàng" at bounding box center [84, 118] width 59 height 16
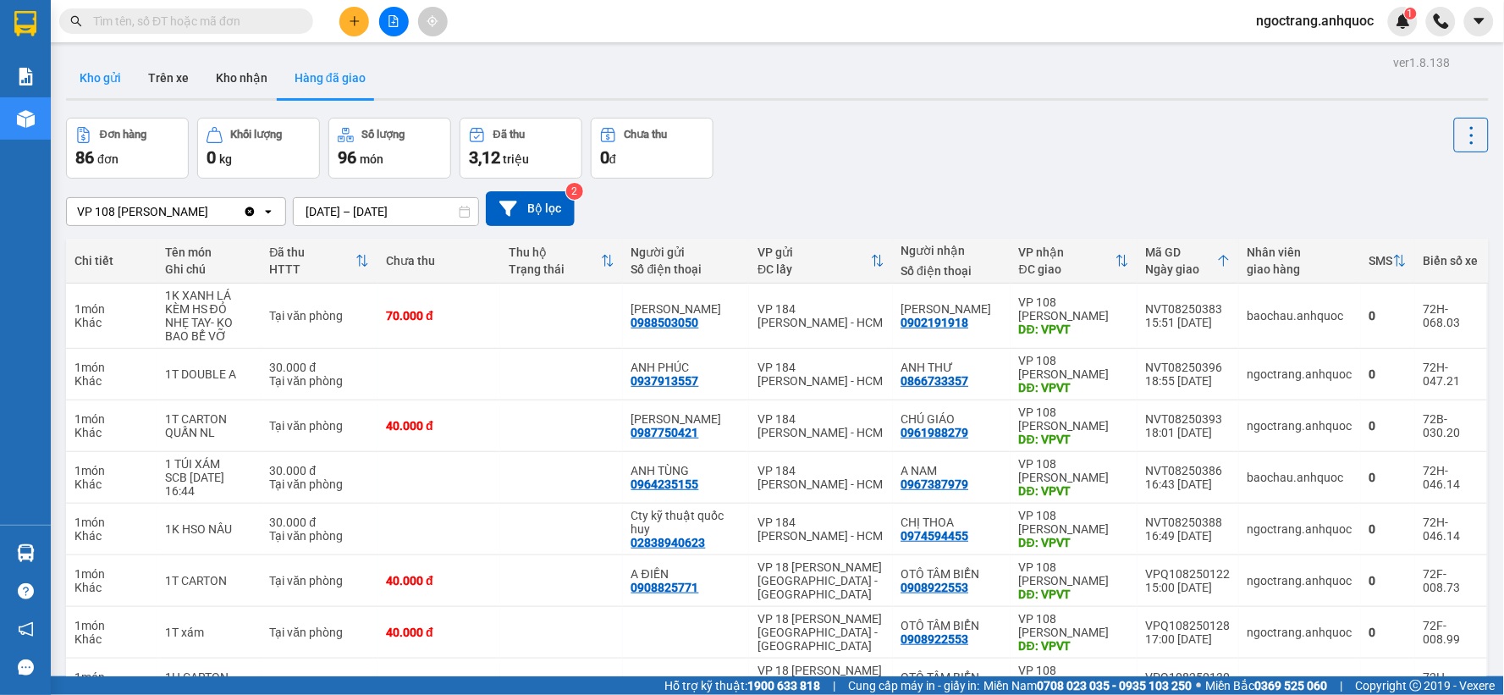
click at [107, 77] on button "Kho gửi" at bounding box center [100, 78] width 69 height 41
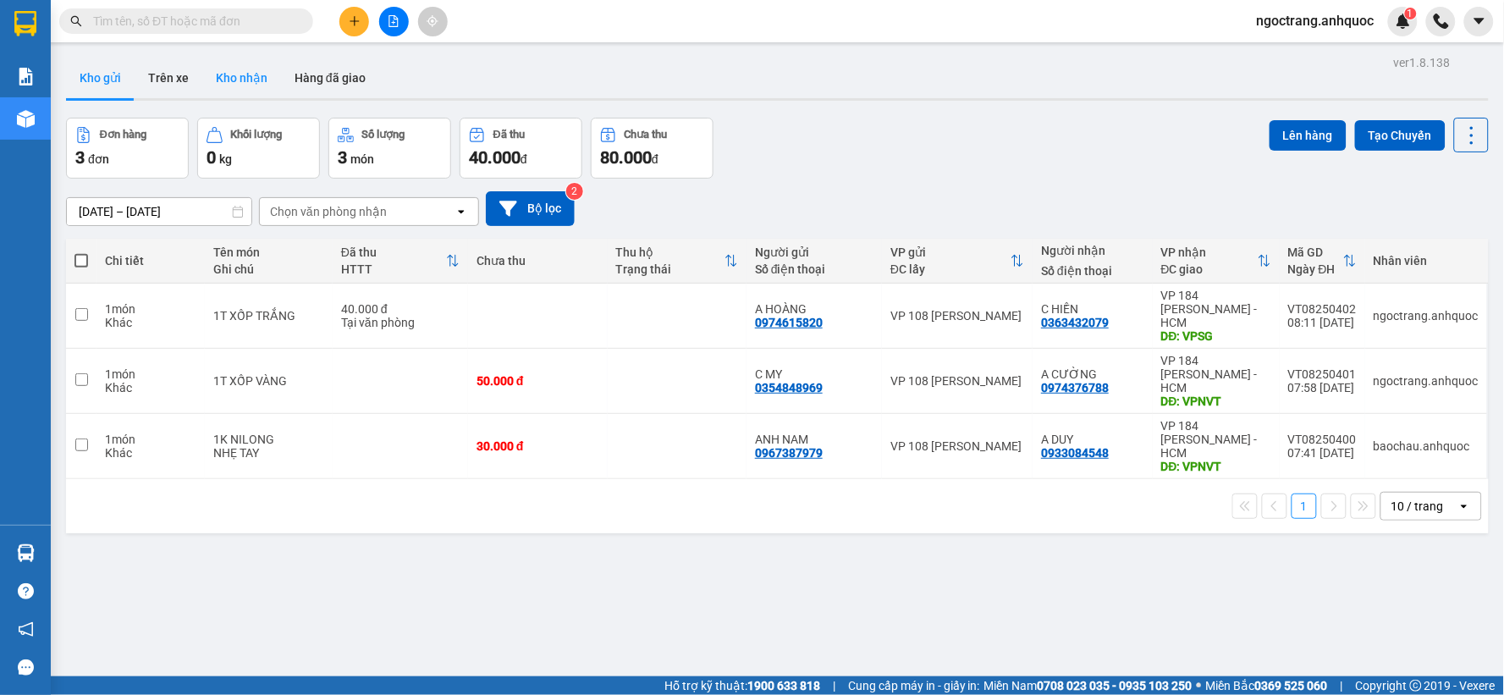
click at [256, 85] on button "Kho nhận" at bounding box center [241, 78] width 79 height 41
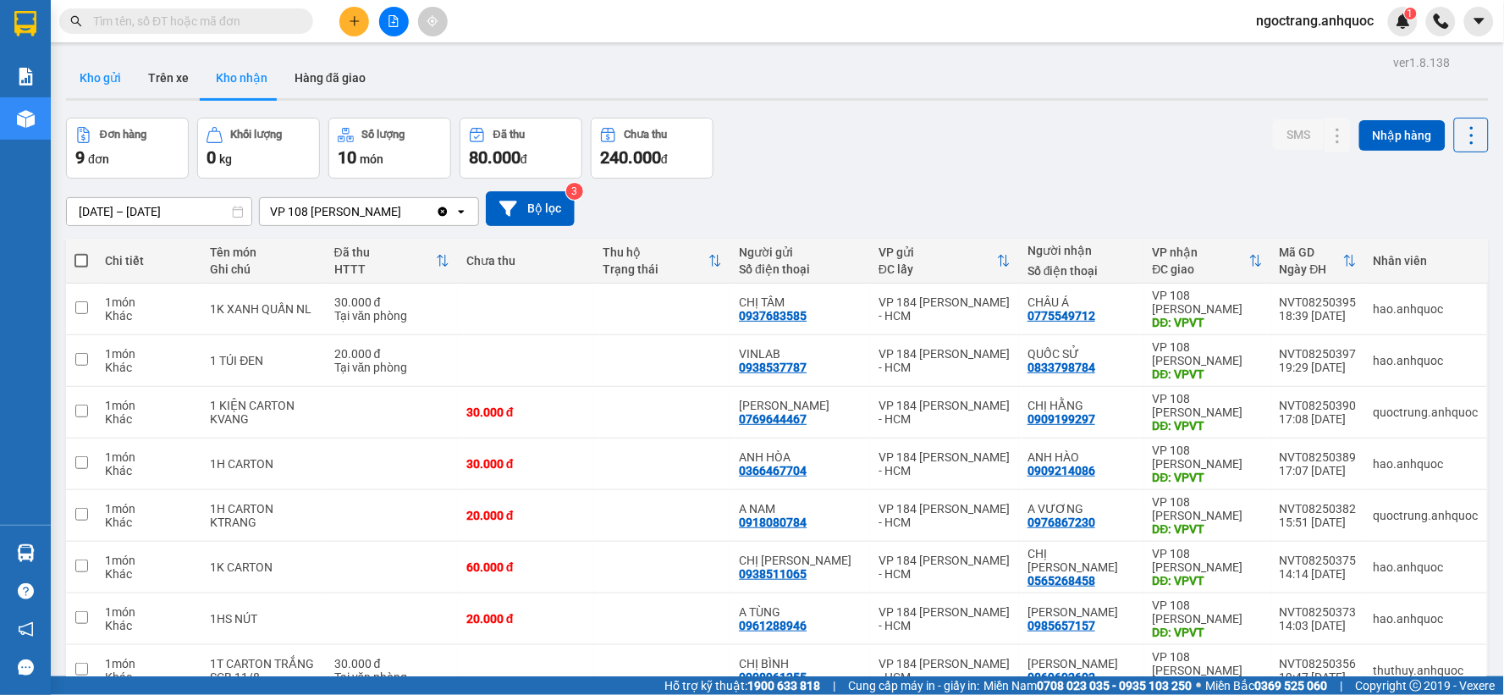
click at [110, 86] on button "Kho gửi" at bounding box center [100, 78] width 69 height 41
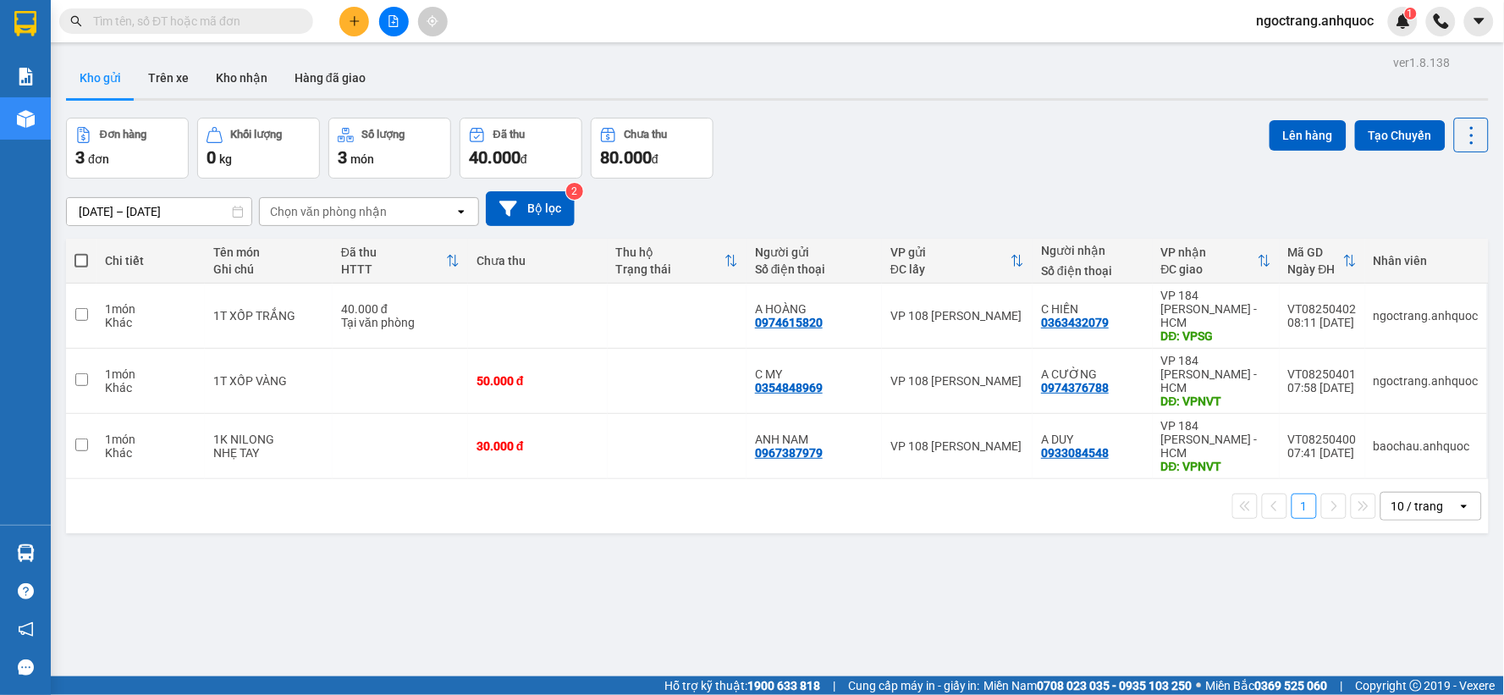
click at [83, 265] on span at bounding box center [81, 261] width 14 height 14
click at [81, 252] on input "checkbox" at bounding box center [81, 252] width 0 height 0
checkbox input "true"
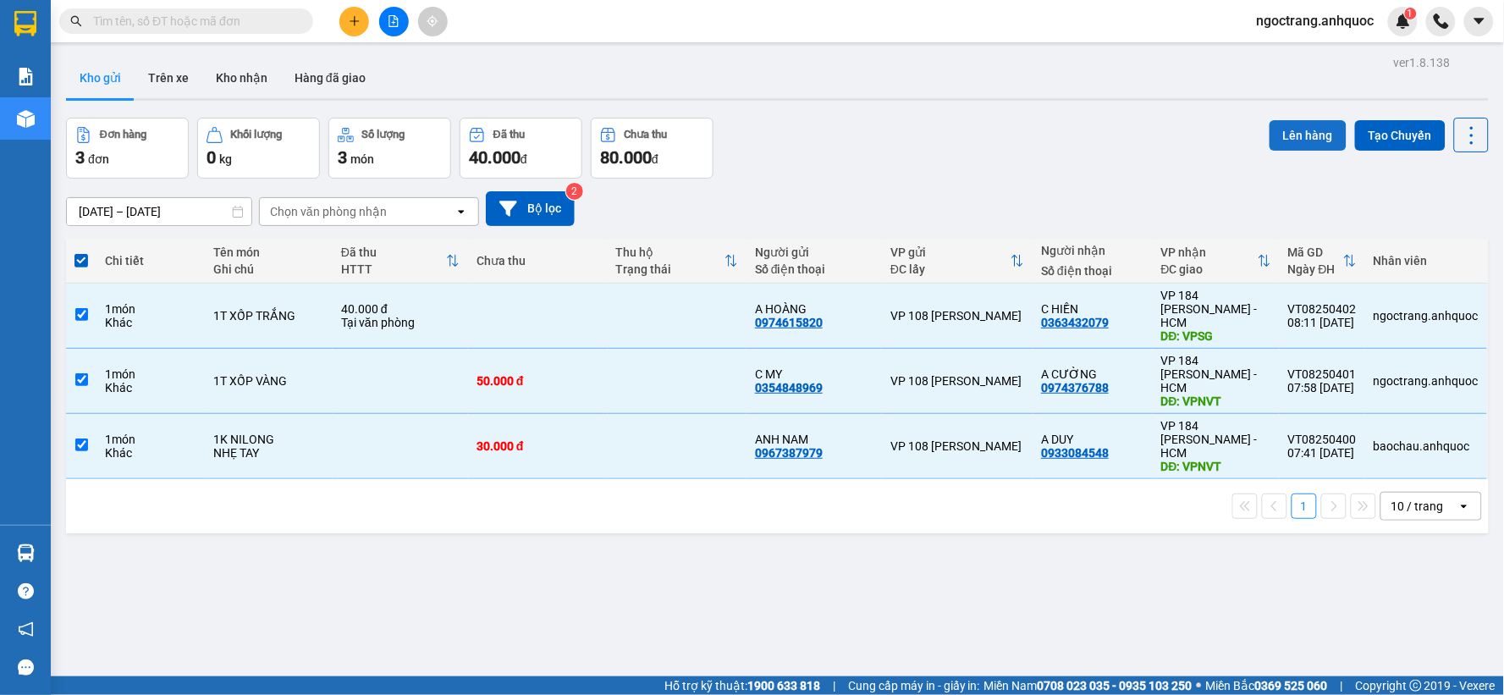
click at [1270, 135] on button "Lên hàng" at bounding box center [1308, 135] width 77 height 30
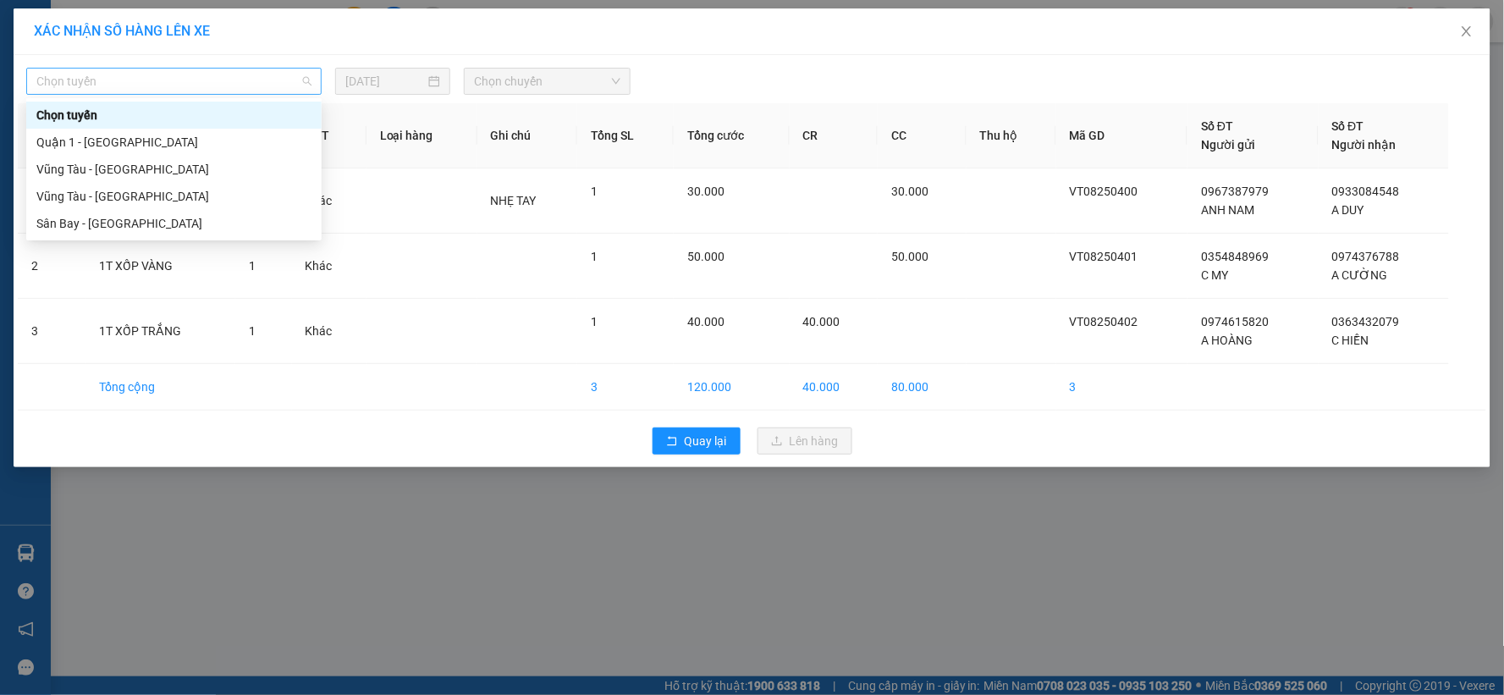
click at [190, 93] on span "Chọn tuyến" at bounding box center [173, 81] width 275 height 25
click at [149, 196] on div "Vũng Tàu - [GEOGRAPHIC_DATA]" at bounding box center [173, 196] width 275 height 19
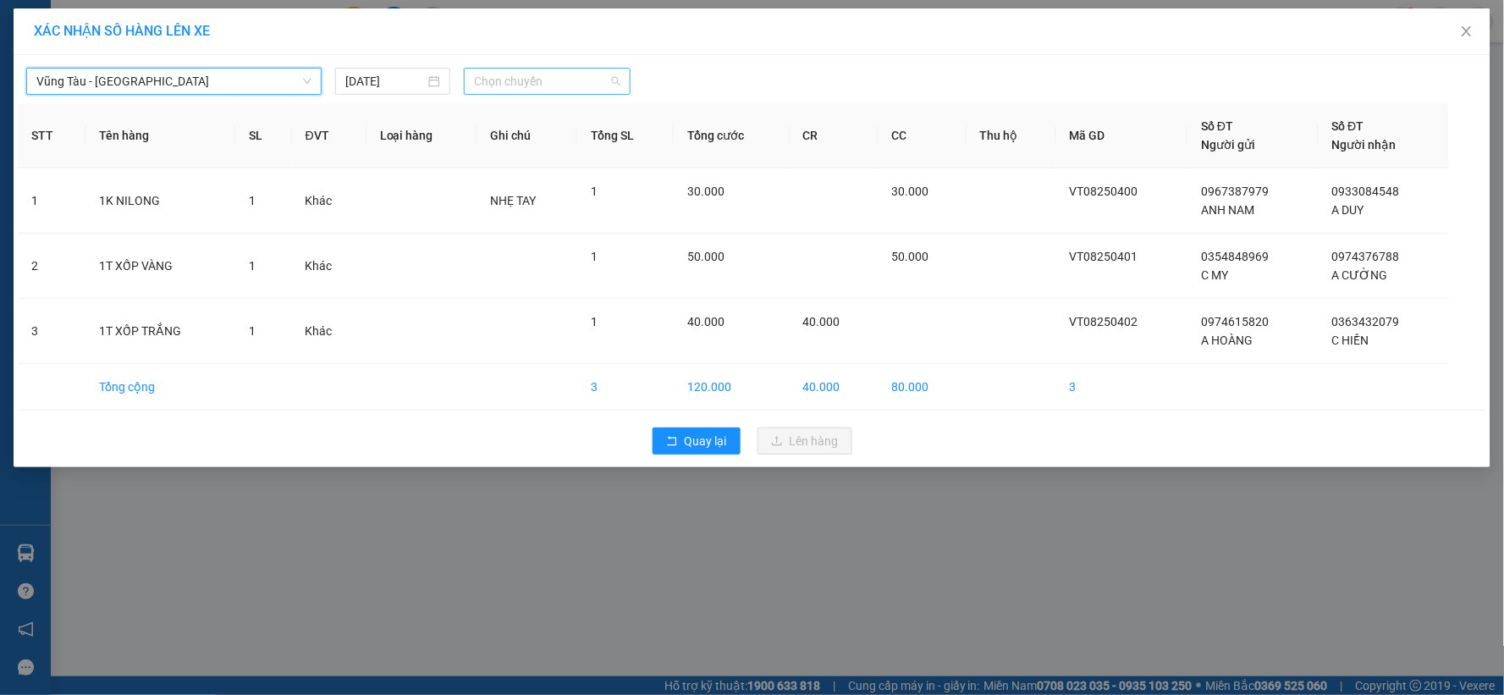
click at [517, 85] on span "Chọn chuyến" at bounding box center [547, 81] width 146 height 25
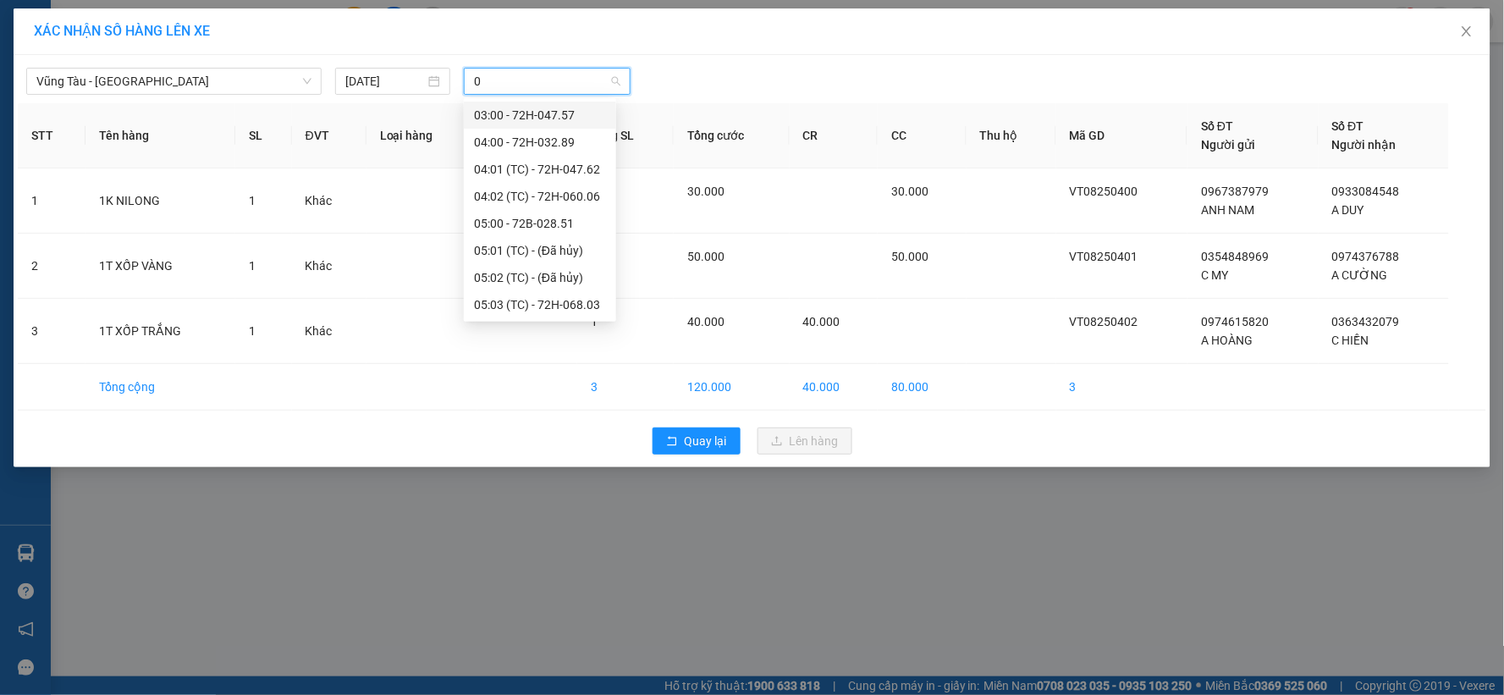
type input "09"
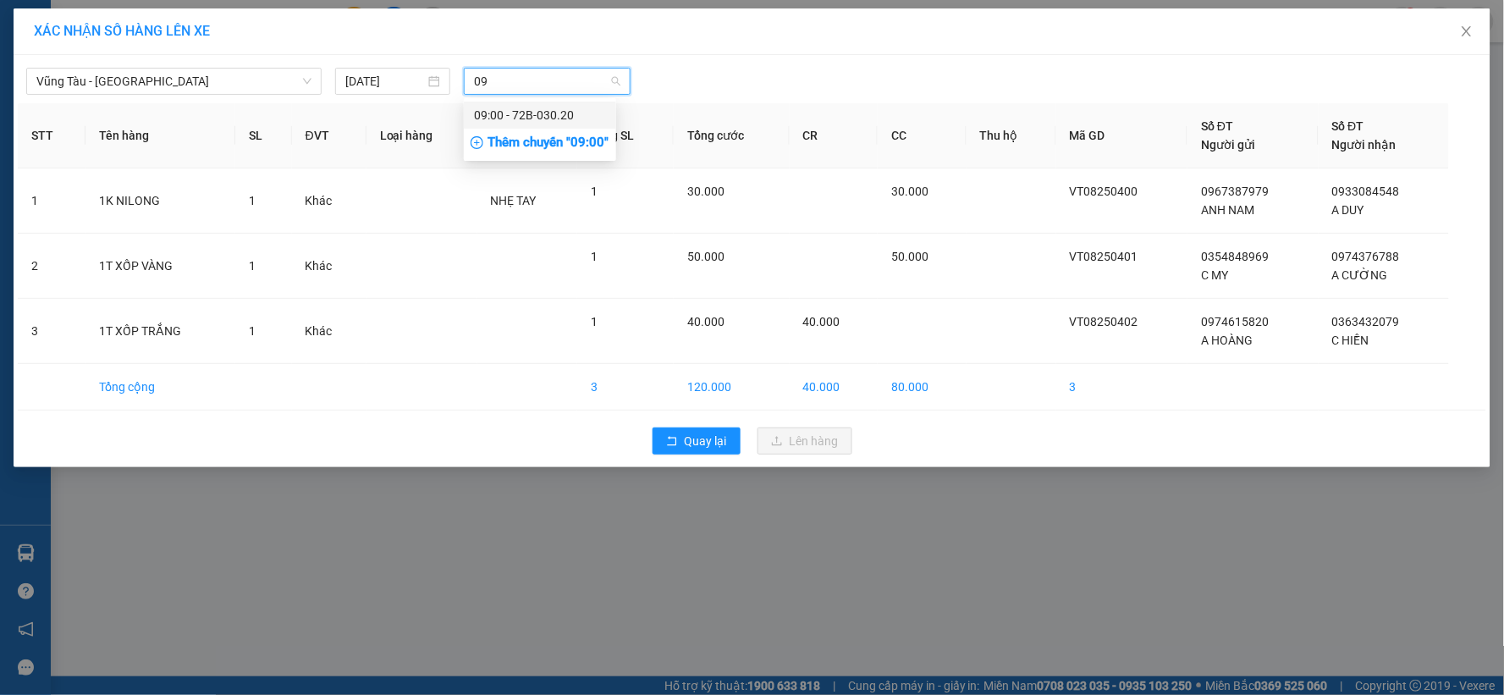
click at [512, 120] on div "09:00 - 72B-030.20" at bounding box center [540, 115] width 132 height 19
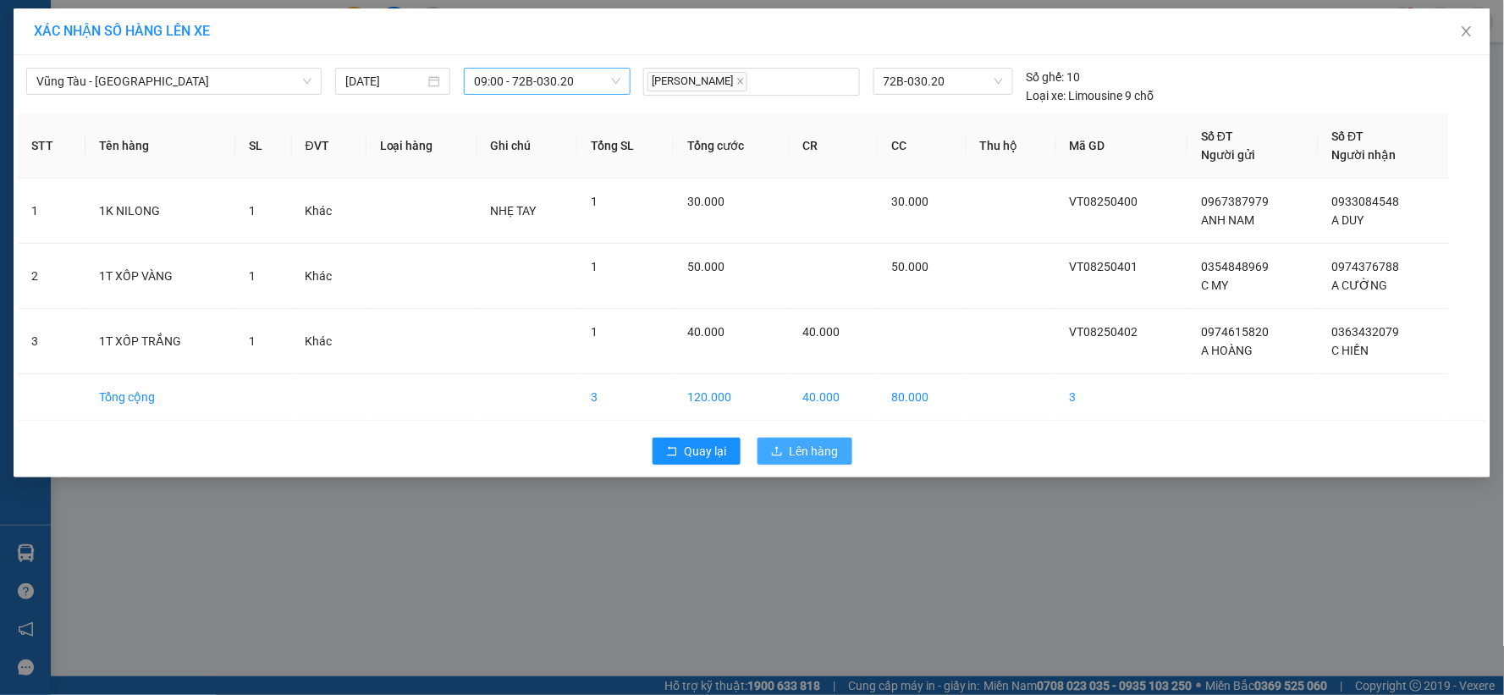
click at [807, 447] on span "Lên hàng" at bounding box center [814, 451] width 49 height 19
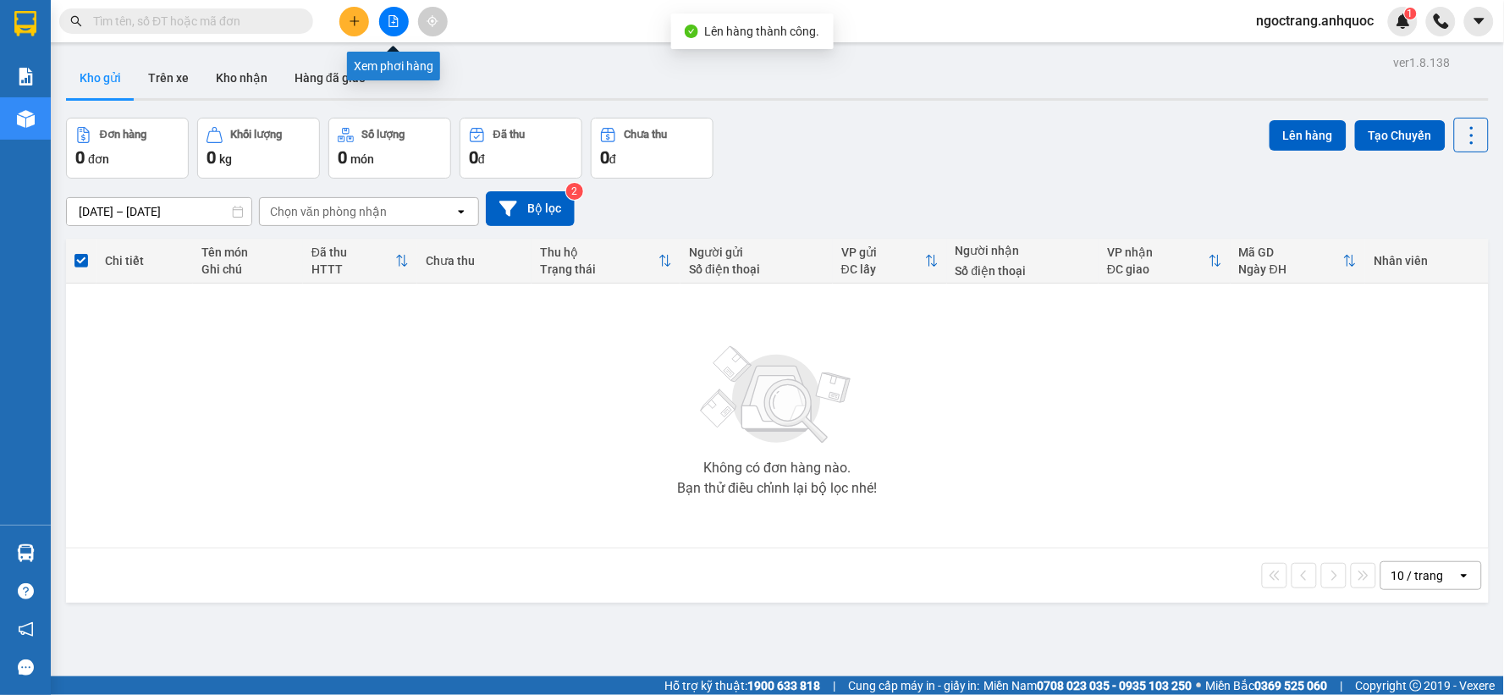
click at [385, 19] on button at bounding box center [394, 22] width 30 height 30
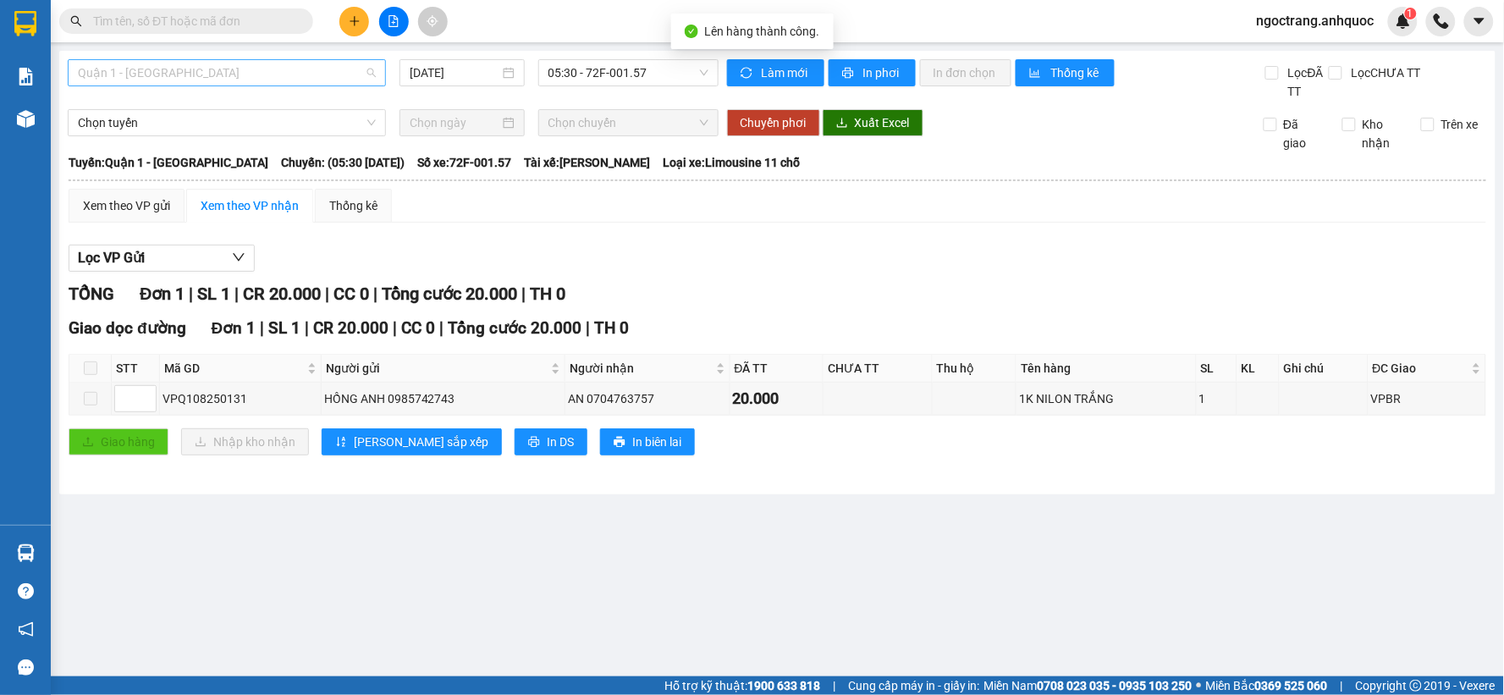
click at [245, 69] on span "Quận 1 - [GEOGRAPHIC_DATA]" at bounding box center [227, 72] width 298 height 25
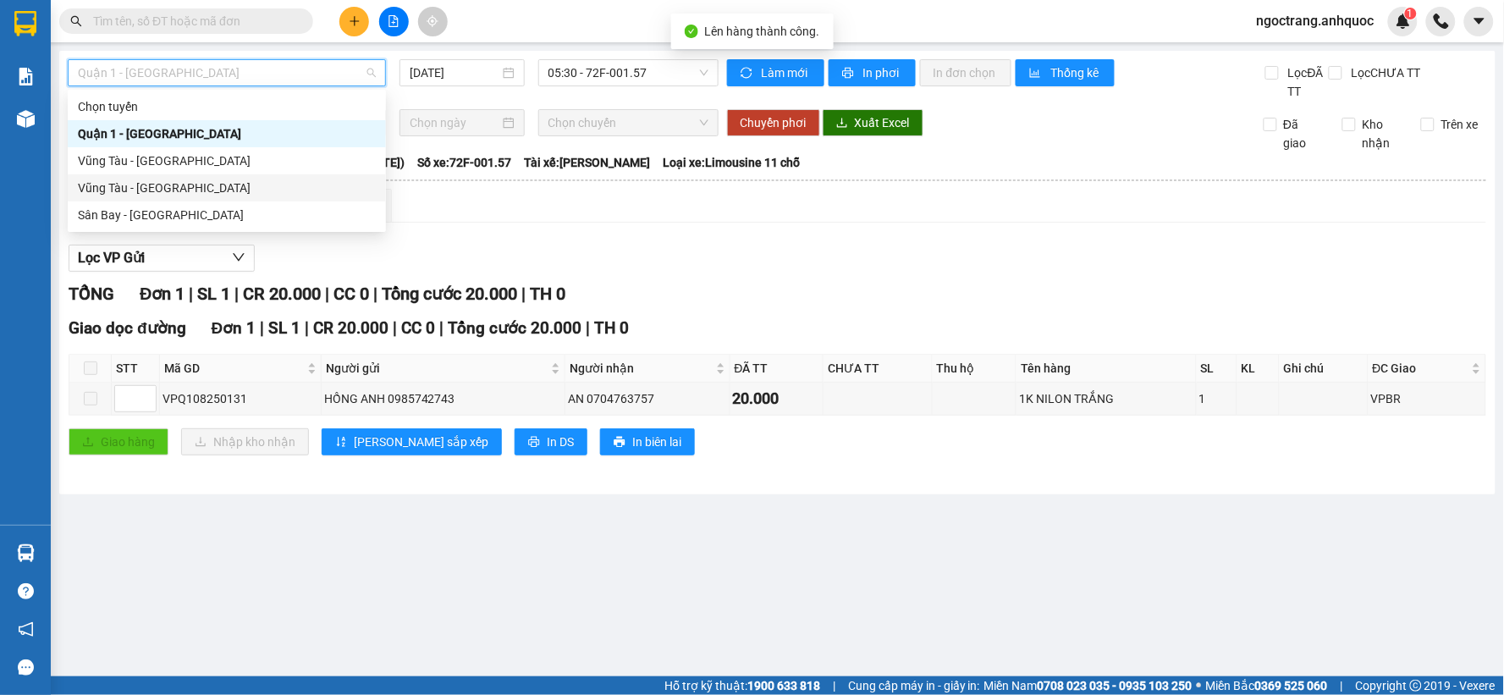
click at [168, 175] on div "Vũng Tàu - [GEOGRAPHIC_DATA]" at bounding box center [227, 187] width 318 height 27
type input "[DATE]"
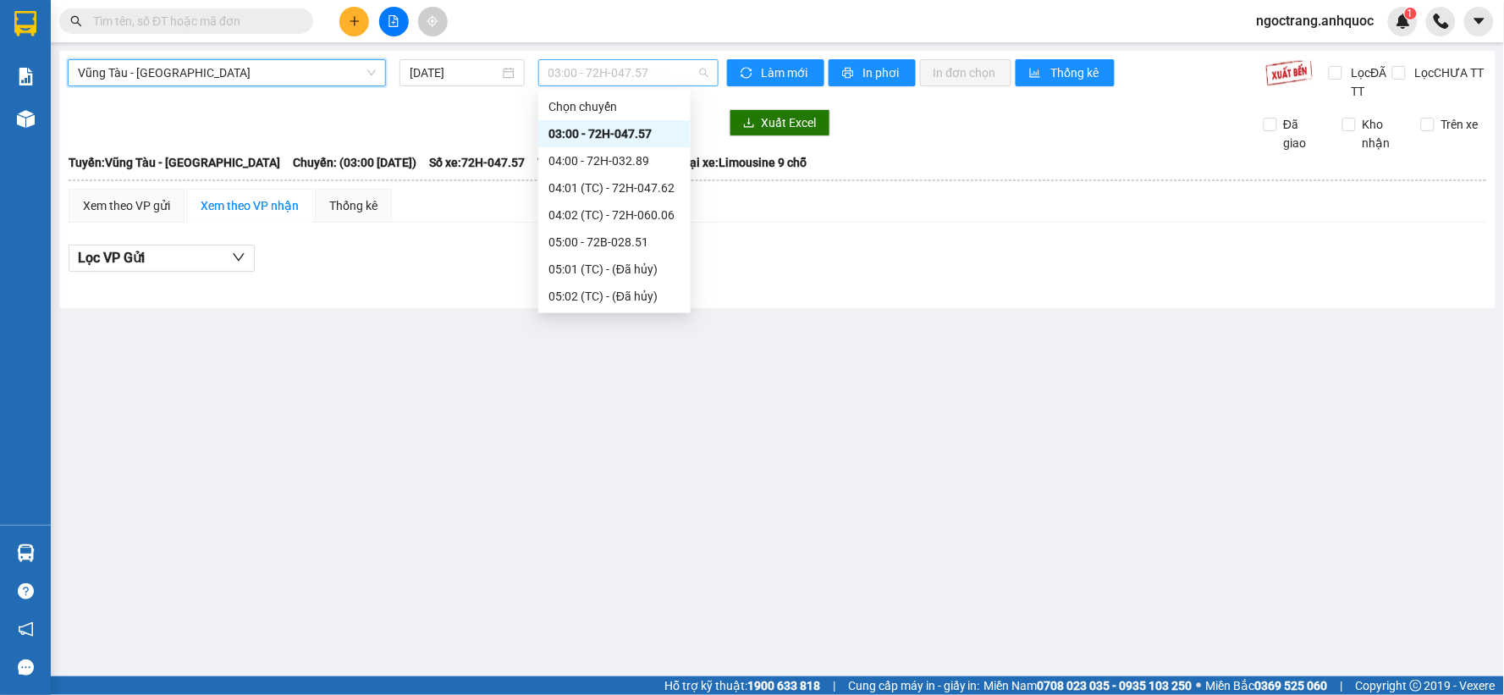
click at [582, 78] on span "03:00 - 72H-047.57" at bounding box center [628, 72] width 160 height 25
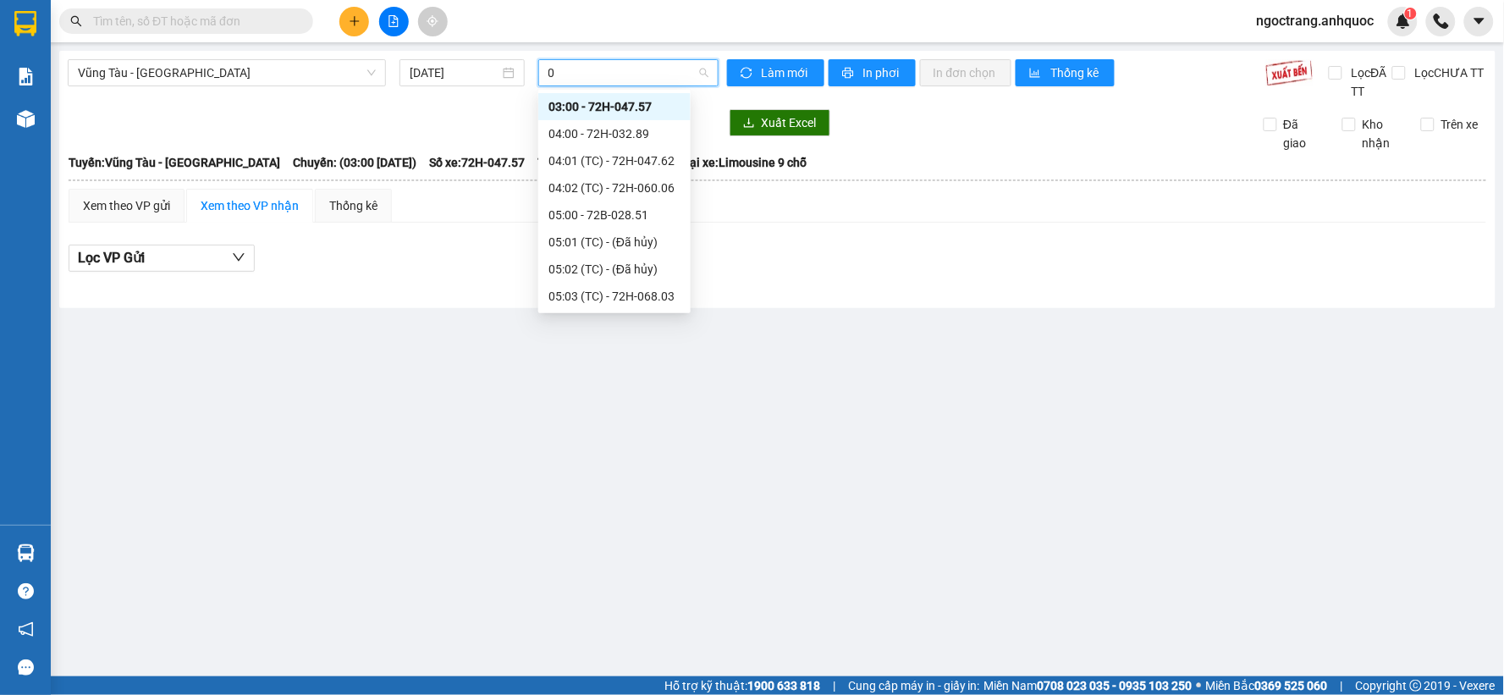
type input "09"
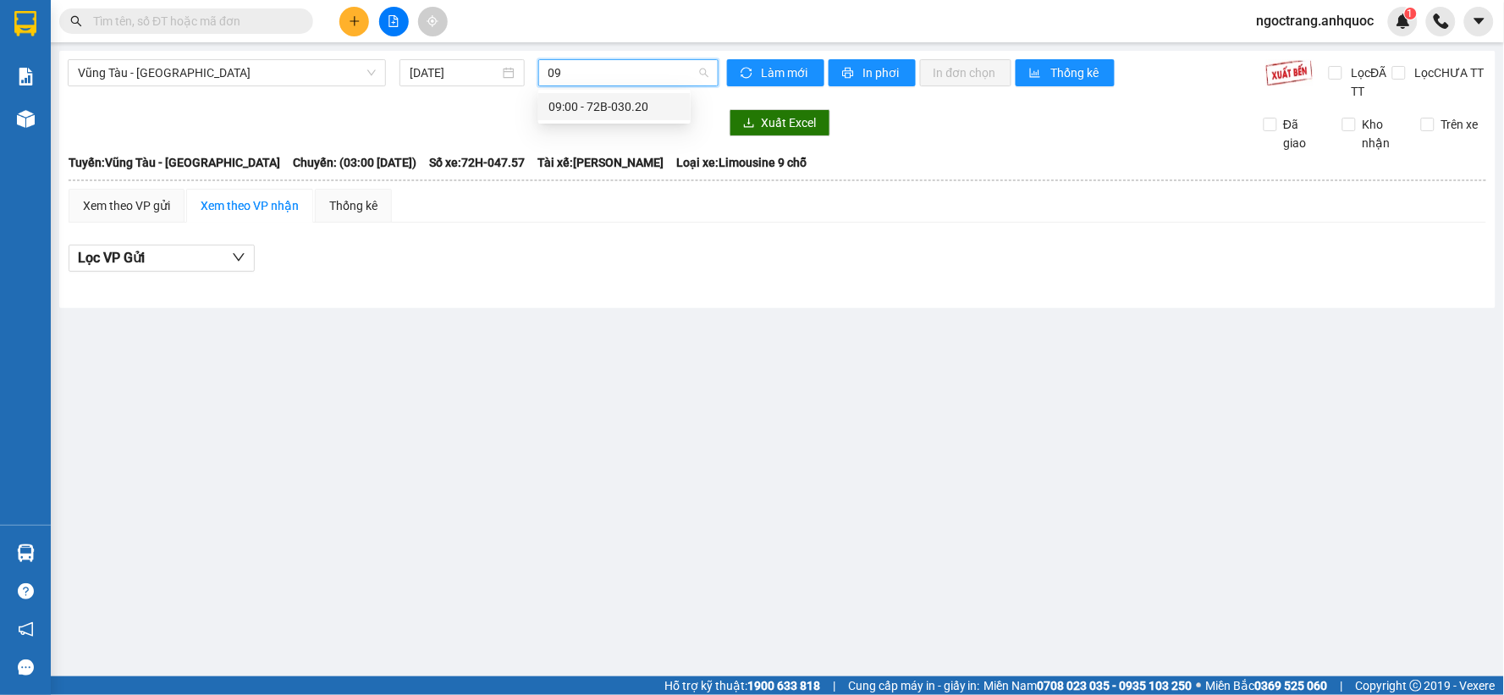
click at [596, 102] on div "09:00 - 72B-030.20" at bounding box center [614, 106] width 132 height 19
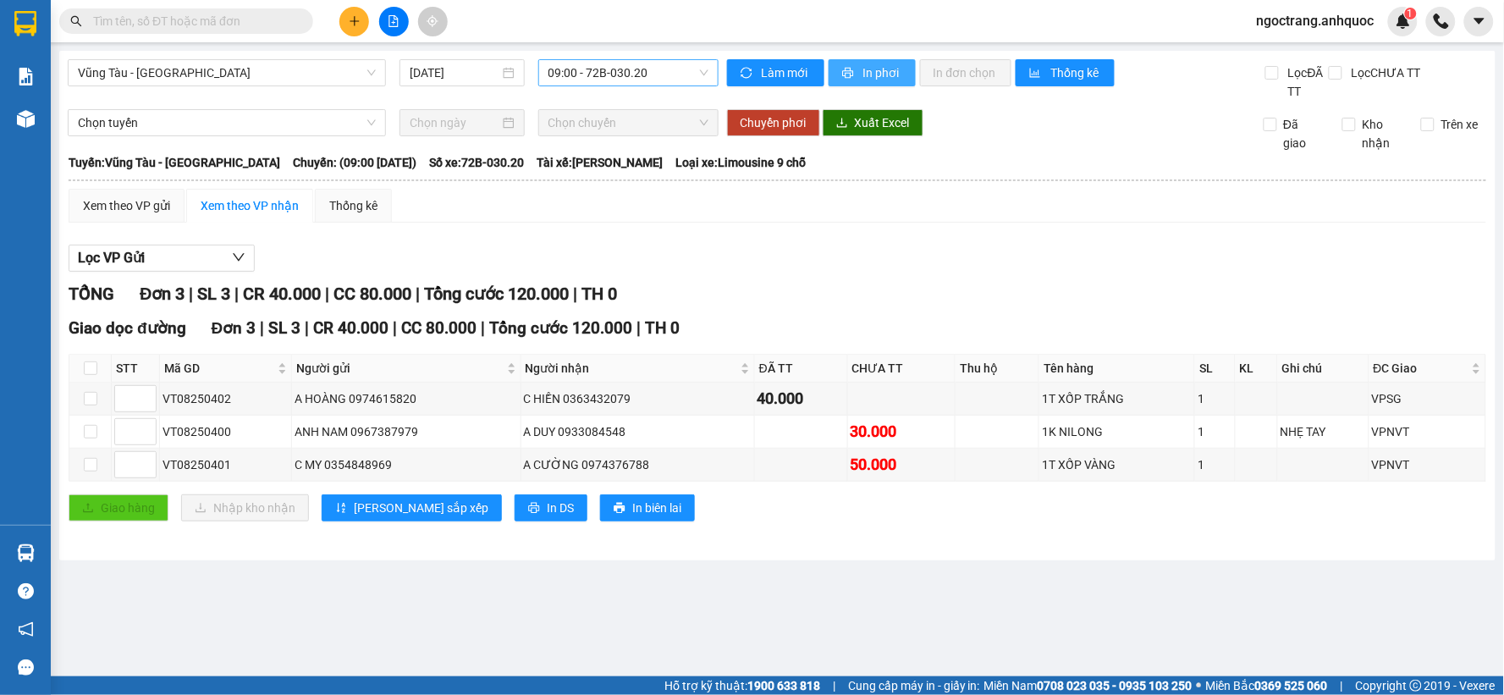
click at [887, 76] on span "In phơi" at bounding box center [882, 72] width 39 height 19
